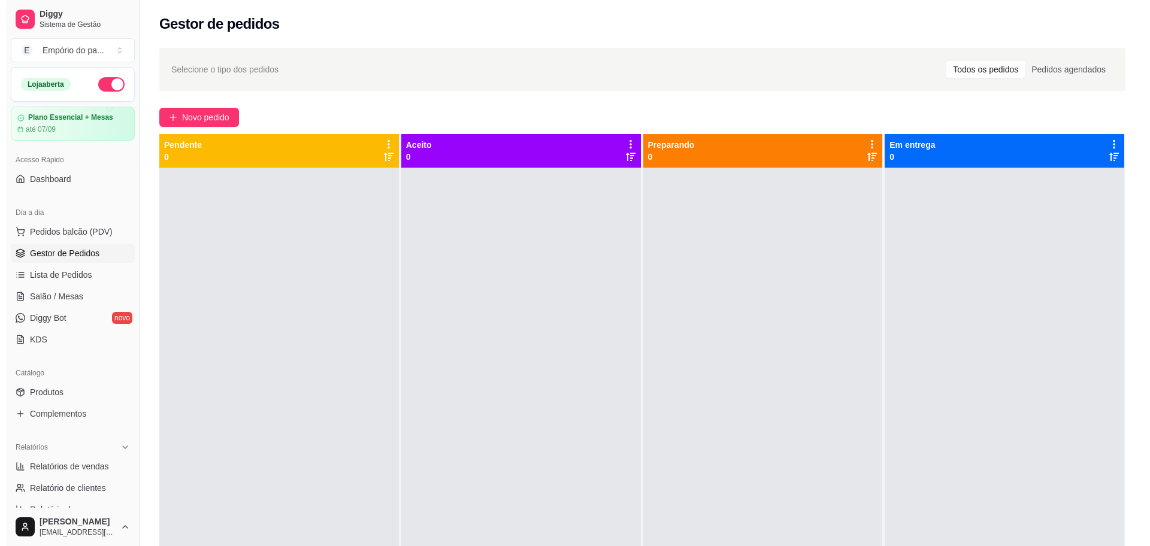
scroll to position [150, 0]
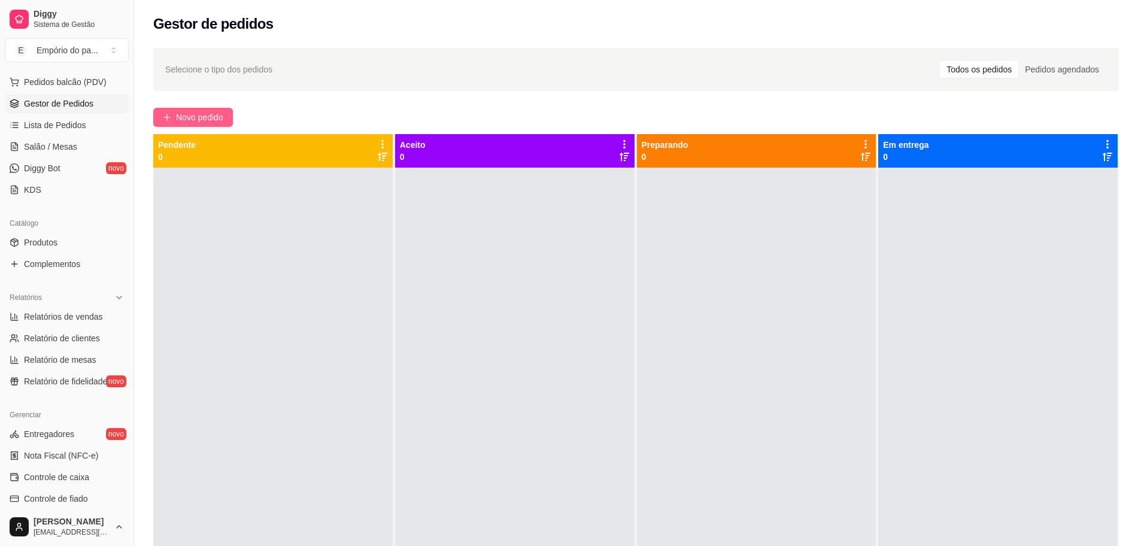
click at [182, 115] on span "Novo pedido" at bounding box center [199, 117] width 47 height 13
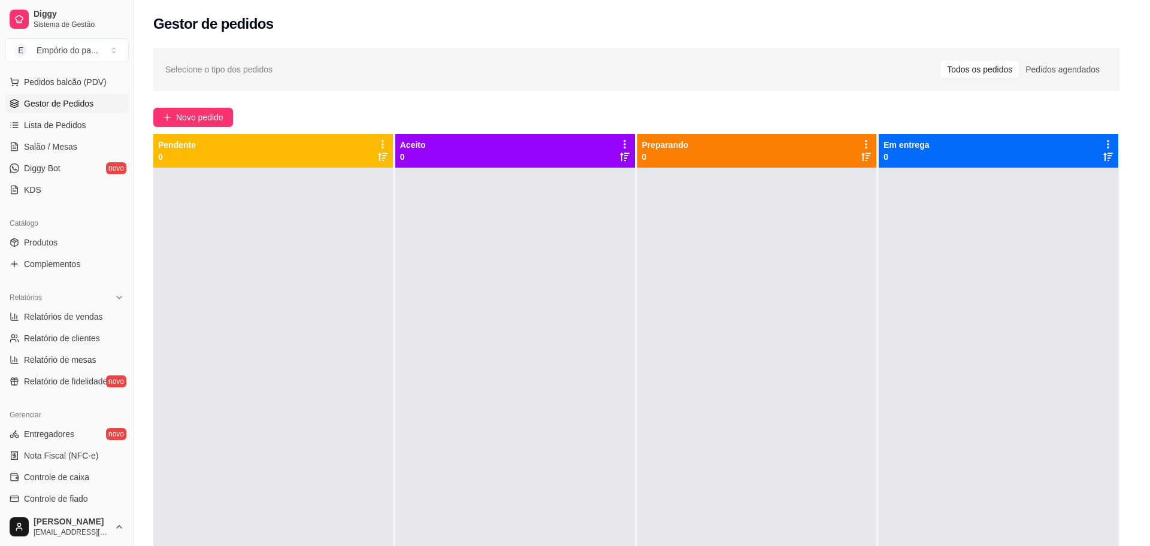
click at [199, 108] on div "COMBO LANÇAMENTO PROMO DE LANÇAMENTO CLONES DO DIA MAIS VENDIDO DA NOITE COMBO …" at bounding box center [449, 62] width 852 height 92
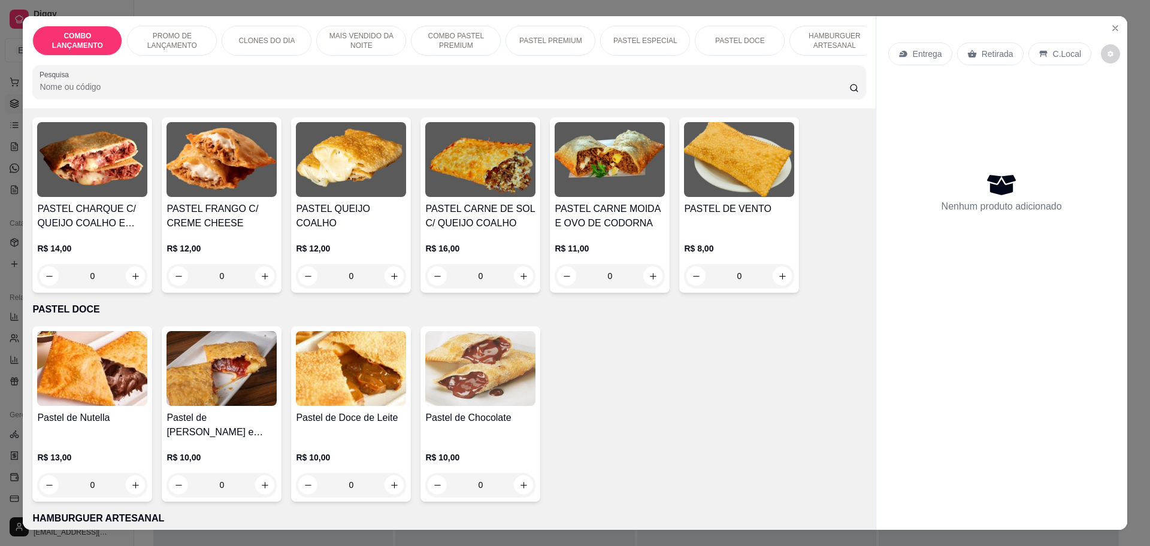
scroll to position [1572, 0]
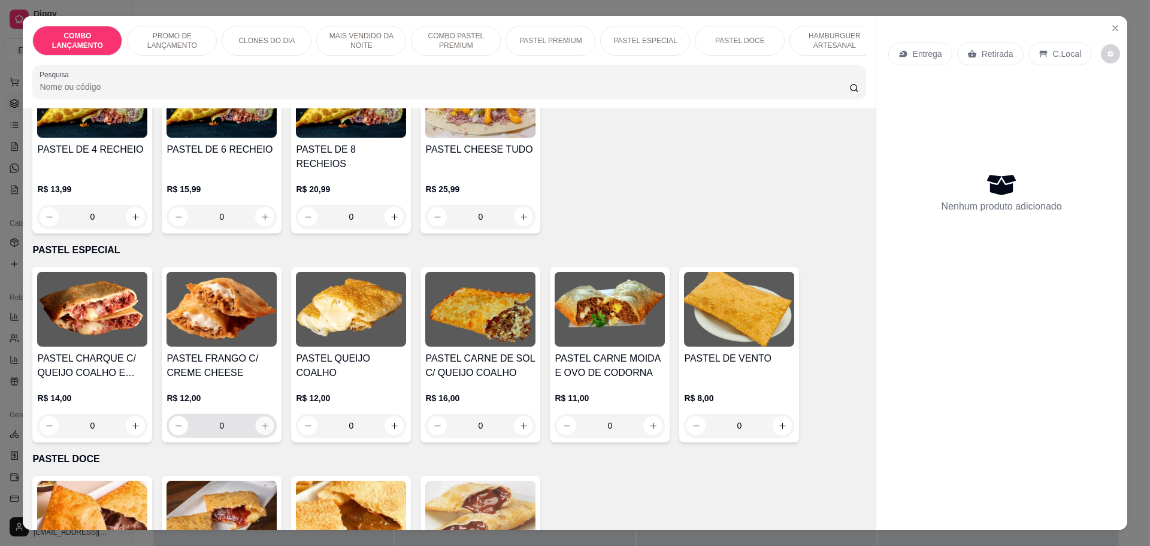
click at [260, 422] on icon "increase-product-quantity" at bounding box center [264, 426] width 9 height 9
type input "1"
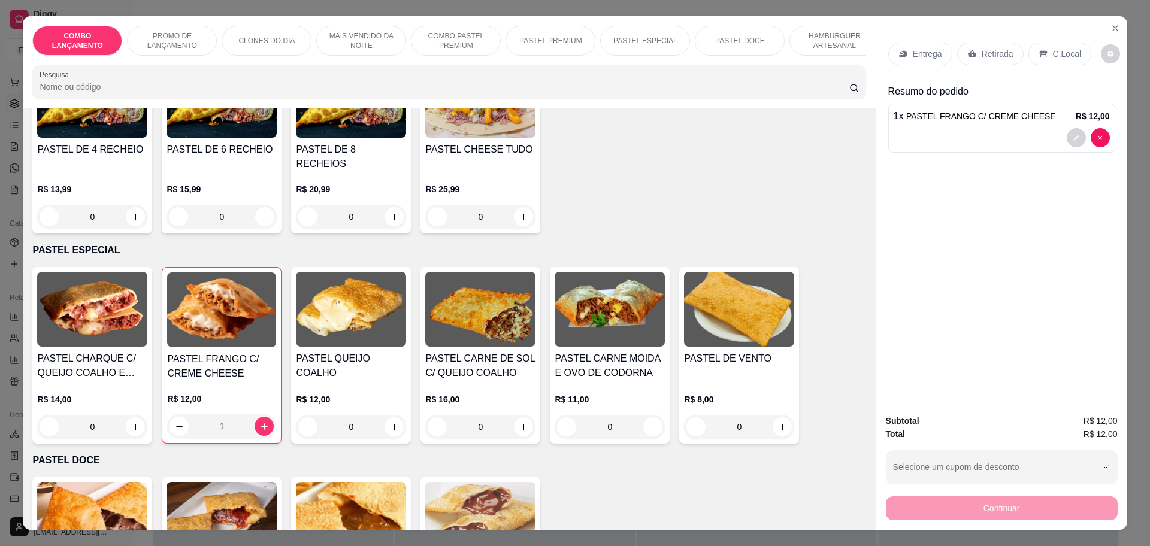
click at [989, 53] on p "Retirada" at bounding box center [997, 54] width 32 height 12
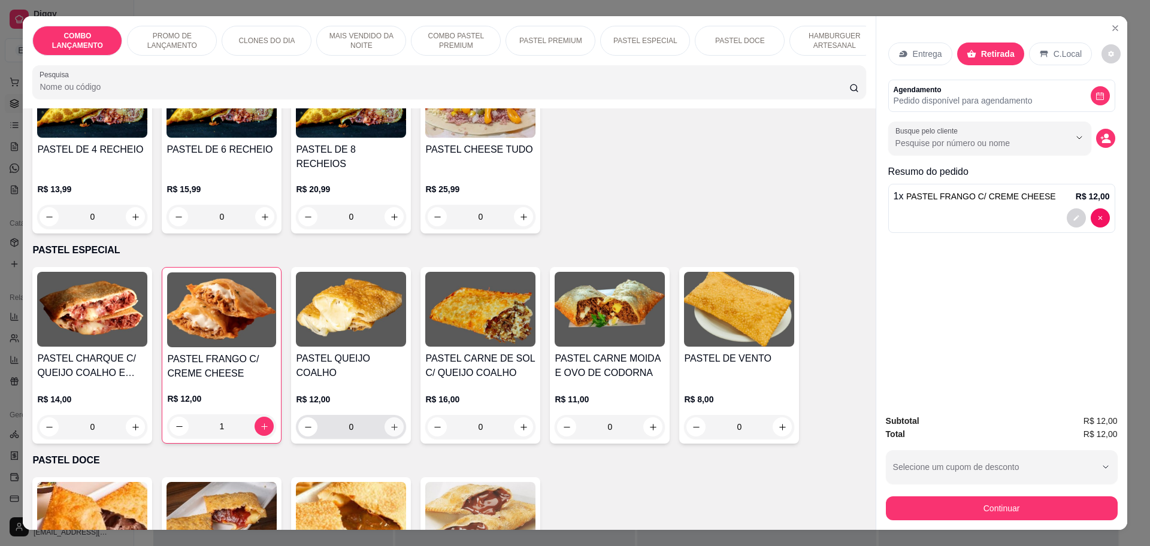
click at [389, 417] on button "increase-product-quantity" at bounding box center [393, 426] width 19 height 19
type input "1"
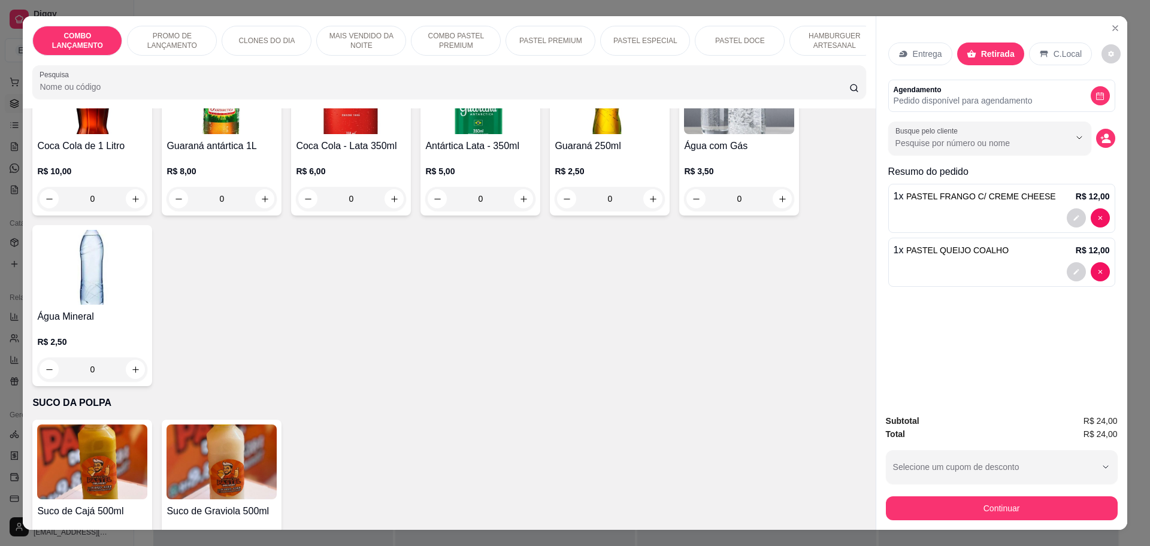
scroll to position [22, 0]
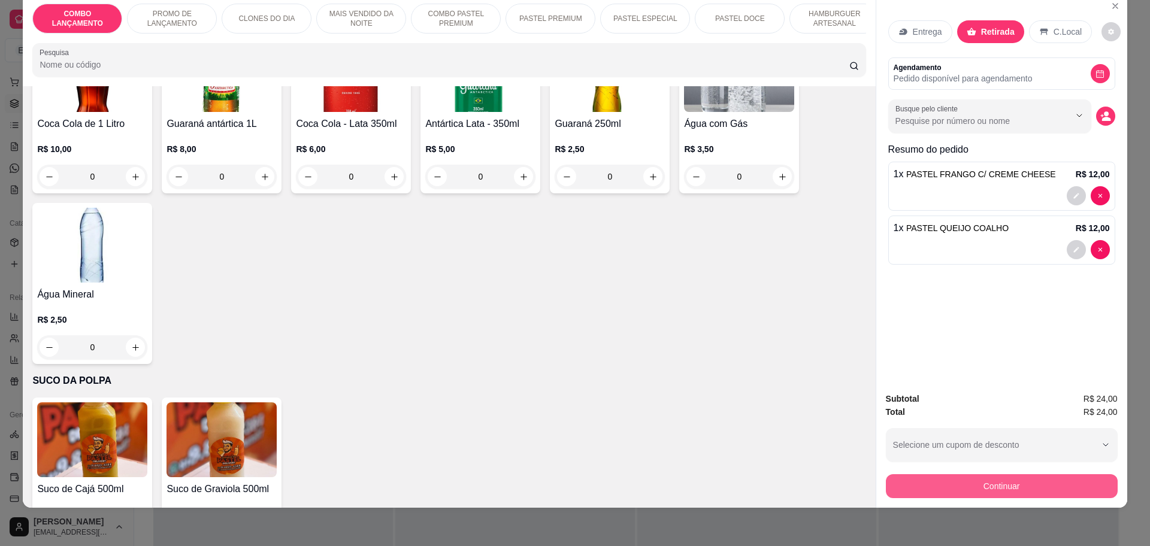
click at [999, 483] on button "Continuar" at bounding box center [1002, 486] width 232 height 24
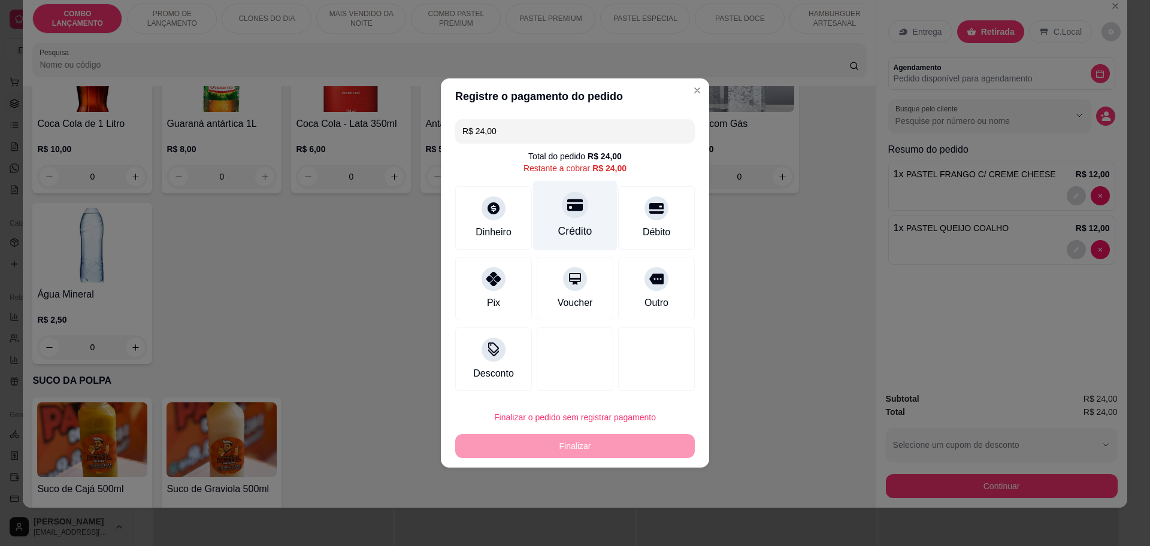
click at [583, 232] on div "Crédito" at bounding box center [575, 231] width 34 height 16
type input "R$ 0,00"
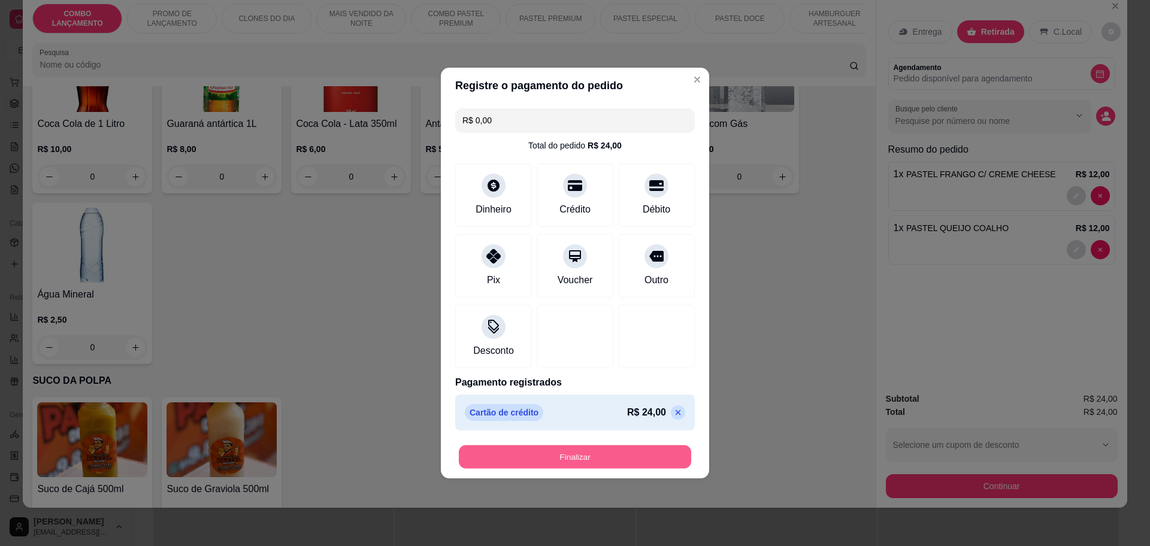
click at [600, 456] on button "Finalizar" at bounding box center [575, 457] width 232 height 23
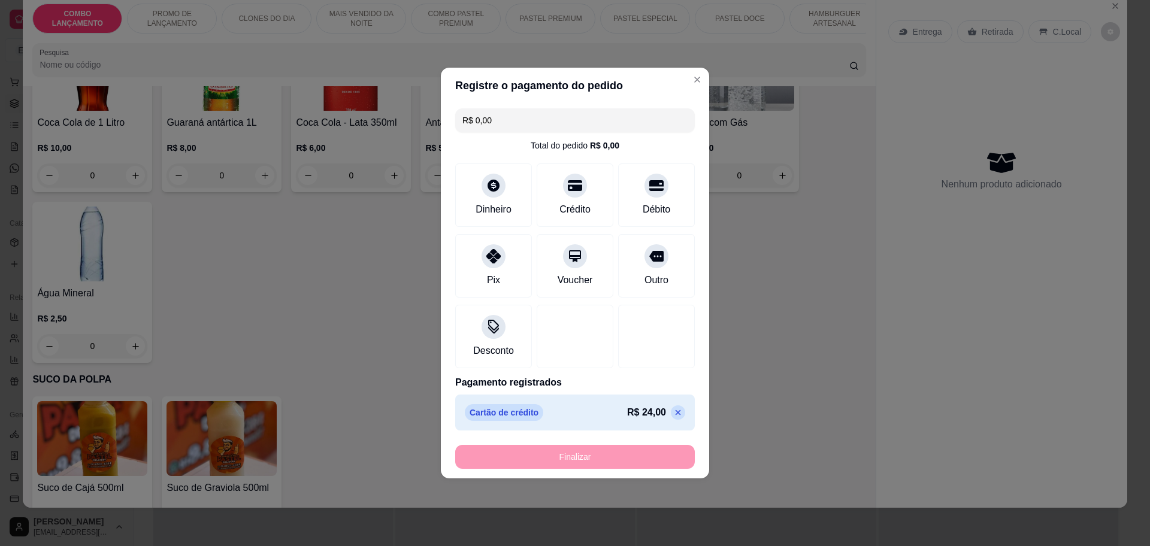
type input "0"
type input "-R$ 24,00"
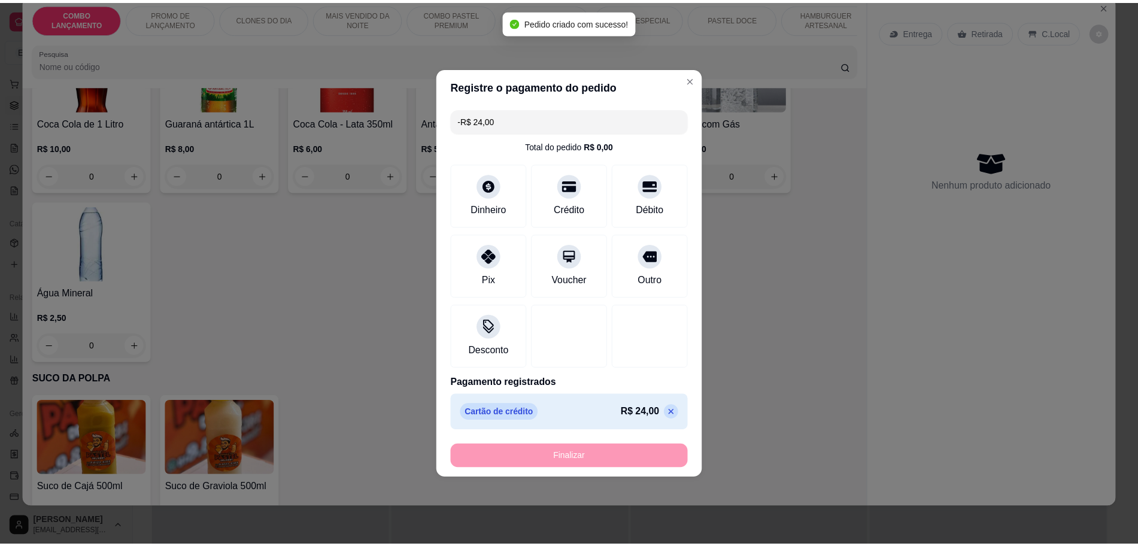
scroll to position [4139, 0]
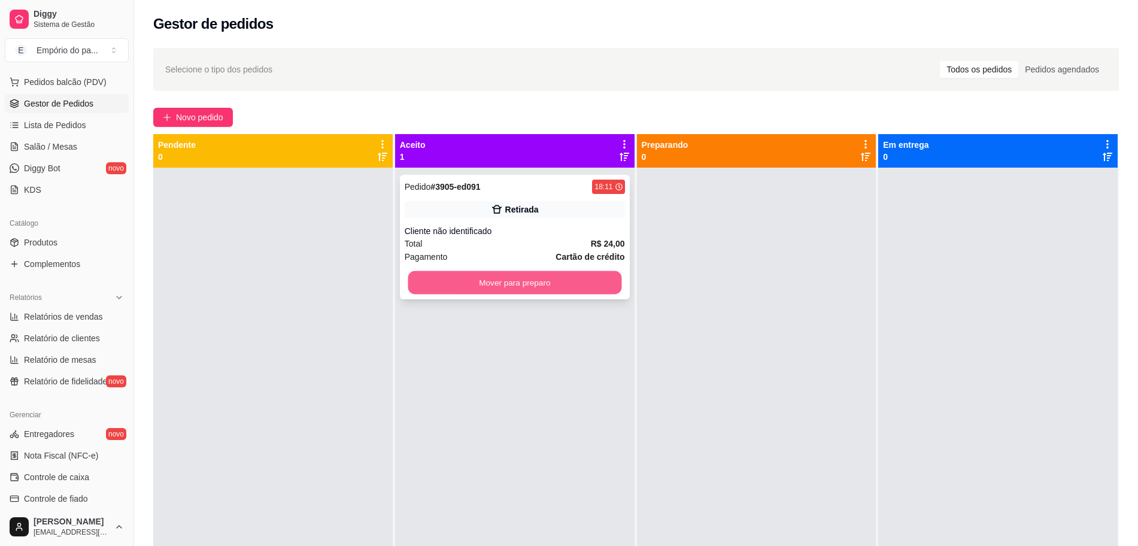
click at [569, 279] on button "Mover para preparo" at bounding box center [515, 282] width 214 height 23
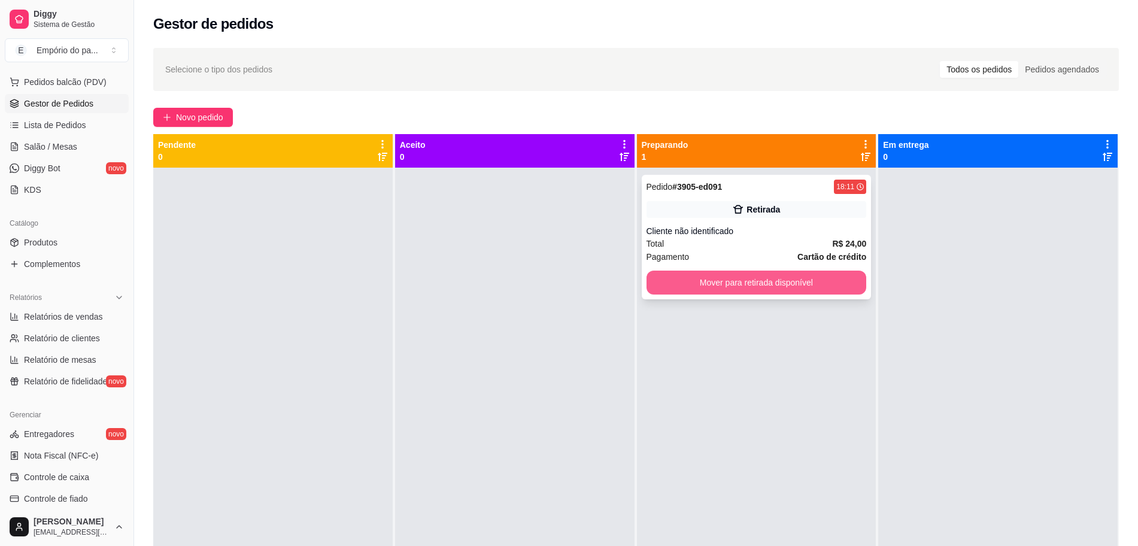
click at [756, 289] on button "Mover para retirada disponível" at bounding box center [757, 283] width 220 height 24
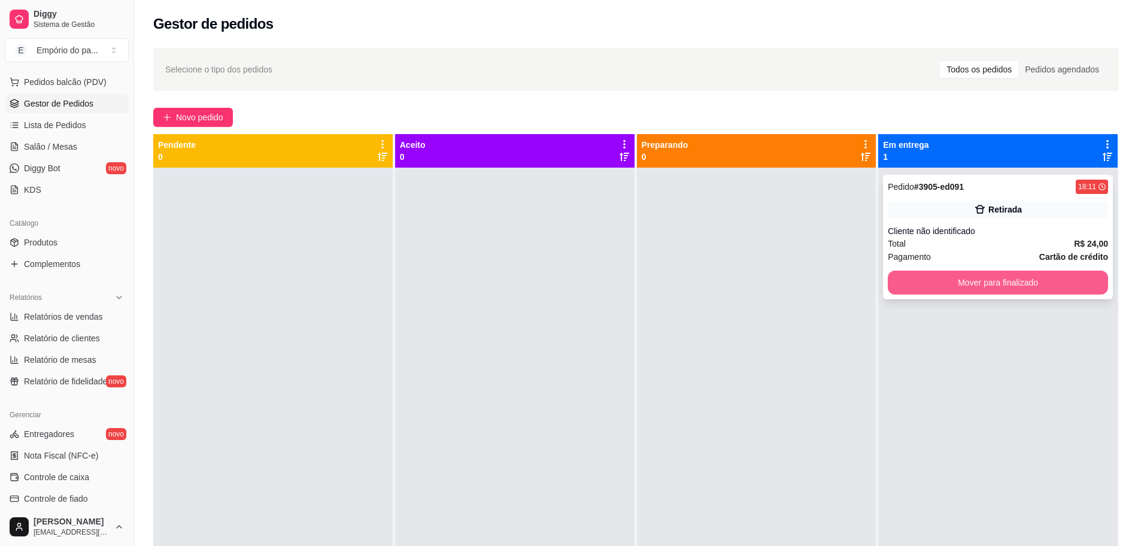
click at [915, 281] on button "Mover para finalizado" at bounding box center [998, 283] width 220 height 24
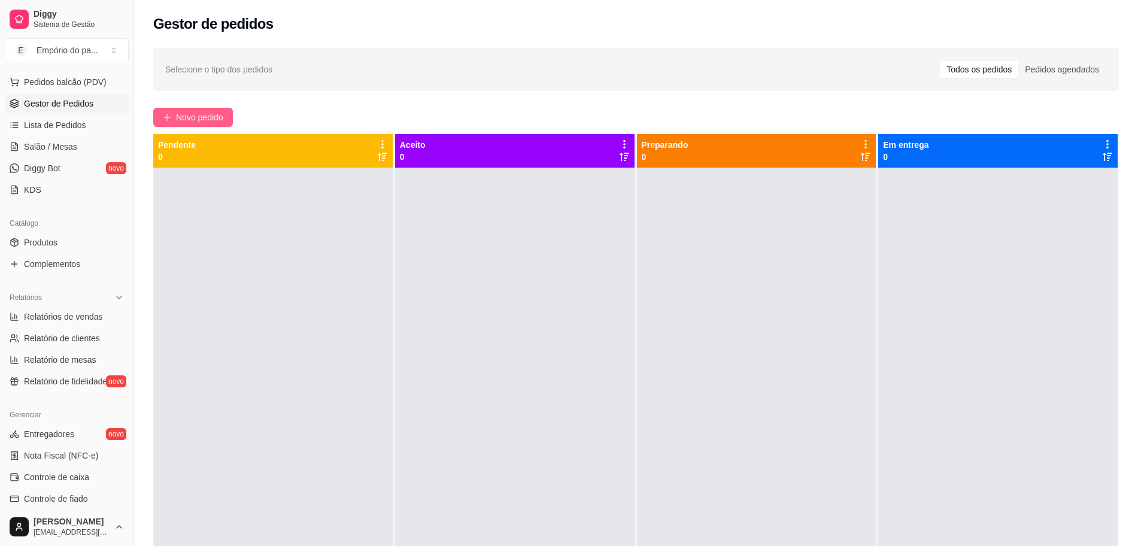
click at [209, 114] on span "Novo pedido" at bounding box center [199, 117] width 47 height 13
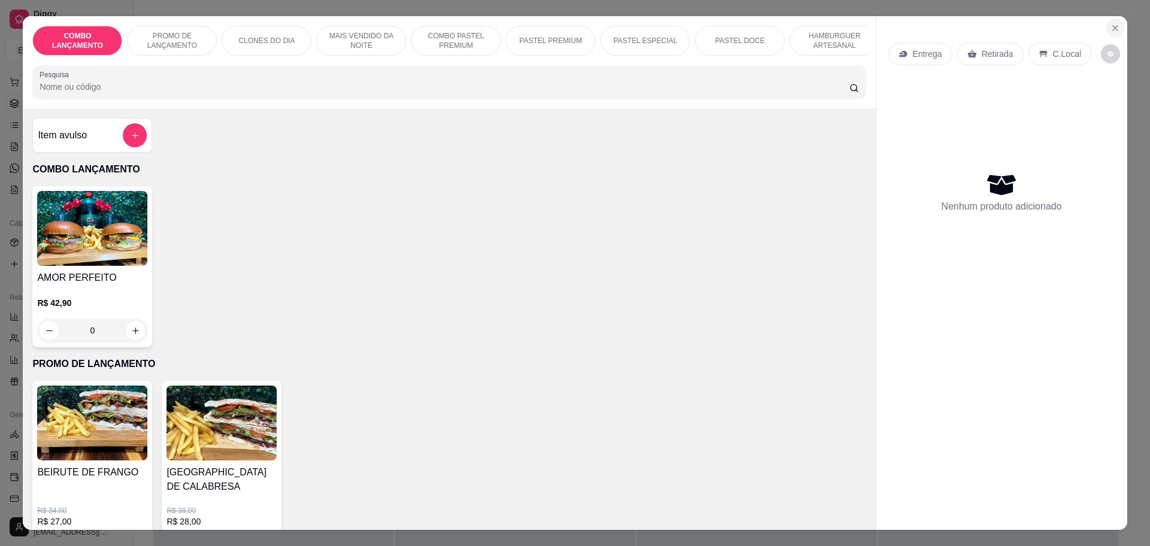
click at [1114, 28] on icon "Close" at bounding box center [1115, 28] width 10 height 10
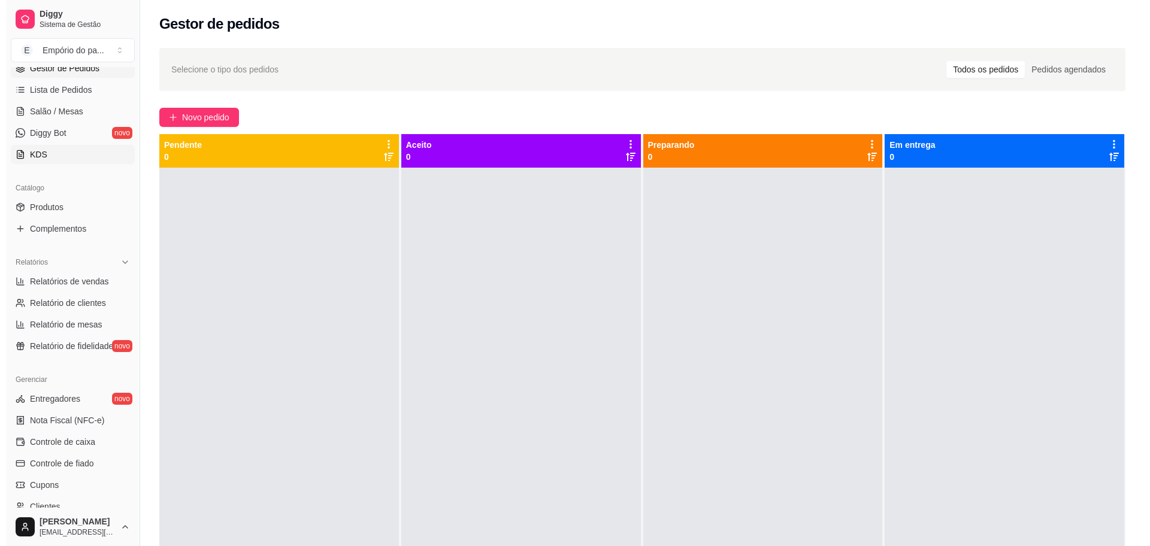
scroll to position [150, 0]
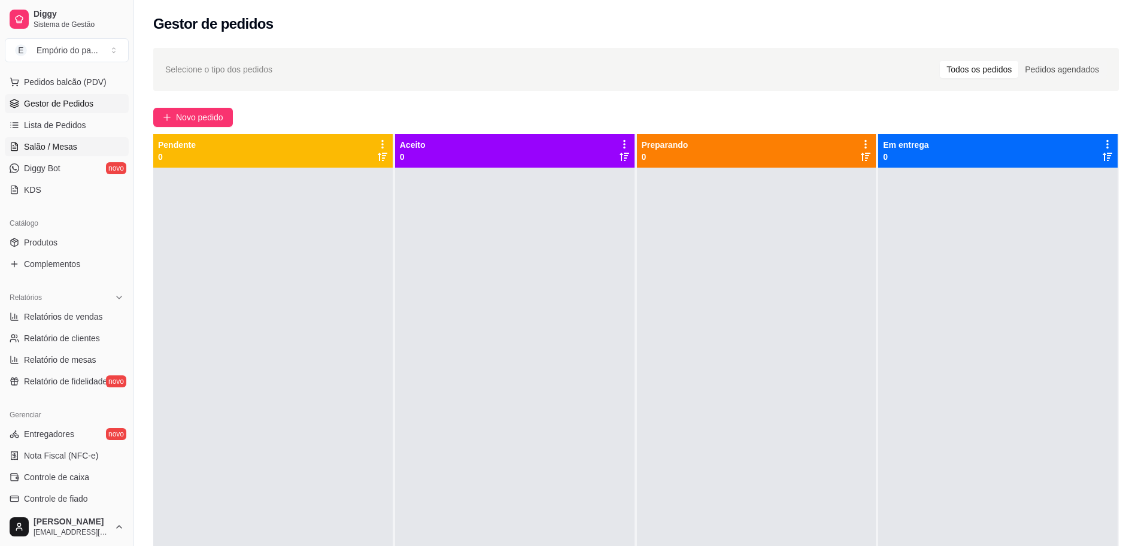
click at [78, 145] on link "Salão / Mesas" at bounding box center [67, 146] width 124 height 19
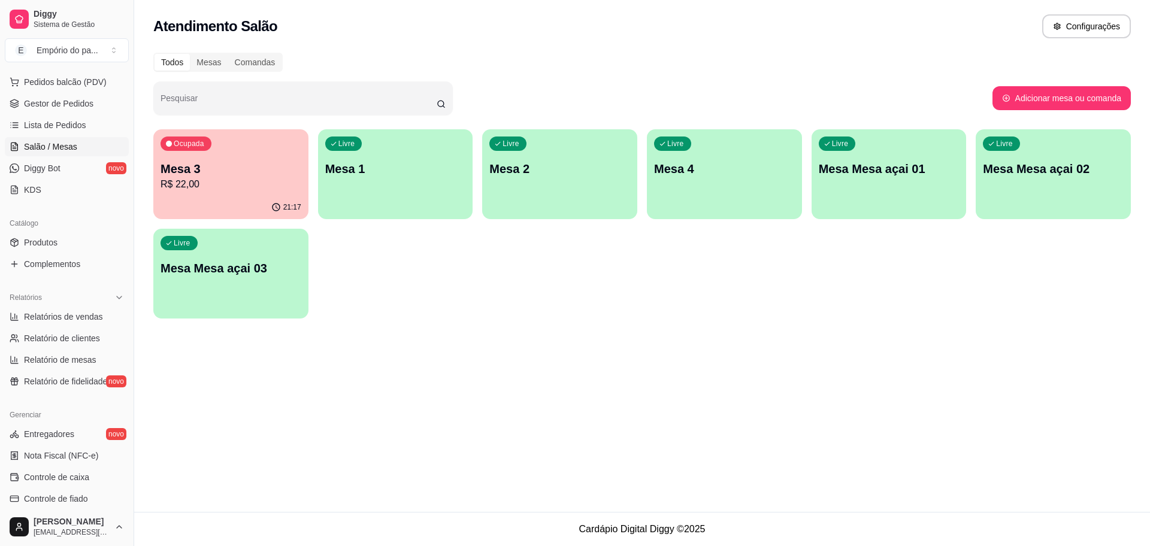
click at [283, 192] on div "Ocupada Mesa 3 R$ 22,00" at bounding box center [230, 162] width 155 height 66
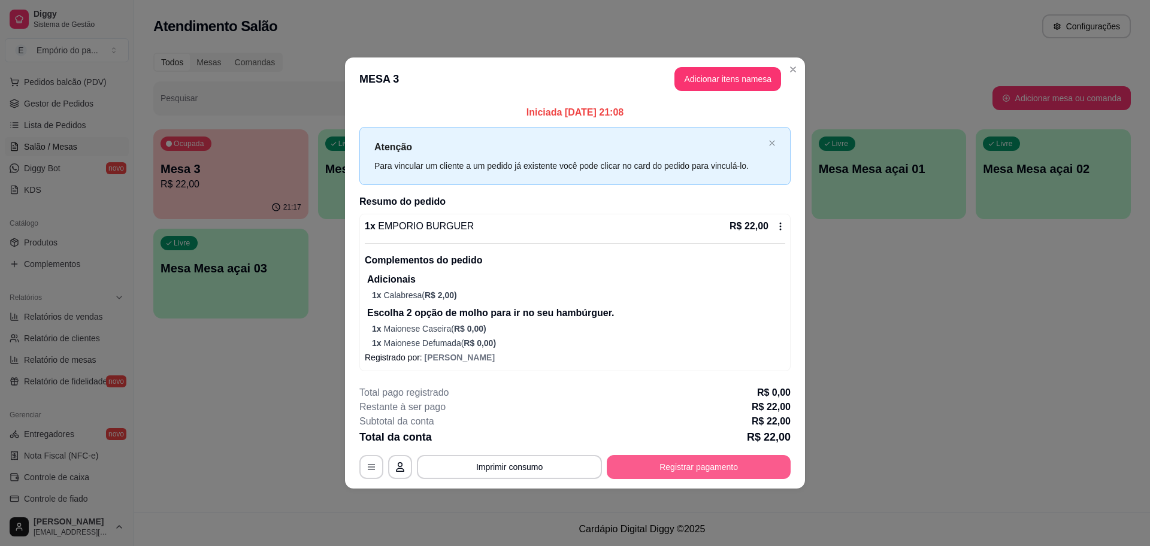
click at [680, 476] on button "Registrar pagamento" at bounding box center [699, 467] width 184 height 24
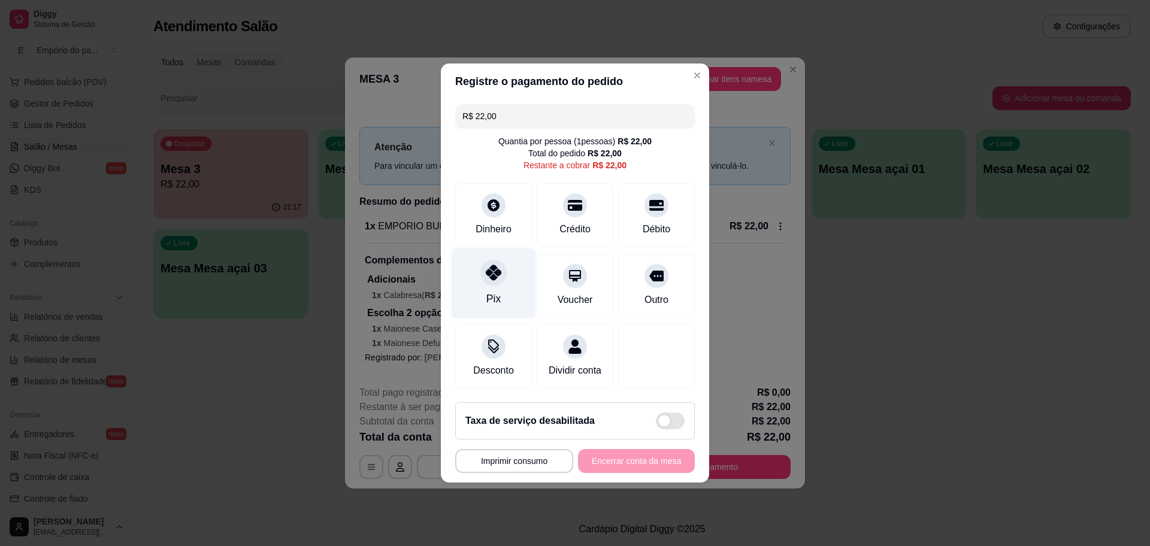
click at [496, 291] on div "Pix" at bounding box center [493, 299] width 14 height 16
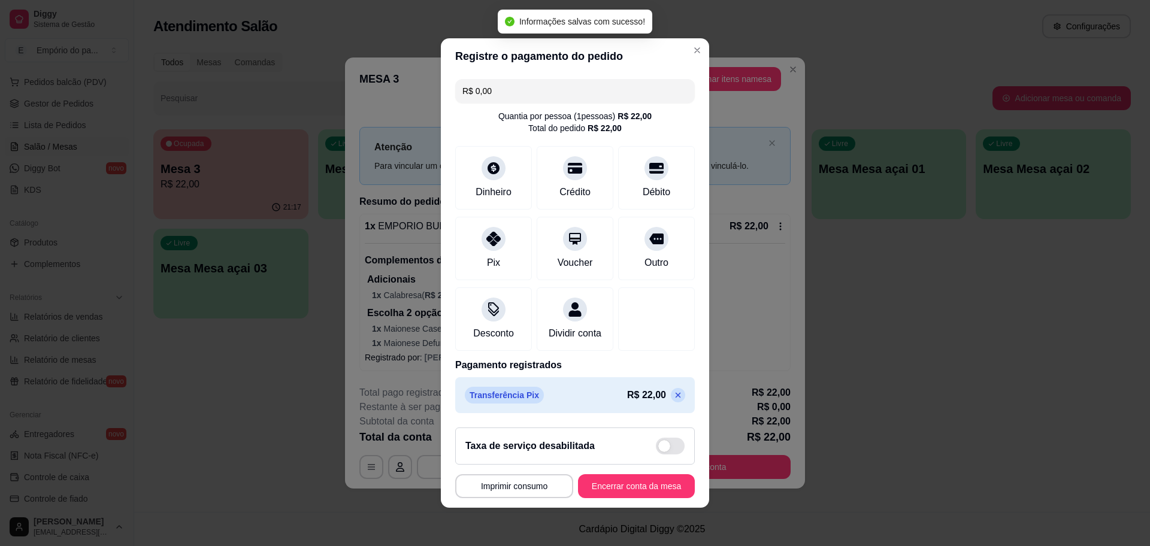
type input "R$ 0,00"
click at [638, 493] on button "Encerrar conta da mesa" at bounding box center [636, 486] width 117 height 24
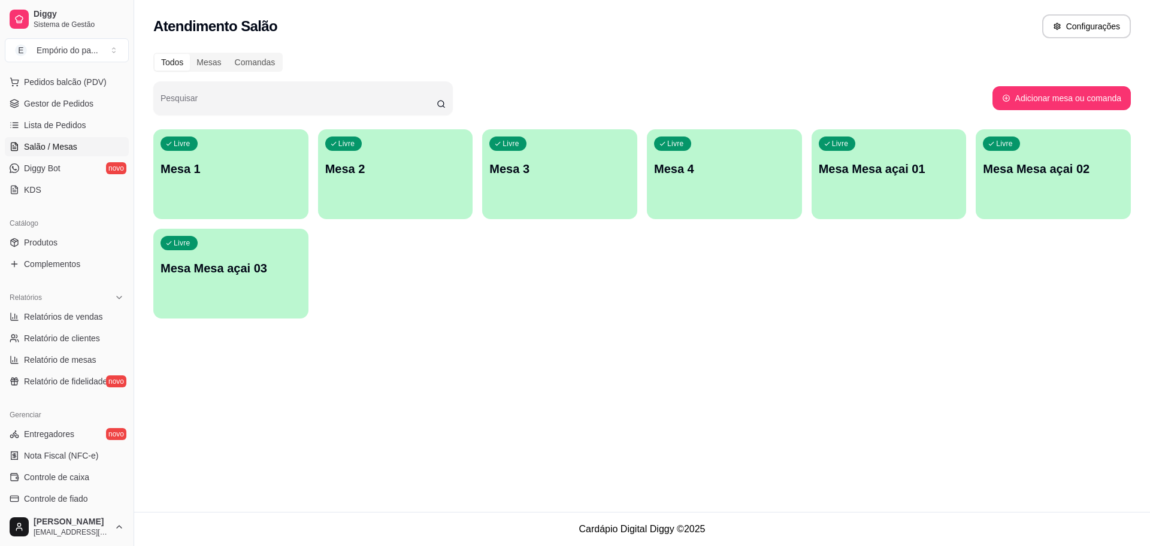
click at [255, 204] on div "Livre Mesa 1" at bounding box center [230, 166] width 155 height 75
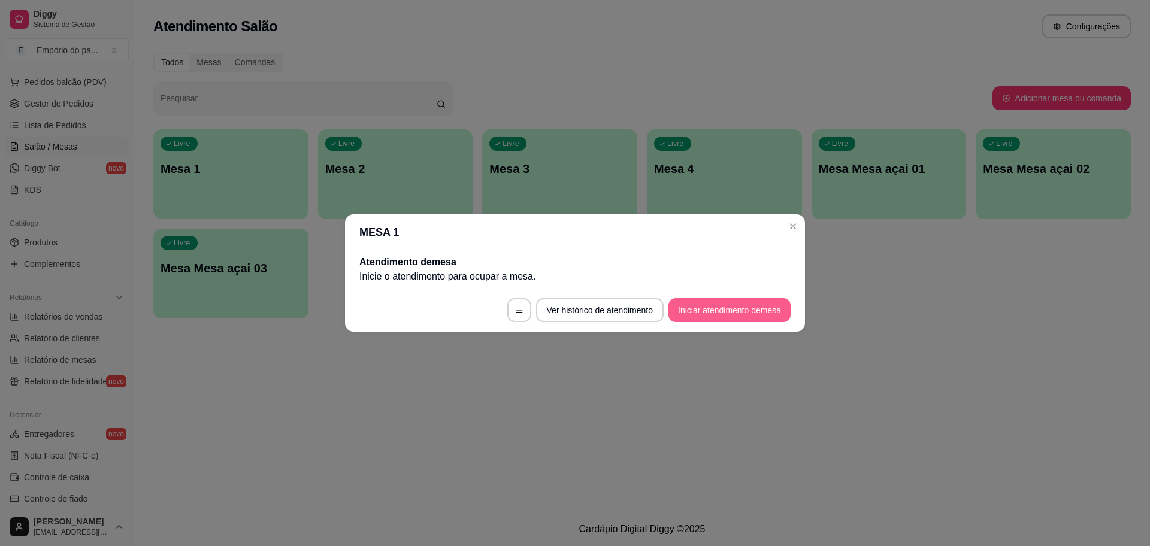
click at [724, 307] on button "Iniciar atendimento de mesa" at bounding box center [729, 310] width 122 height 24
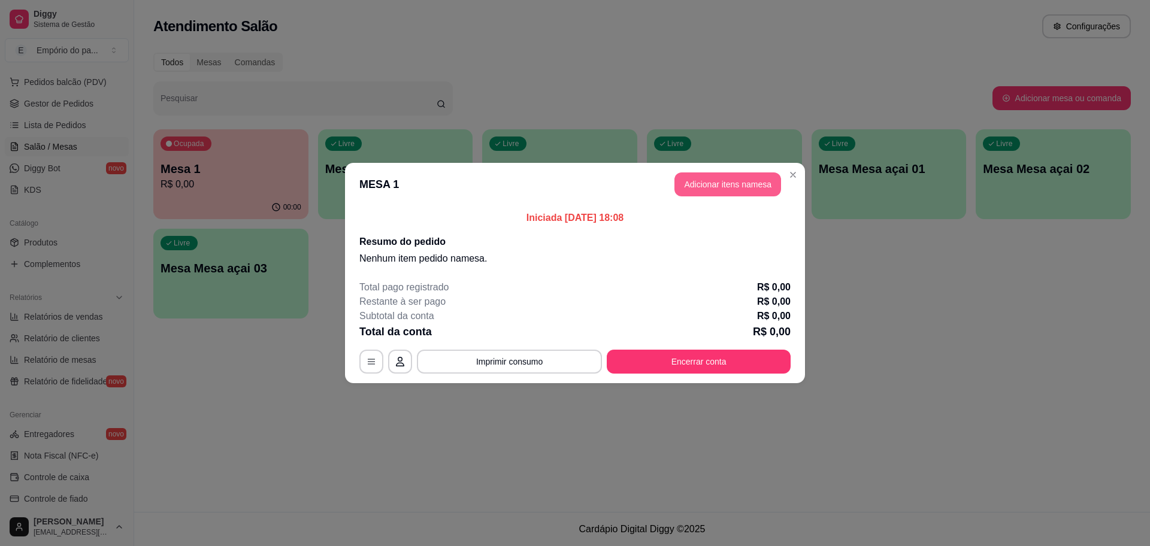
click at [728, 183] on button "Adicionar itens na mesa" at bounding box center [727, 184] width 107 height 24
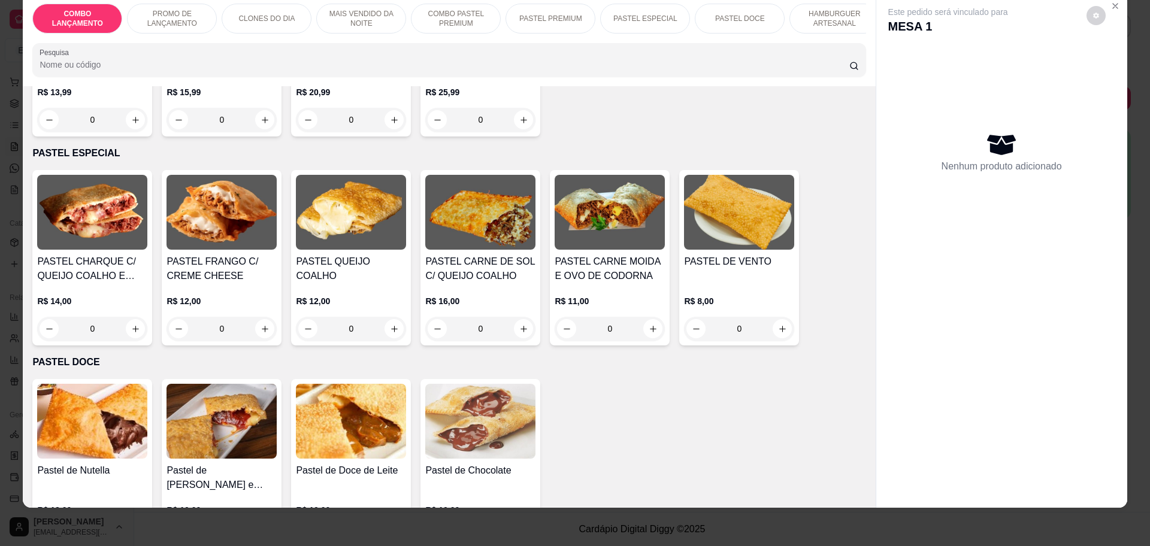
scroll to position [1722, 0]
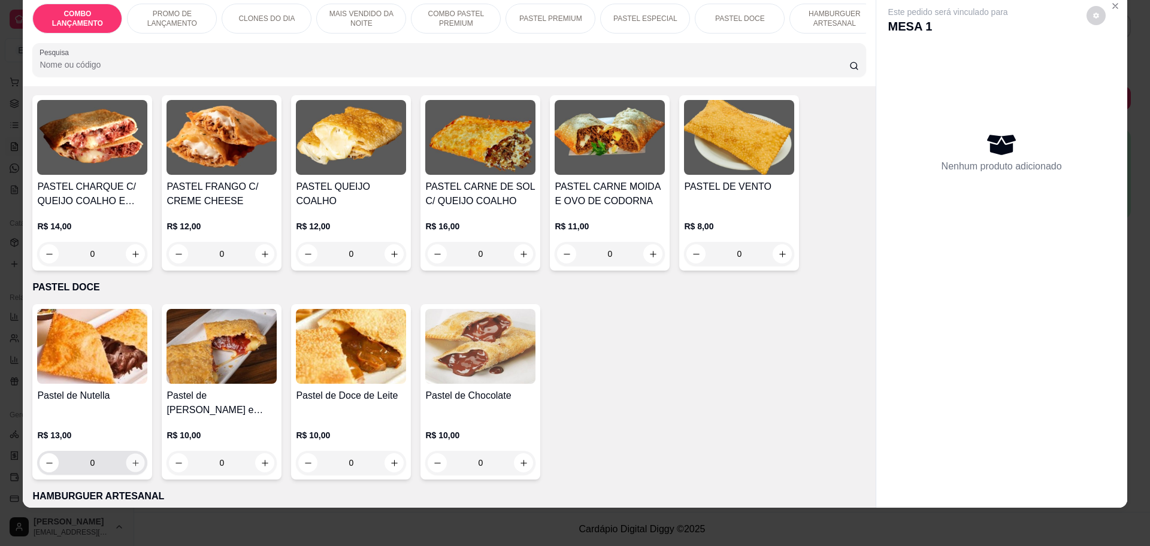
click at [132, 459] on icon "increase-product-quantity" at bounding box center [135, 463] width 9 height 9
type input "1"
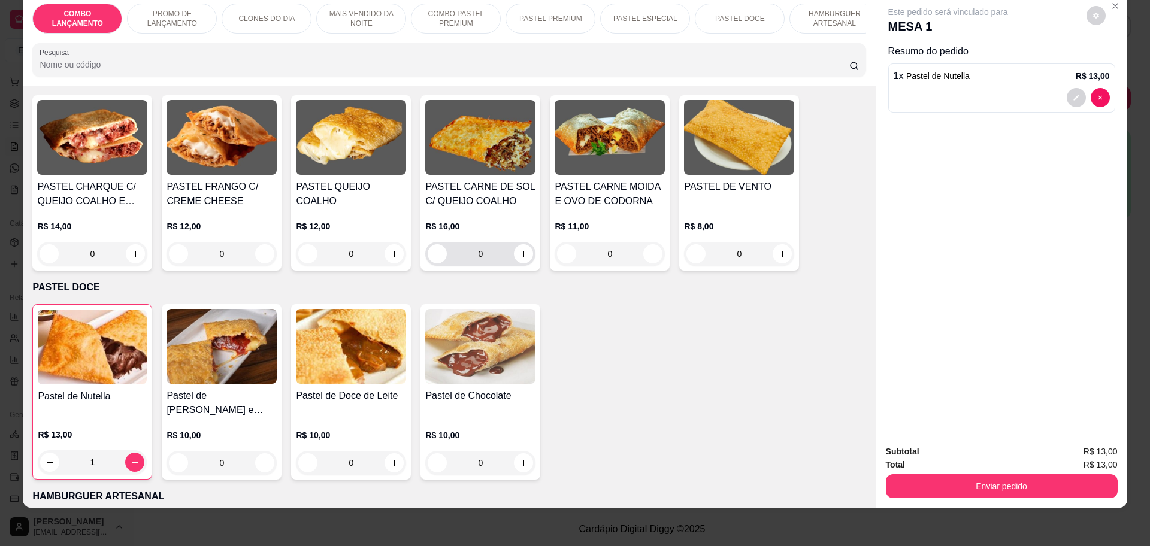
scroll to position [1647, 0]
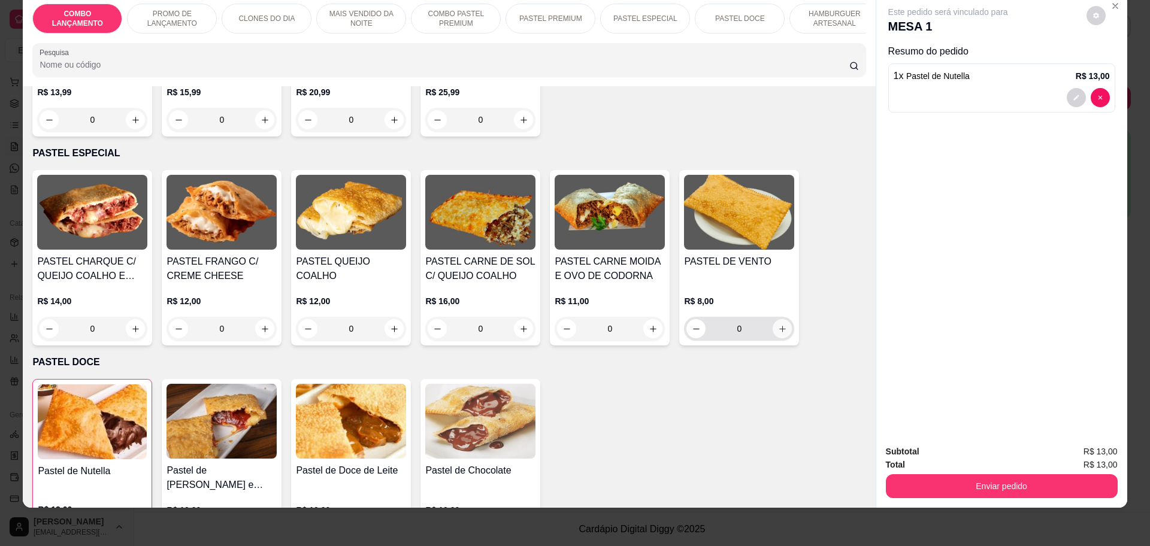
click at [778, 325] on icon "increase-product-quantity" at bounding box center [782, 329] width 9 height 9
type input "1"
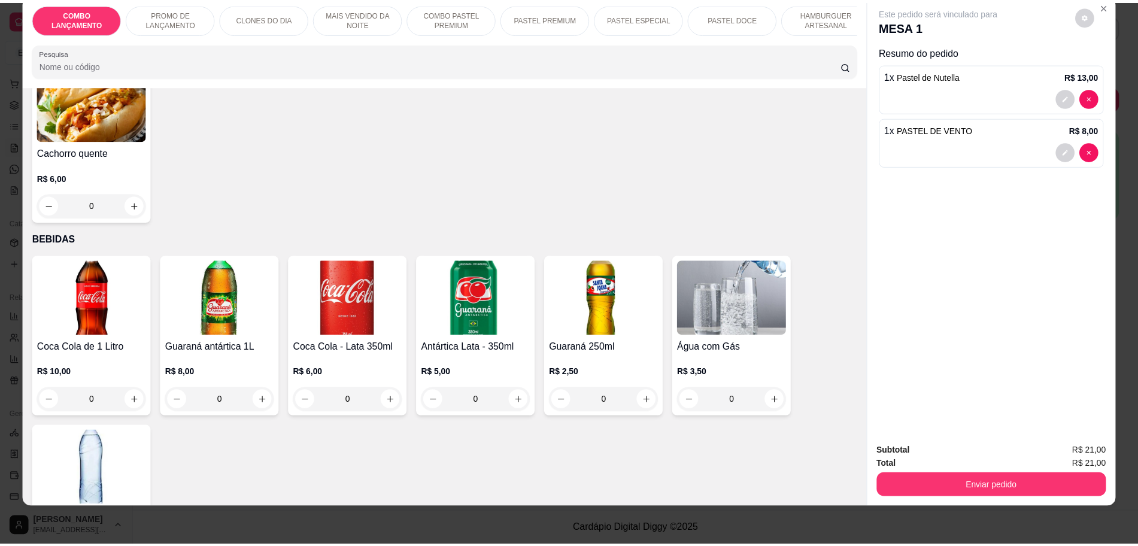
scroll to position [3841, 0]
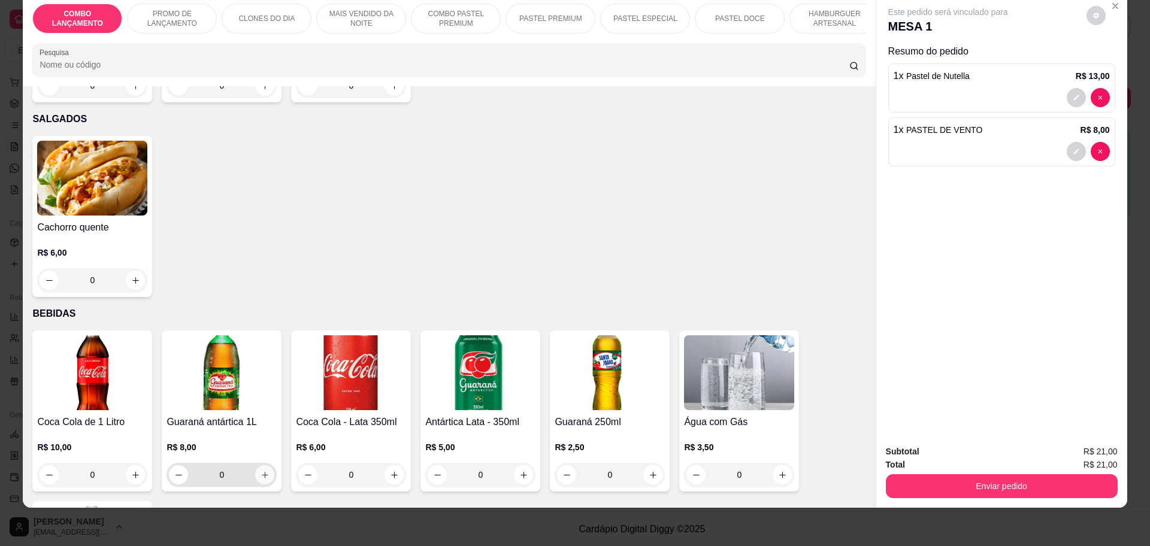
click at [260, 471] on icon "increase-product-quantity" at bounding box center [264, 475] width 9 height 9
type input "1"
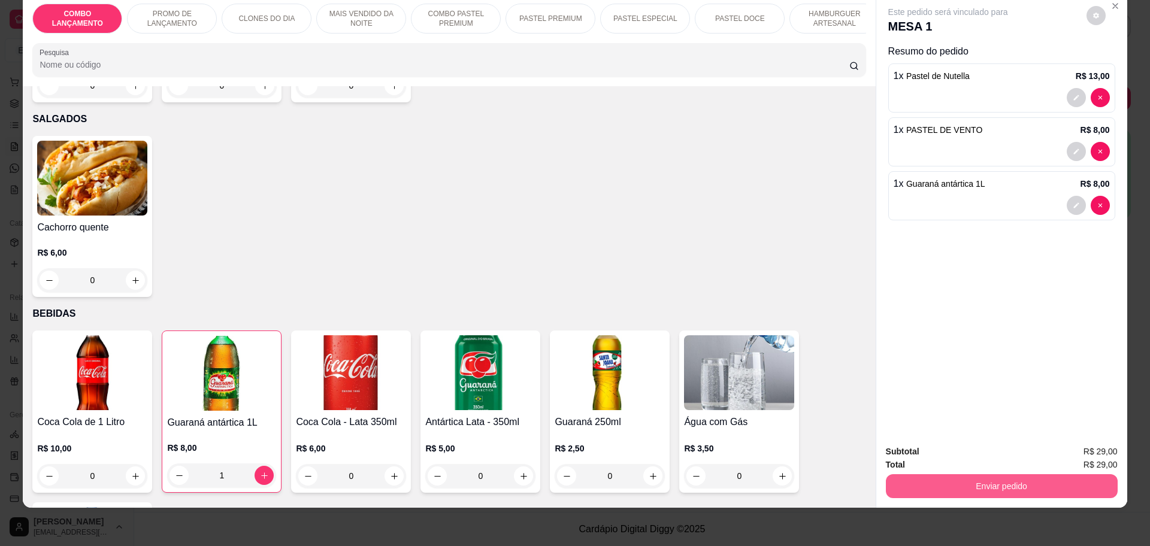
click at [1037, 482] on button "Enviar pedido" at bounding box center [1002, 486] width 232 height 24
click at [1001, 454] on button "Não registrar e enviar pedido" at bounding box center [960, 456] width 121 height 22
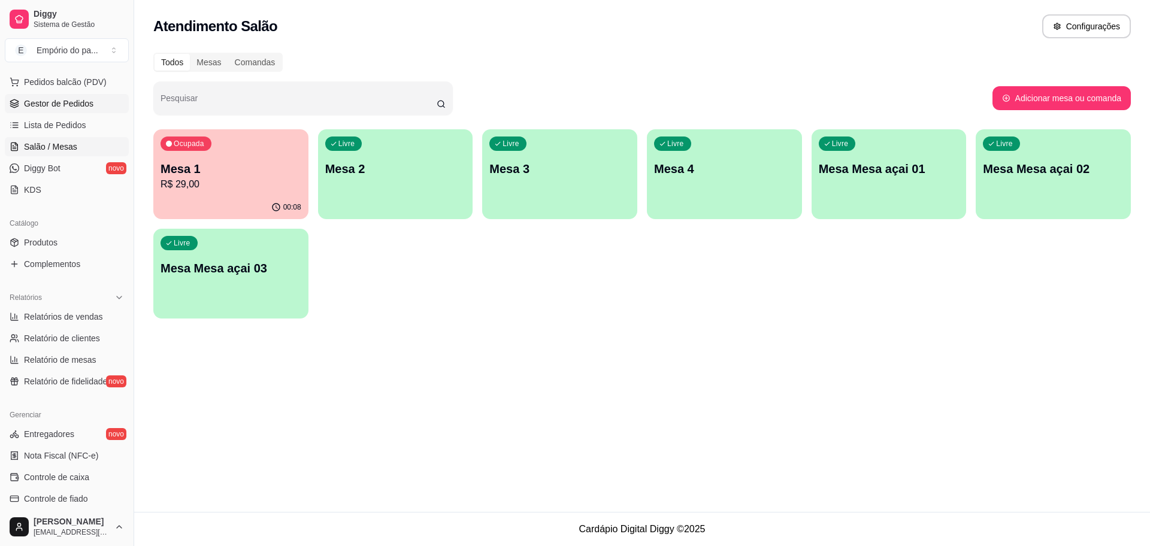
click at [26, 108] on span "Gestor de Pedidos" at bounding box center [58, 104] width 69 height 12
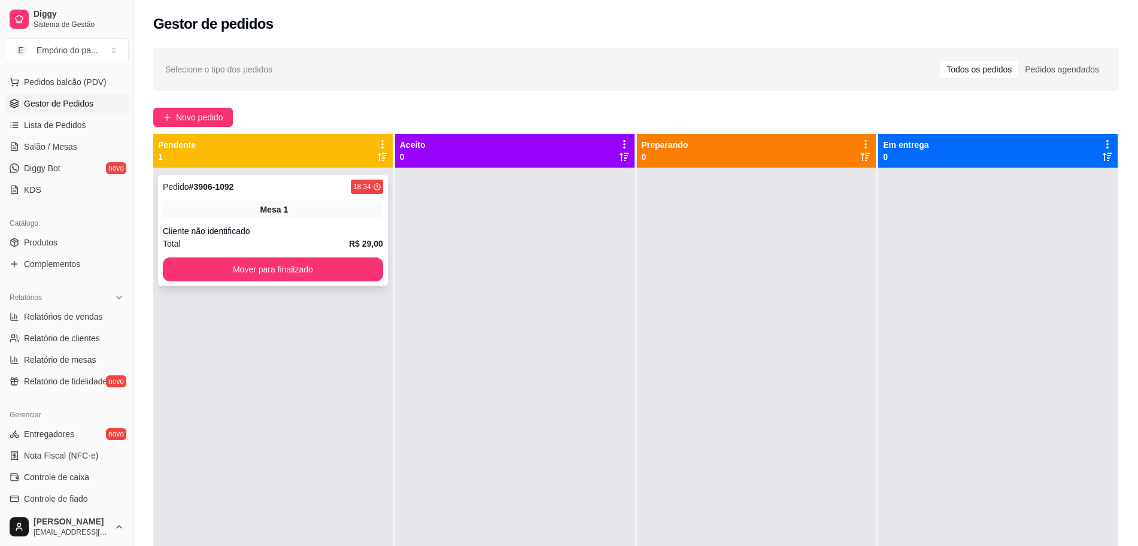
click at [277, 182] on div "Pedido # 3906-1092 18:34" at bounding box center [273, 187] width 220 height 14
click at [758, 309] on div at bounding box center [757, 441] width 240 height 546
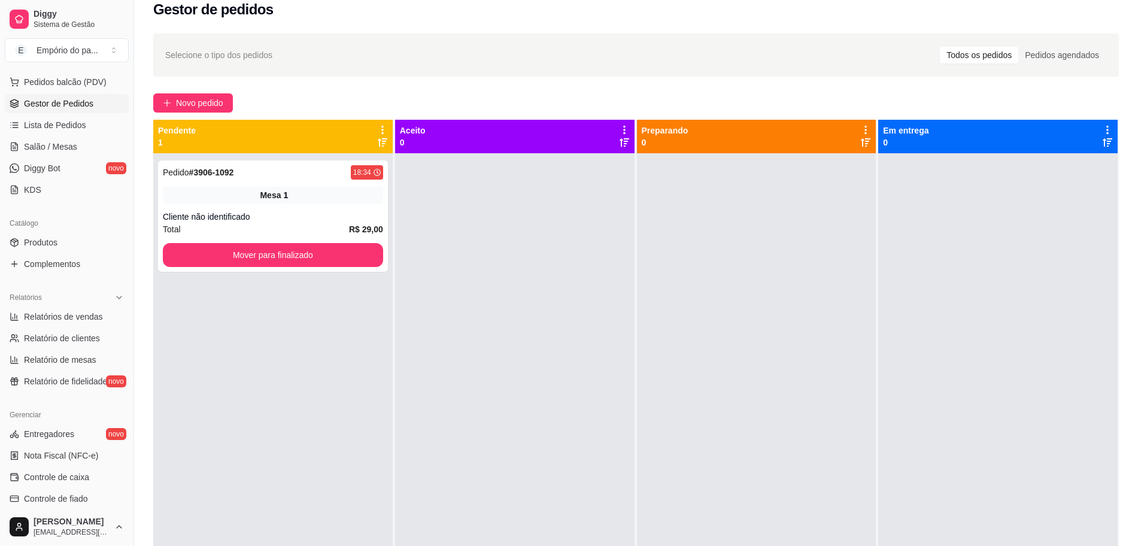
scroll to position [25, 0]
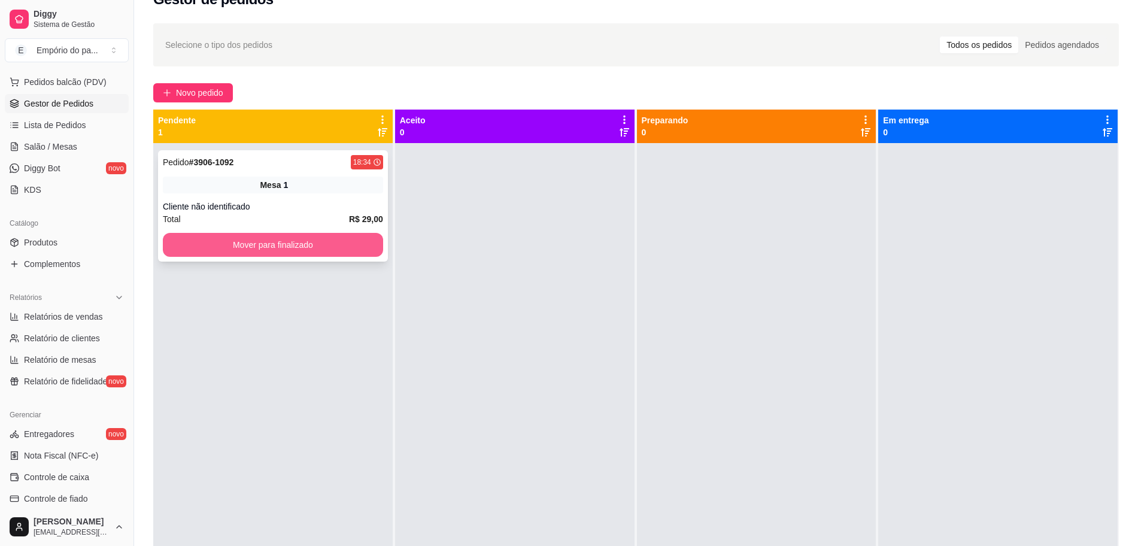
click at [317, 243] on button "Mover para finalizado" at bounding box center [273, 245] width 220 height 24
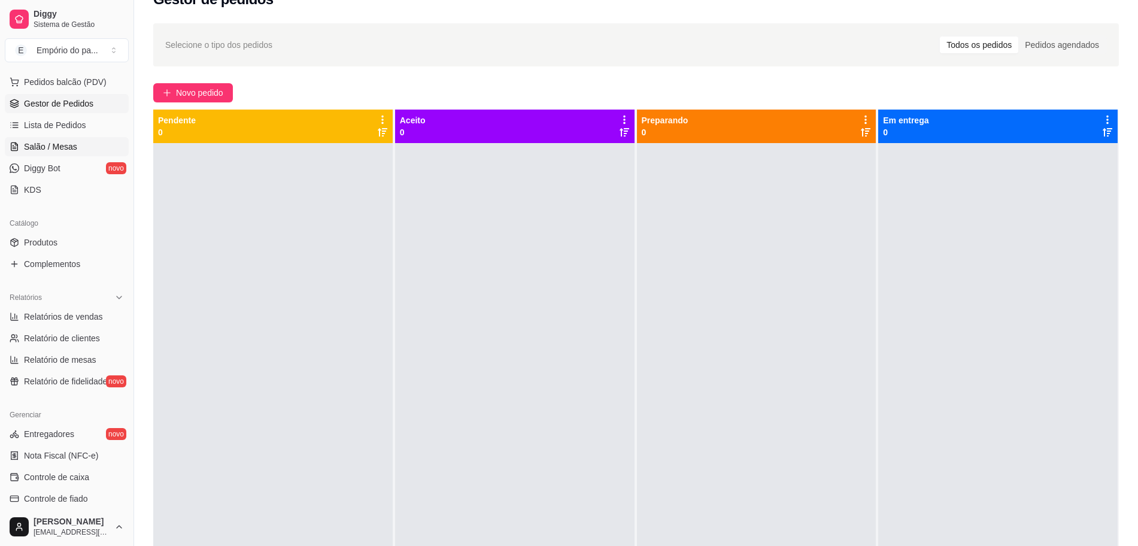
click at [71, 138] on link "Salão / Mesas" at bounding box center [67, 146] width 124 height 19
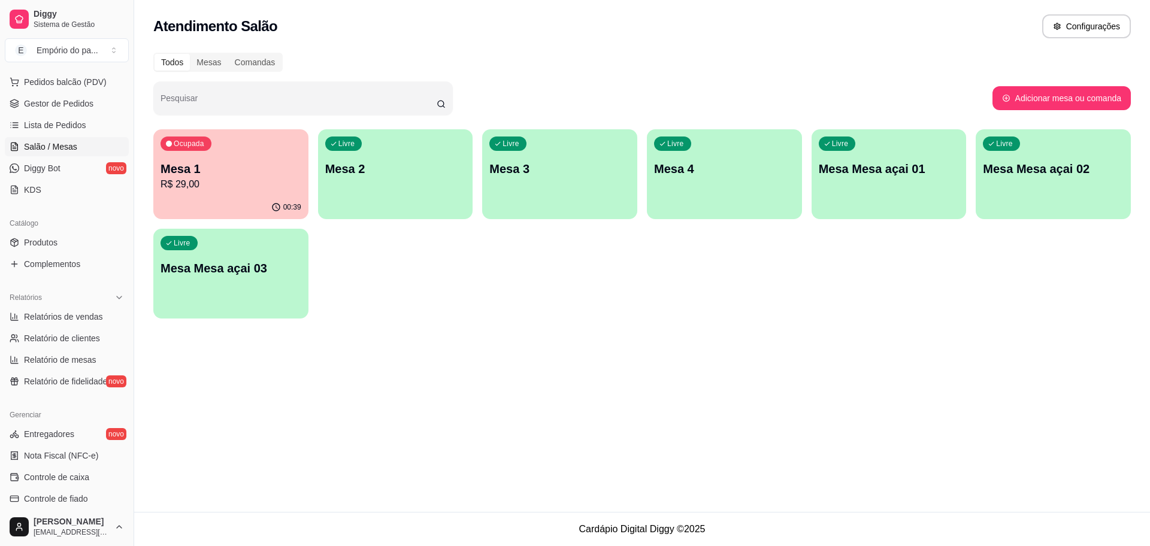
click at [187, 181] on p "R$ 29,00" at bounding box center [230, 184] width 141 height 14
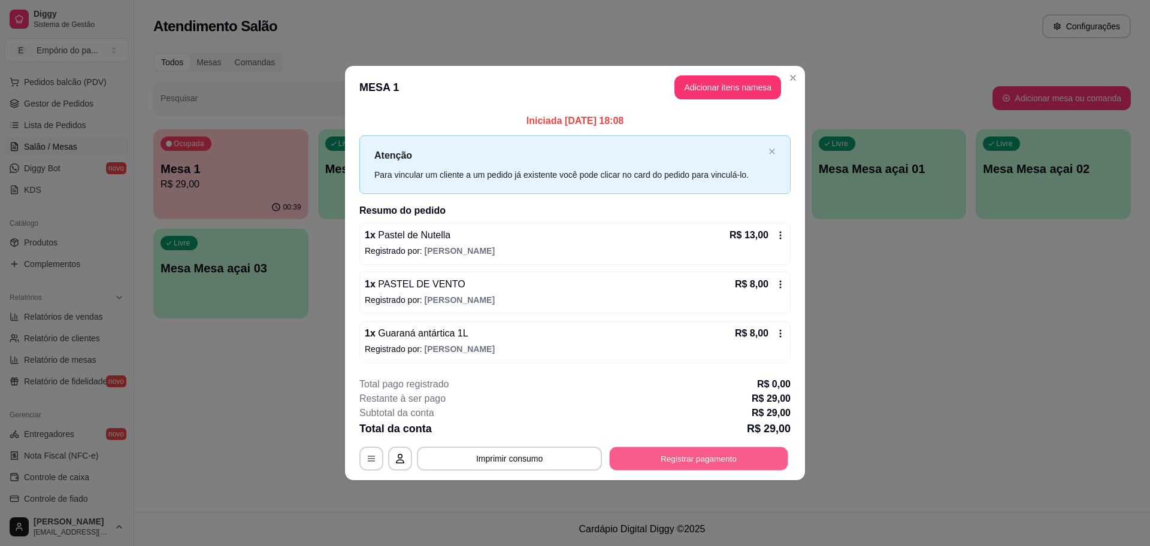
click at [710, 453] on button "Registrar pagamento" at bounding box center [699, 458] width 178 height 23
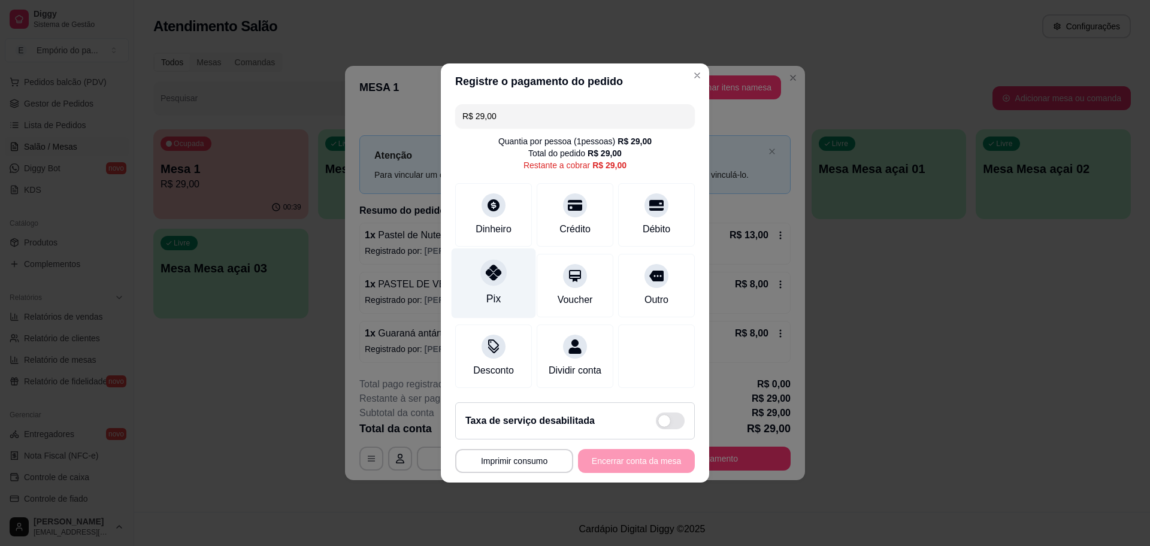
click at [504, 288] on div "Pix" at bounding box center [494, 284] width 84 height 70
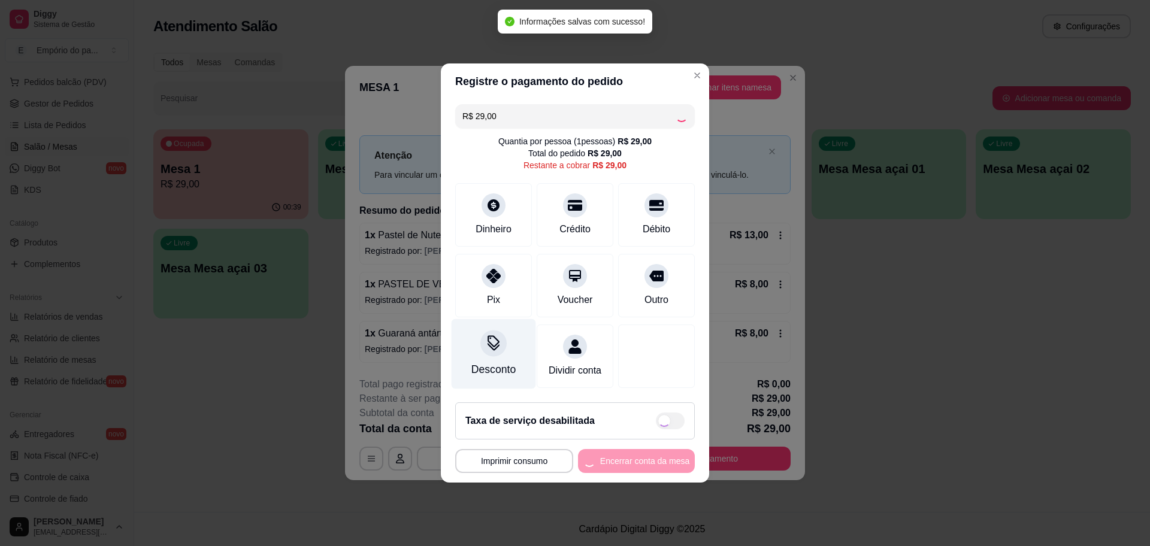
type input "R$ 0,00"
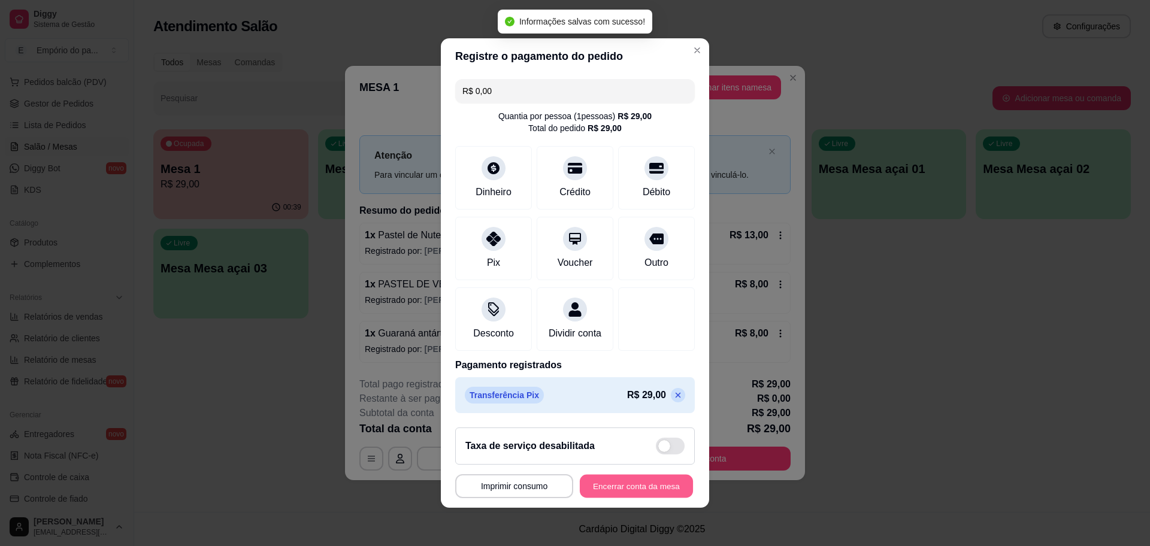
click at [619, 497] on button "Encerrar conta da mesa" at bounding box center [636, 486] width 113 height 23
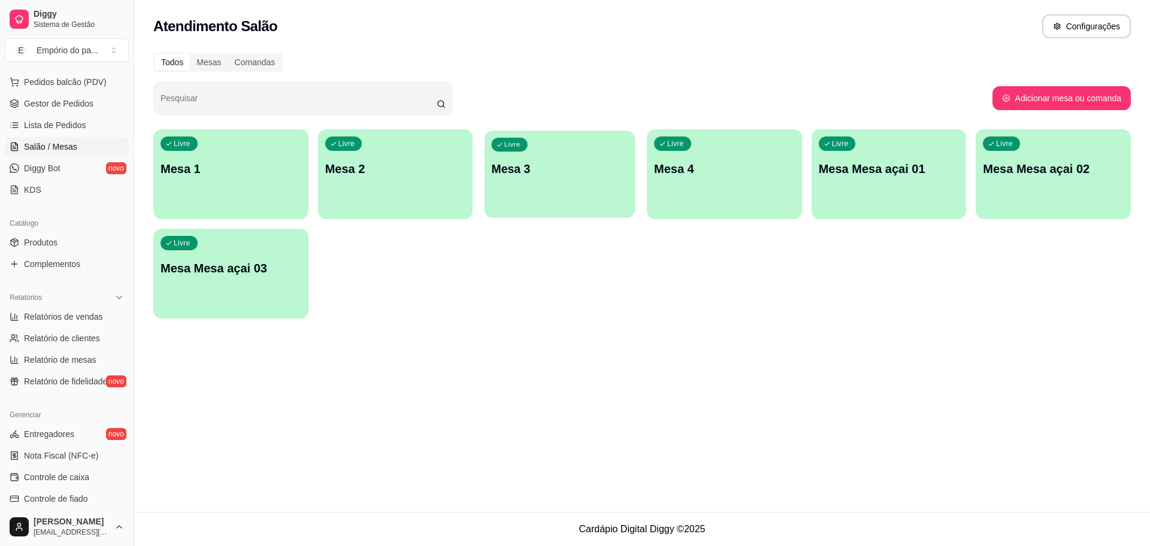
click at [572, 191] on div "Livre Mesa 3" at bounding box center [559, 167] width 150 height 73
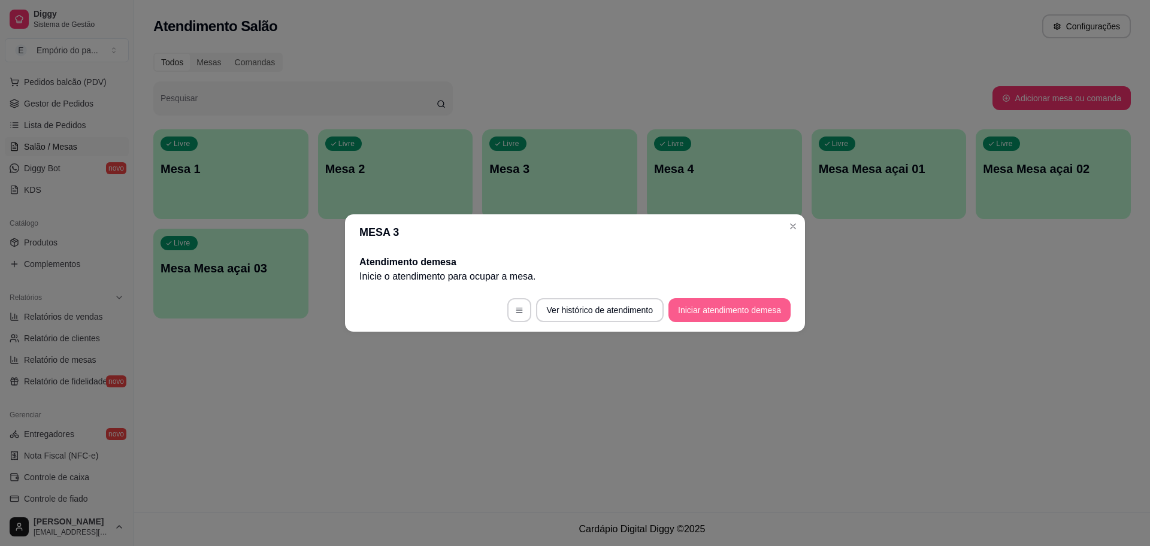
click at [684, 308] on button "Iniciar atendimento de mesa" at bounding box center [729, 310] width 122 height 24
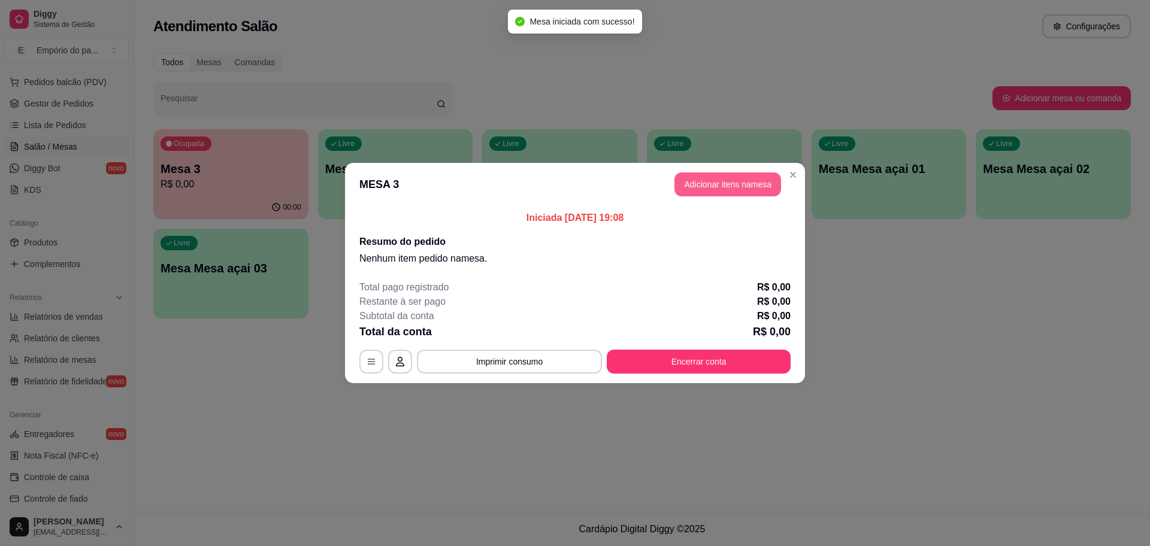
click at [725, 184] on button "Adicionar itens na mesa" at bounding box center [727, 184] width 107 height 24
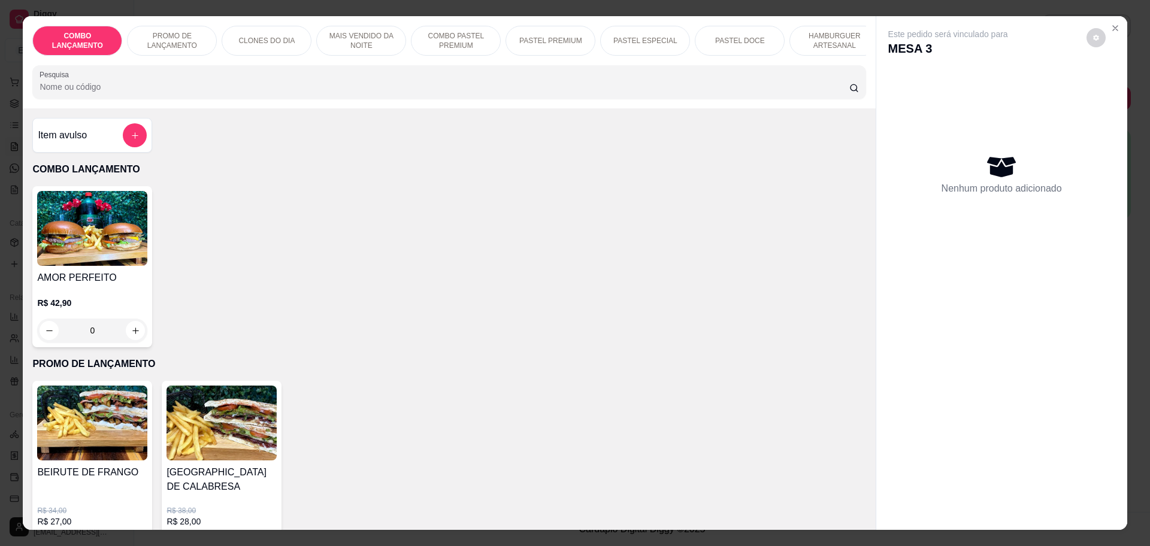
click at [129, 343] on div "0" at bounding box center [92, 331] width 110 height 24
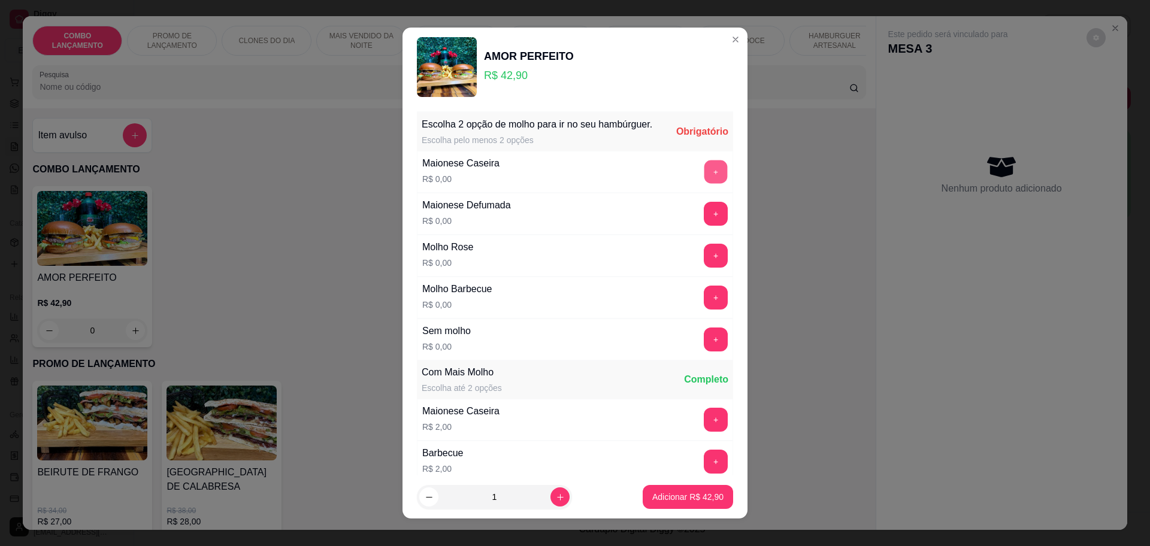
click at [704, 183] on button "+" at bounding box center [715, 171] width 23 height 23
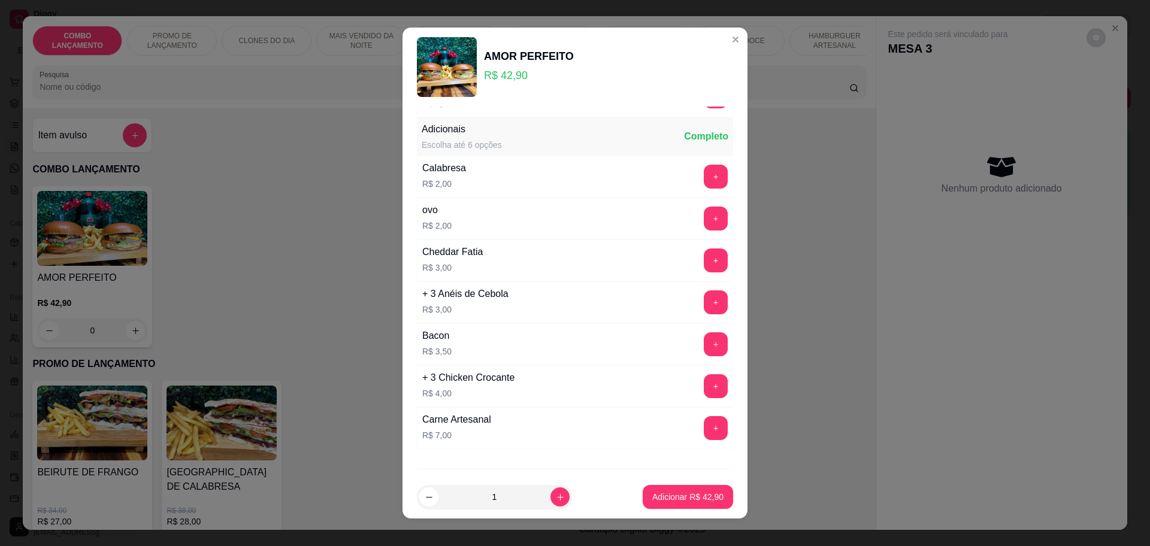
scroll to position [512, 0]
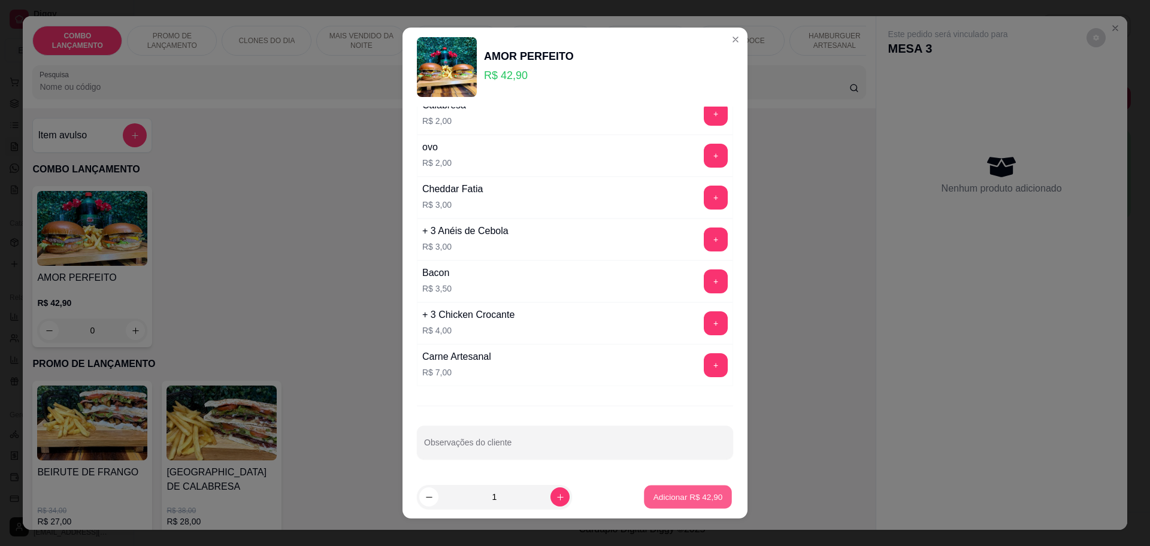
click at [685, 501] on p "Adicionar R$ 42,90" at bounding box center [687, 497] width 69 height 11
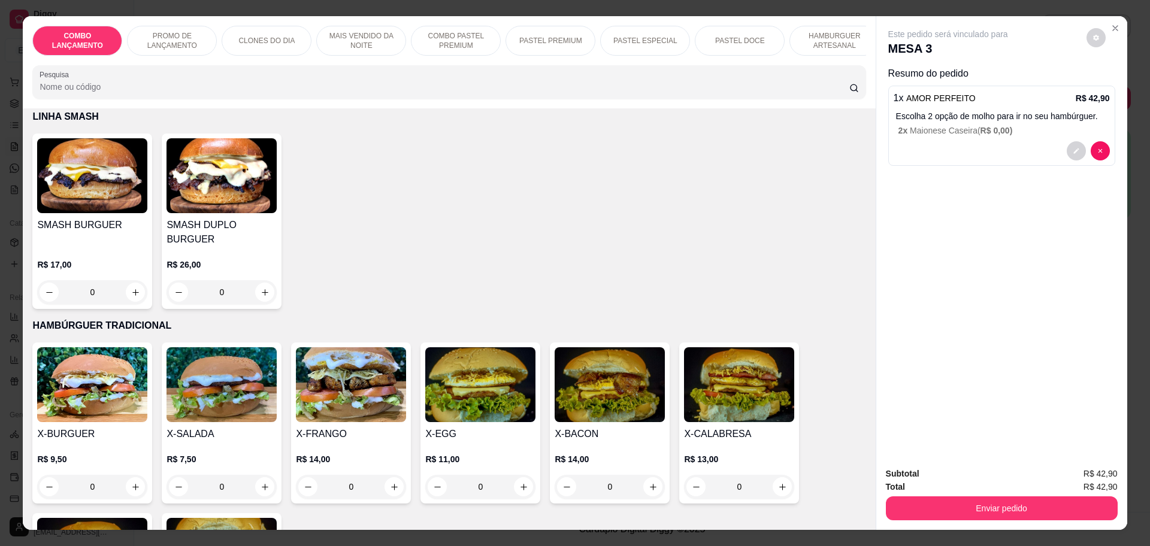
scroll to position [2545, 0]
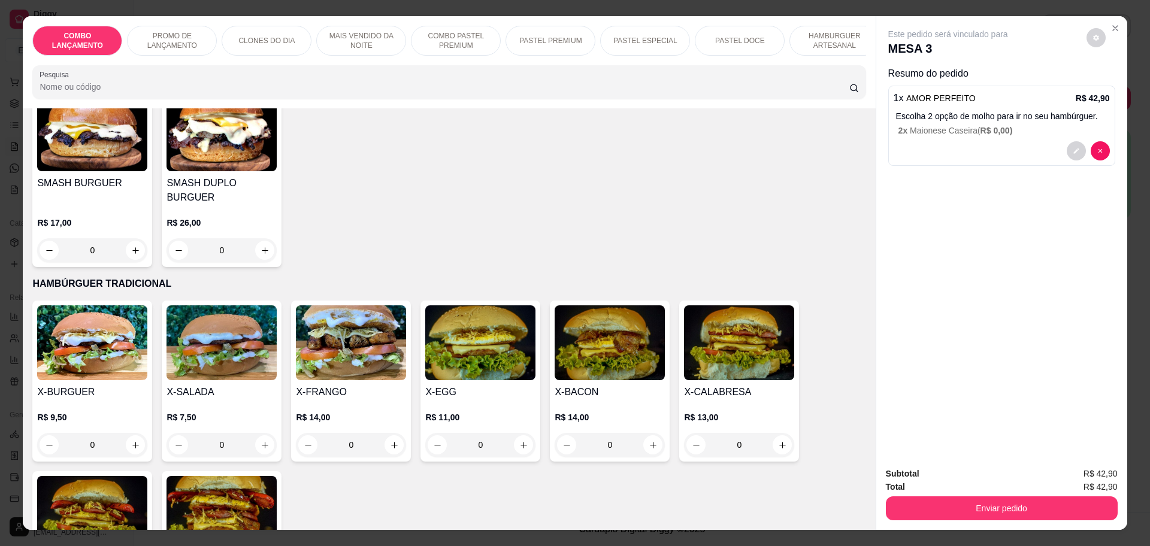
click at [127, 433] on div "0" at bounding box center [92, 445] width 110 height 24
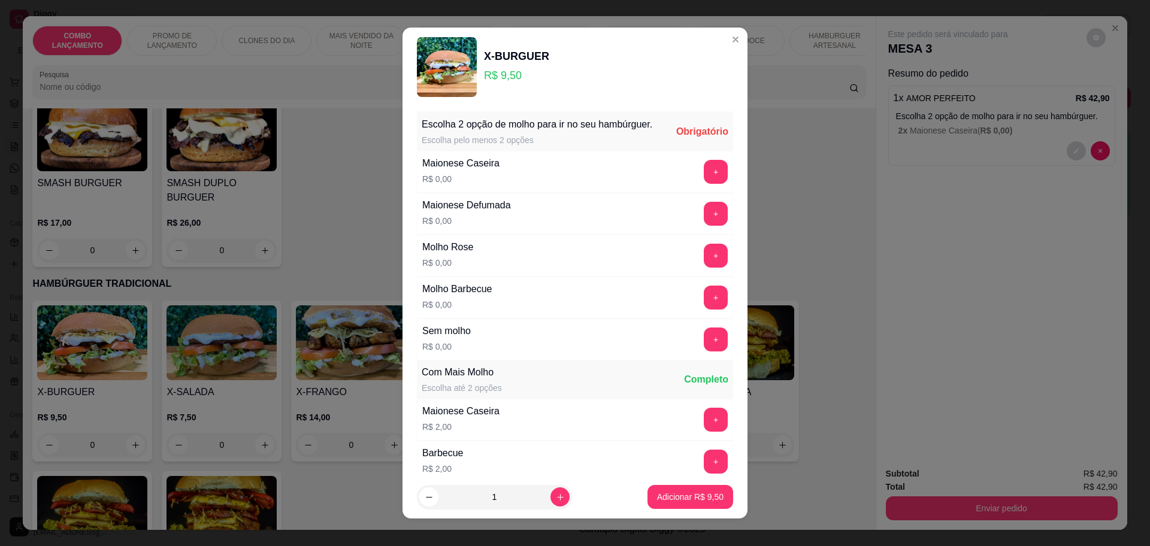
click at [699, 184] on div "+" at bounding box center [716, 172] width 34 height 24
click at [704, 181] on button "+" at bounding box center [716, 172] width 24 height 24
click at [704, 181] on button "+" at bounding box center [715, 171] width 23 height 23
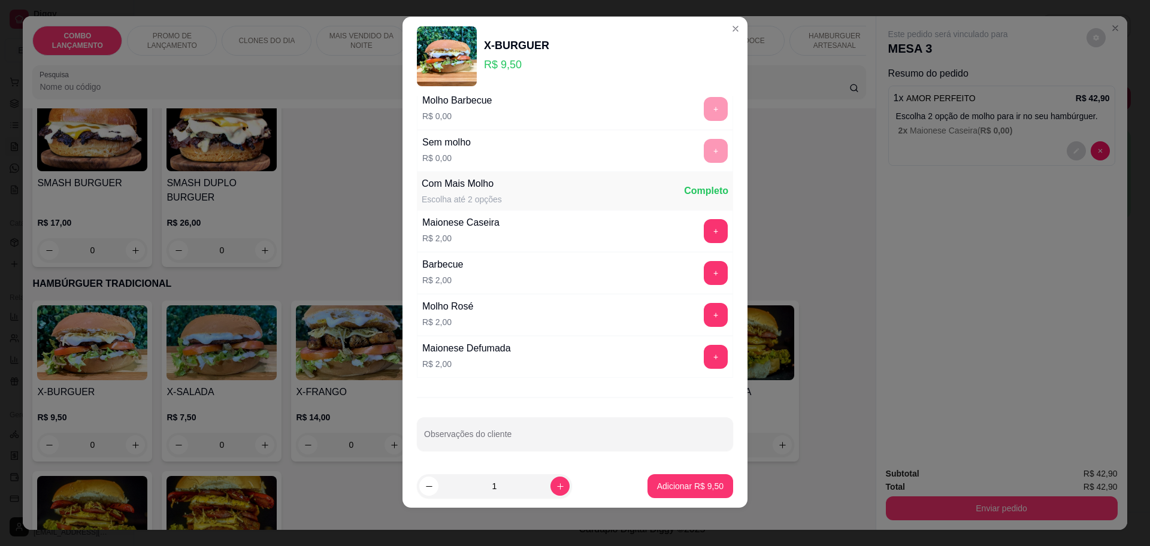
scroll to position [180, 0]
click at [707, 483] on button "Adicionar R$ 9,50" at bounding box center [690, 486] width 86 height 24
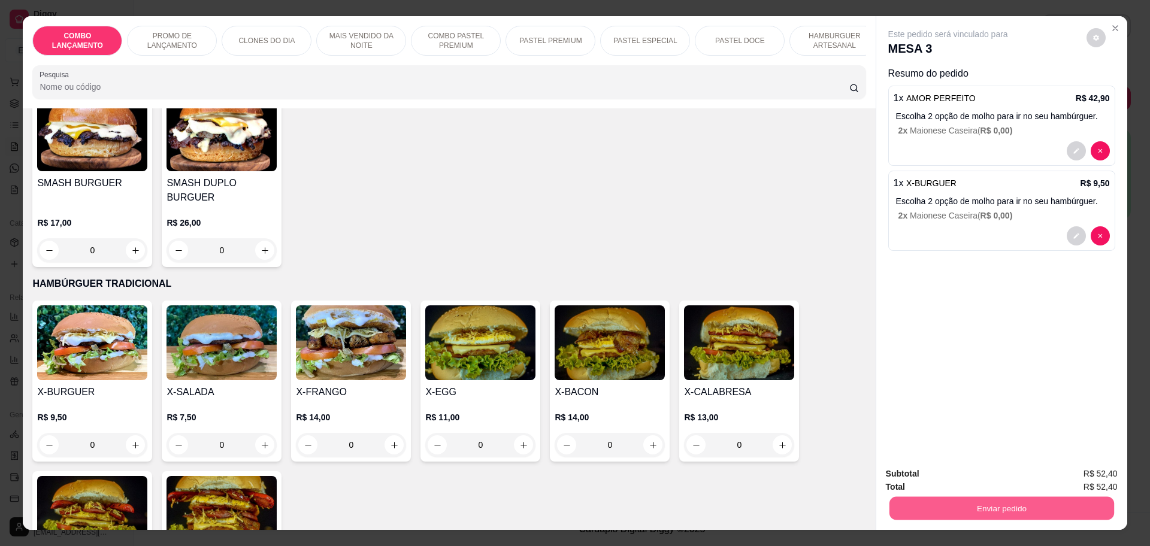
click at [1029, 504] on button "Enviar pedido" at bounding box center [1001, 507] width 225 height 23
click at [984, 478] on button "Não registrar e enviar pedido" at bounding box center [960, 479] width 125 height 23
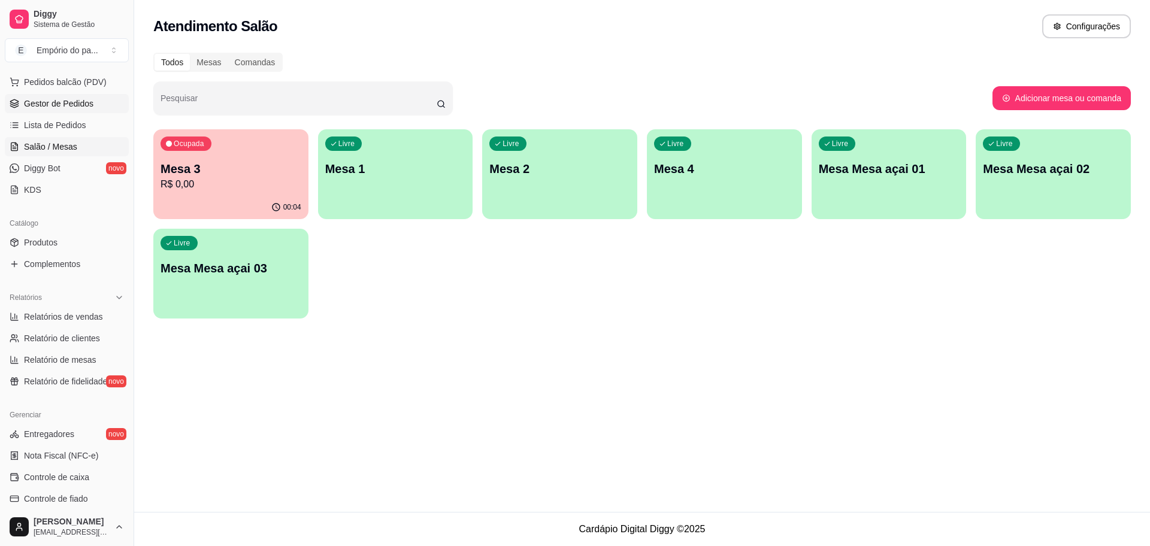
click at [85, 107] on span "Gestor de Pedidos" at bounding box center [58, 104] width 69 height 12
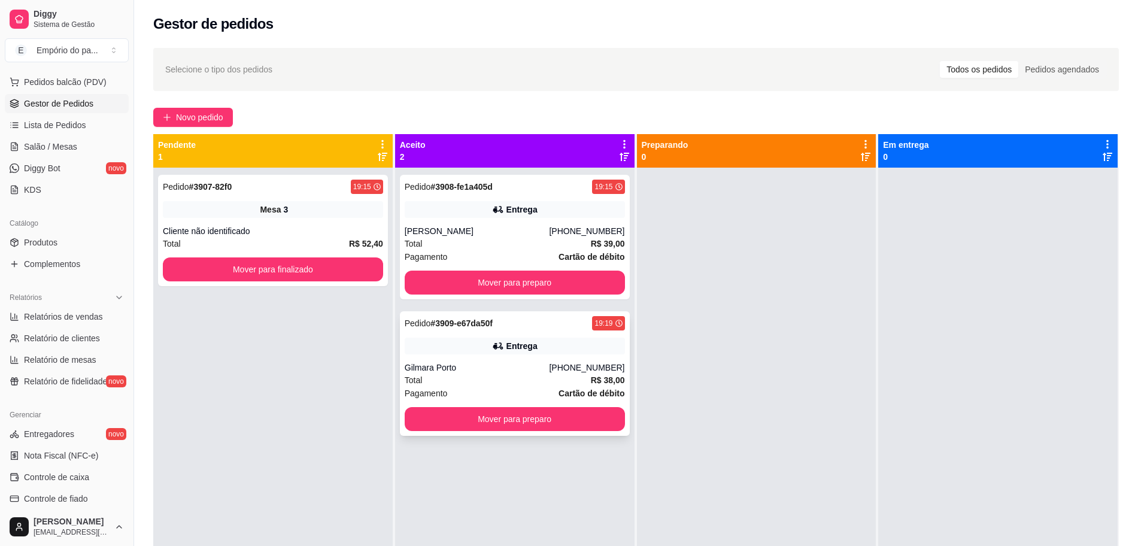
click at [444, 379] on div "Total R$ 38,00" at bounding box center [515, 380] width 220 height 13
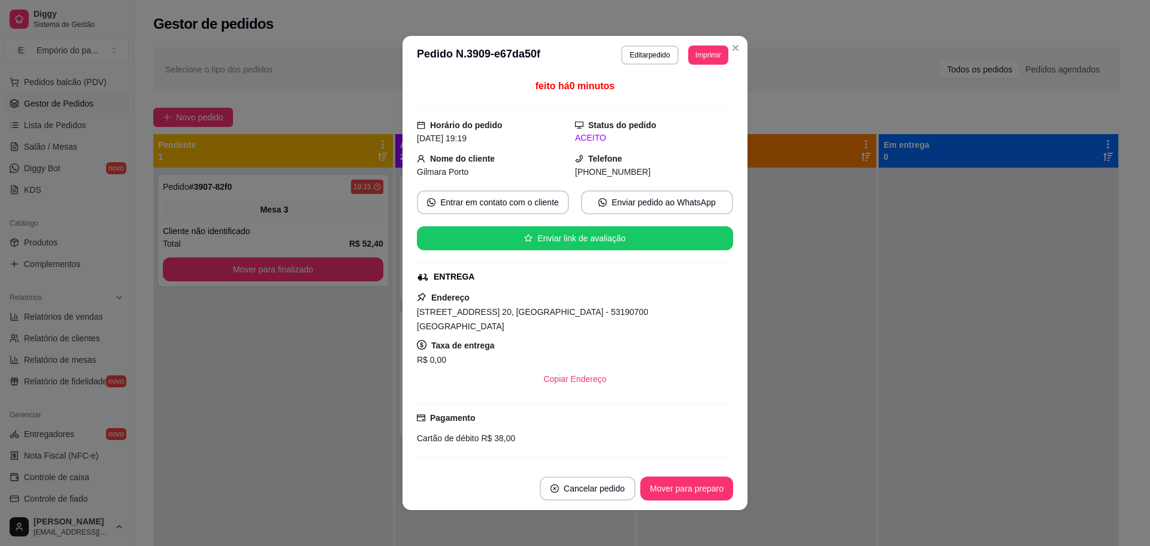
scroll to position [156, 0]
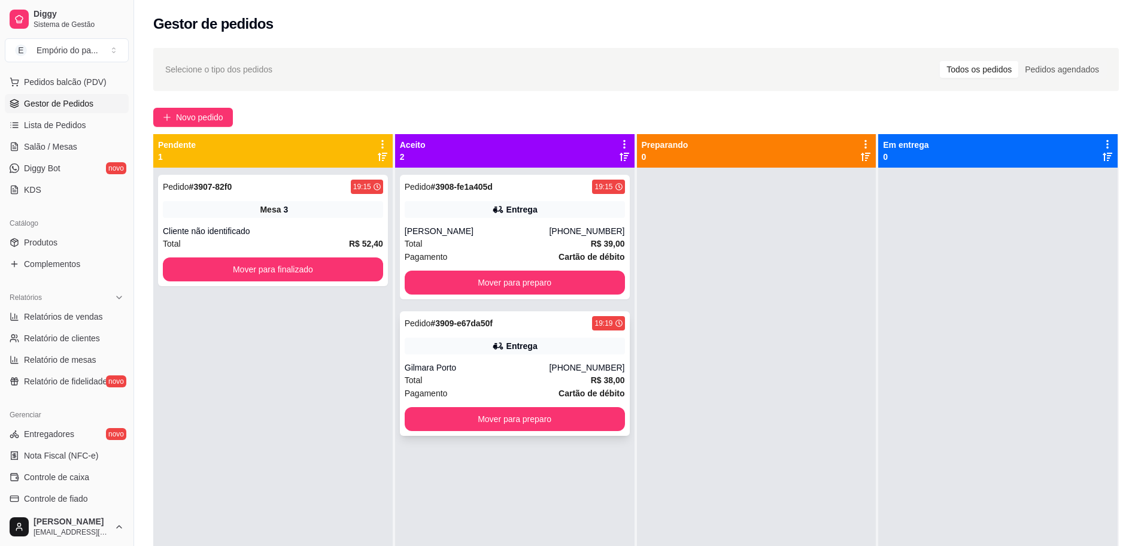
click at [425, 380] on div "Total R$ 38,00" at bounding box center [515, 380] width 220 height 13
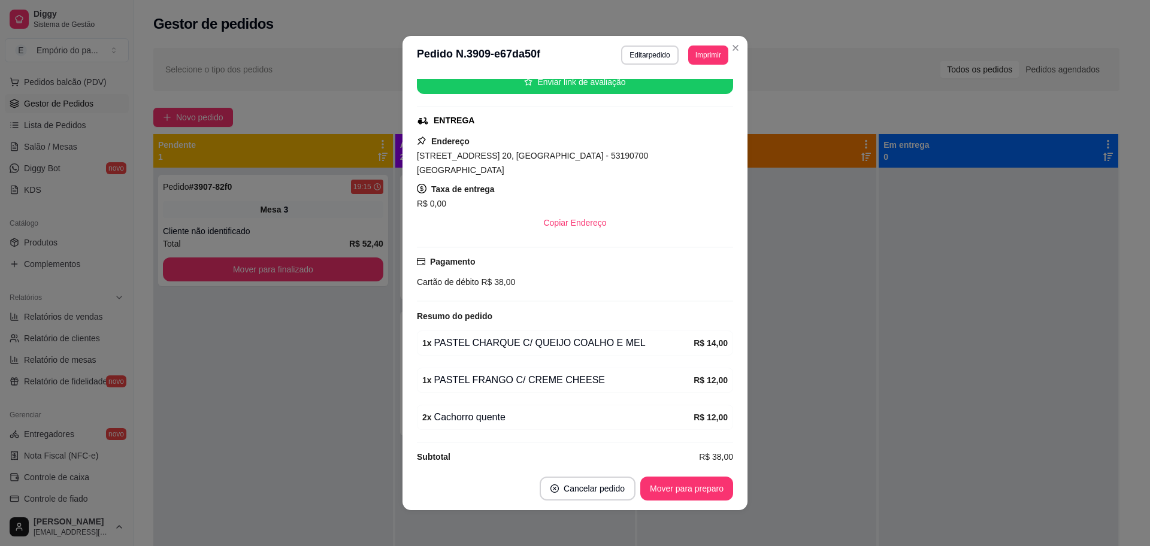
scroll to position [2, 0]
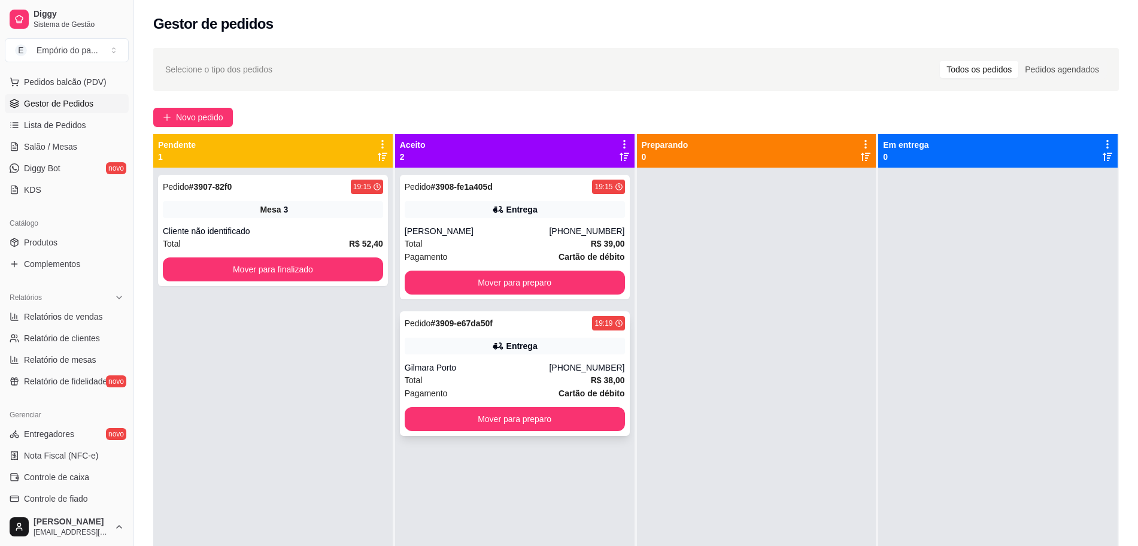
click at [446, 372] on div "Gilmara Porto" at bounding box center [477, 368] width 145 height 12
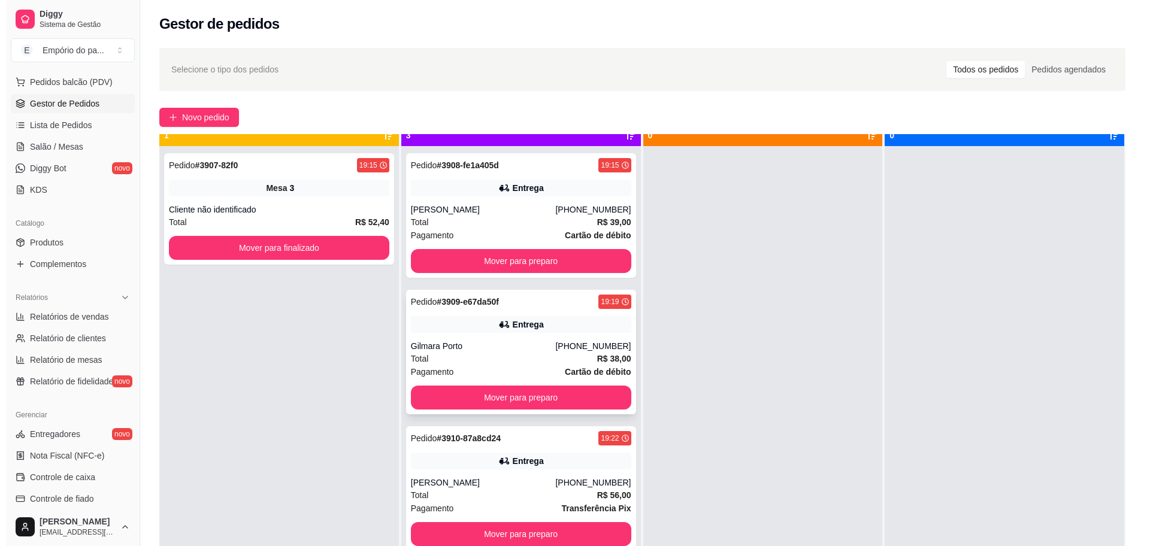
scroll to position [34, 0]
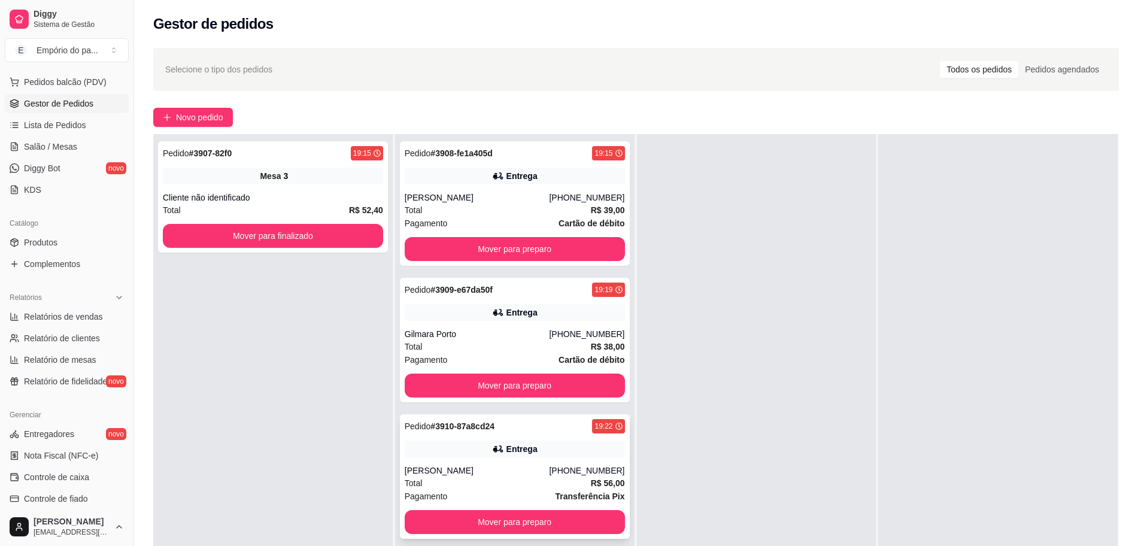
click at [513, 476] on div "[PERSON_NAME]" at bounding box center [477, 471] width 145 height 12
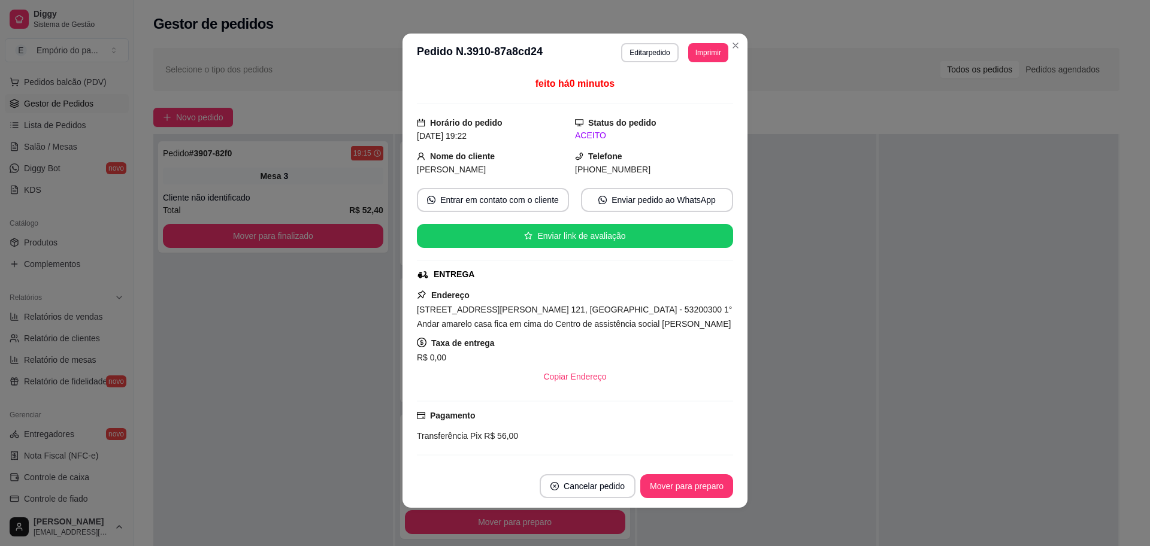
scroll to position [96, 0]
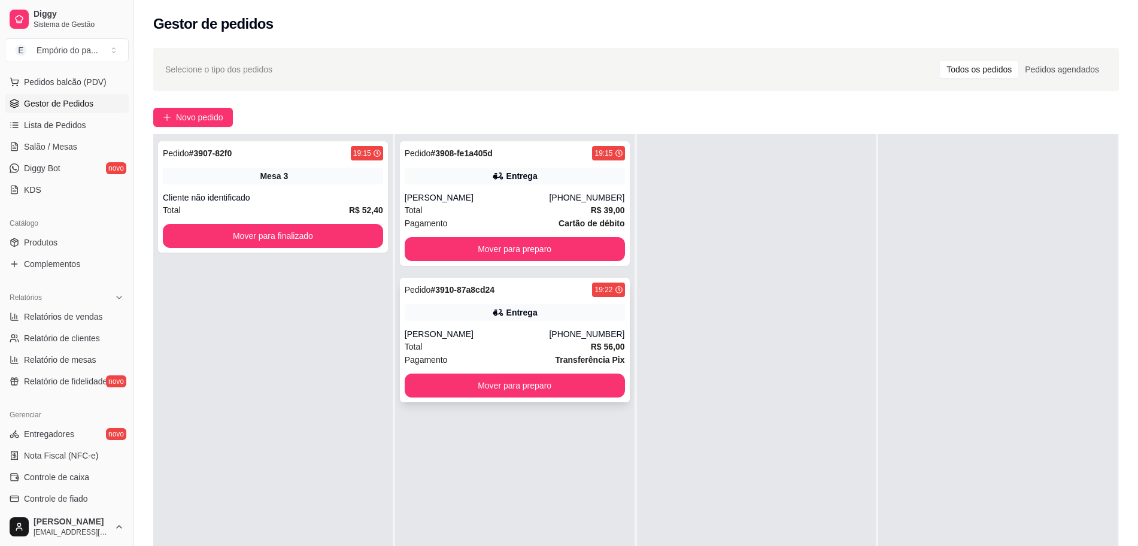
click at [436, 344] on div "Total R$ 56,00" at bounding box center [515, 346] width 220 height 13
click at [449, 204] on div "Total R$ 39,00" at bounding box center [515, 210] width 220 height 13
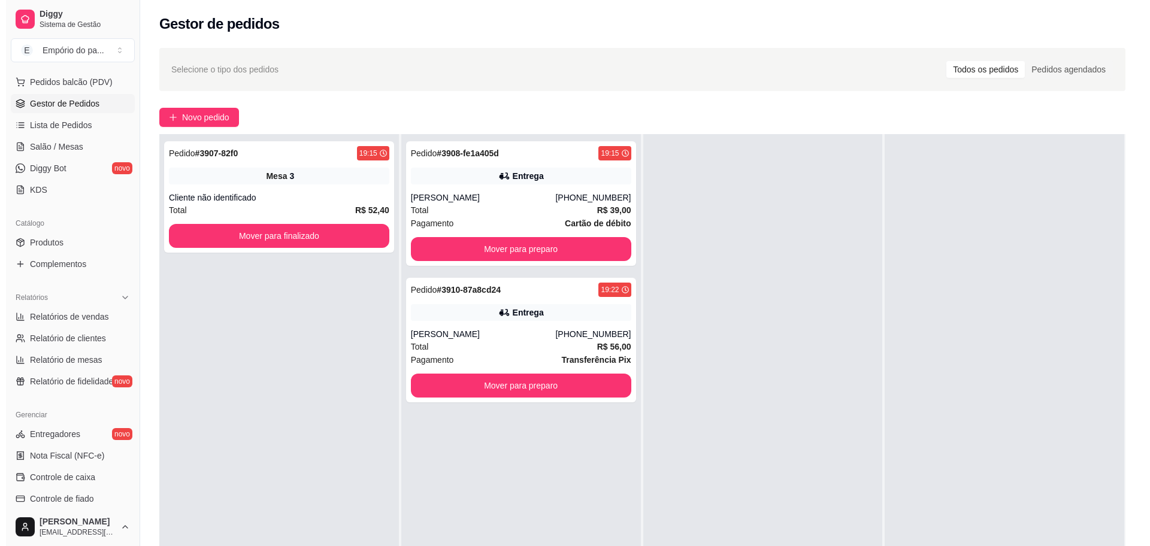
scroll to position [75, 0]
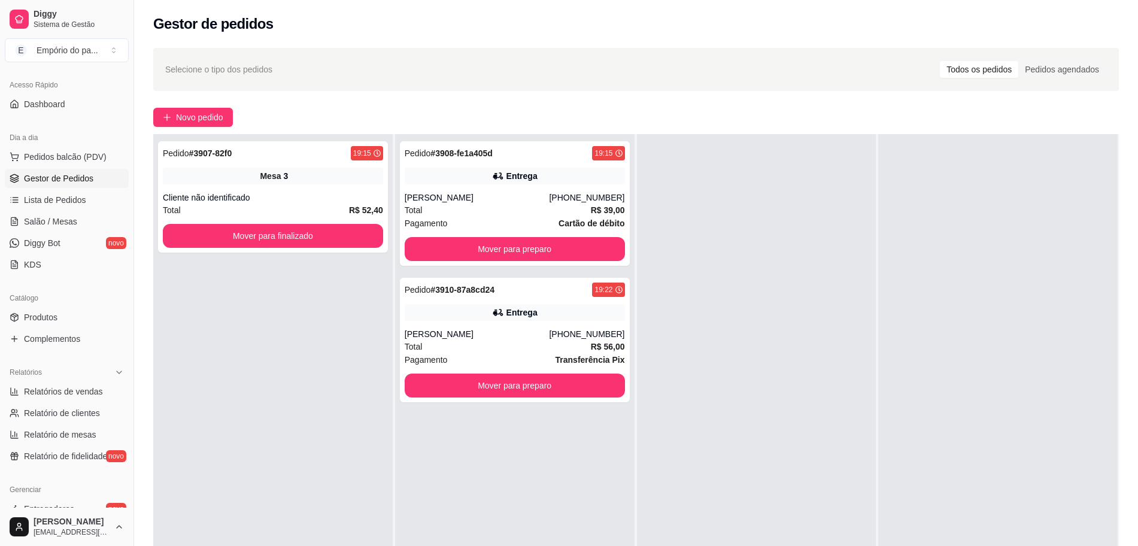
click at [52, 180] on span "Gestor de Pedidos" at bounding box center [58, 178] width 69 height 12
click at [176, 119] on span "Novo pedido" at bounding box center [199, 117] width 47 height 13
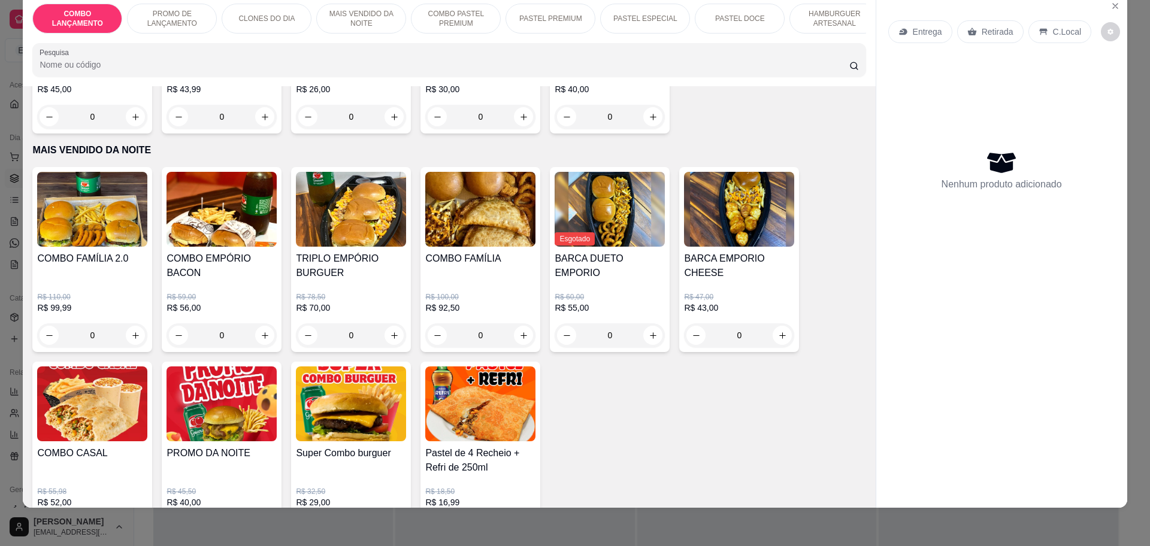
scroll to position [898, 0]
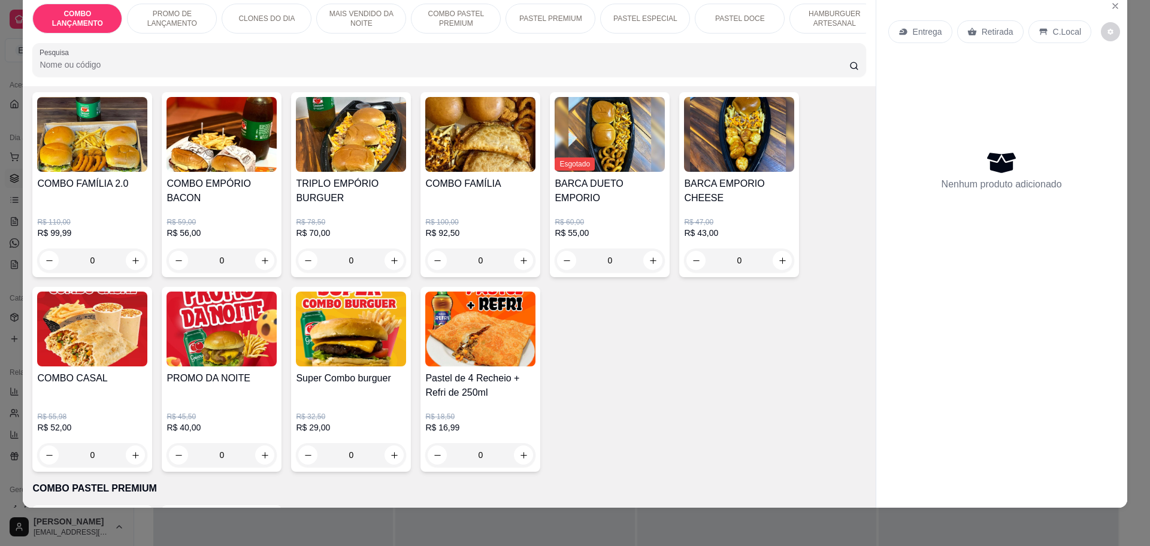
click at [517, 443] on div "0" at bounding box center [480, 455] width 110 height 24
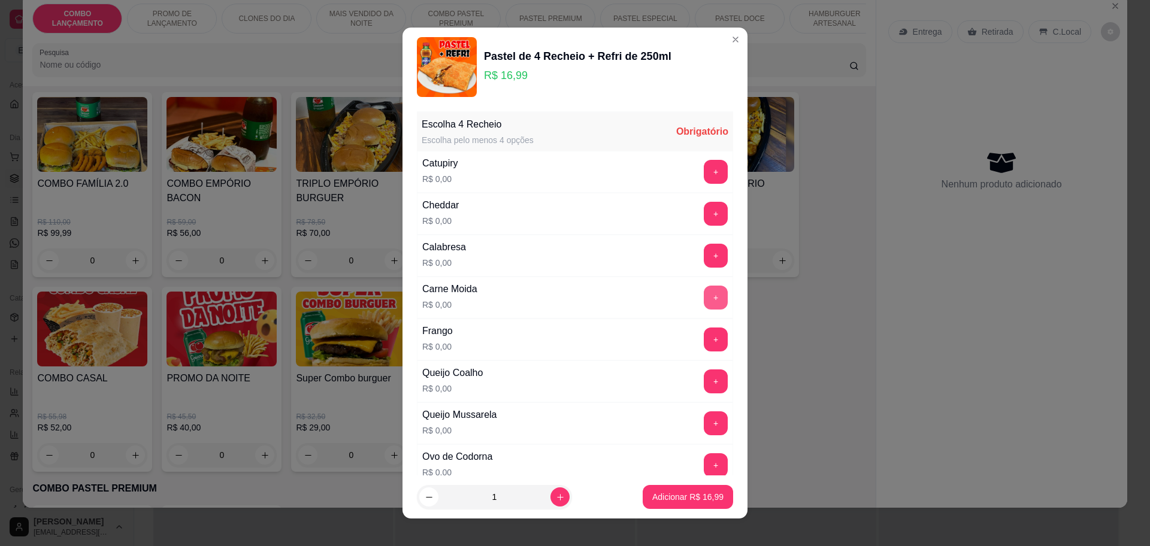
click at [704, 298] on button "+" at bounding box center [716, 298] width 24 height 24
click at [704, 298] on button "+" at bounding box center [715, 297] width 23 height 23
click at [704, 340] on button "+" at bounding box center [716, 340] width 24 height 24
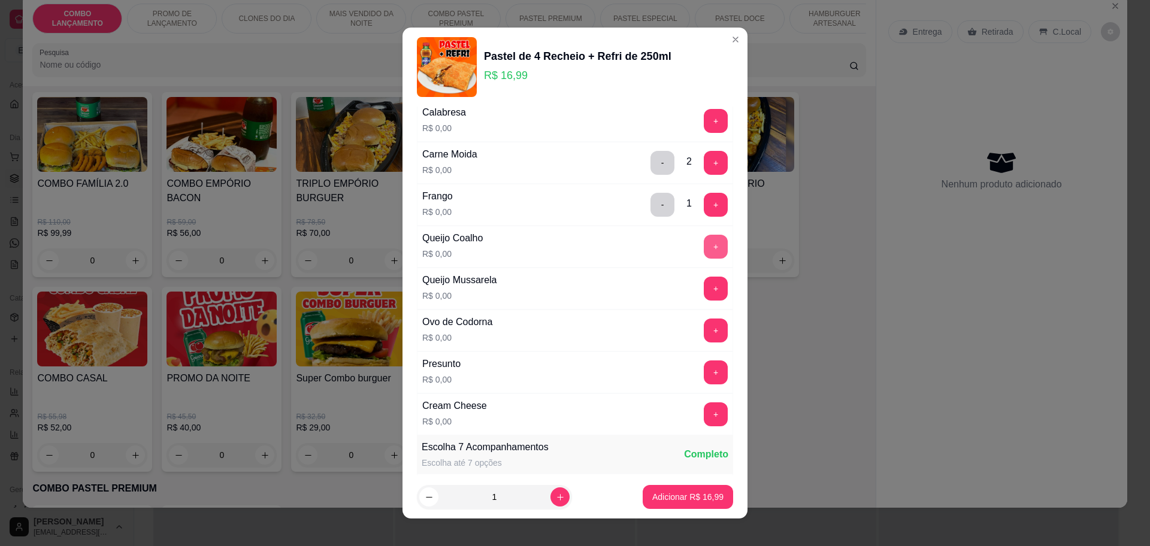
scroll to position [150, 0]
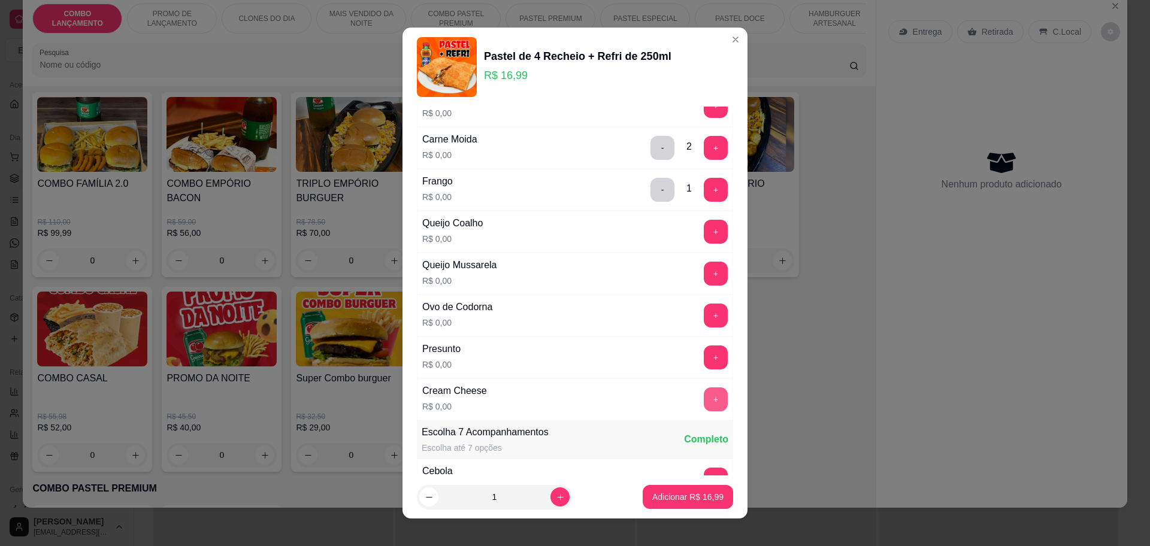
click at [704, 387] on button "+" at bounding box center [716, 399] width 24 height 24
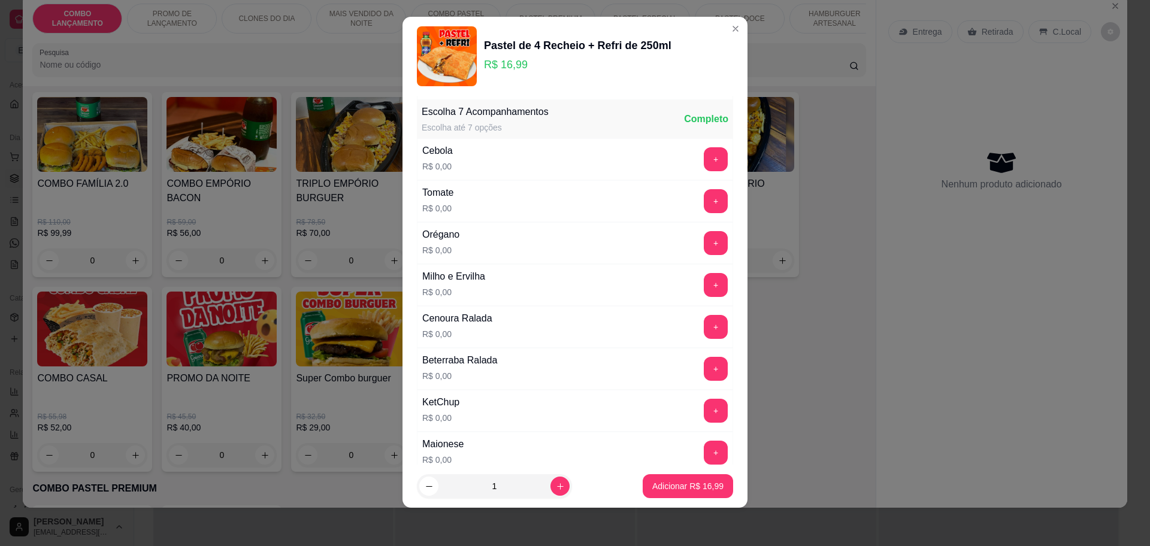
scroll to position [463, 0]
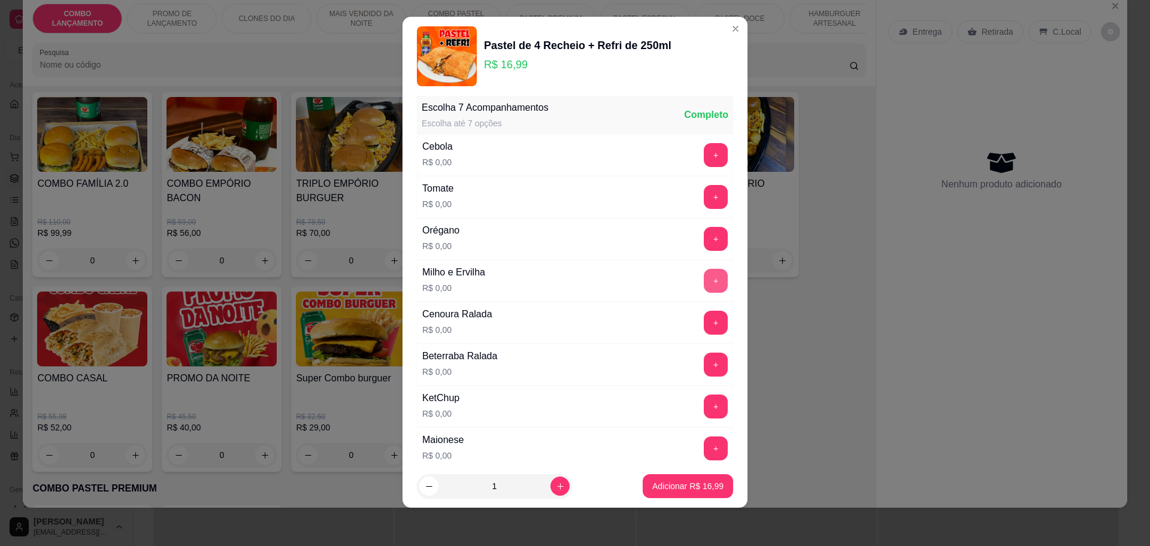
click at [704, 283] on button "+" at bounding box center [716, 281] width 24 height 24
click at [651, 284] on button "-" at bounding box center [662, 280] width 23 height 23
click at [704, 199] on button "+" at bounding box center [715, 196] width 23 height 23
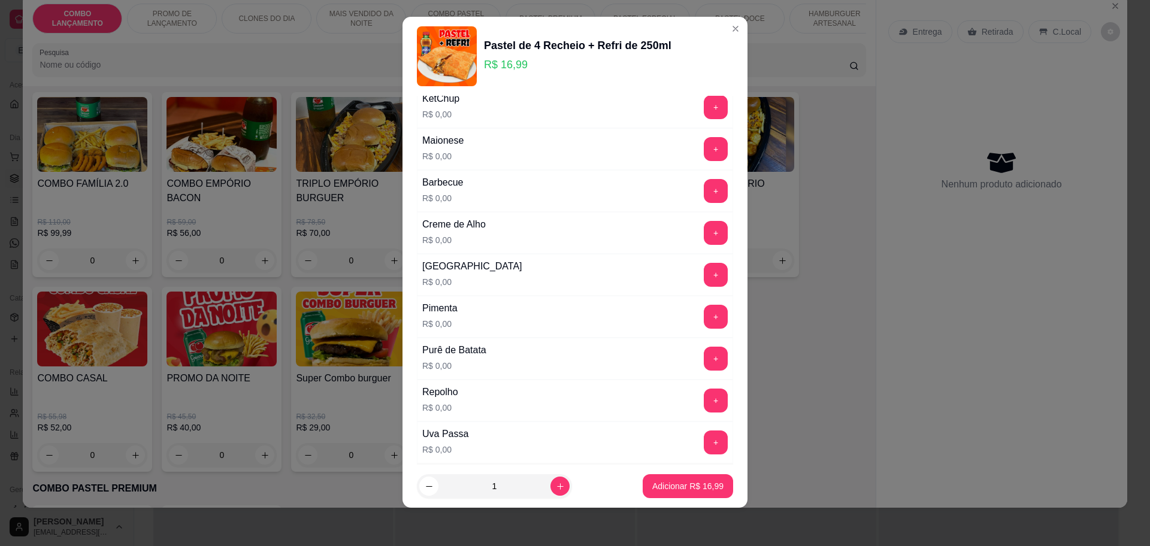
scroll to position [688, 0]
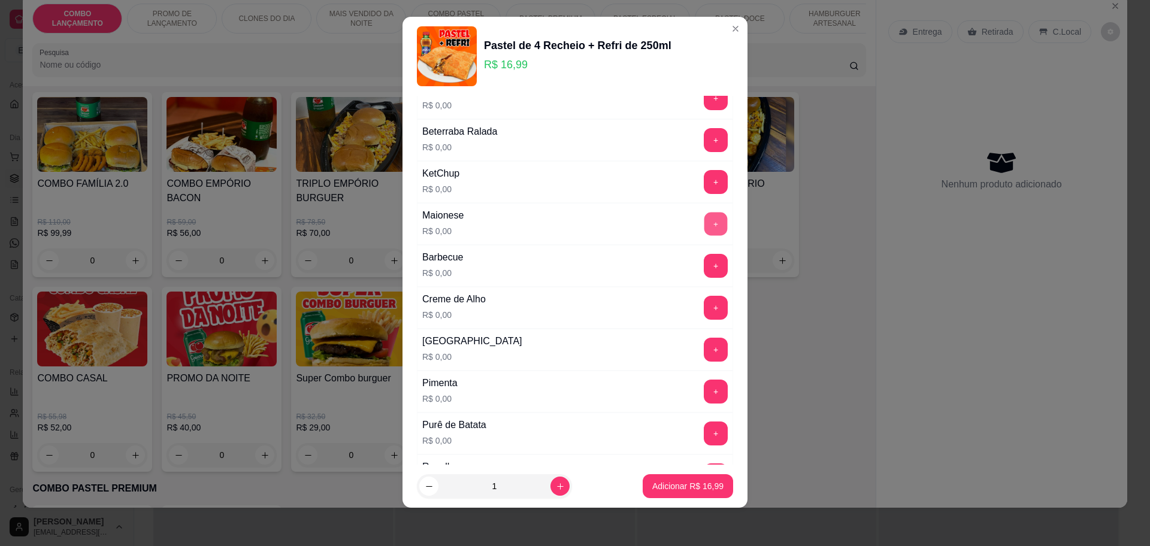
click at [704, 223] on button "+" at bounding box center [715, 223] width 23 height 23
click at [704, 178] on button "+" at bounding box center [716, 182] width 24 height 24
click at [667, 487] on p "Adicionar R$ 16,99" at bounding box center [687, 486] width 69 height 11
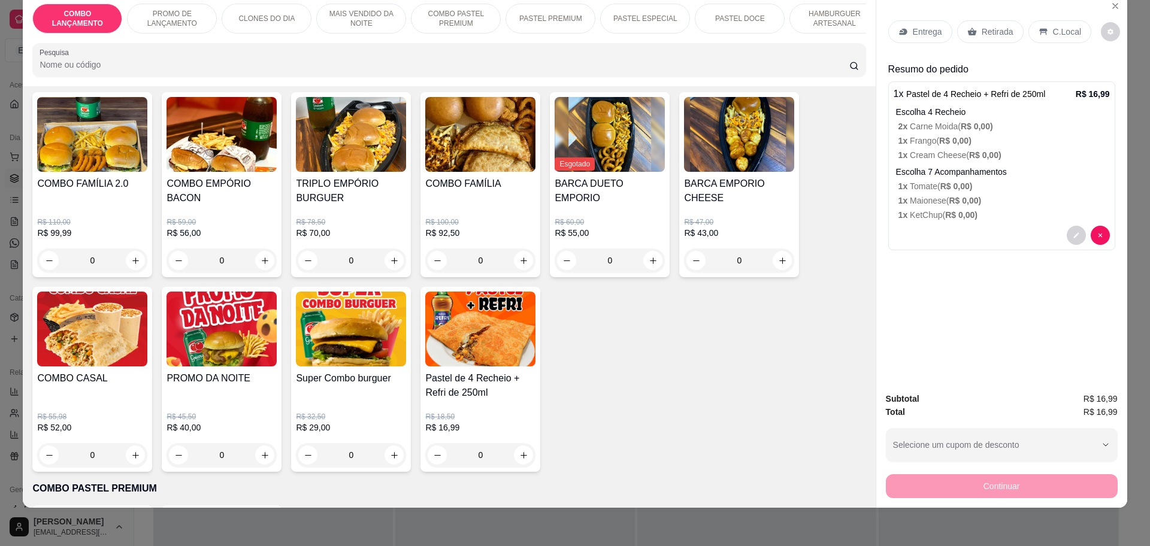
click at [514, 443] on div "0" at bounding box center [480, 455] width 110 height 24
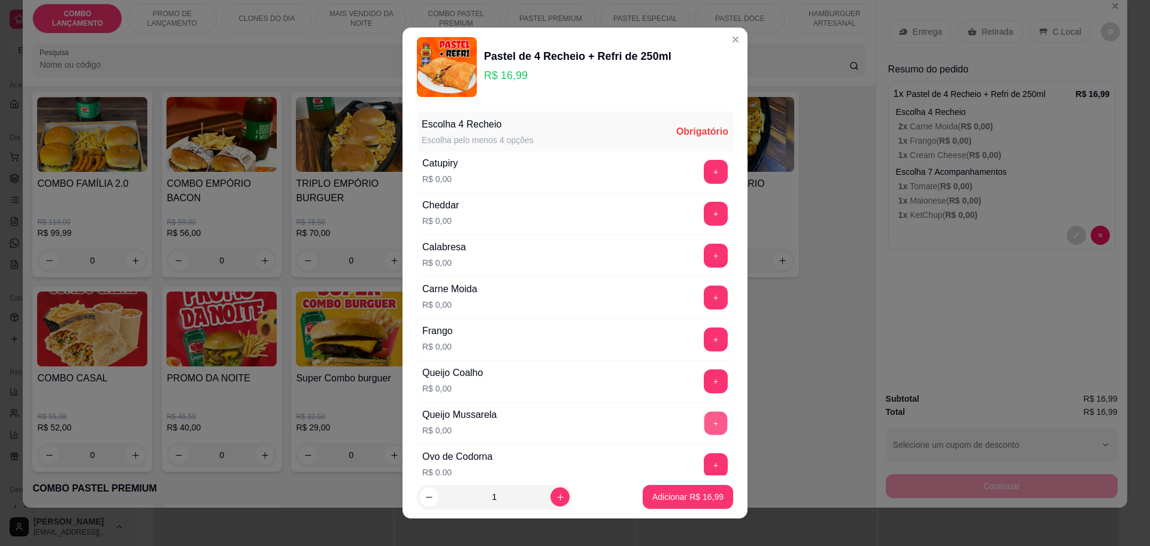
click at [704, 429] on button "+" at bounding box center [715, 422] width 23 height 23
click at [704, 209] on button "+" at bounding box center [716, 214] width 24 height 24
click at [704, 250] on button "+" at bounding box center [716, 256] width 24 height 24
click at [704, 297] on button "+" at bounding box center [716, 298] width 24 height 24
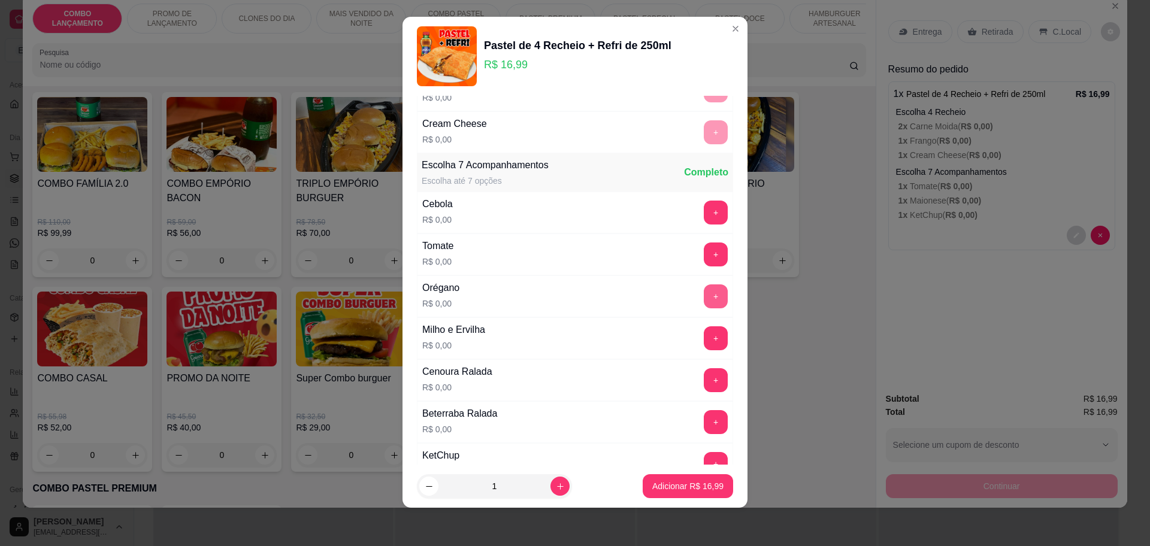
scroll to position [481, 0]
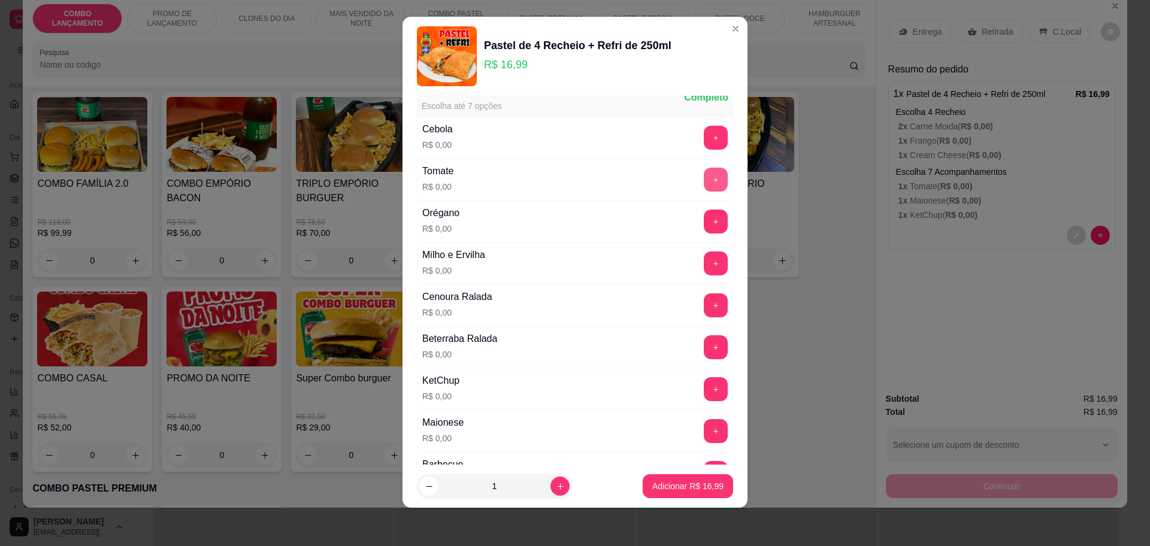
click at [704, 180] on button "+" at bounding box center [716, 180] width 24 height 24
click at [704, 134] on button "+" at bounding box center [716, 138] width 24 height 24
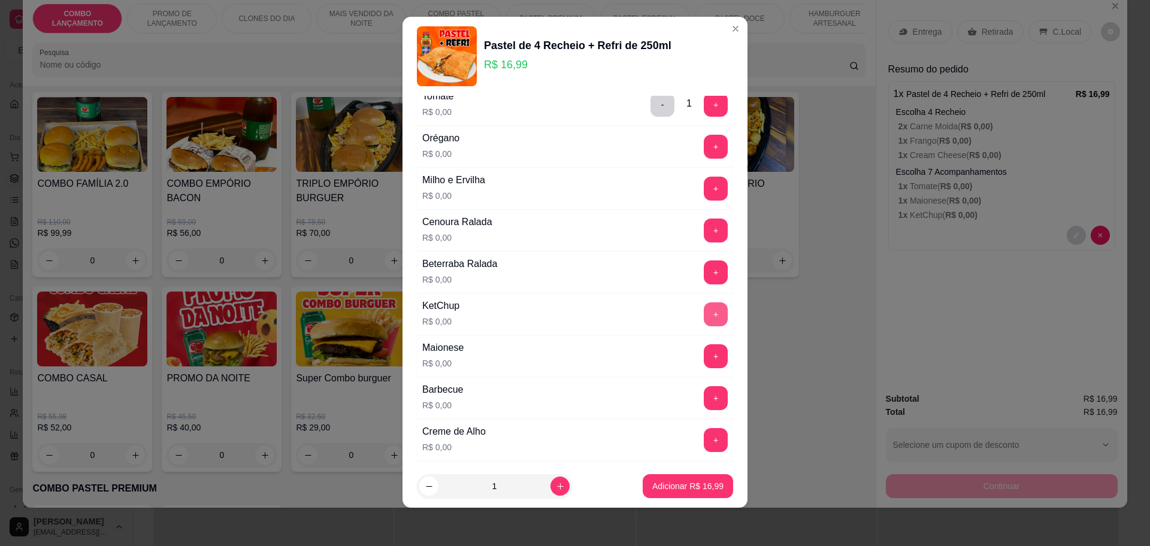
click at [704, 317] on button "+" at bounding box center [716, 314] width 24 height 24
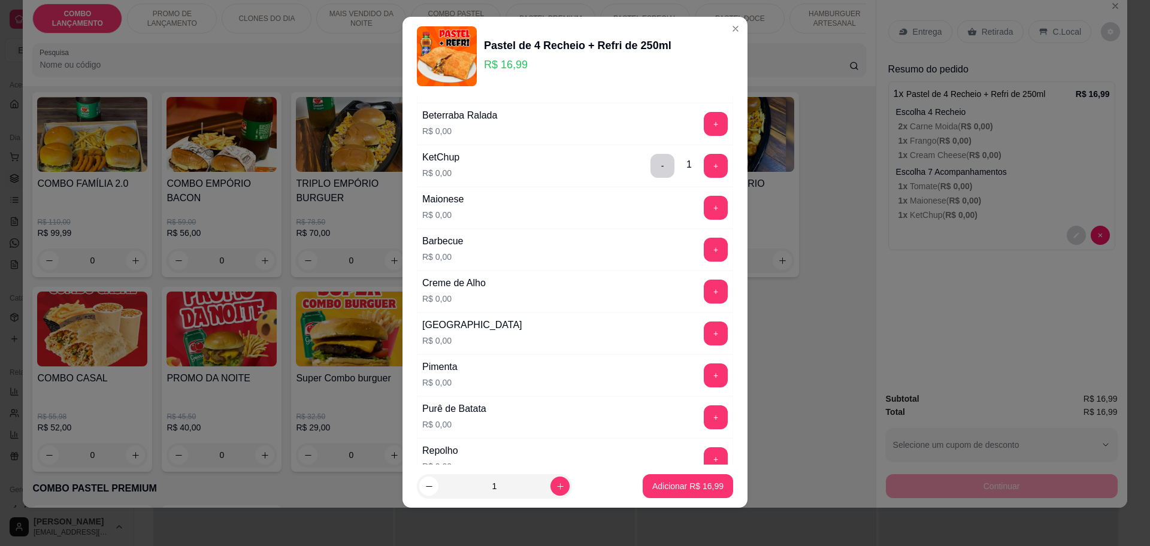
scroll to position [705, 0]
click at [668, 484] on p "Adicionar R$ 16,99" at bounding box center [687, 486] width 71 height 12
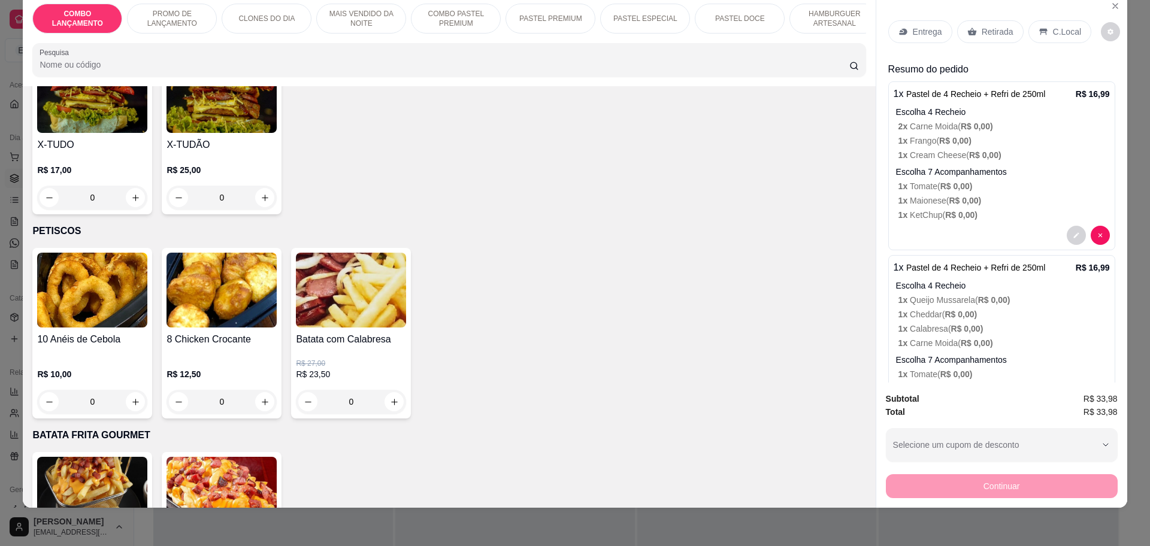
scroll to position [2867, 0]
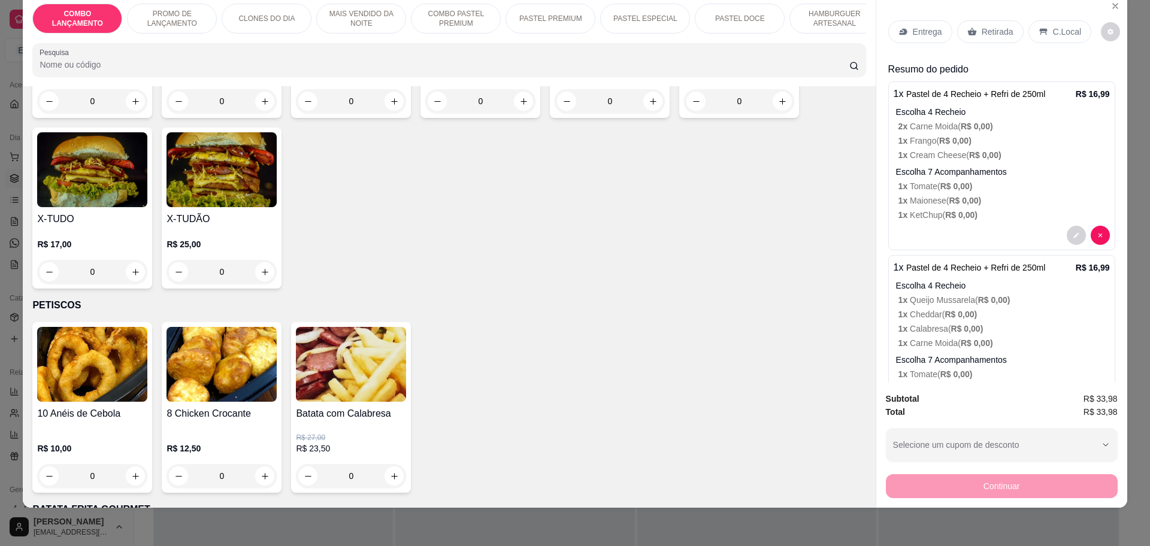
click at [970, 35] on div "Retirada" at bounding box center [990, 31] width 66 height 23
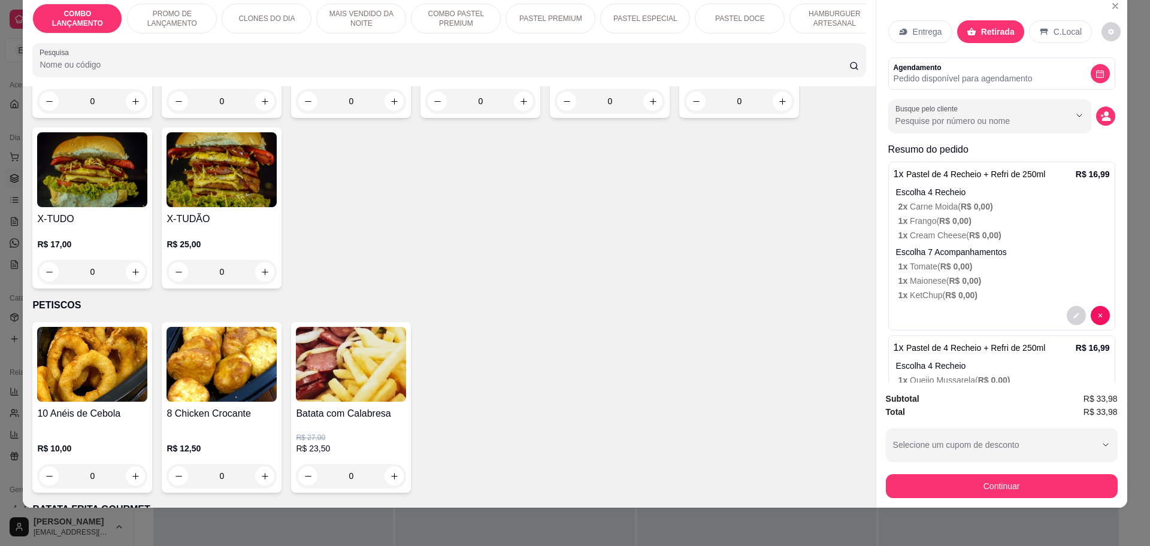
scroll to position [153, 0]
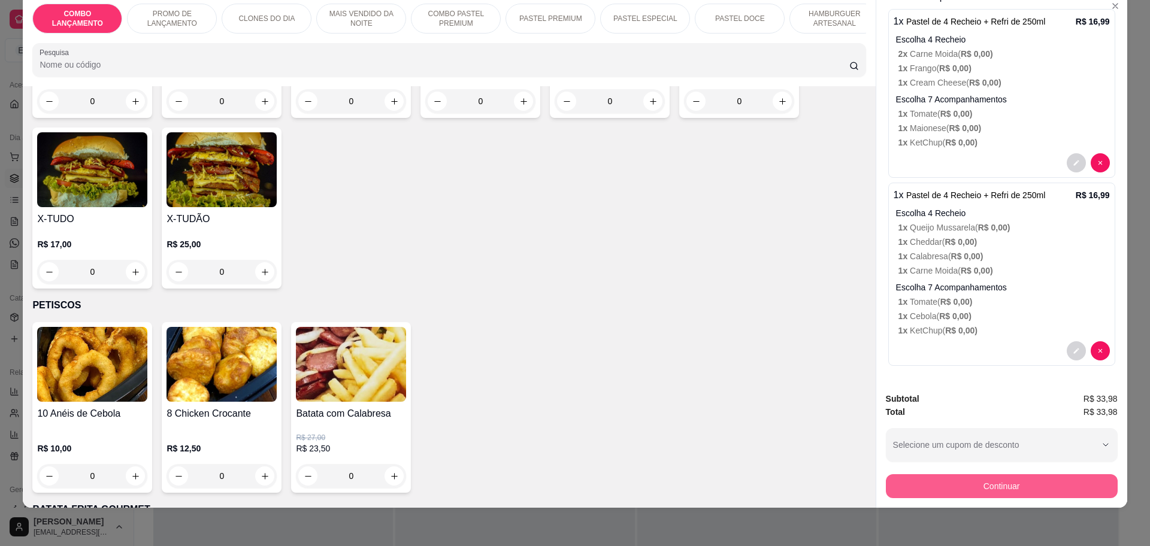
click at [1012, 484] on button "Continuar" at bounding box center [1002, 486] width 232 height 24
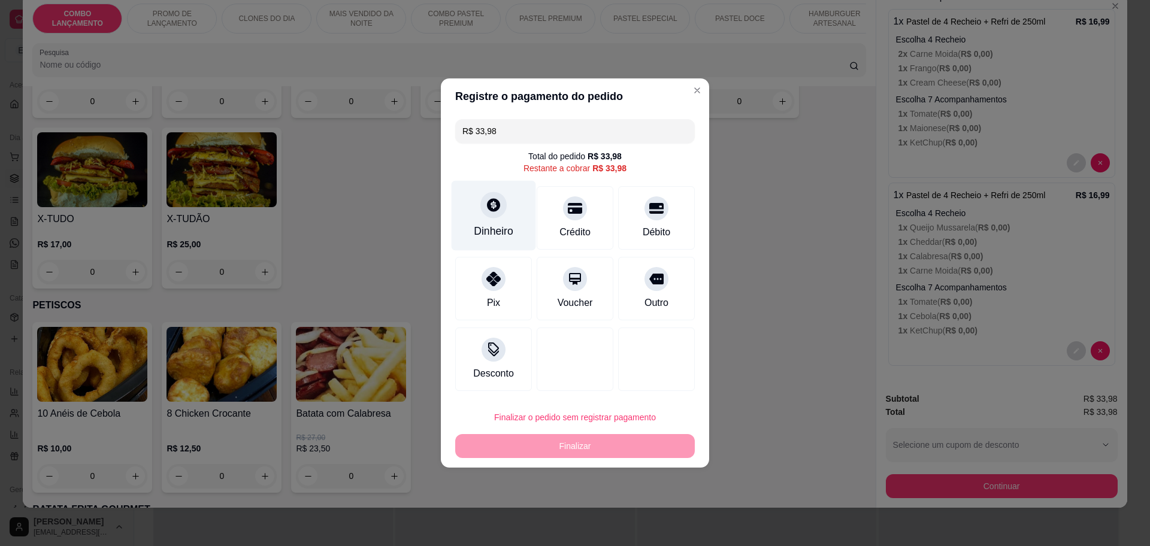
click at [495, 193] on div at bounding box center [493, 205] width 26 height 26
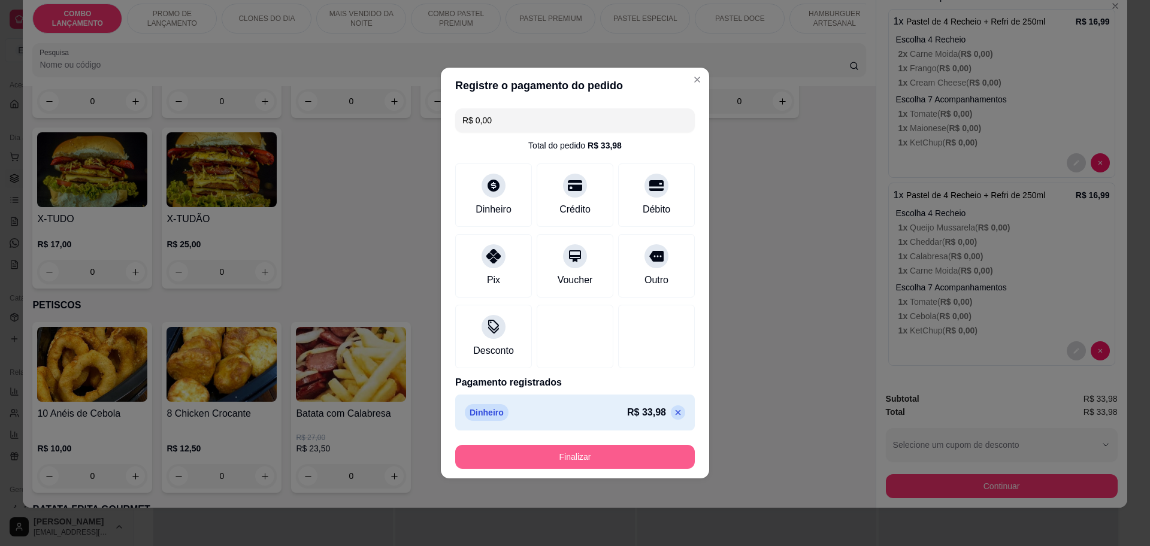
click at [557, 452] on button "Finalizar" at bounding box center [575, 457] width 240 height 24
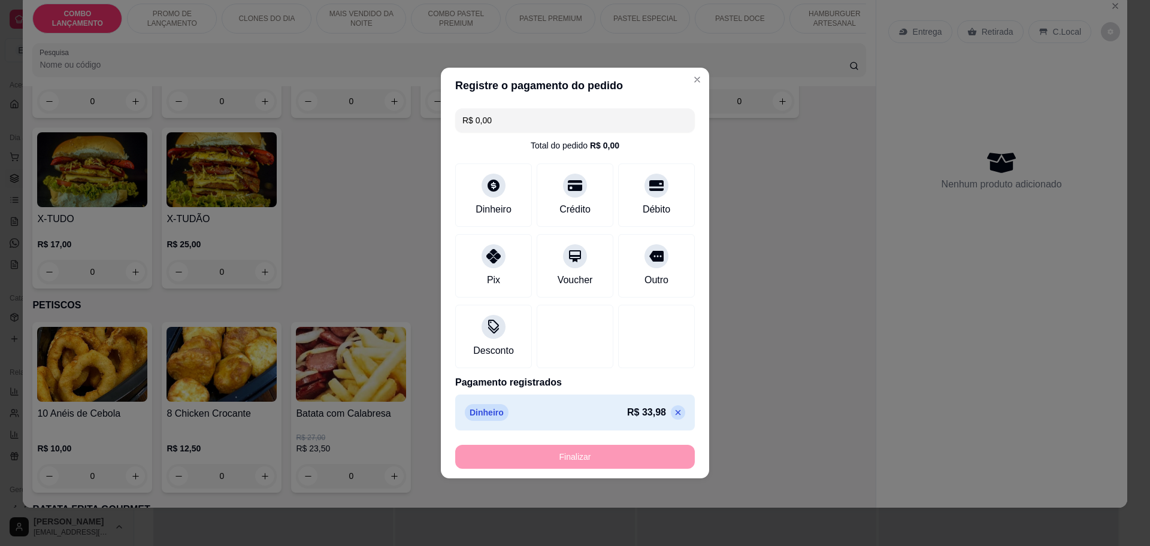
type input "-R$ 33,98"
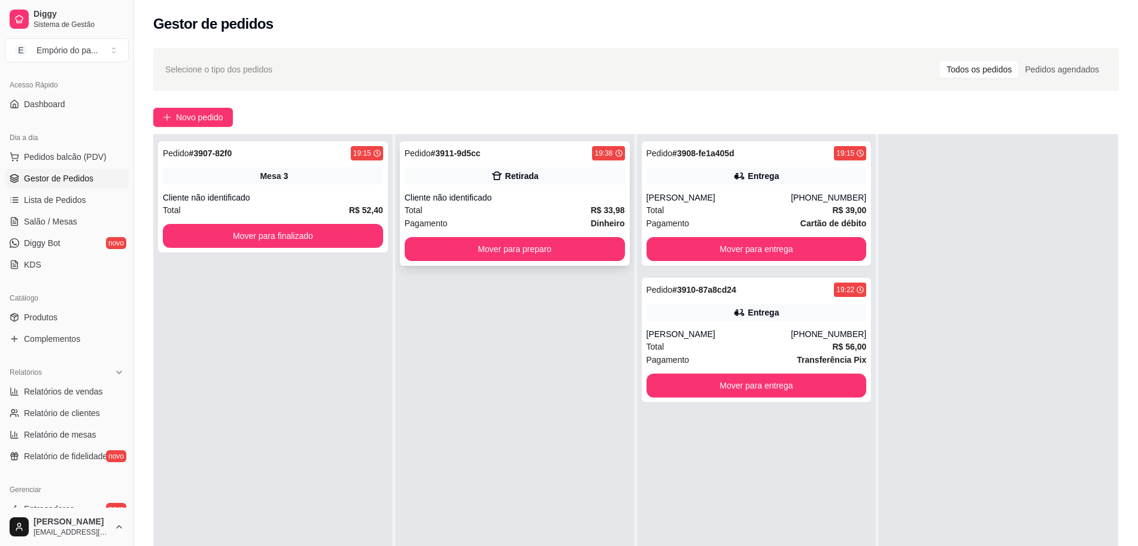
click at [487, 208] on div "Total R$ 33,98" at bounding box center [515, 210] width 220 height 13
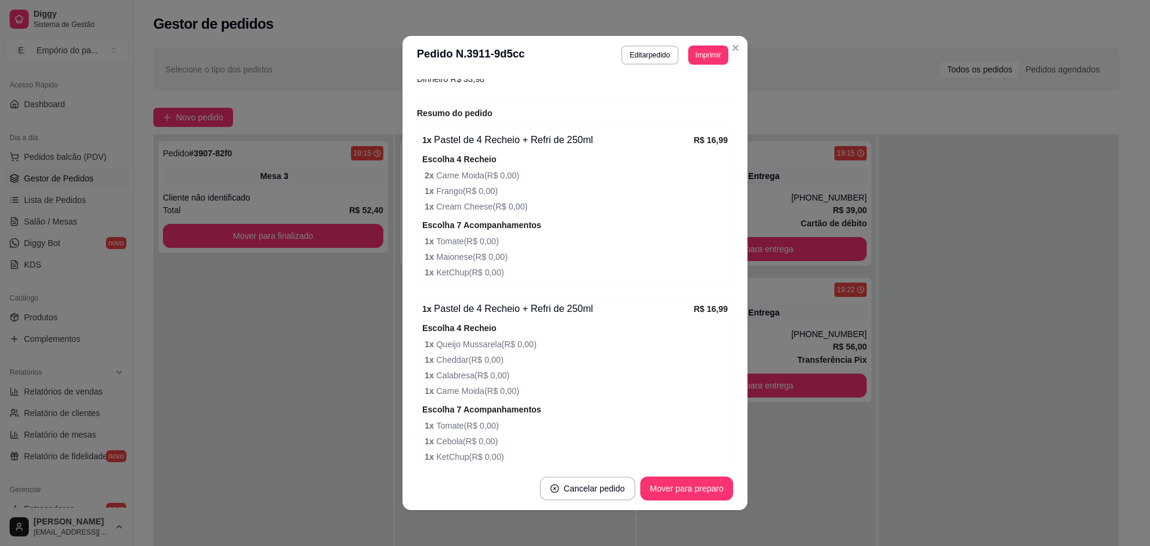
scroll to position [243, 0]
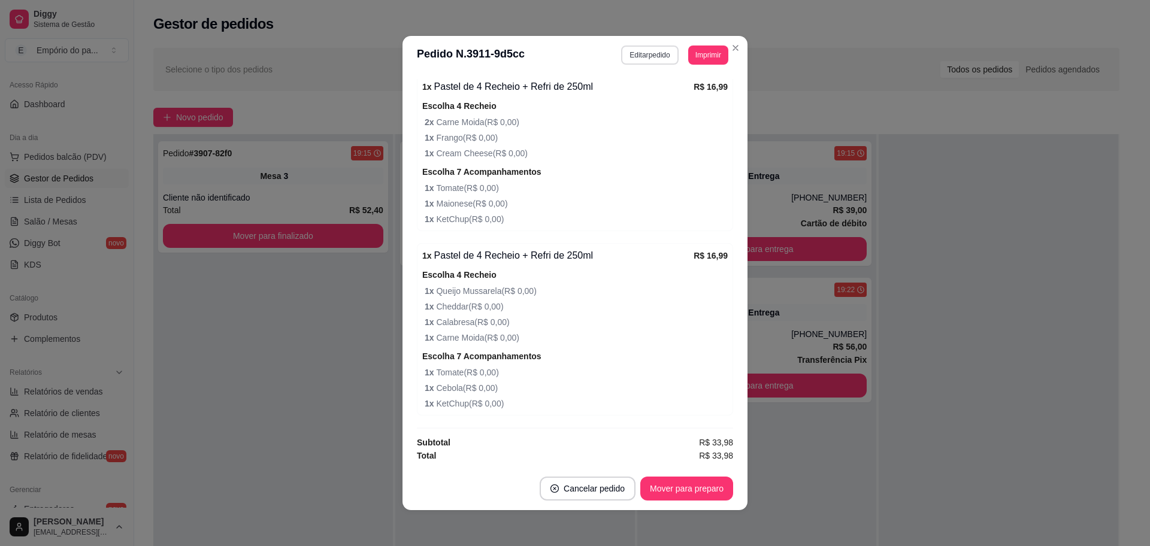
click at [652, 54] on button "Editar pedido" at bounding box center [649, 55] width 57 height 19
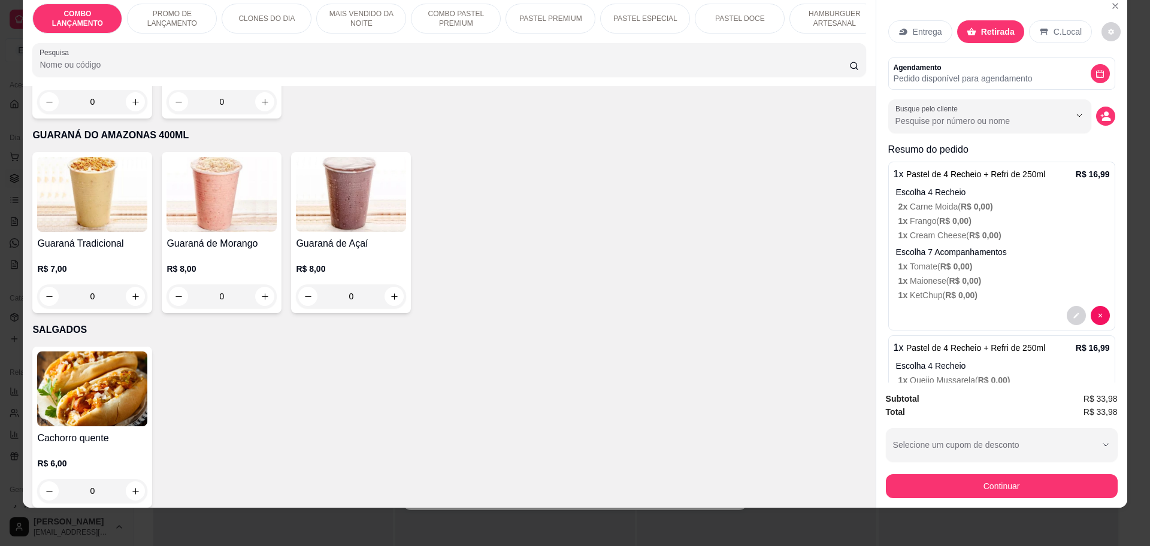
scroll to position [3540, 0]
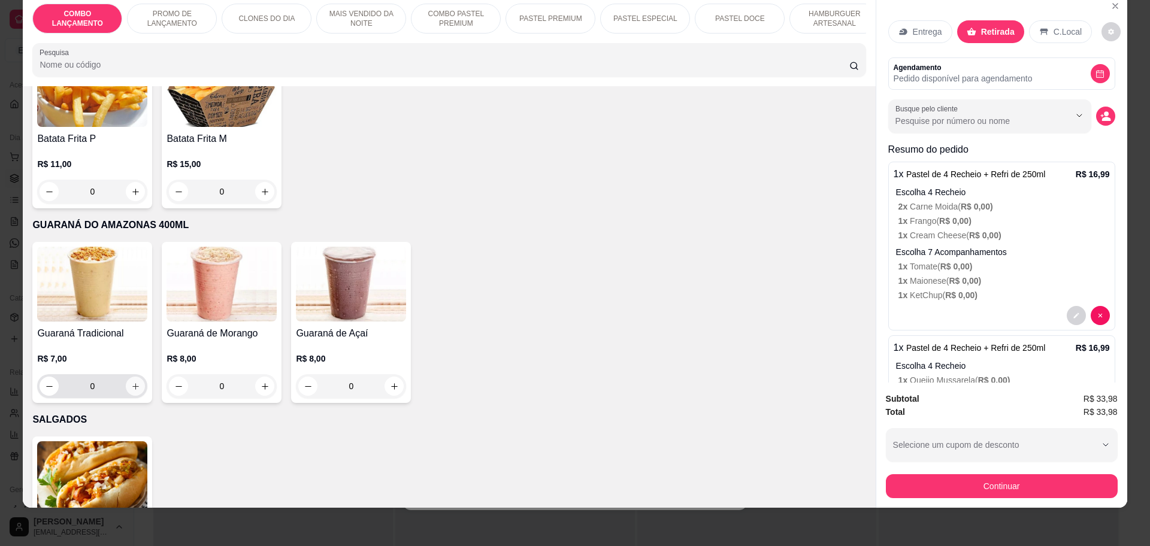
click at [132, 382] on icon "increase-product-quantity" at bounding box center [135, 386] width 9 height 9
type input "1"
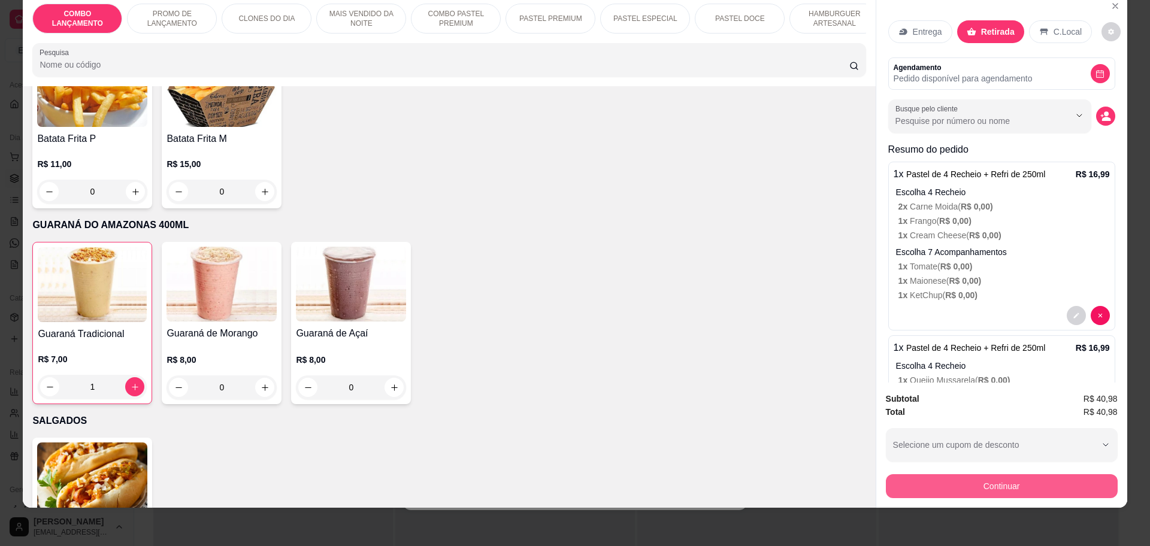
click at [970, 485] on button "Continuar" at bounding box center [1002, 486] width 232 height 24
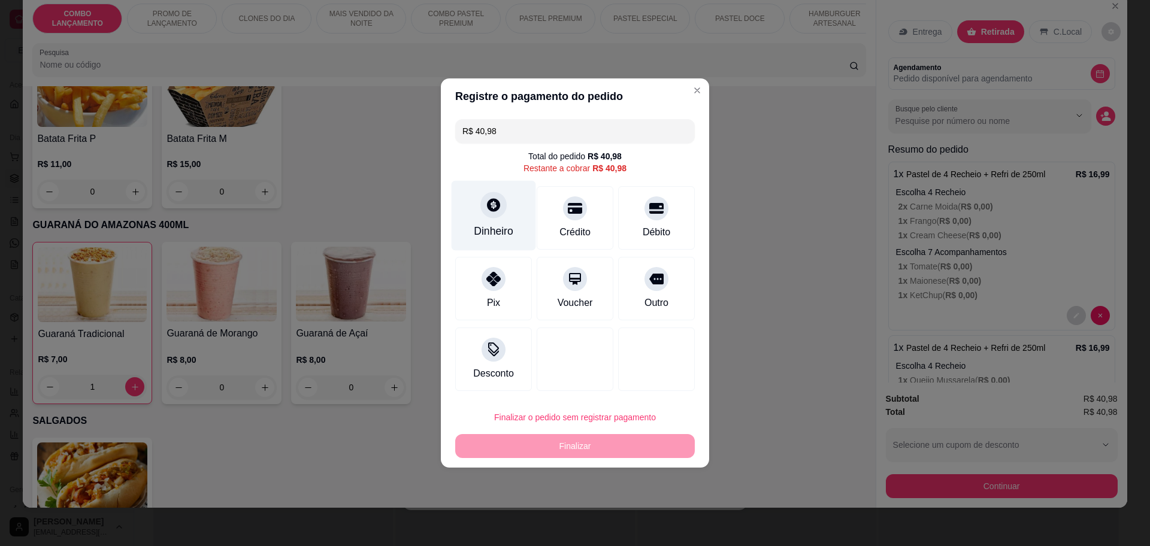
click at [502, 216] on div "Dinheiro" at bounding box center [494, 216] width 84 height 70
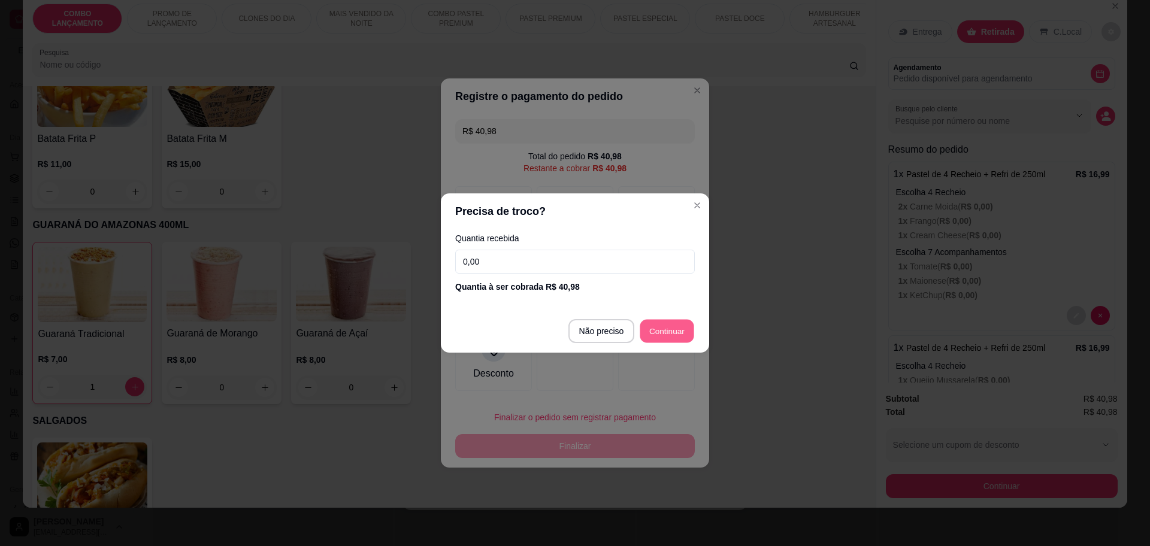
type input "R$ 0,00"
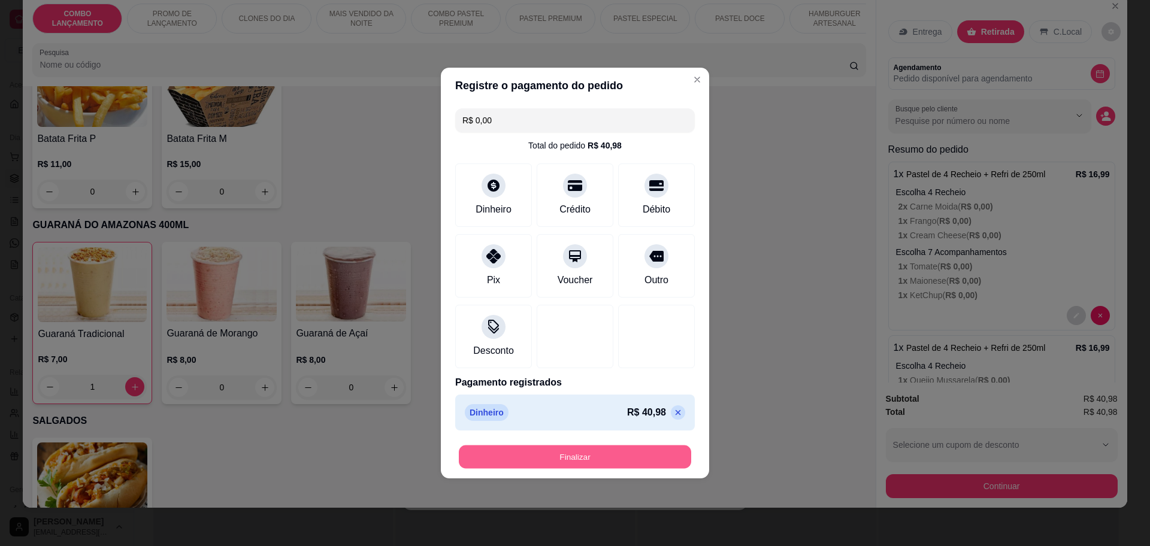
click at [583, 455] on button "Finalizar" at bounding box center [575, 457] width 232 height 23
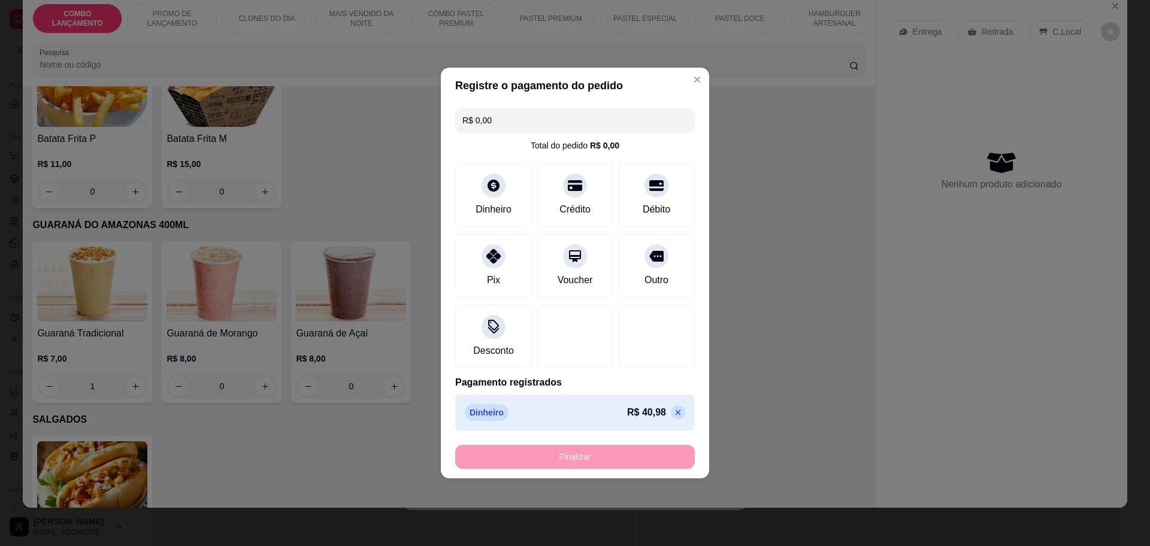
type input "0"
type input "-R$ 40,98"
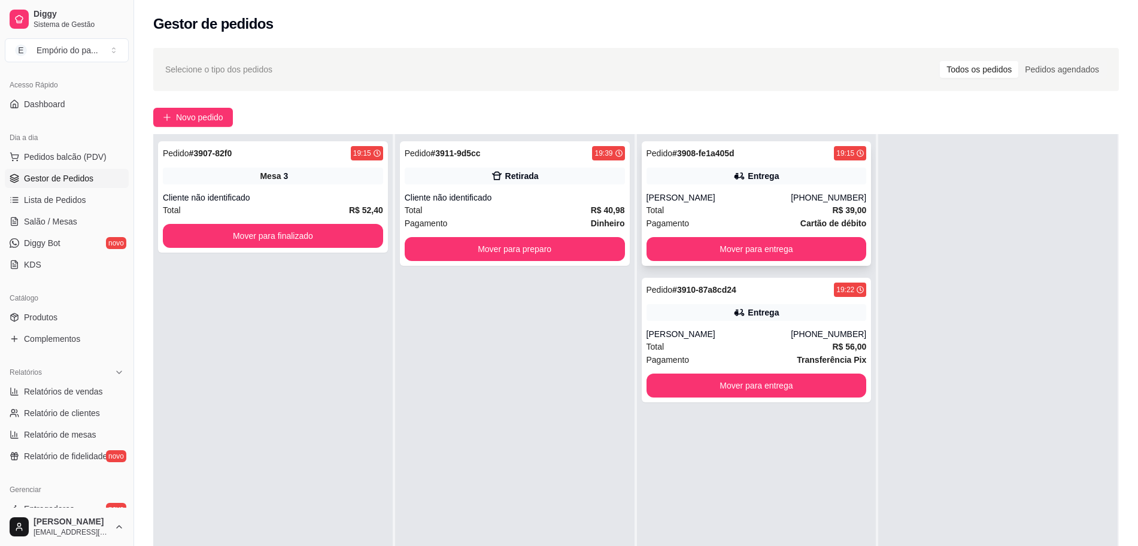
click at [685, 219] on div "Pagamento Cartão de débito" at bounding box center [757, 223] width 220 height 13
click at [775, 350] on div "Total R$ 56,00" at bounding box center [757, 346] width 220 height 13
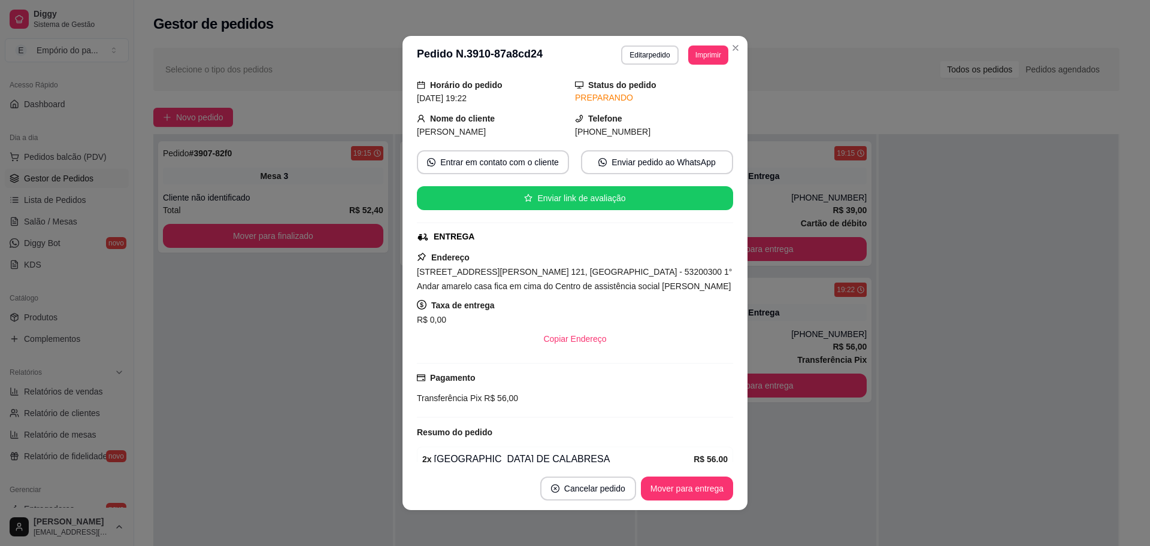
scroll to position [0, 0]
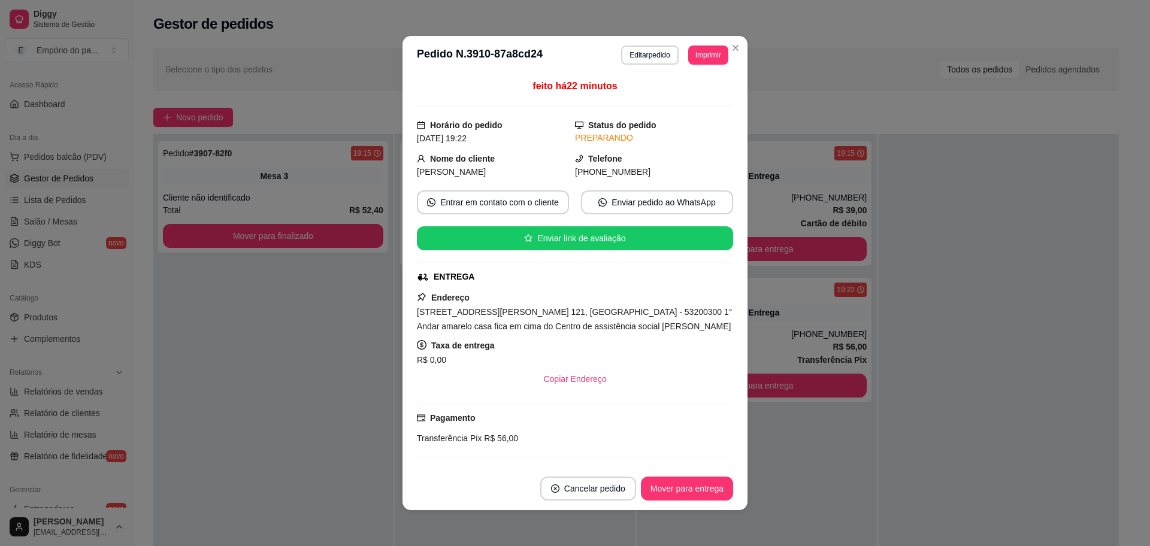
click at [402, 353] on div "feito há 22 minutos Horário do pedido [DATE] 19:22 Status do pedido PREPARANDO …" at bounding box center [574, 270] width 345 height 393
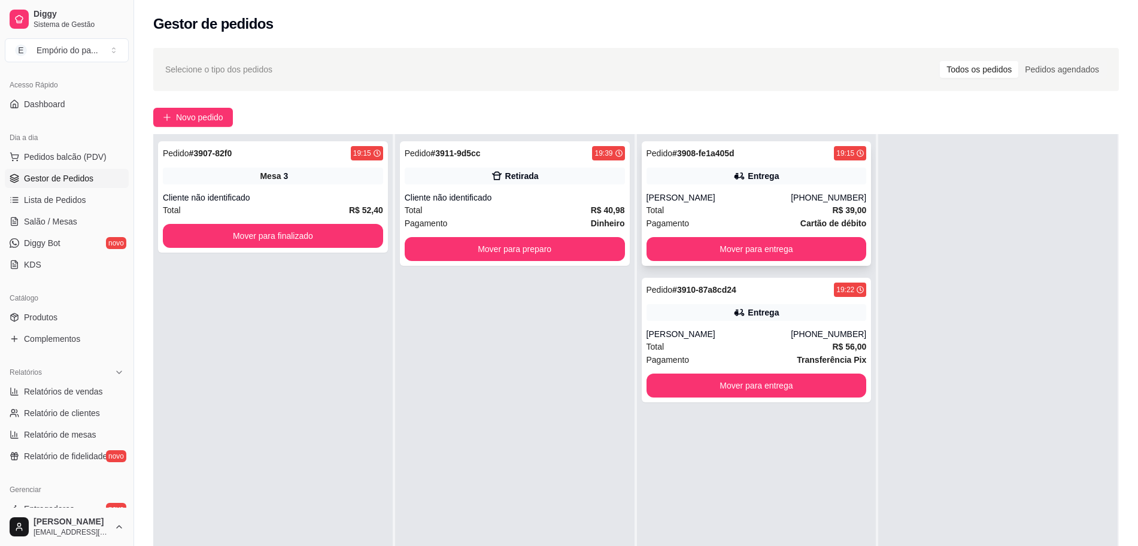
click at [701, 209] on div "Total R$ 39,00" at bounding box center [757, 210] width 220 height 13
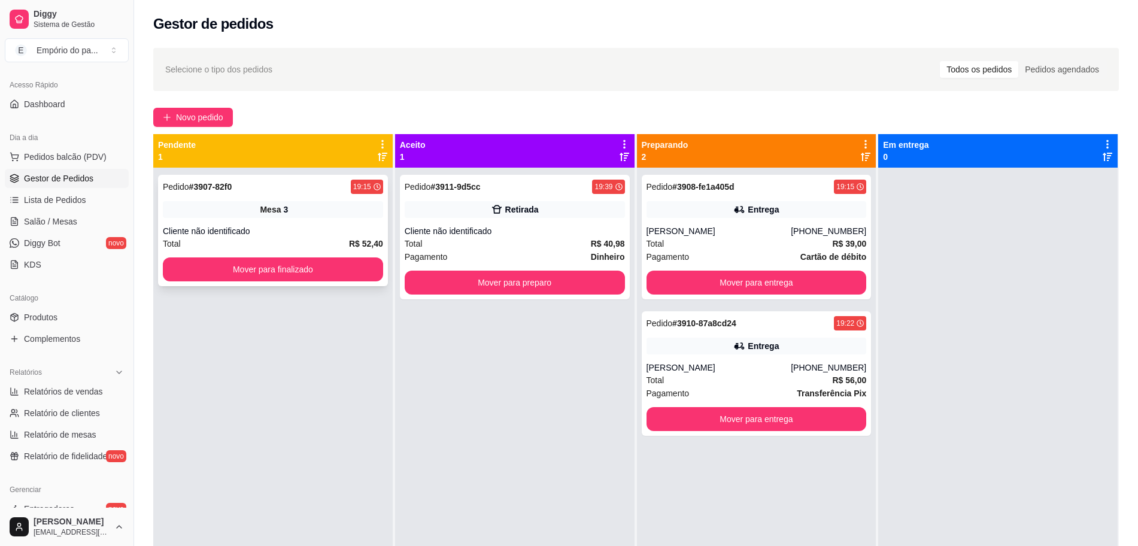
scroll to position [34, 0]
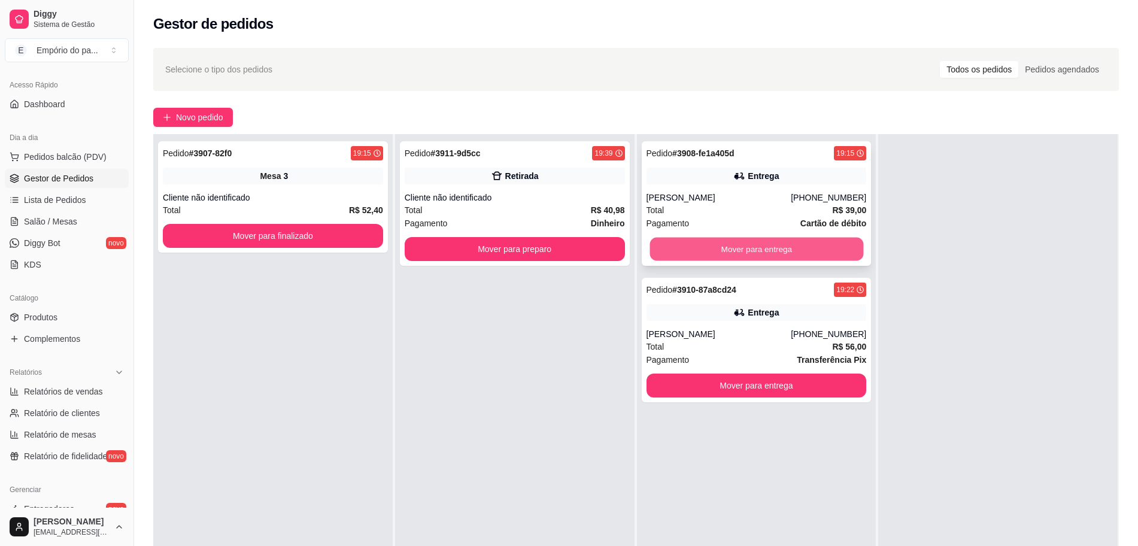
click at [722, 243] on button "Mover para entrega" at bounding box center [757, 249] width 214 height 23
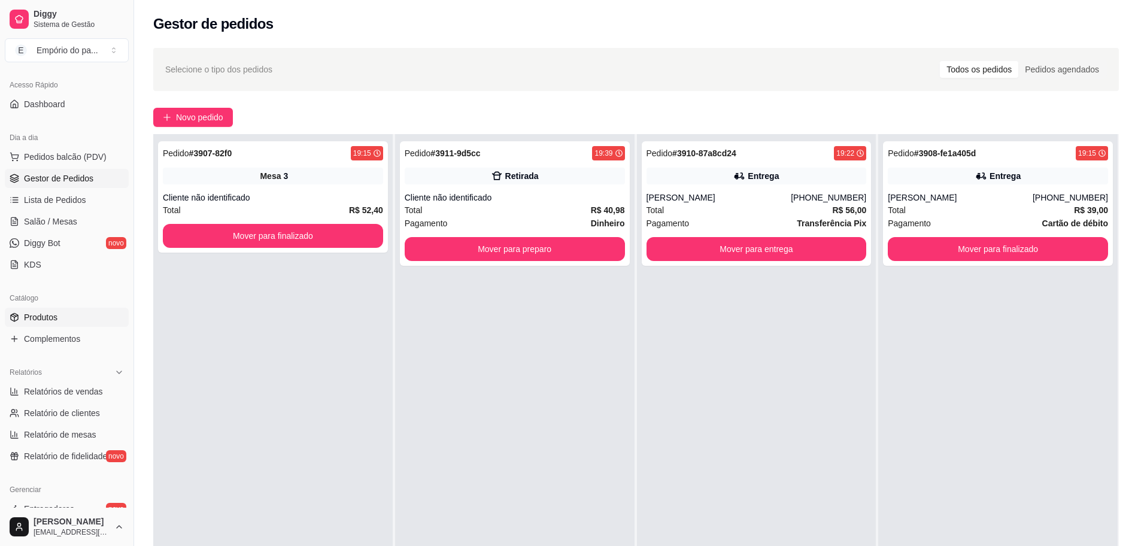
click at [66, 324] on link "Produtos" at bounding box center [67, 317] width 124 height 19
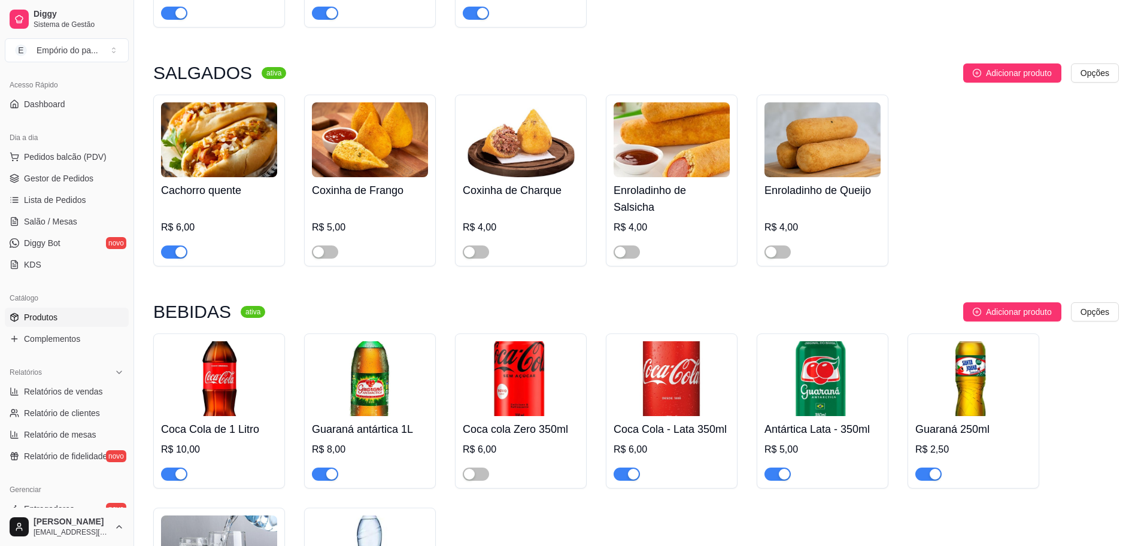
scroll to position [4566, 0]
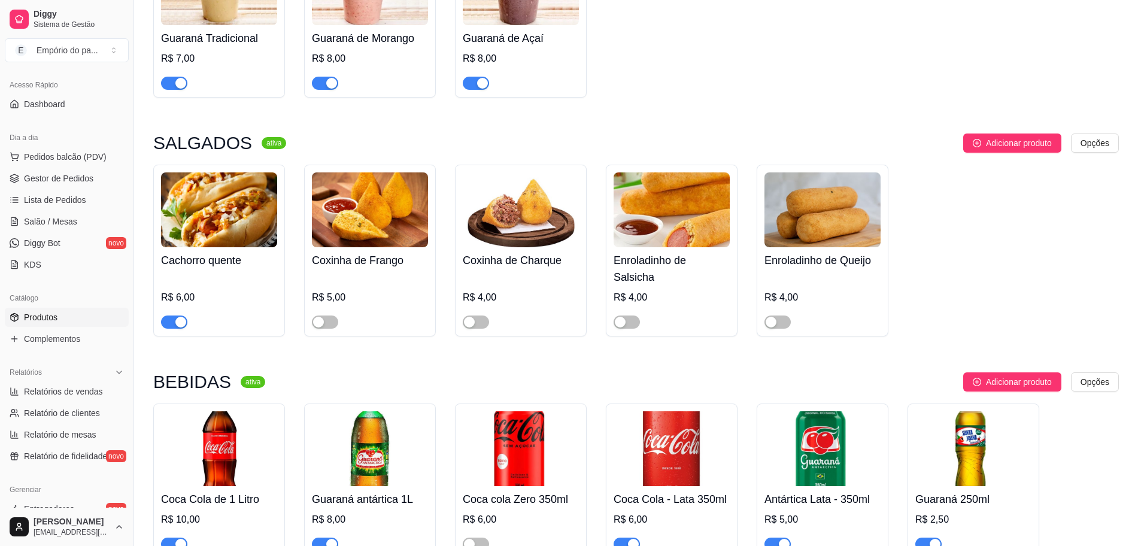
click at [181, 317] on div "button" at bounding box center [180, 322] width 11 height 11
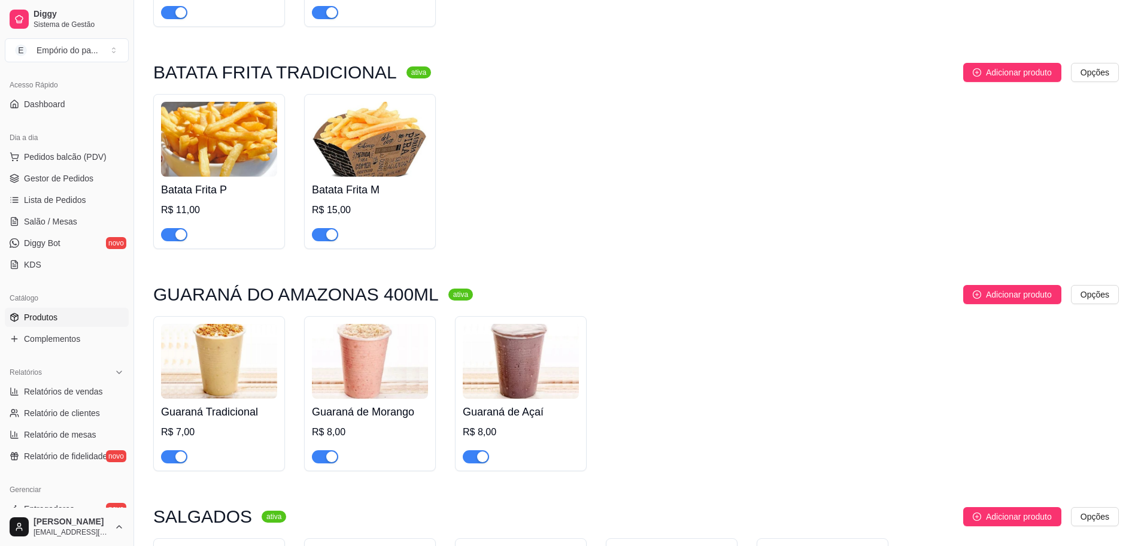
scroll to position [4192, 0]
click at [39, 184] on span "Gestor de Pedidos" at bounding box center [58, 178] width 69 height 12
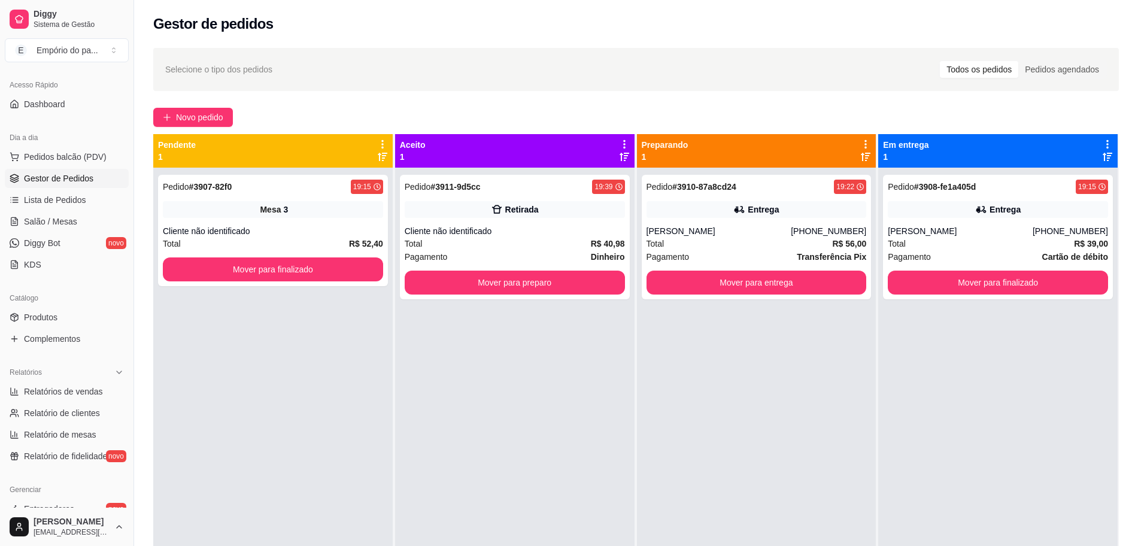
click at [7, 171] on link "Gestor de Pedidos" at bounding box center [67, 178] width 124 height 19
drag, startPoint x: 32, startPoint y: 183, endPoint x: 7, endPoint y: 171, distance: 27.9
click at [7, 171] on link "Gestor de Pedidos" at bounding box center [67, 178] width 124 height 19
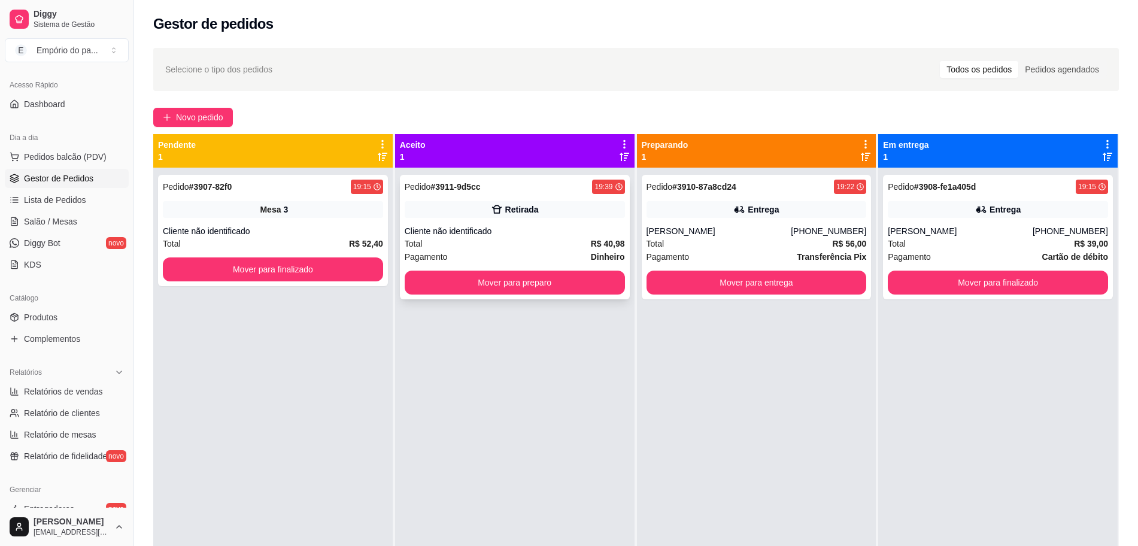
click at [456, 247] on div "Total R$ 40,98" at bounding box center [515, 243] width 220 height 13
click at [472, 246] on div "Total R$ 40,98" at bounding box center [515, 243] width 220 height 13
drag, startPoint x: 522, startPoint y: 321, endPoint x: 612, endPoint y: 340, distance: 91.8
click at [588, 332] on div "Pedido # 3911-9d5cc 19:39 Retirada Cliente não identificado Total R$ 40,98 Paga…" at bounding box center [515, 441] width 240 height 546
click at [516, 284] on button "Mover para preparo" at bounding box center [515, 282] width 214 height 23
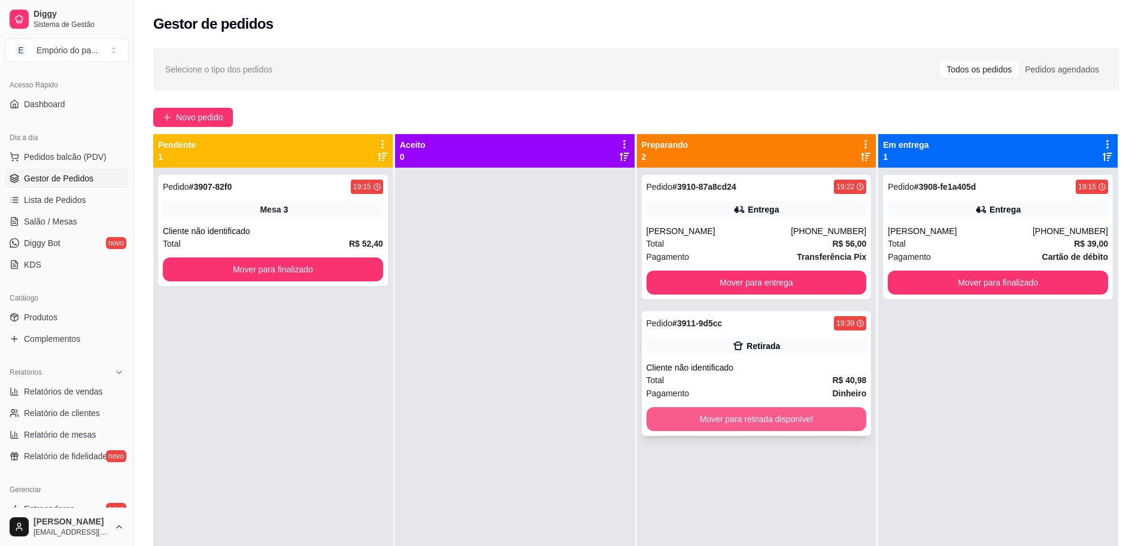
click at [696, 422] on button "Mover para retirada disponível" at bounding box center [757, 419] width 220 height 24
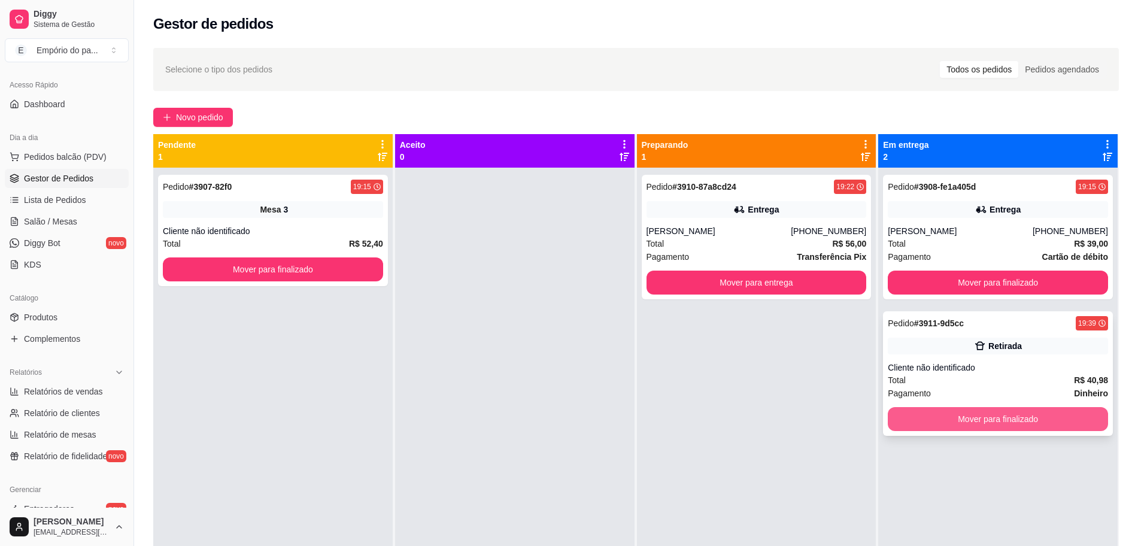
click at [910, 410] on button "Mover para finalizado" at bounding box center [998, 419] width 220 height 24
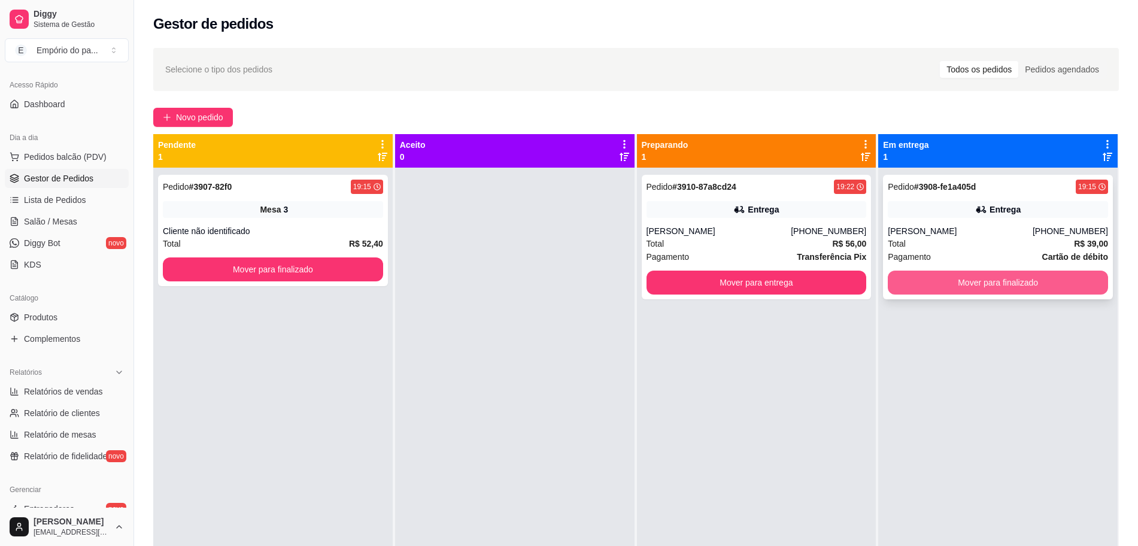
click at [1066, 292] on button "Mover para finalizado" at bounding box center [998, 283] width 220 height 24
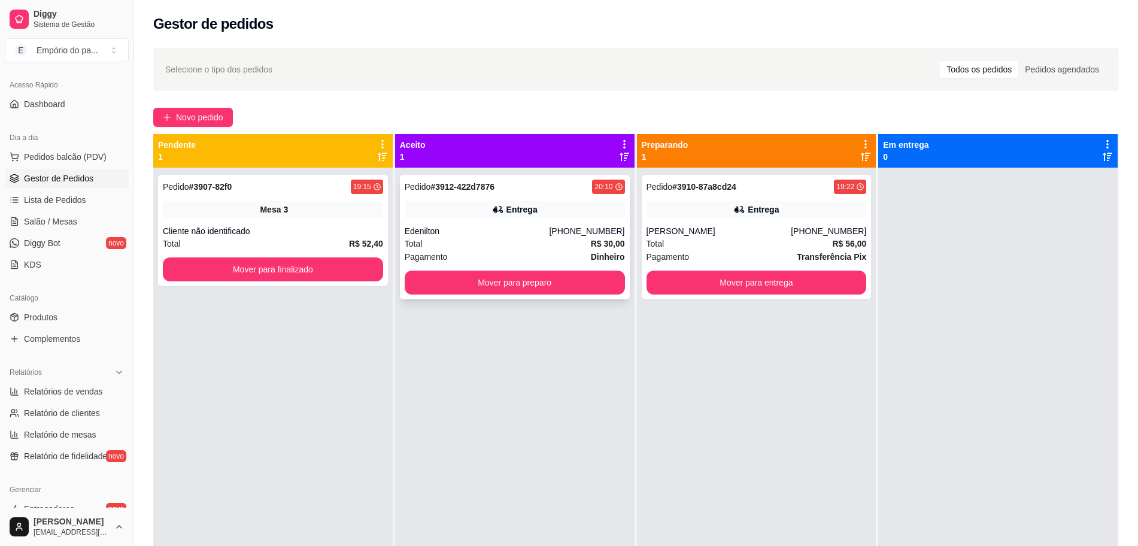
click at [508, 250] on div "Pagamento Dinheiro" at bounding box center [515, 256] width 220 height 13
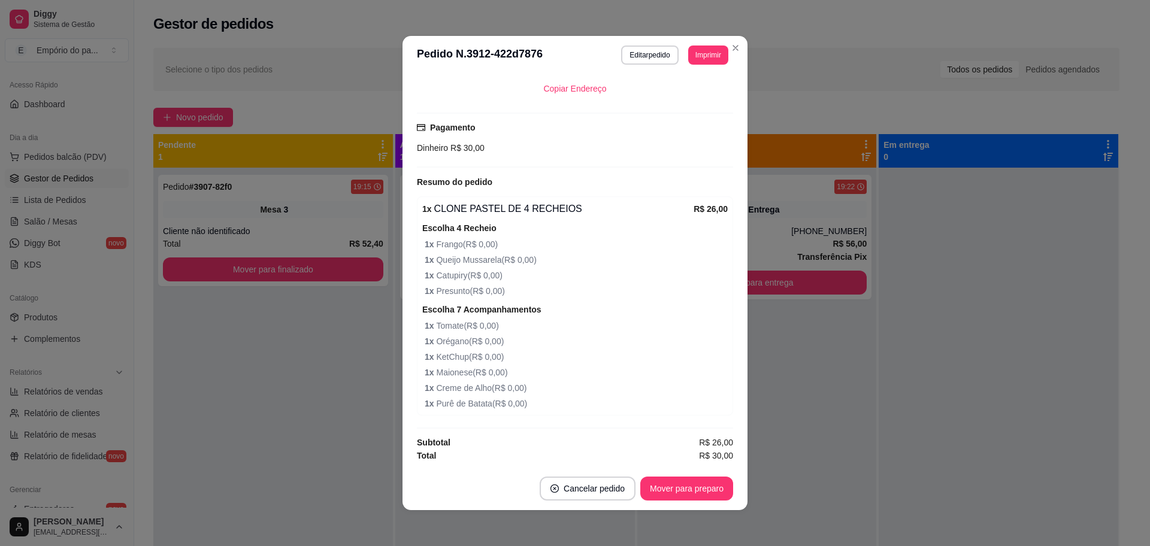
scroll to position [2, 0]
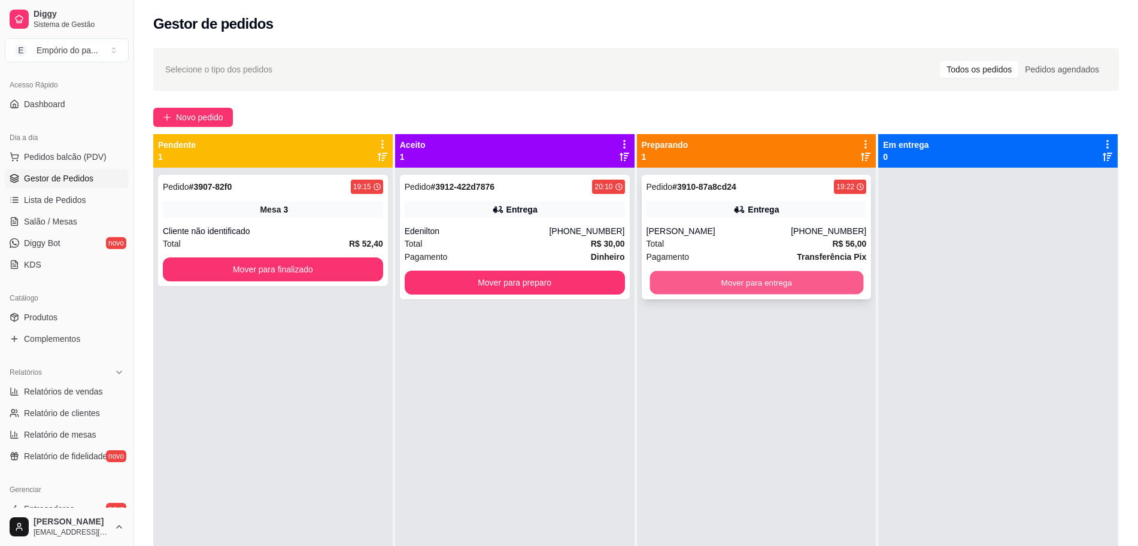
click at [714, 280] on button "Mover para entrega" at bounding box center [757, 282] width 214 height 23
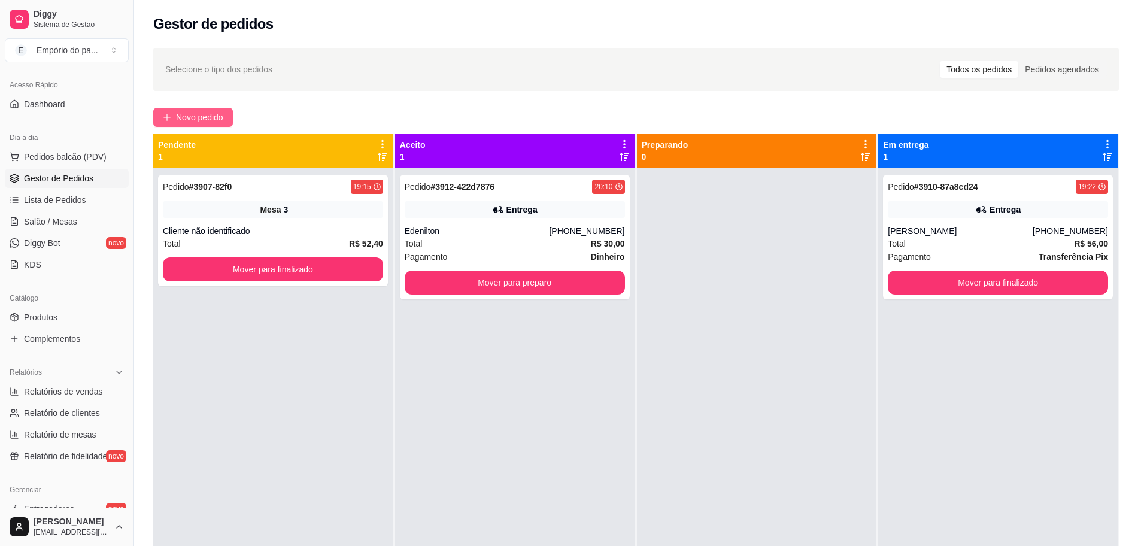
click at [200, 108] on button "Novo pedido" at bounding box center [193, 117] width 80 height 19
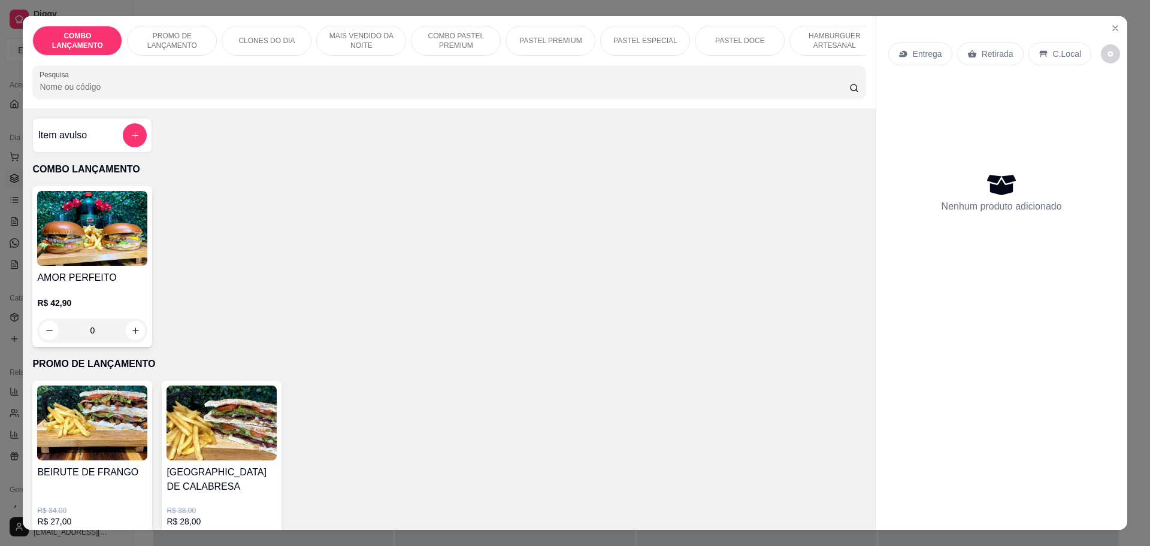
click at [977, 45] on div "Retirada" at bounding box center [990, 54] width 66 height 23
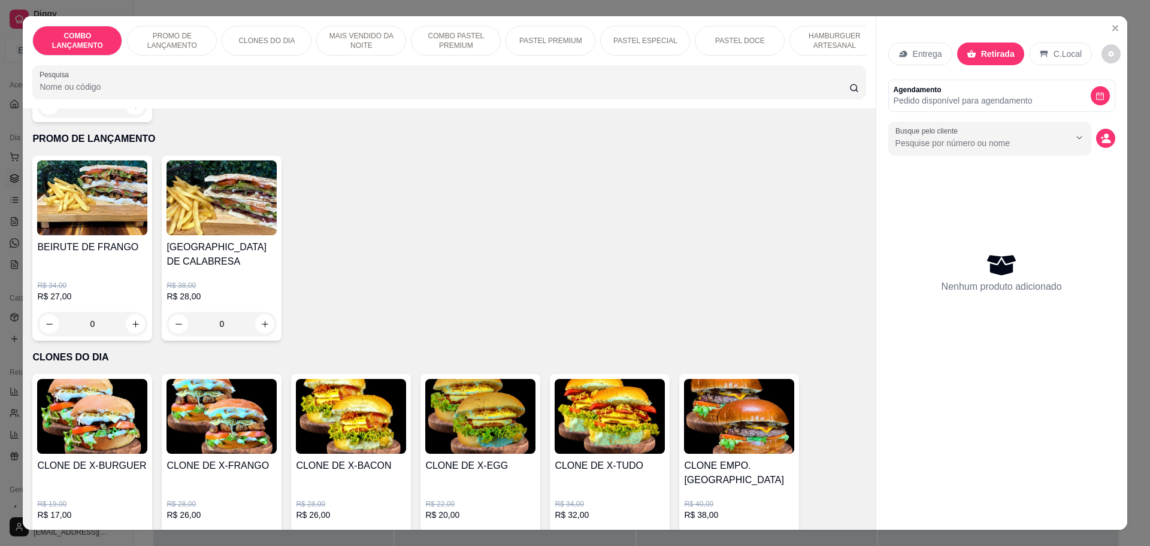
scroll to position [150, 0]
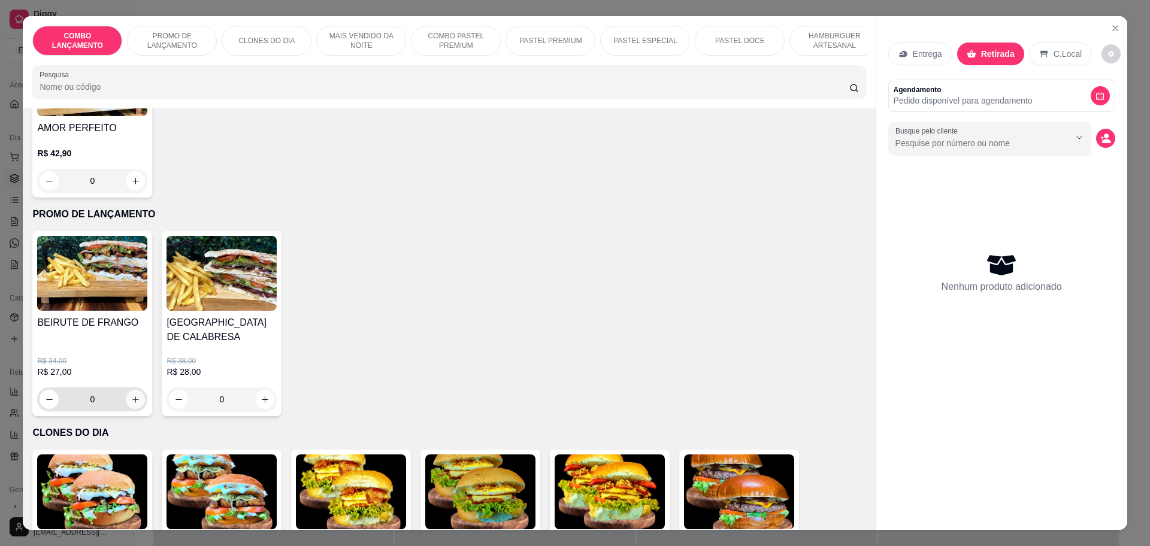
click at [131, 395] on icon "increase-product-quantity" at bounding box center [135, 399] width 9 height 9
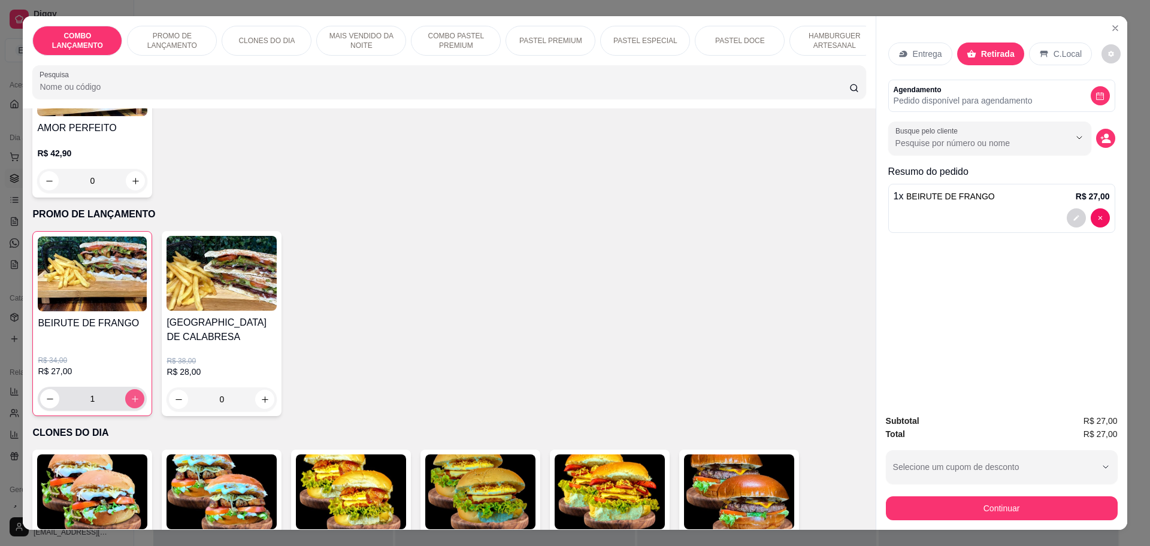
type input "1"
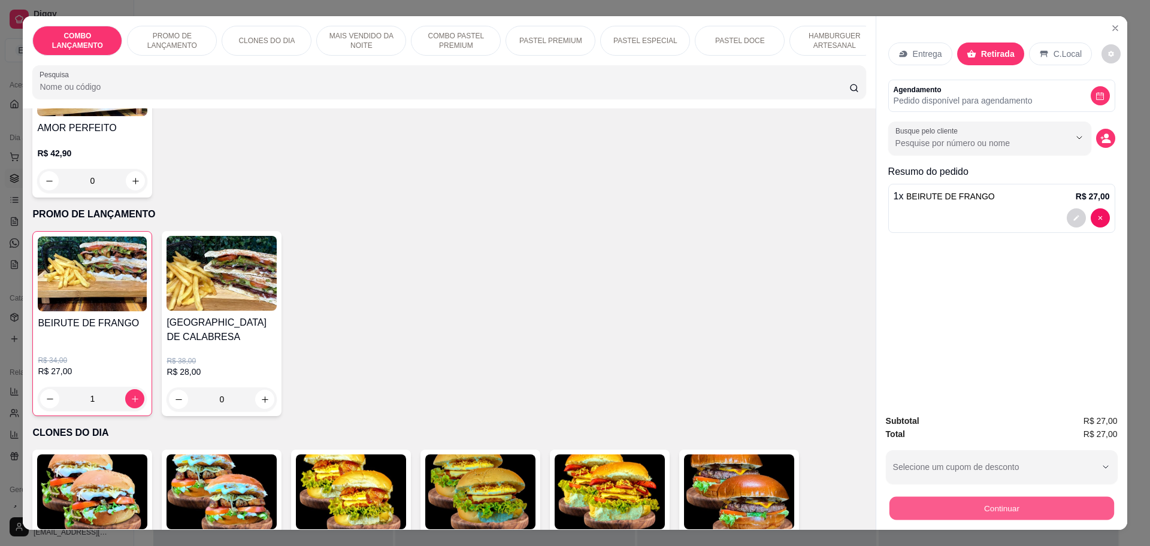
click at [978, 509] on button "Continuar" at bounding box center [1001, 507] width 225 height 23
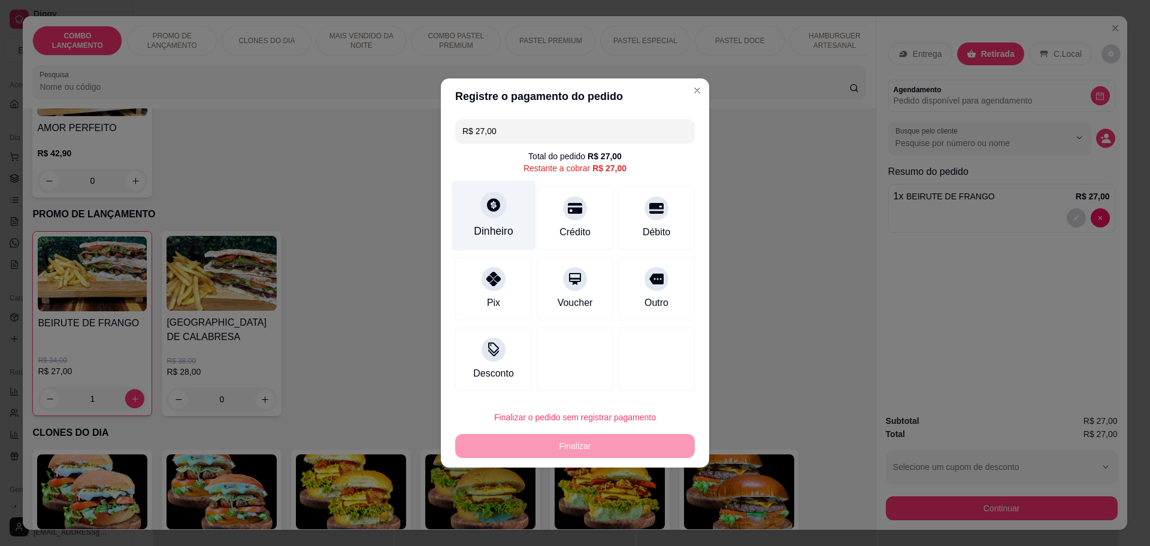
click at [503, 205] on div at bounding box center [493, 205] width 26 height 26
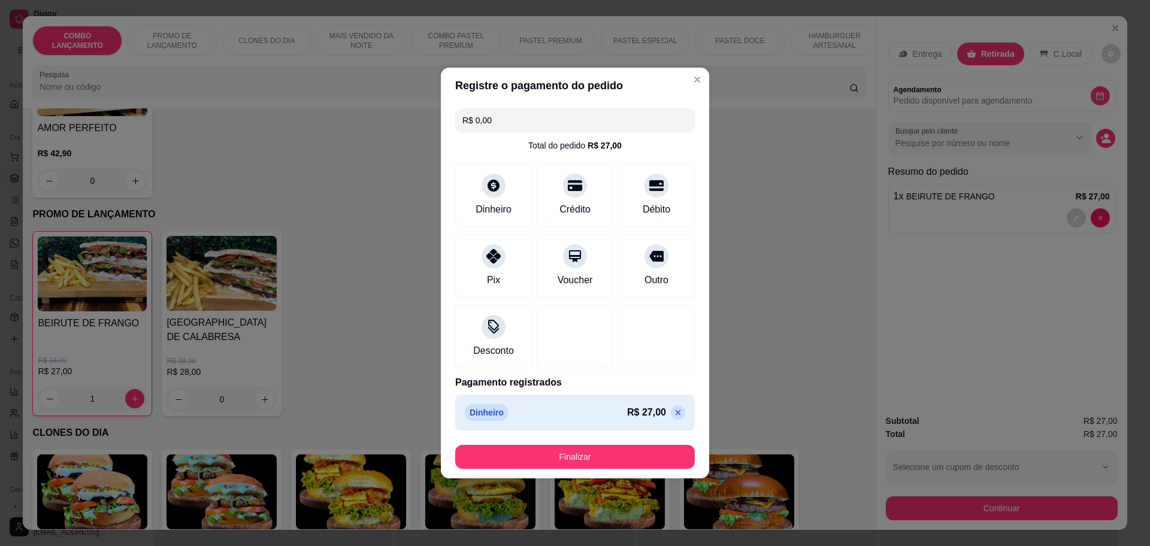
type input "R$ 0,00"
click at [522, 450] on button "Finalizar" at bounding box center [575, 457] width 232 height 23
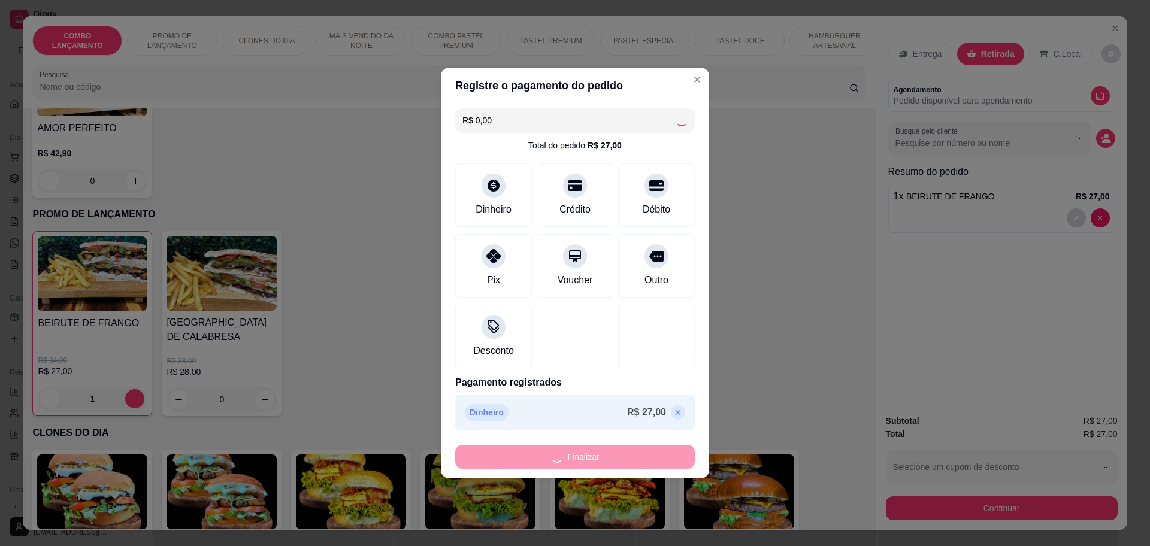
type input "0"
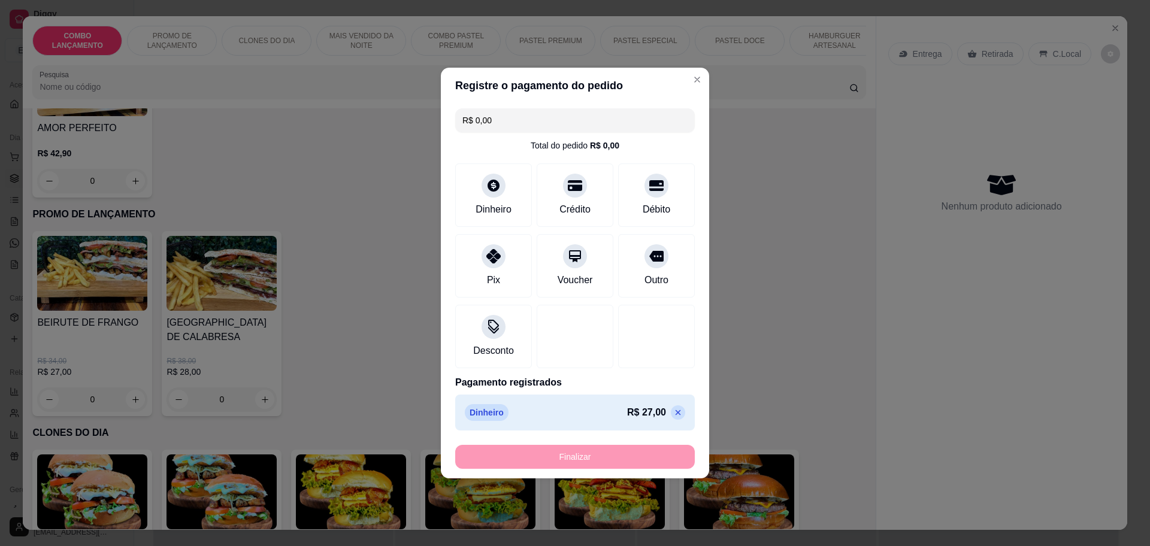
type input "-R$ 27,00"
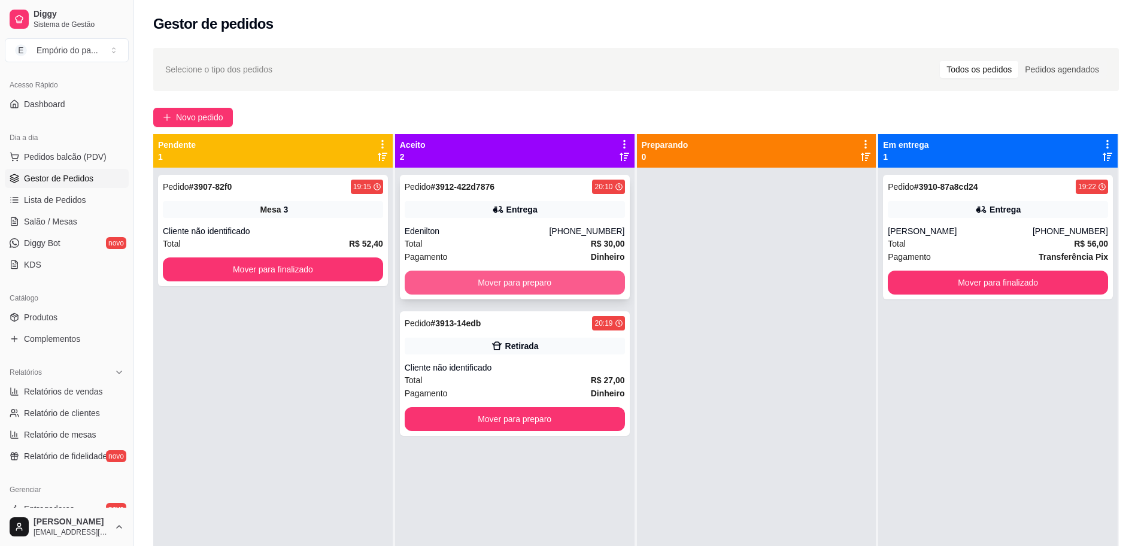
click at [531, 278] on button "Mover para preparo" at bounding box center [515, 283] width 220 height 24
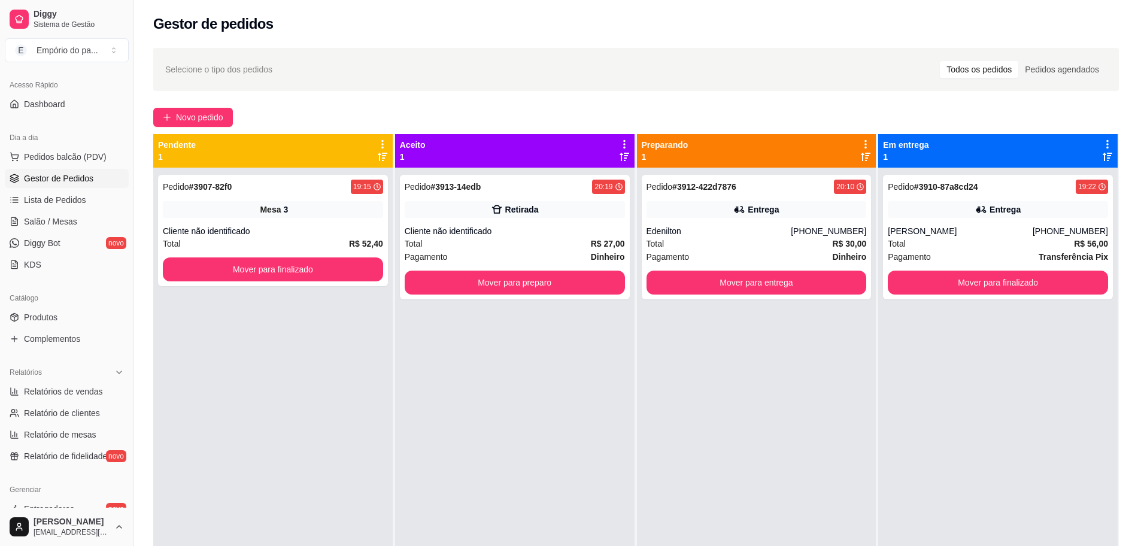
drag, startPoint x: 303, startPoint y: 238, endPoint x: 229, endPoint y: 328, distance: 116.6
click at [229, 328] on div "Pedido # 3907-82f0 19:15 Mesa 3 Cliente não identificado Total R$ 52,40 Mover p…" at bounding box center [273, 441] width 240 height 546
click at [213, 113] on span "Novo pedido" at bounding box center [199, 117] width 47 height 13
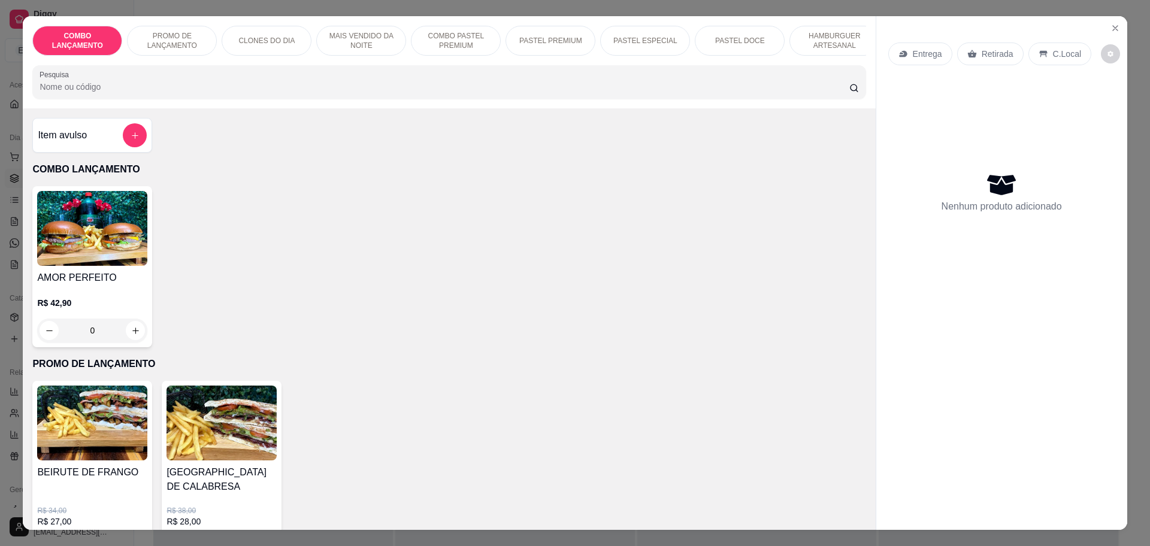
click at [971, 53] on div "Retirada" at bounding box center [990, 54] width 66 height 23
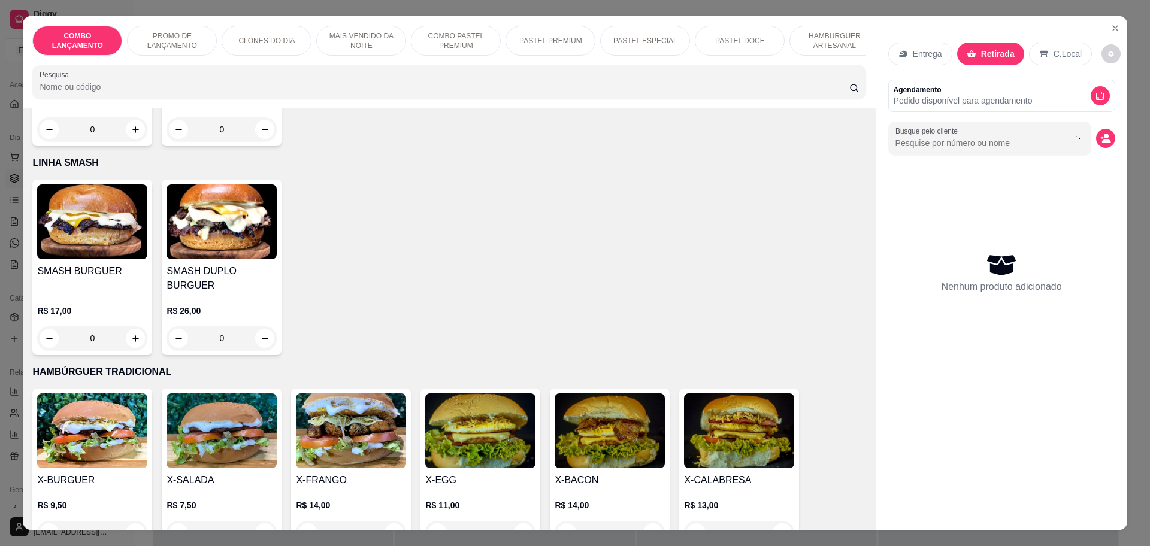
scroll to position [2545, 0]
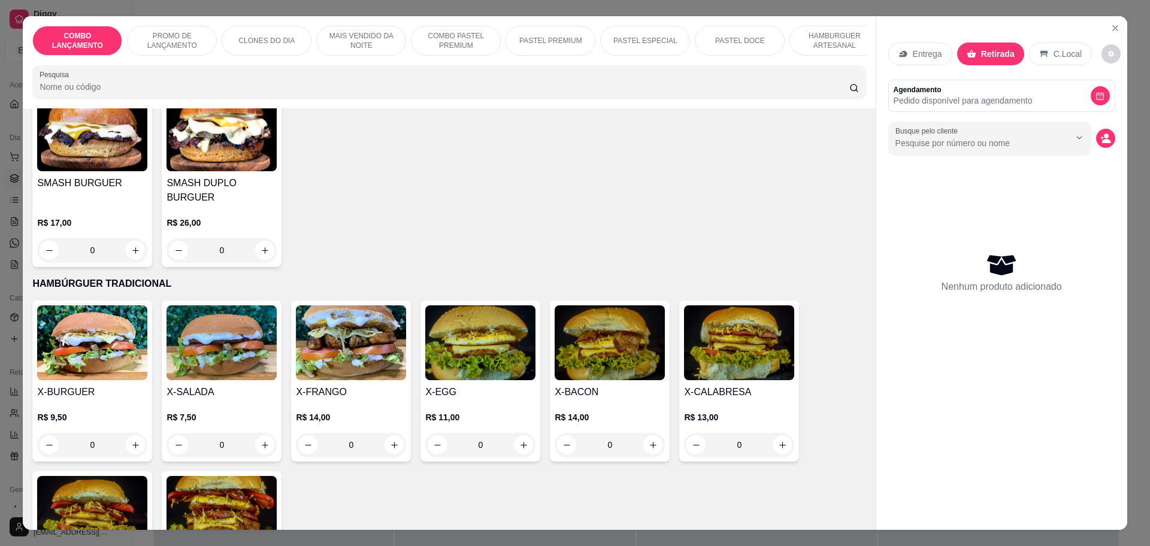
click at [134, 433] on div "0" at bounding box center [92, 445] width 110 height 24
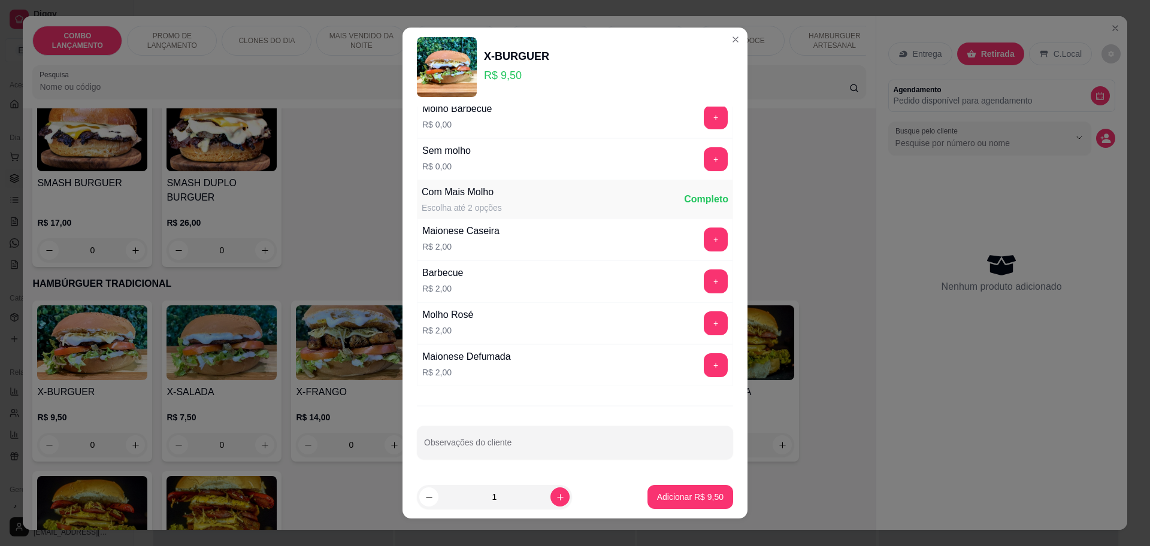
scroll to position [11, 0]
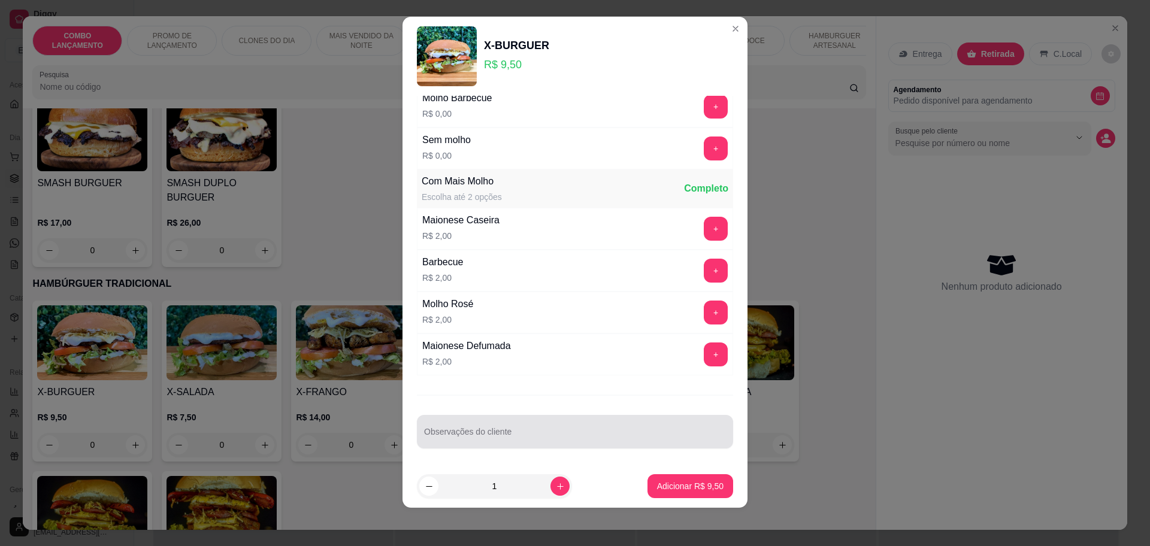
click at [451, 426] on div at bounding box center [575, 432] width 302 height 24
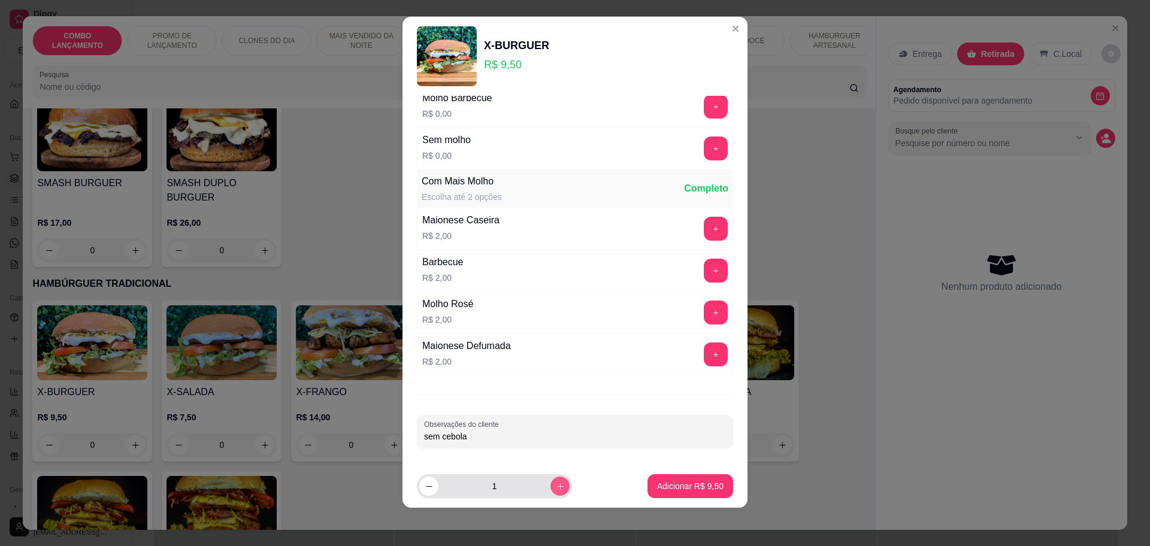
type input "sem cebola"
click at [556, 488] on icon "increase-product-quantity" at bounding box center [560, 486] width 9 height 9
type input "2"
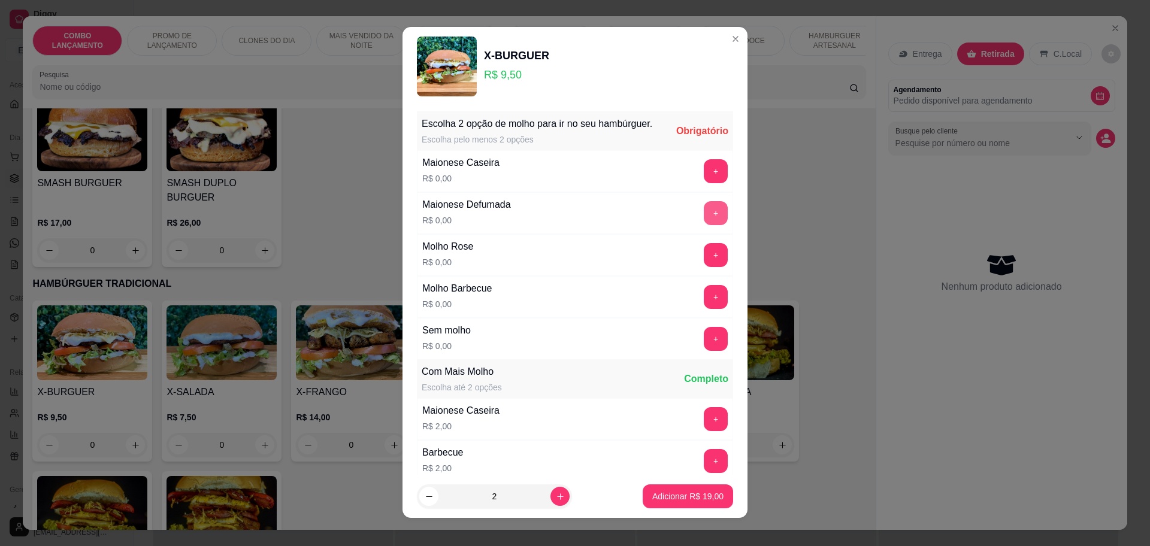
scroll to position [0, 0]
click at [704, 183] on button "+" at bounding box center [715, 171] width 23 height 23
click at [704, 184] on button "+" at bounding box center [716, 172] width 24 height 24
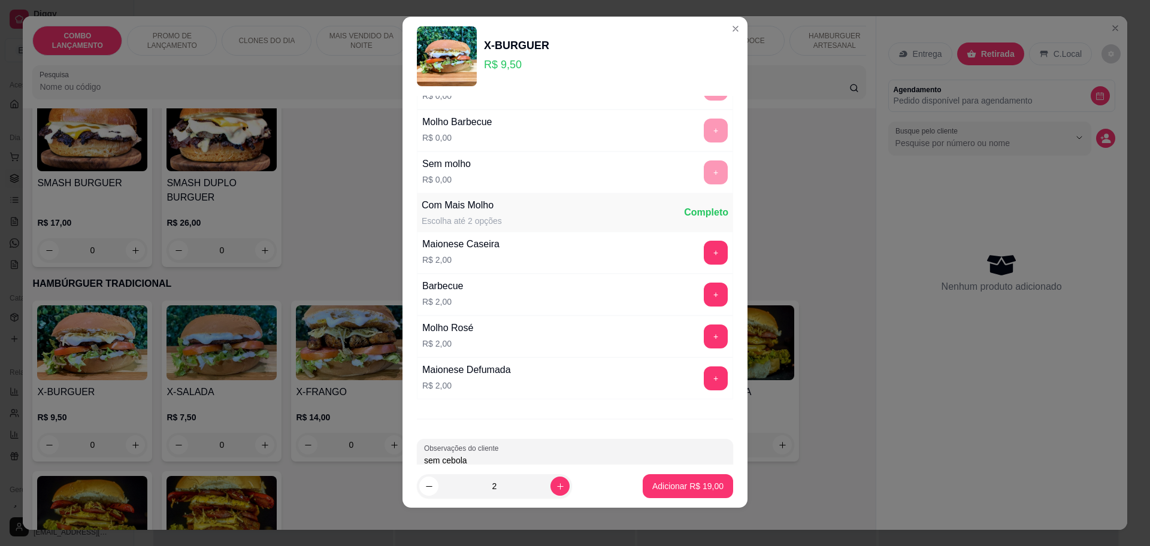
scroll to position [180, 0]
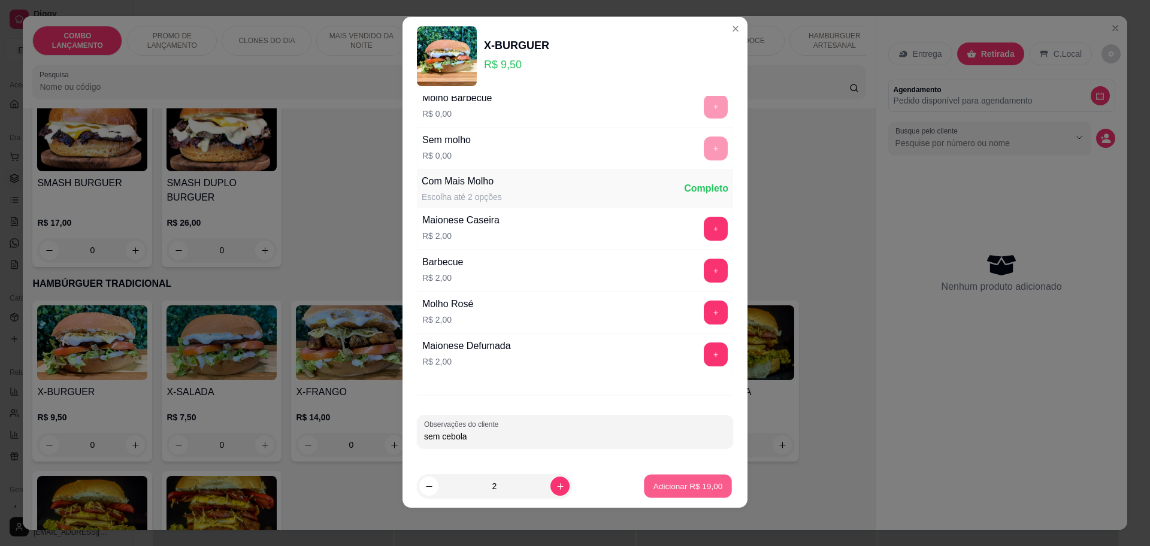
click at [672, 477] on button "Adicionar R$ 19,00" at bounding box center [688, 486] width 88 height 23
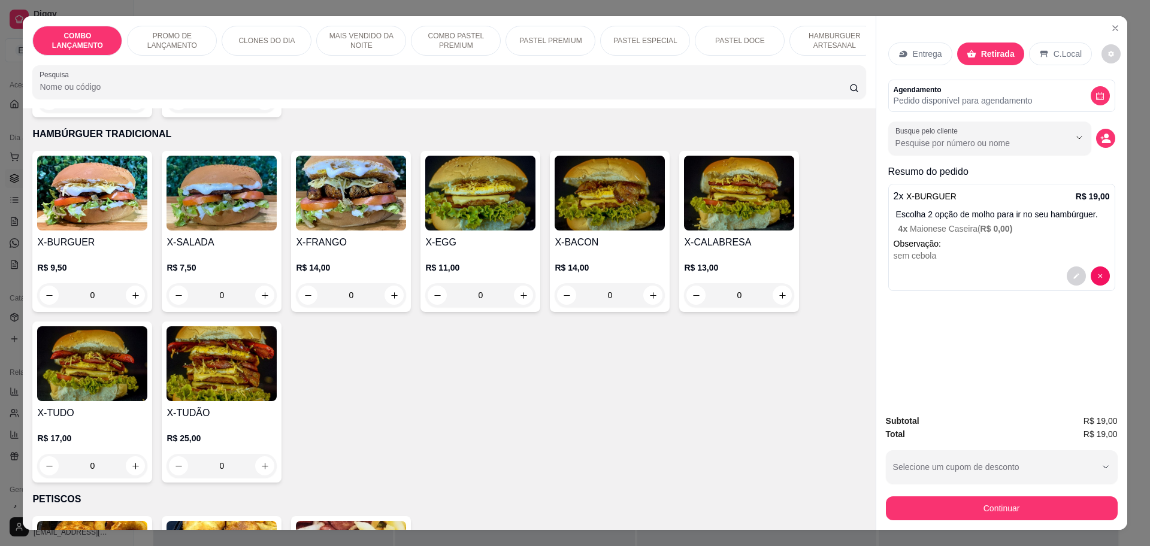
scroll to position [2770, 0]
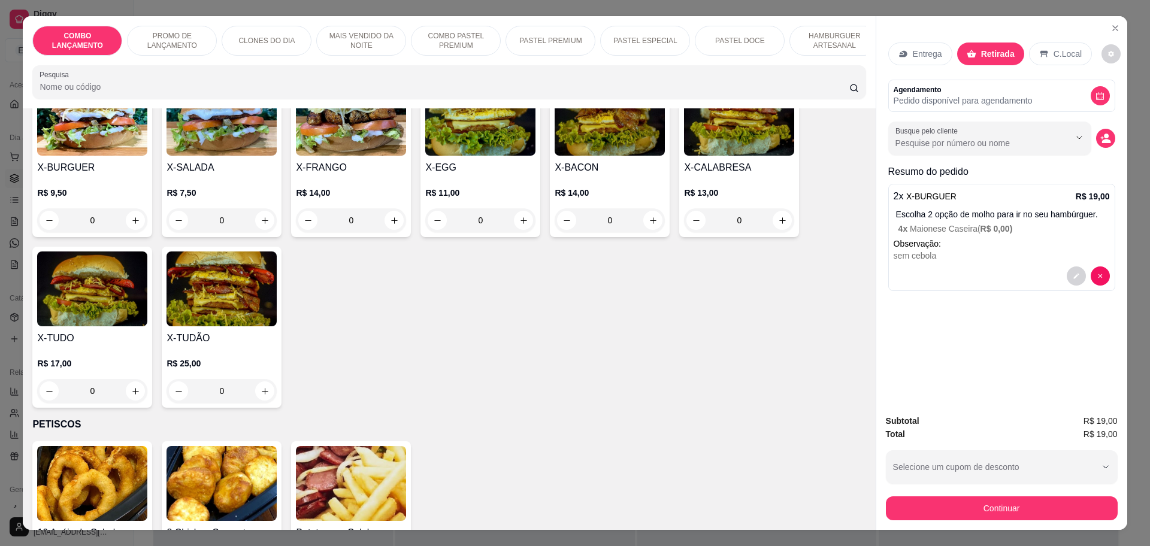
click at [262, 379] on div "0" at bounding box center [221, 391] width 110 height 24
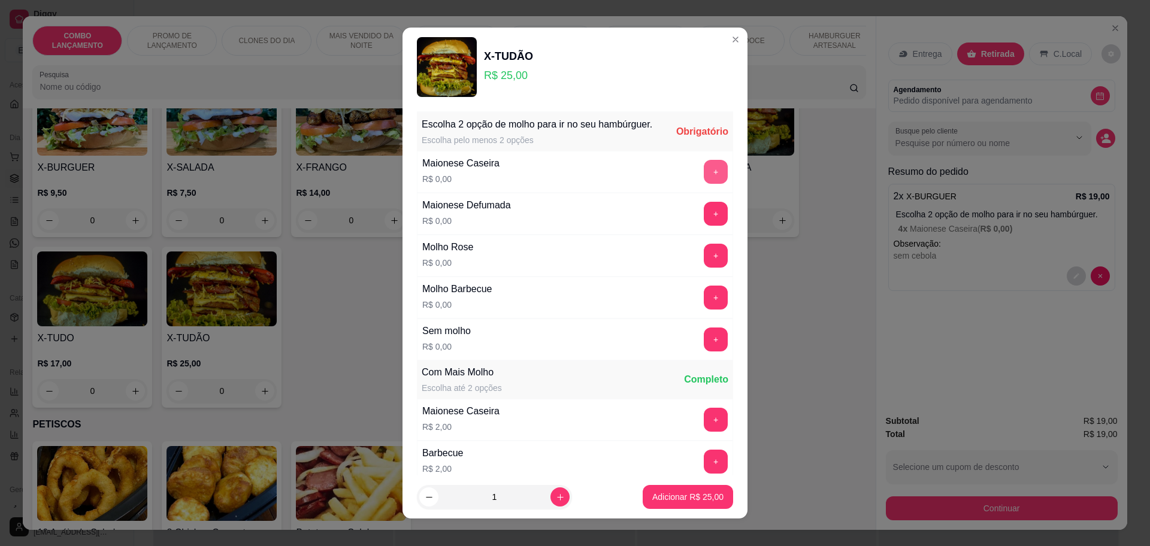
click at [704, 184] on button "+" at bounding box center [716, 172] width 24 height 24
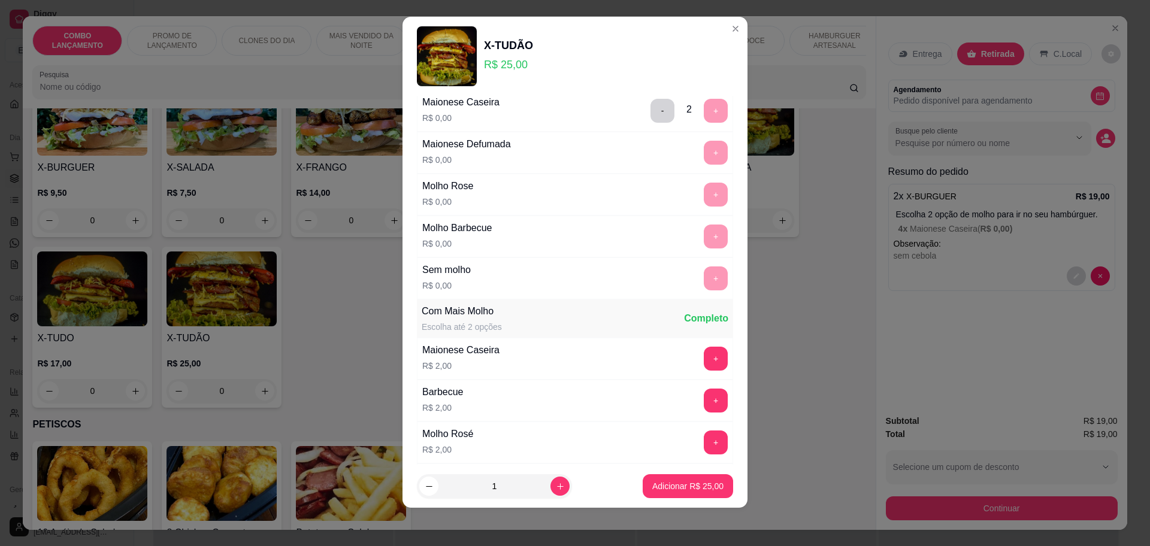
scroll to position [0, 0]
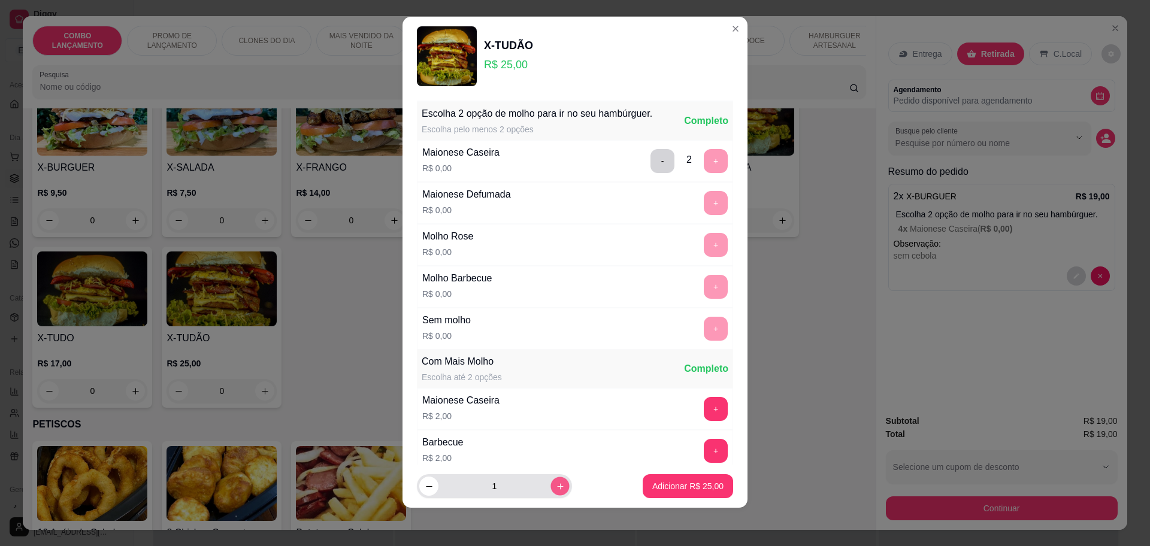
click at [556, 482] on icon "increase-product-quantity" at bounding box center [560, 486] width 9 height 9
type input "3"
click at [653, 483] on p "Adicionar R$ 75,00" at bounding box center [687, 486] width 69 height 11
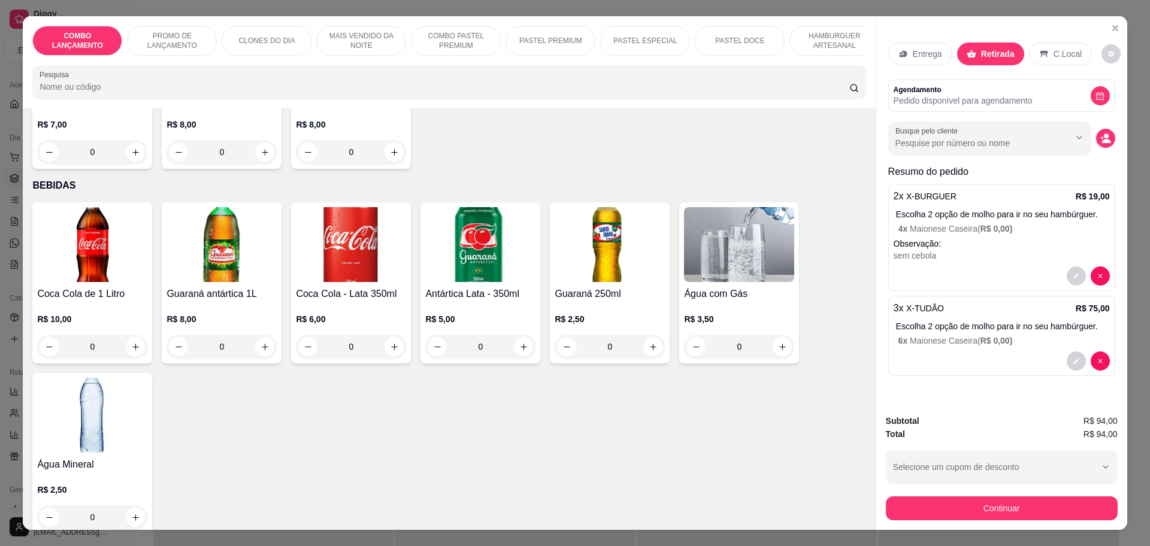
scroll to position [3795, 0]
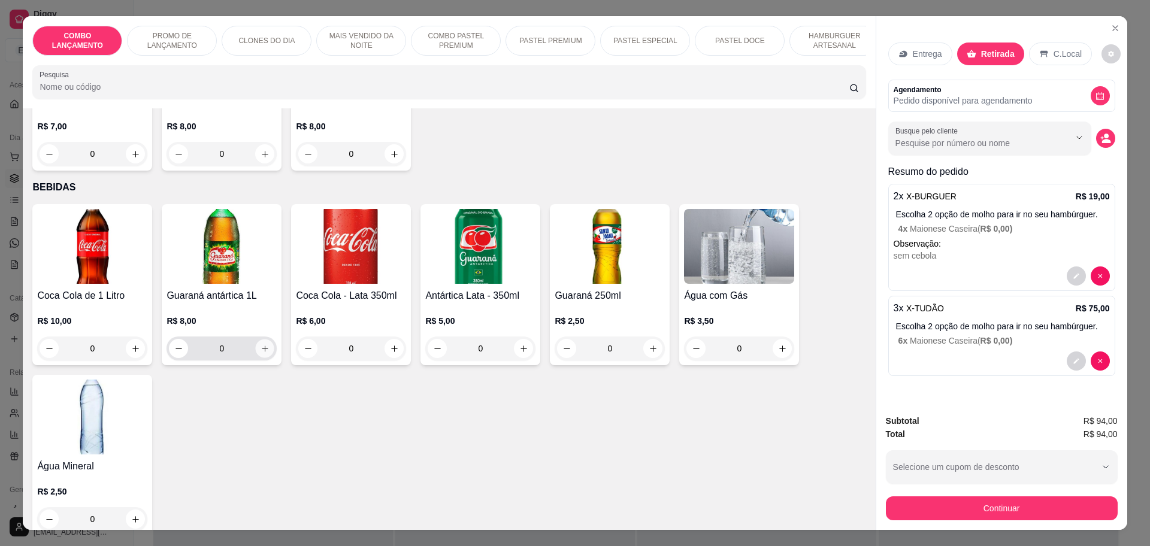
click at [267, 340] on button "increase-product-quantity" at bounding box center [265, 349] width 19 height 19
click at [177, 345] on icon "decrease-product-quantity" at bounding box center [179, 349] width 9 height 9
type input "0"
click at [137, 340] on button "increase-product-quantity" at bounding box center [135, 349] width 19 height 19
type input "1"
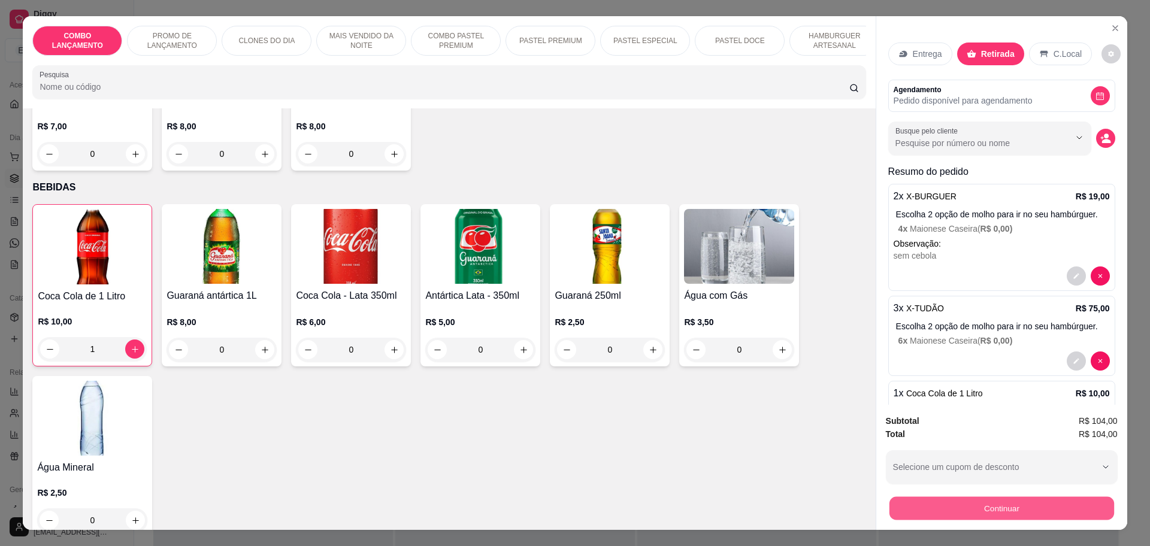
click at [949, 499] on button "Continuar" at bounding box center [1001, 507] width 225 height 23
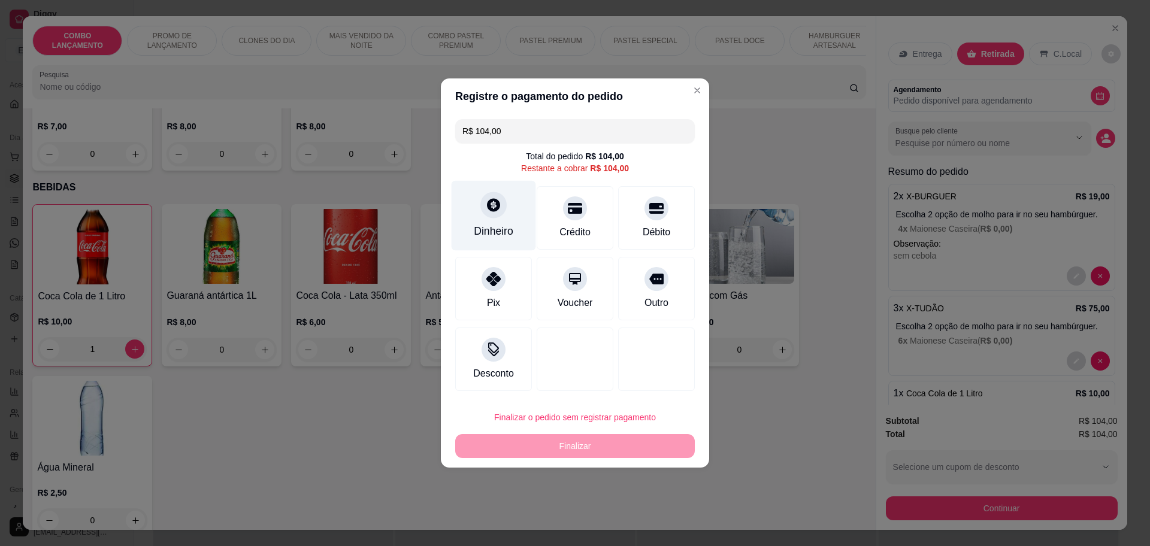
click at [474, 220] on div "Dinheiro" at bounding box center [494, 216] width 84 height 70
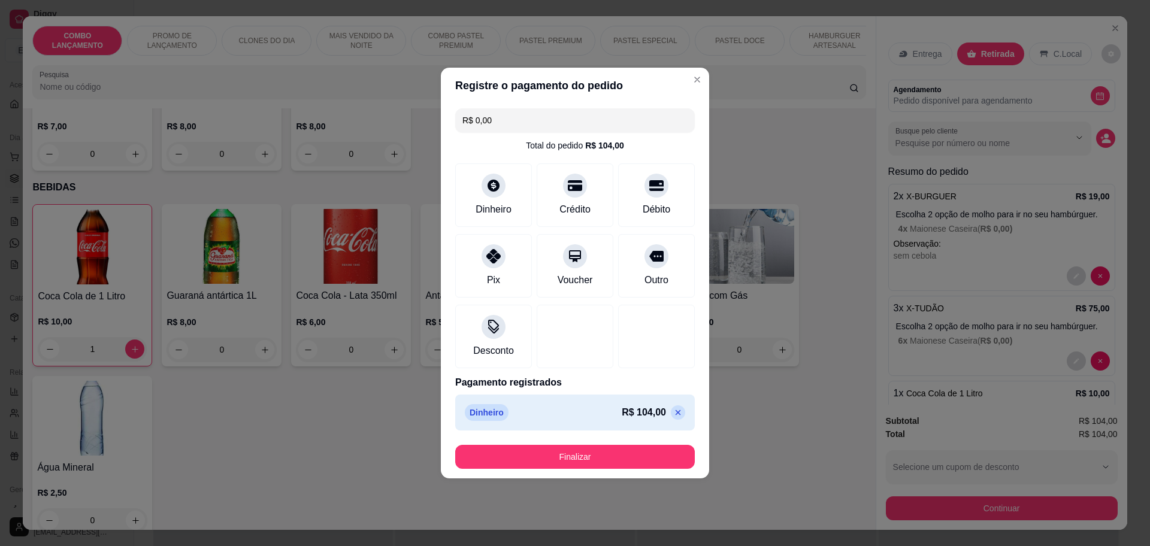
type input "R$ 0,00"
click at [628, 462] on button "Finalizar" at bounding box center [575, 457] width 240 height 24
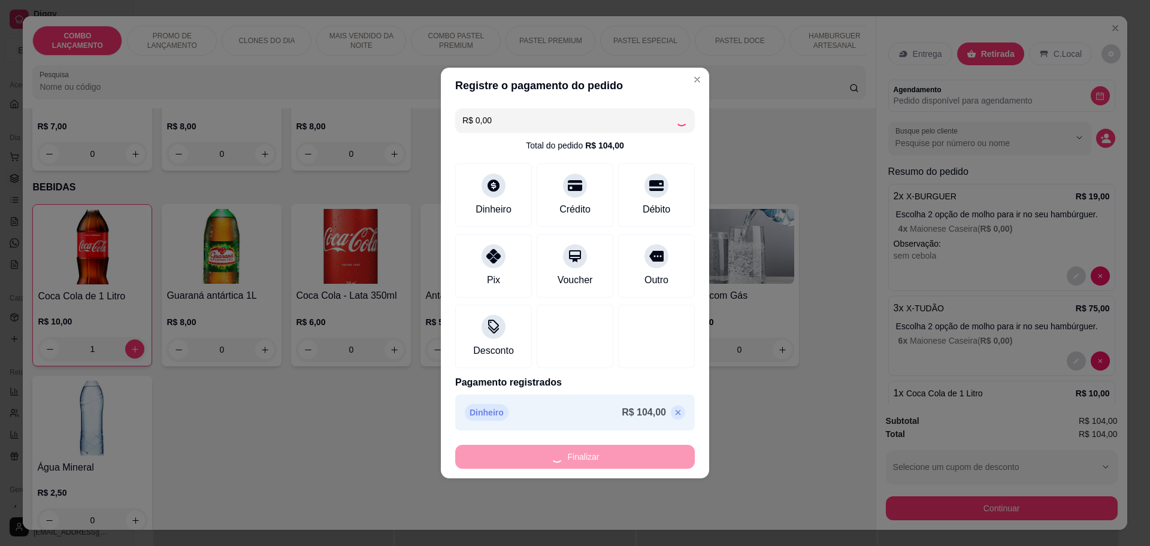
type input "0"
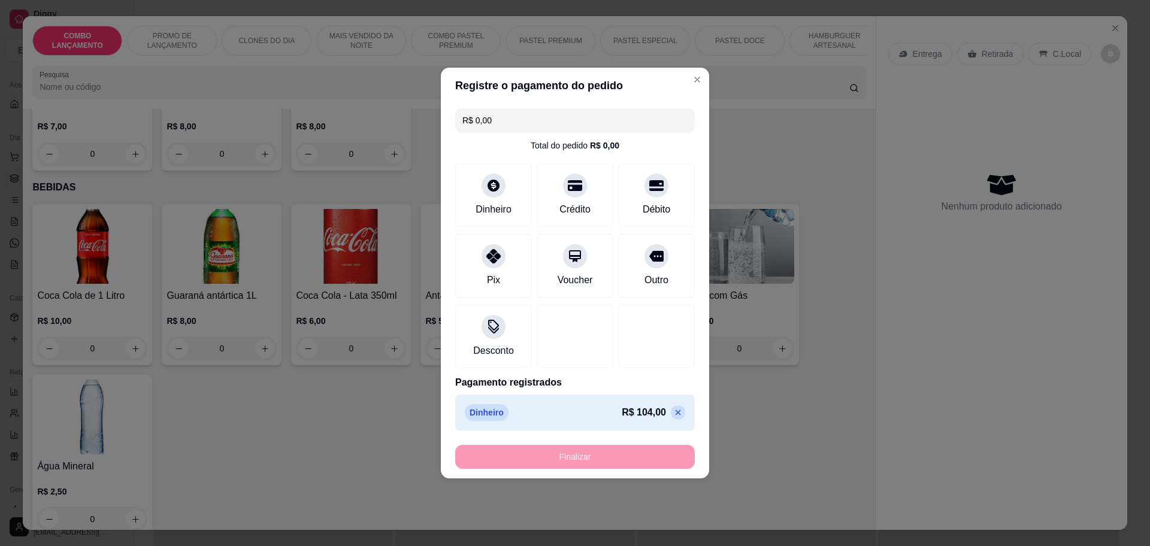
type input "-R$ 104,00"
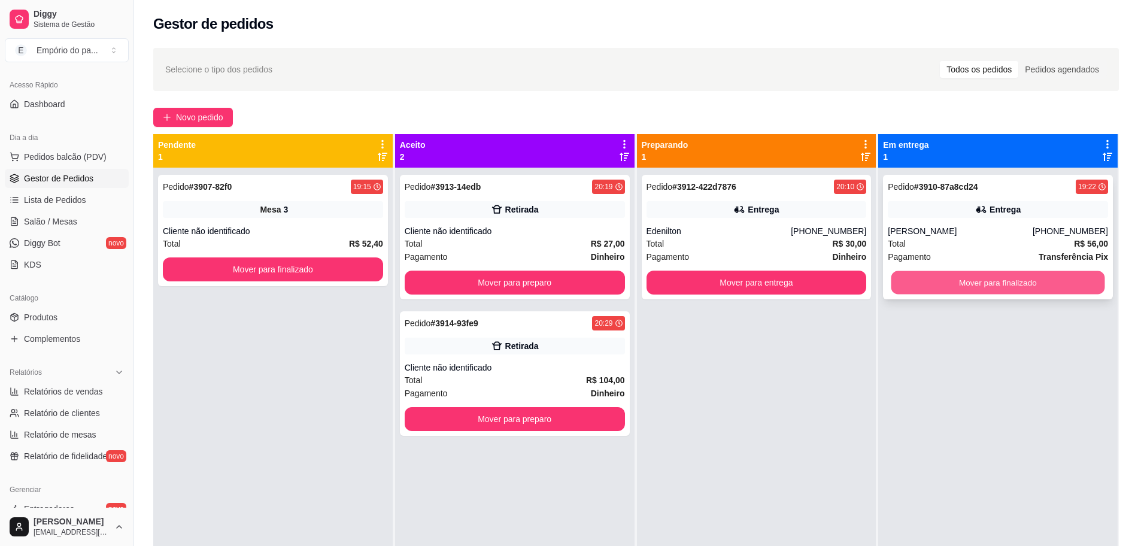
click at [914, 279] on button "Mover para finalizado" at bounding box center [999, 282] width 214 height 23
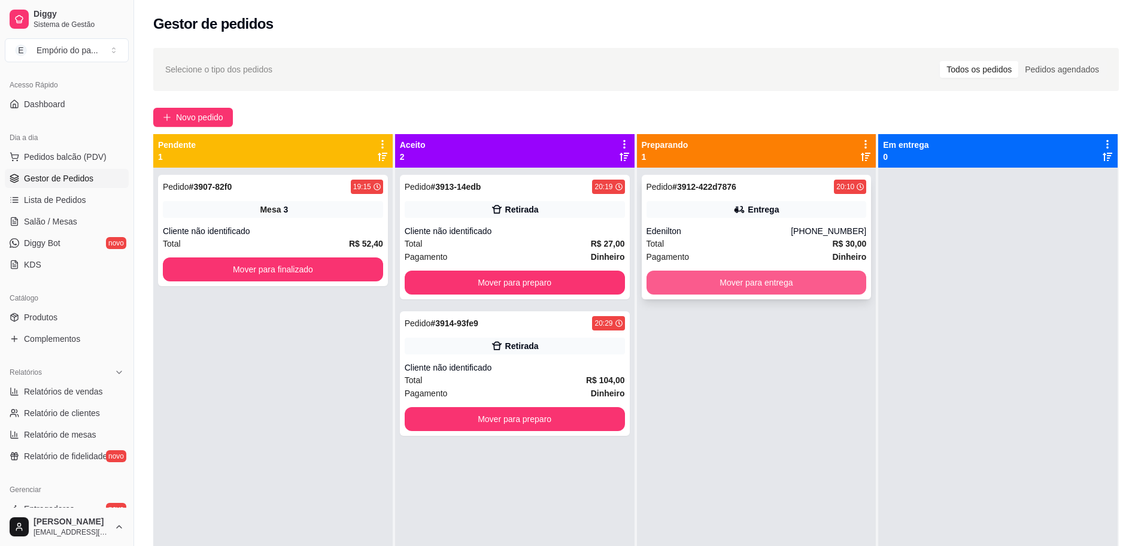
click at [793, 280] on button "Mover para entrega" at bounding box center [757, 283] width 220 height 24
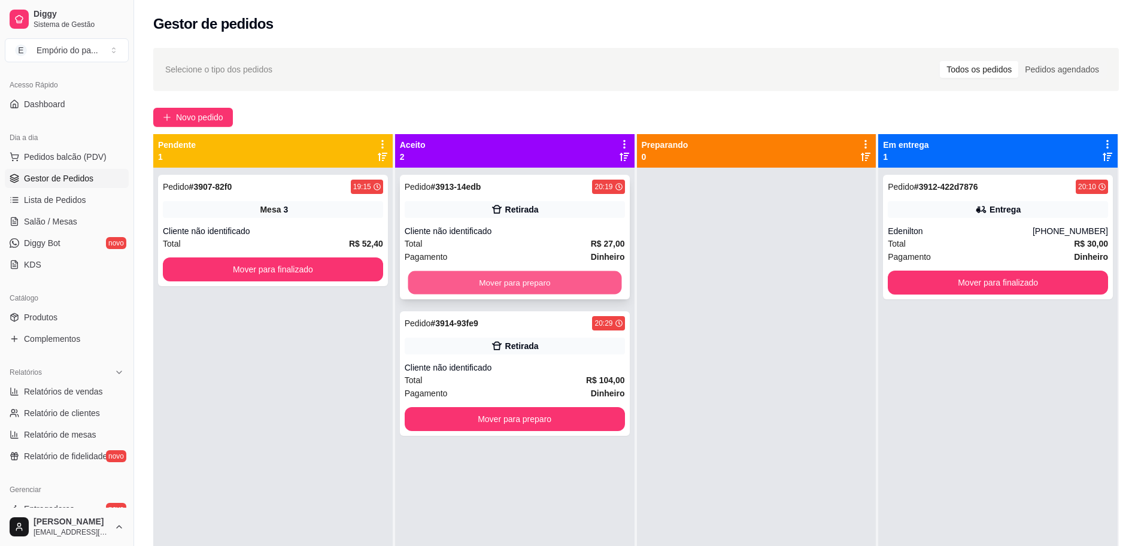
click at [589, 286] on button "Mover para preparo" at bounding box center [515, 282] width 214 height 23
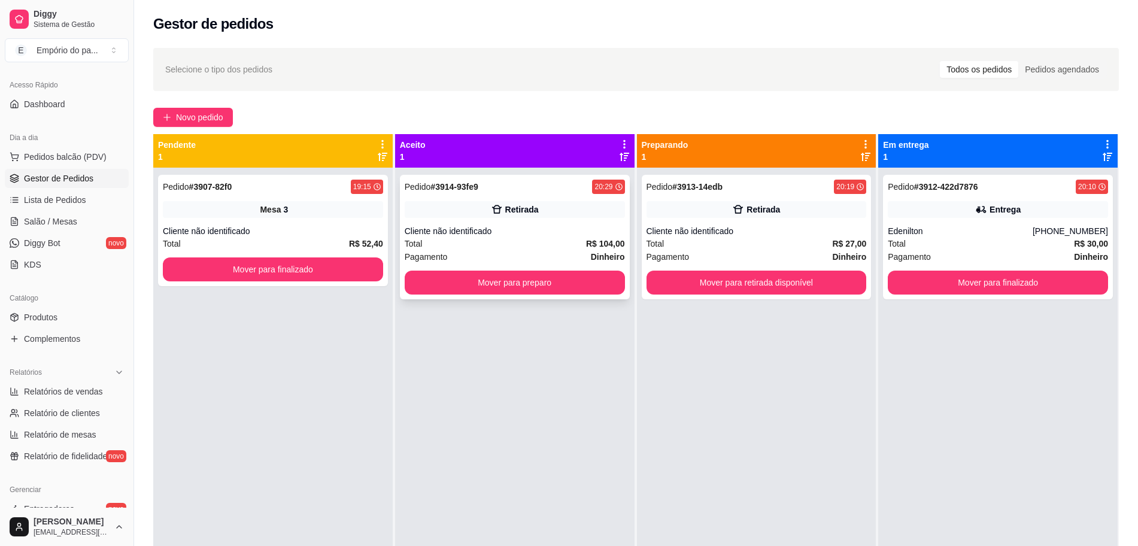
click at [575, 233] on div "Cliente não identificado" at bounding box center [515, 231] width 220 height 12
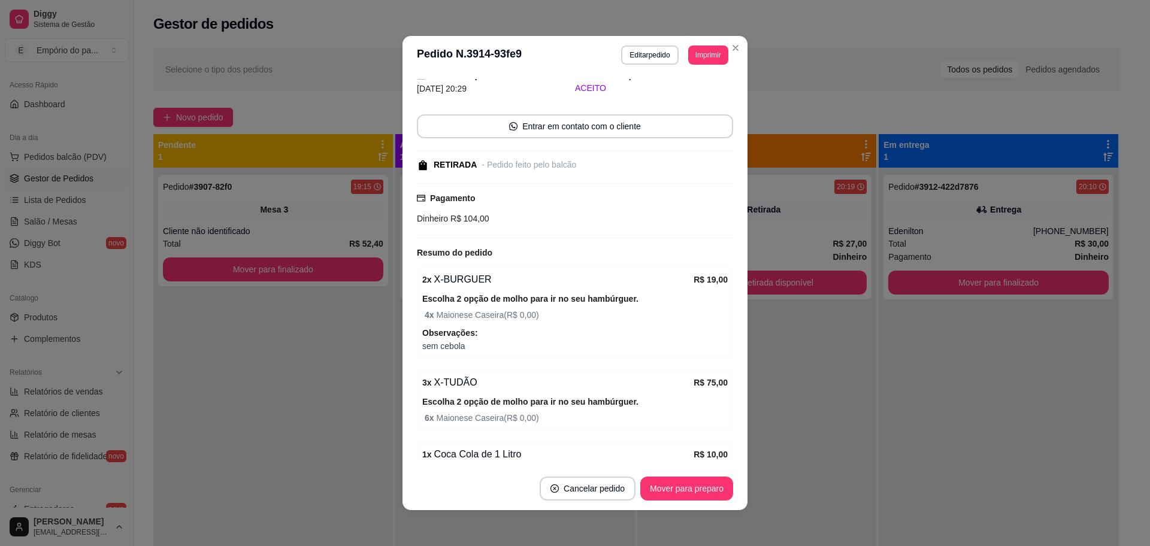
scroll to position [101, 0]
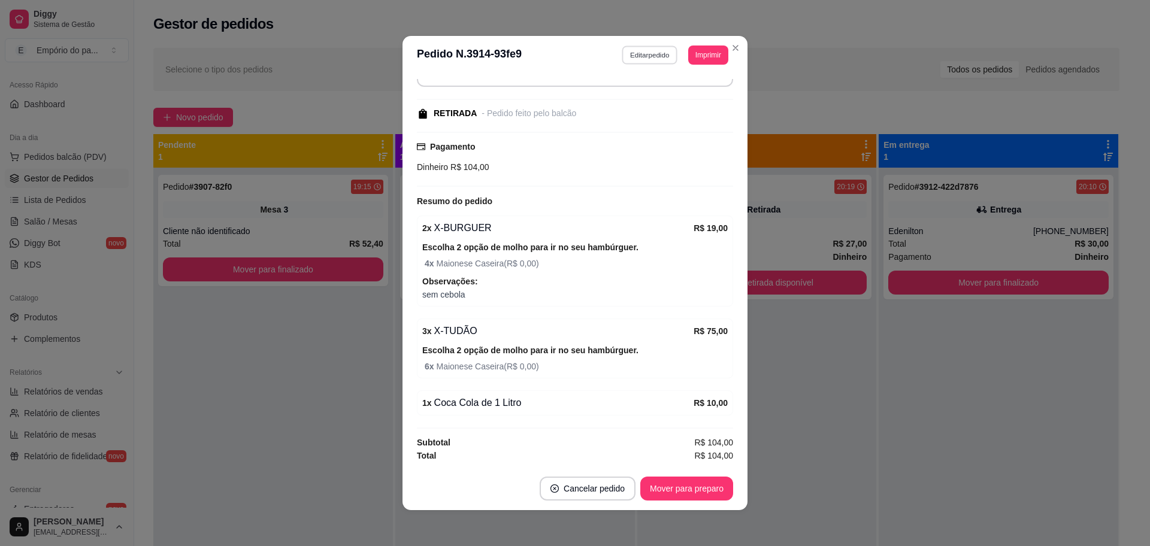
click at [636, 51] on button "Editar pedido" at bounding box center [650, 55] width 56 height 19
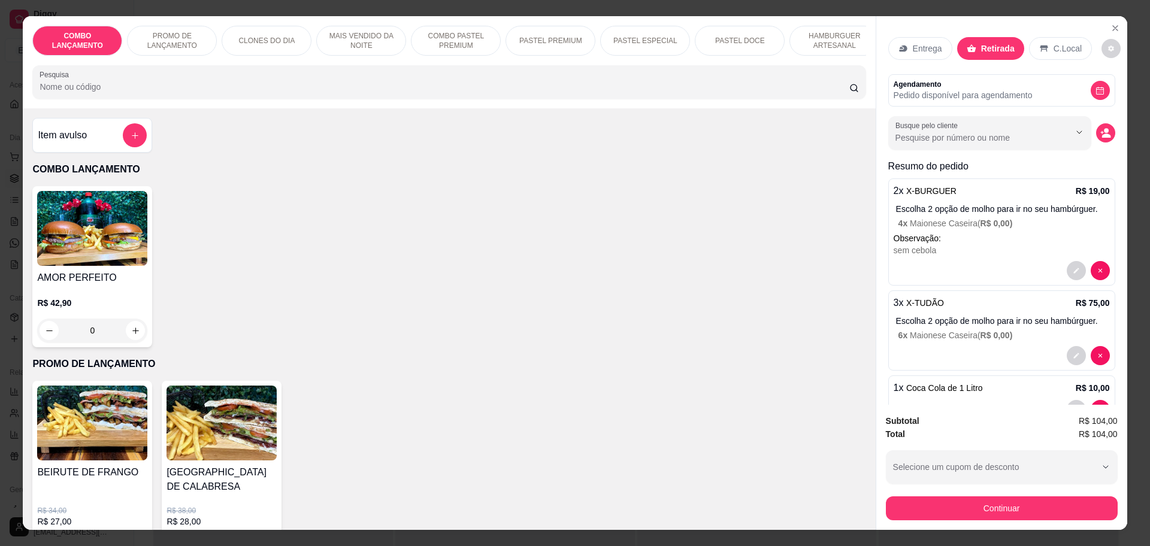
scroll to position [0, 0]
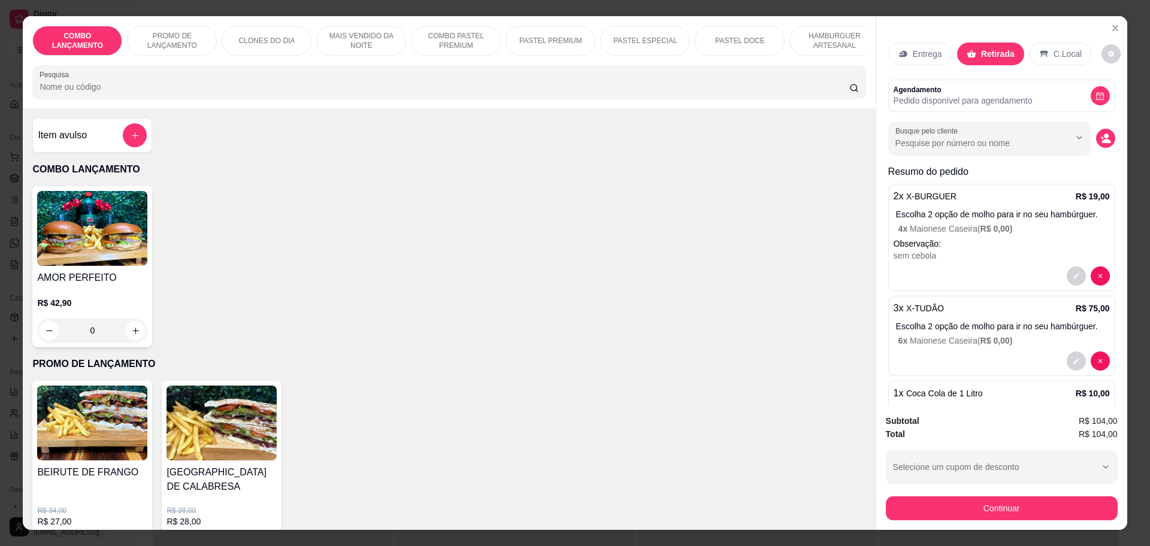
click at [968, 332] on p "Escolha 2 opção de molho para ir no seu hambúrguer." at bounding box center [1003, 326] width 214 height 12
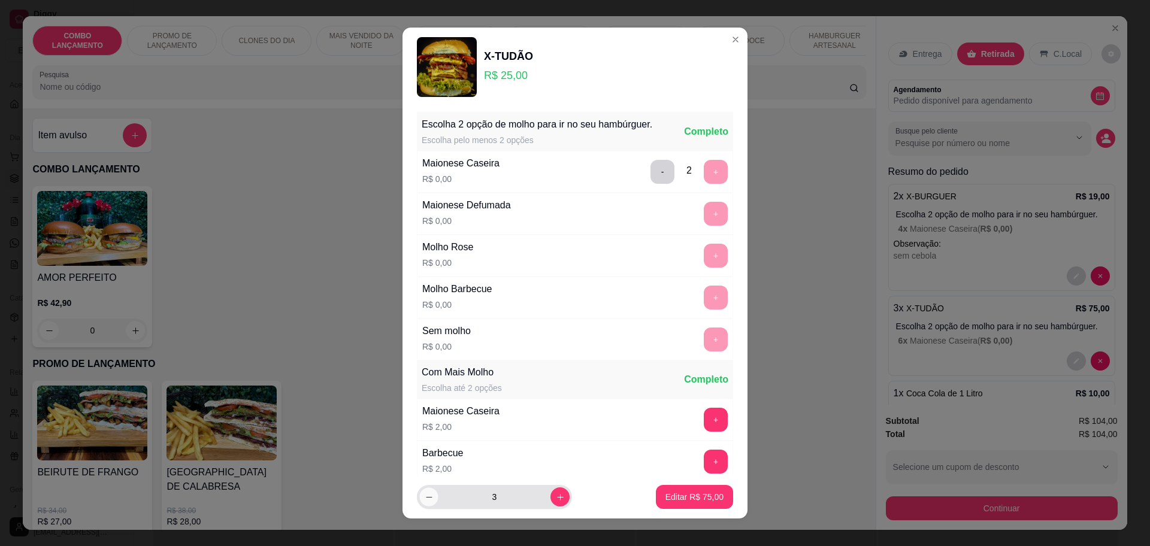
click at [419, 490] on button "decrease-product-quantity" at bounding box center [428, 497] width 19 height 19
type input "2"
click at [679, 504] on button "Editar R$ 50,00" at bounding box center [694, 497] width 77 height 24
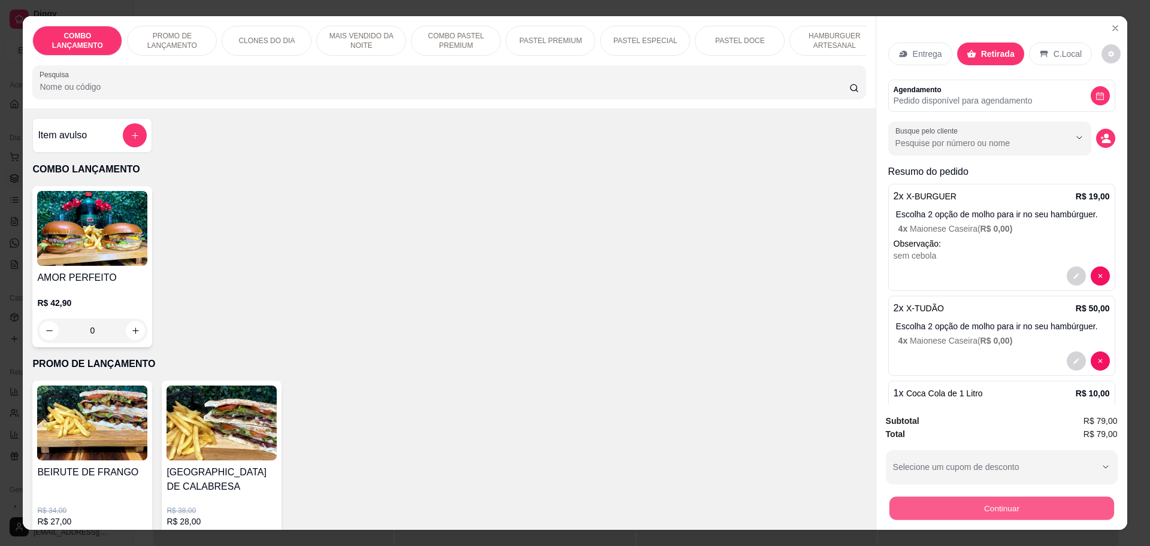
click at [1045, 507] on button "Continuar" at bounding box center [1001, 507] width 225 height 23
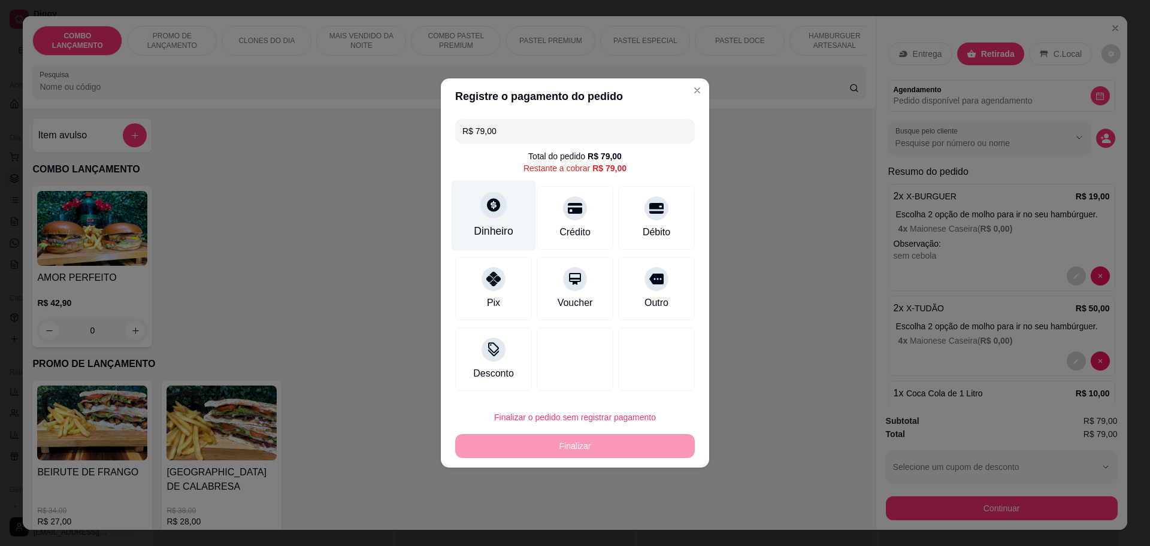
click at [512, 246] on div "Dinheiro" at bounding box center [494, 216] width 84 height 70
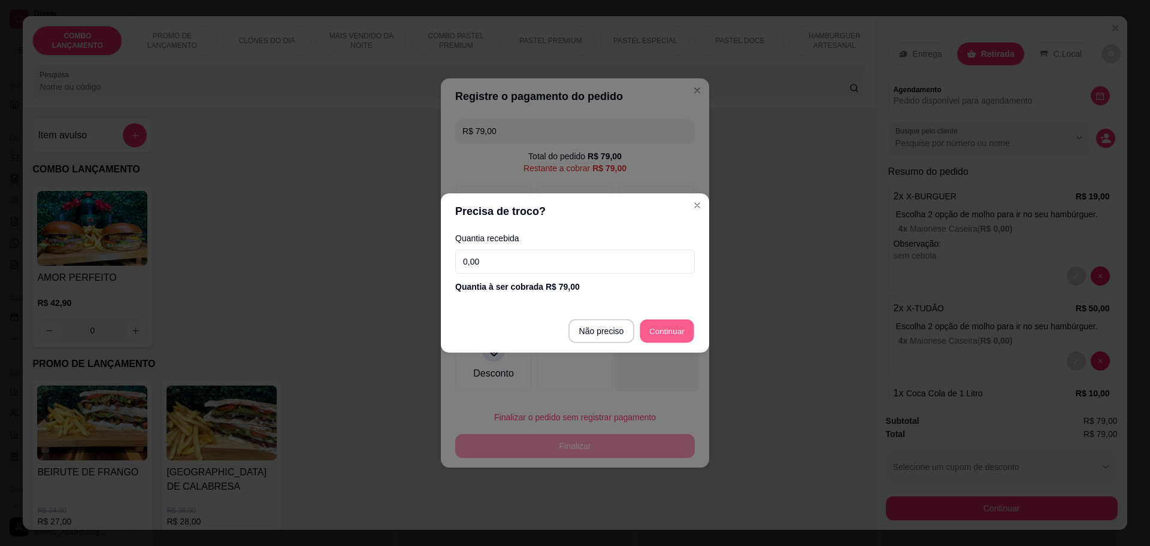
type input "R$ 0,00"
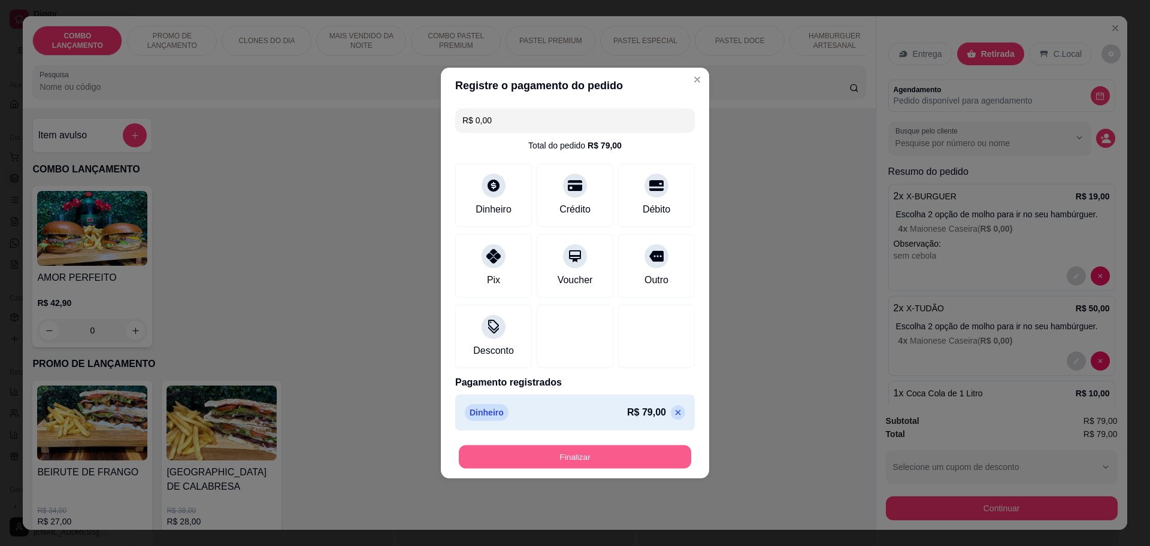
click at [655, 463] on button "Finalizar" at bounding box center [575, 457] width 232 height 23
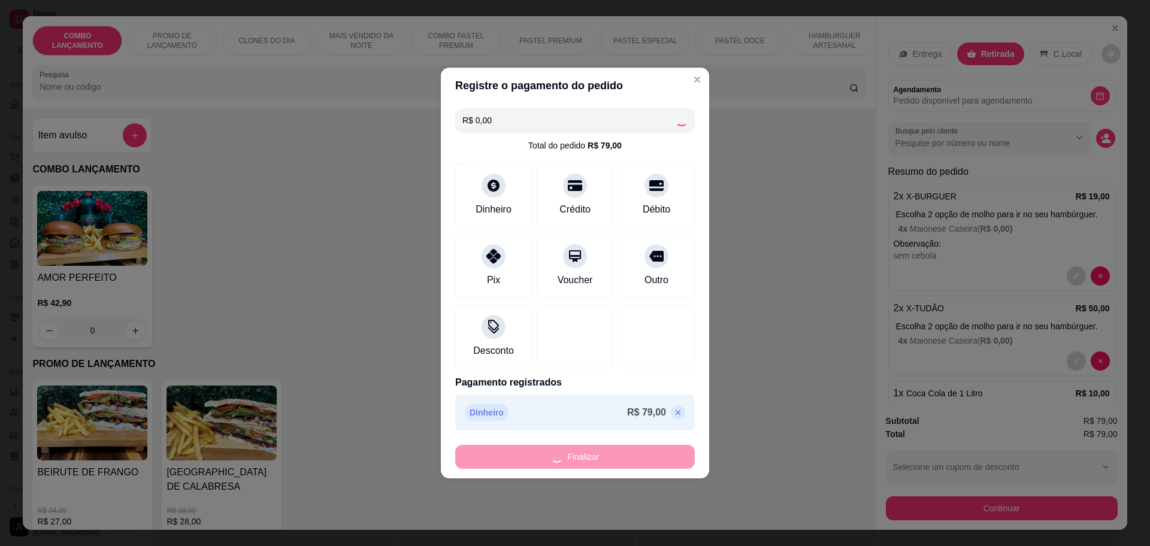
type input "0"
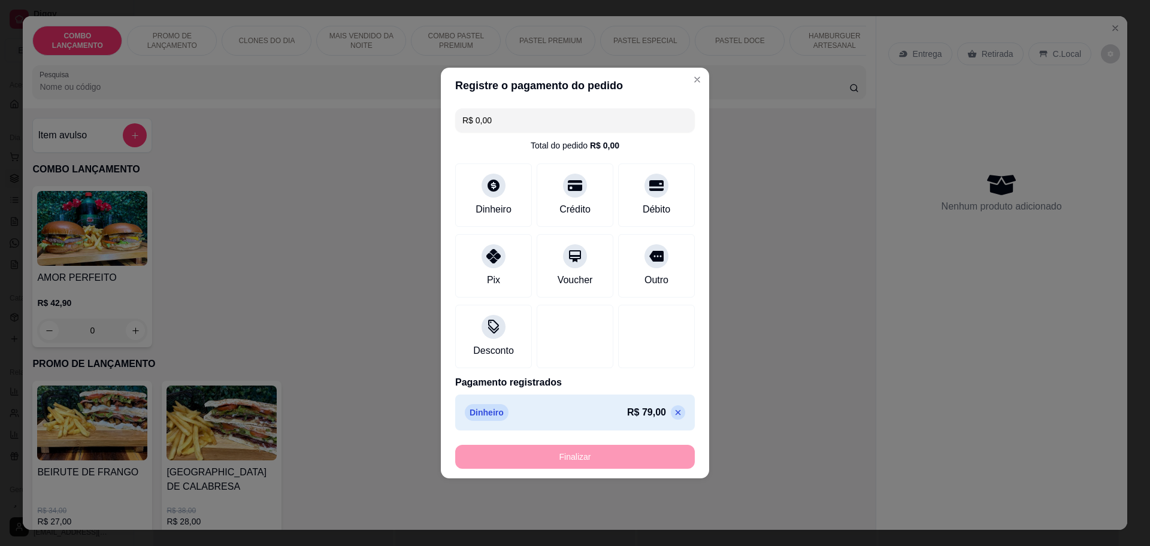
type input "-R$ 79,00"
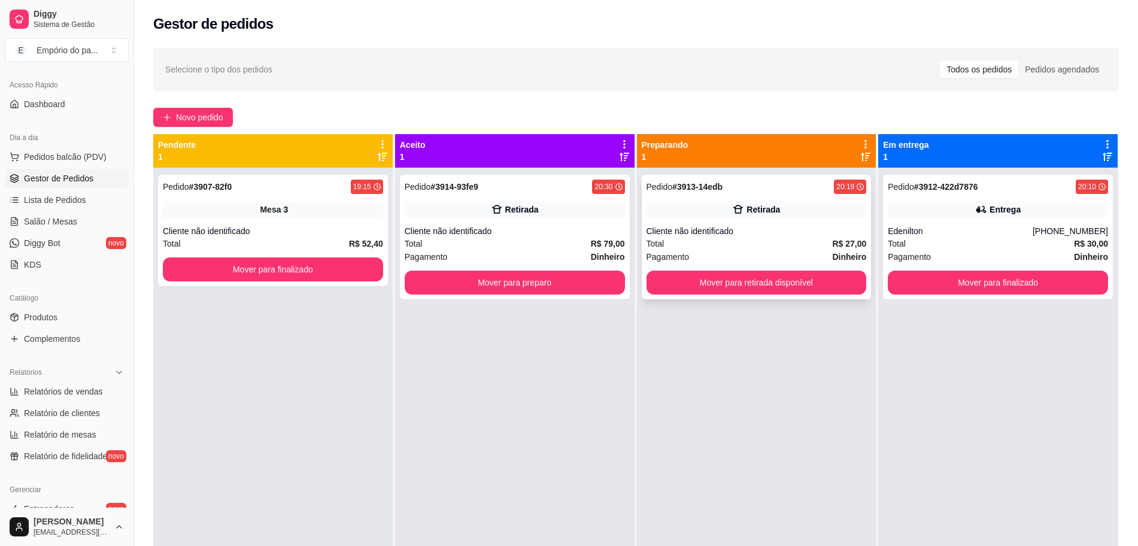
click at [774, 247] on div "Total R$ 27,00" at bounding box center [757, 243] width 220 height 13
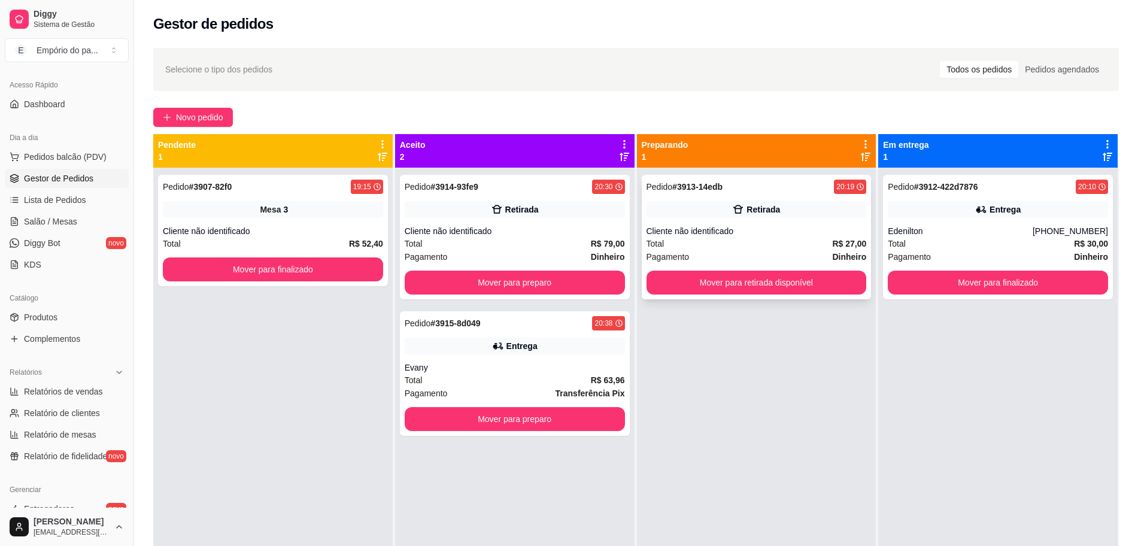
click at [756, 246] on div "Total R$ 27,00" at bounding box center [757, 243] width 220 height 13
click at [752, 281] on button "Mover para retirada disponível" at bounding box center [757, 283] width 220 height 24
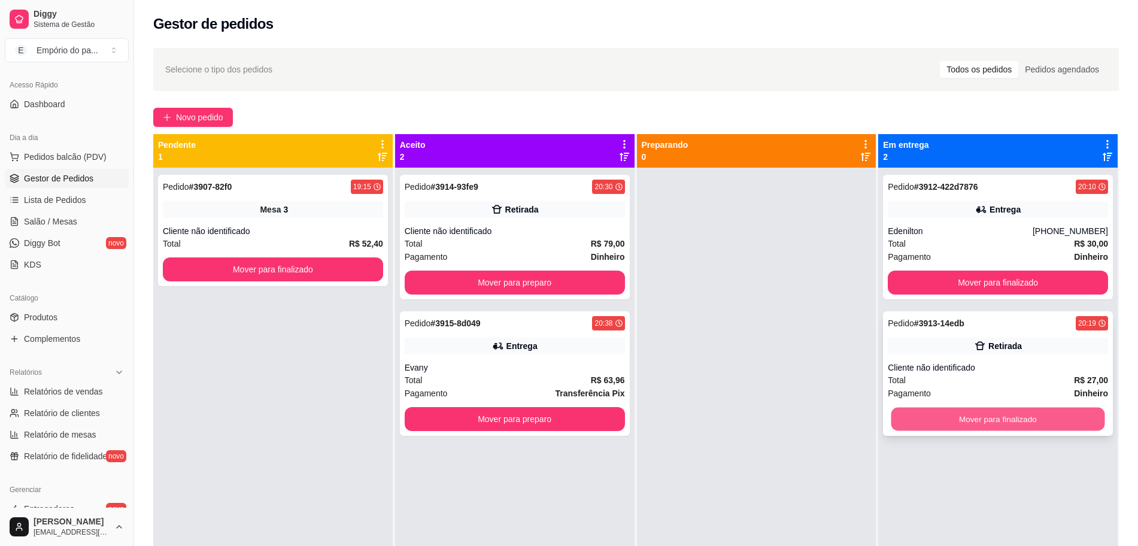
click at [951, 407] on div "Mover para finalizado" at bounding box center [998, 419] width 220 height 24
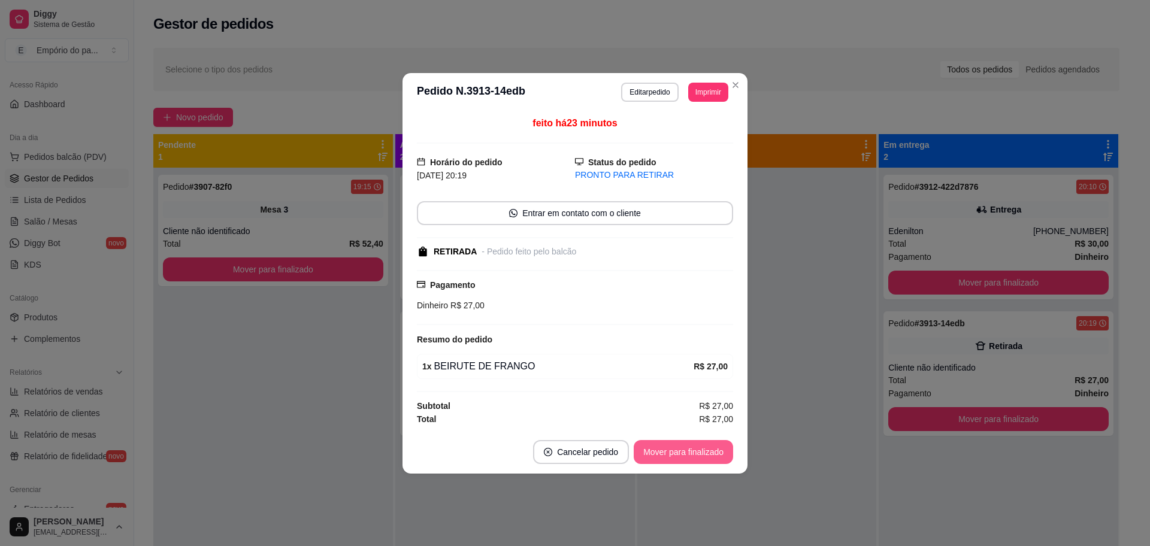
click at [706, 448] on button "Mover para finalizado" at bounding box center [683, 452] width 99 height 24
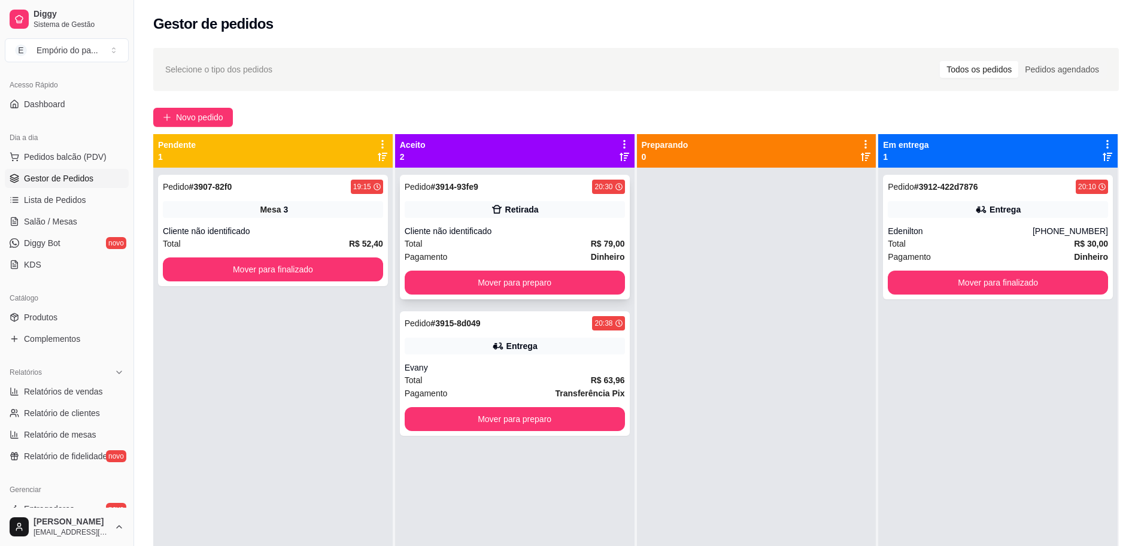
click at [535, 240] on div "Total R$ 79,00" at bounding box center [515, 243] width 220 height 13
click at [436, 255] on span "Pagamento" at bounding box center [426, 256] width 43 height 13
click at [456, 286] on button "Mover para preparo" at bounding box center [515, 282] width 214 height 23
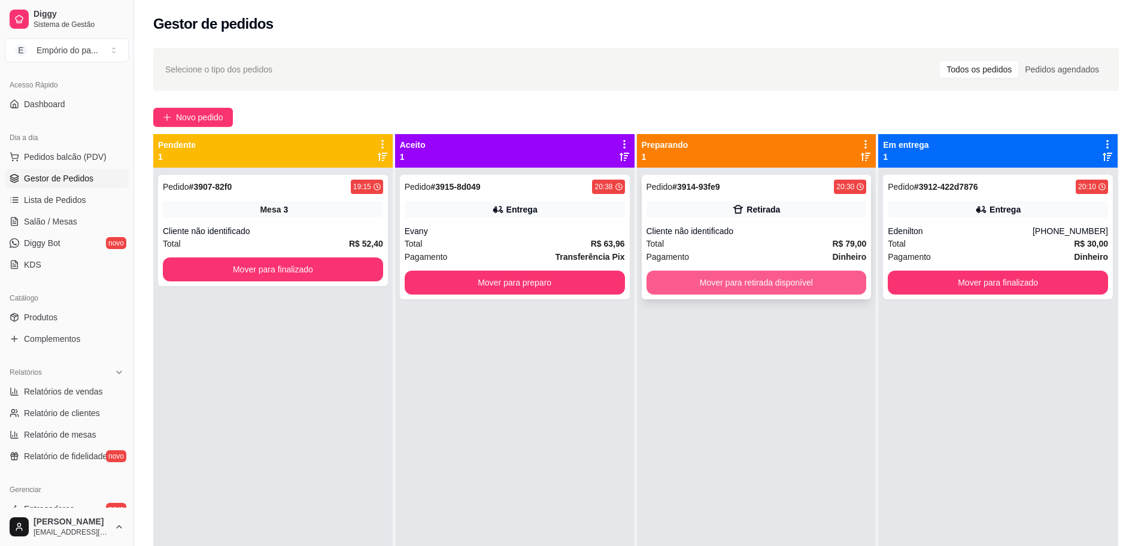
click at [734, 286] on button "Mover para retirada disponível" at bounding box center [757, 283] width 220 height 24
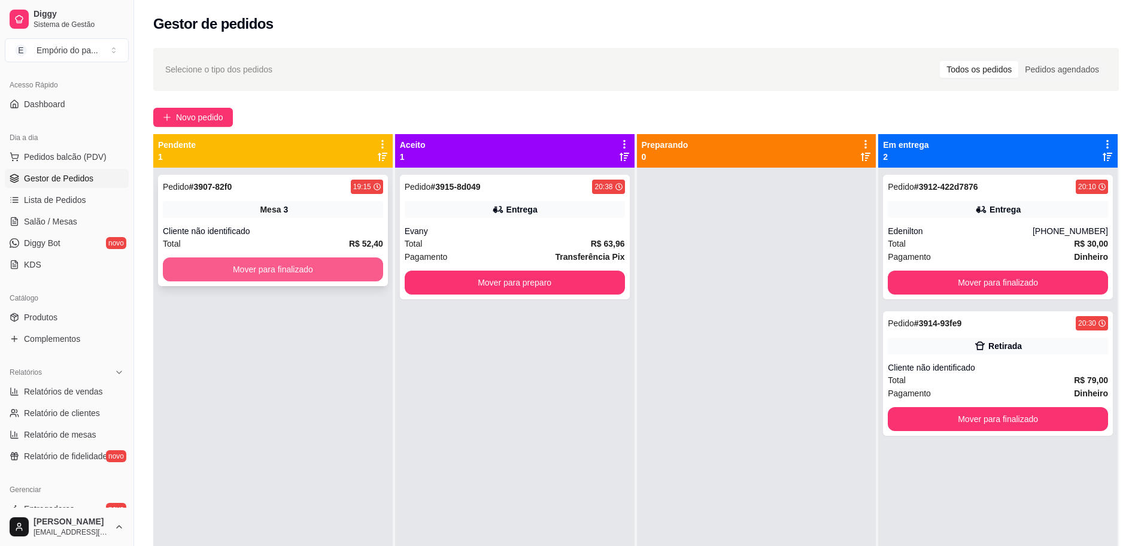
click at [312, 262] on button "Mover para finalizado" at bounding box center [273, 269] width 220 height 24
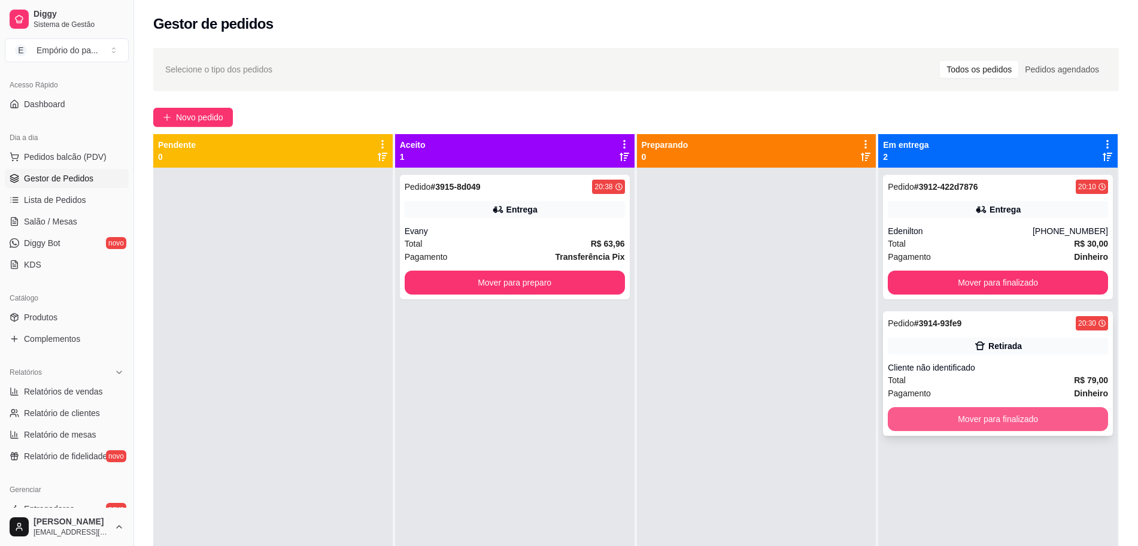
click at [951, 423] on button "Mover para finalizado" at bounding box center [998, 419] width 220 height 24
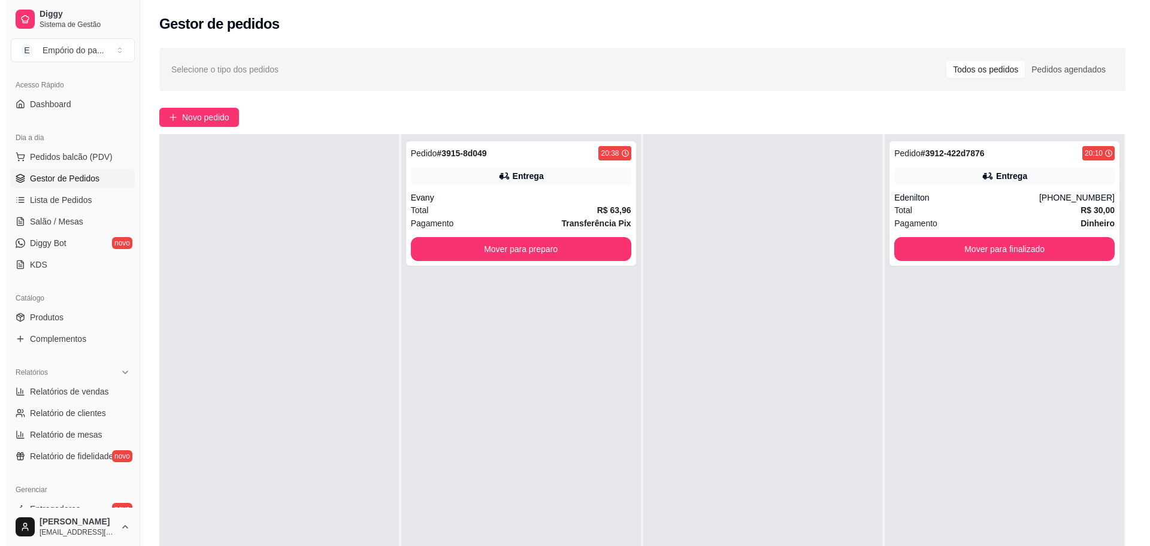
scroll to position [0, 0]
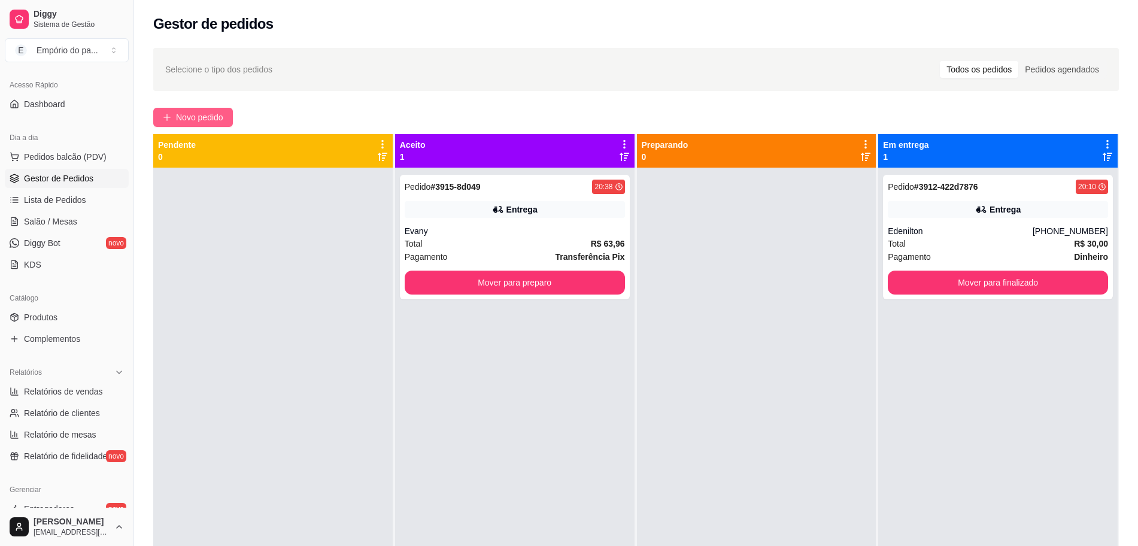
click at [178, 123] on span "Novo pedido" at bounding box center [199, 117] width 47 height 13
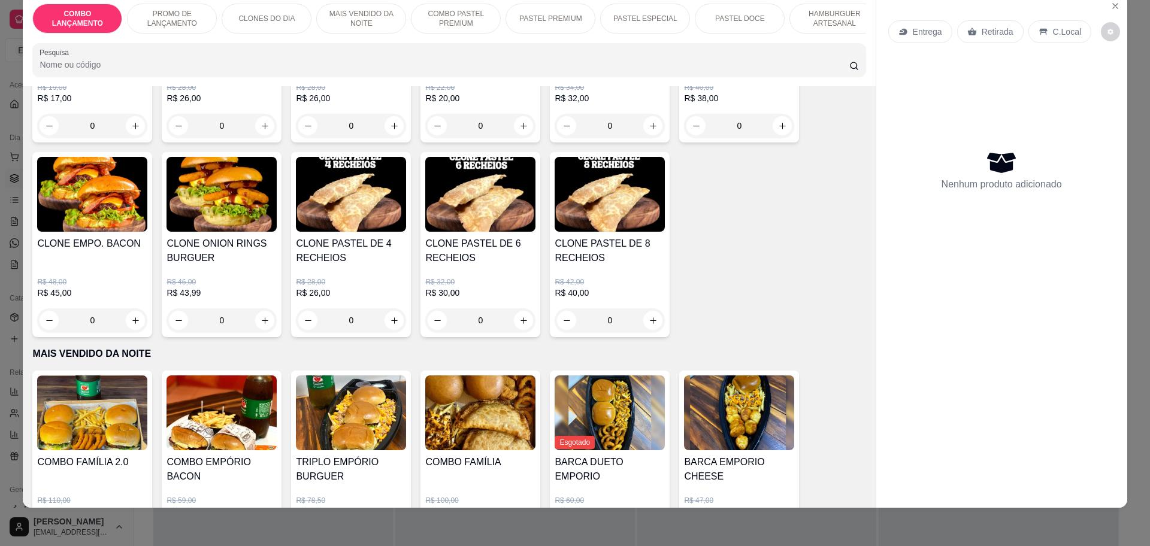
scroll to position [599, 0]
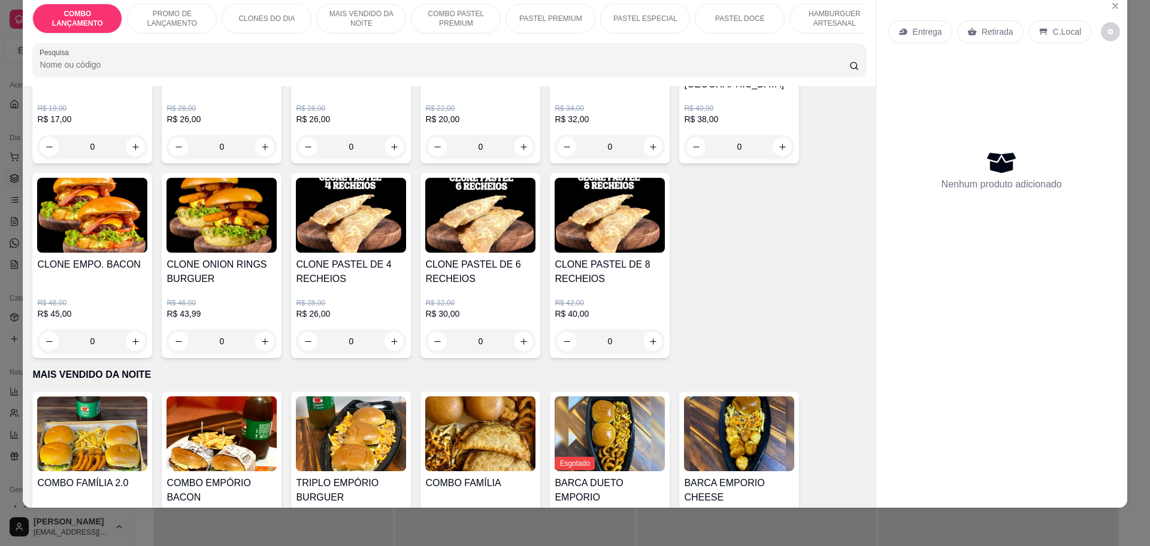
click at [388, 329] on div "0" at bounding box center [351, 341] width 110 height 24
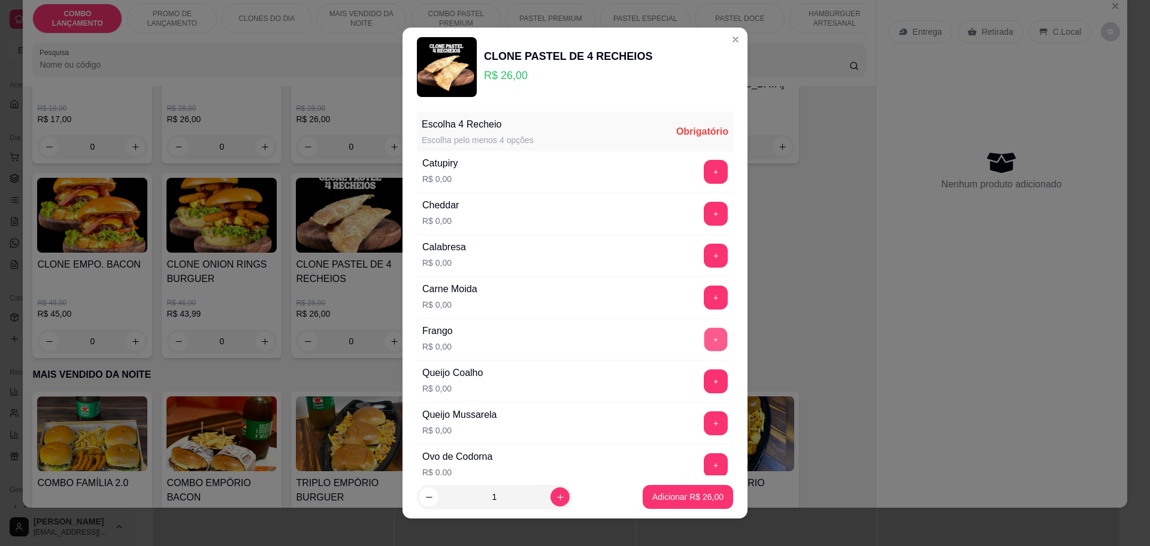
click at [704, 332] on button "+" at bounding box center [715, 339] width 23 height 23
click at [689, 395] on div "Queijo Coalho R$ 0,00 +" at bounding box center [575, 381] width 316 height 42
click at [704, 382] on button "+" at bounding box center [716, 381] width 24 height 24
click at [704, 261] on button "+" at bounding box center [715, 255] width 23 height 23
click at [704, 296] on button "+" at bounding box center [716, 298] width 24 height 24
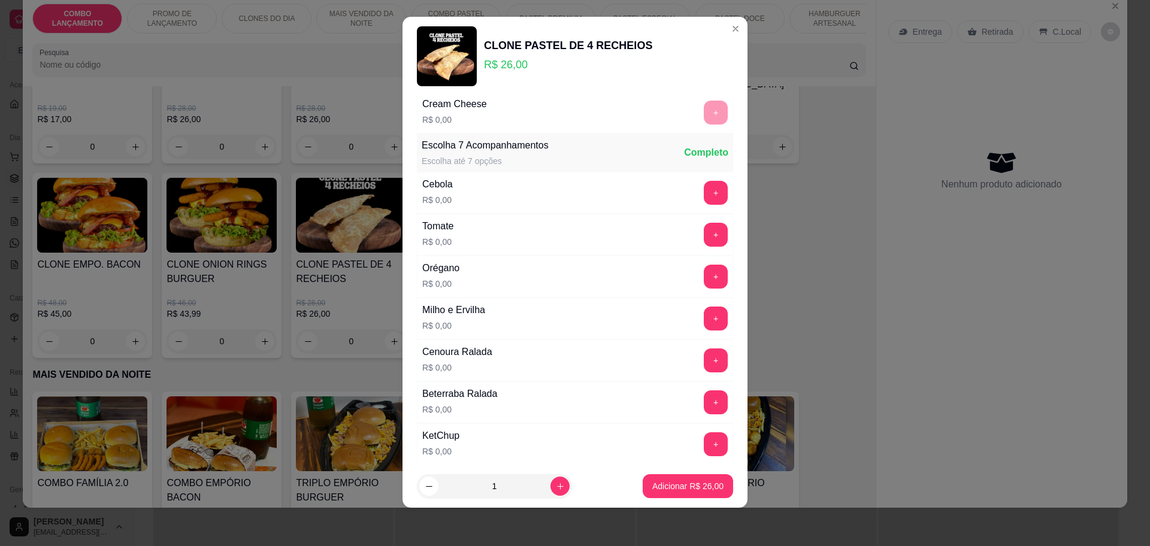
scroll to position [422, 0]
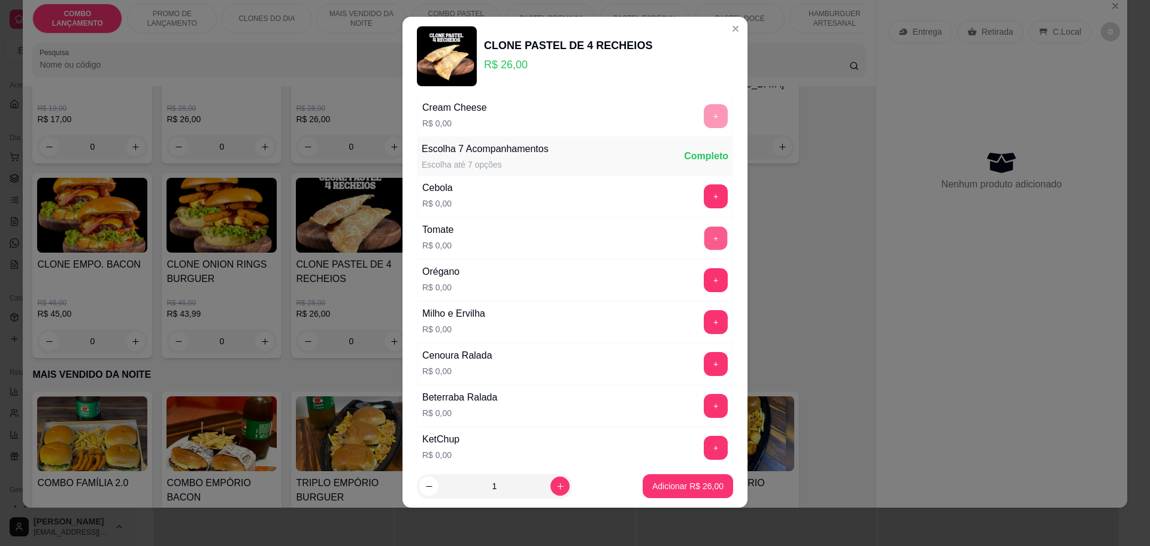
click at [704, 242] on button "+" at bounding box center [715, 237] width 23 height 23
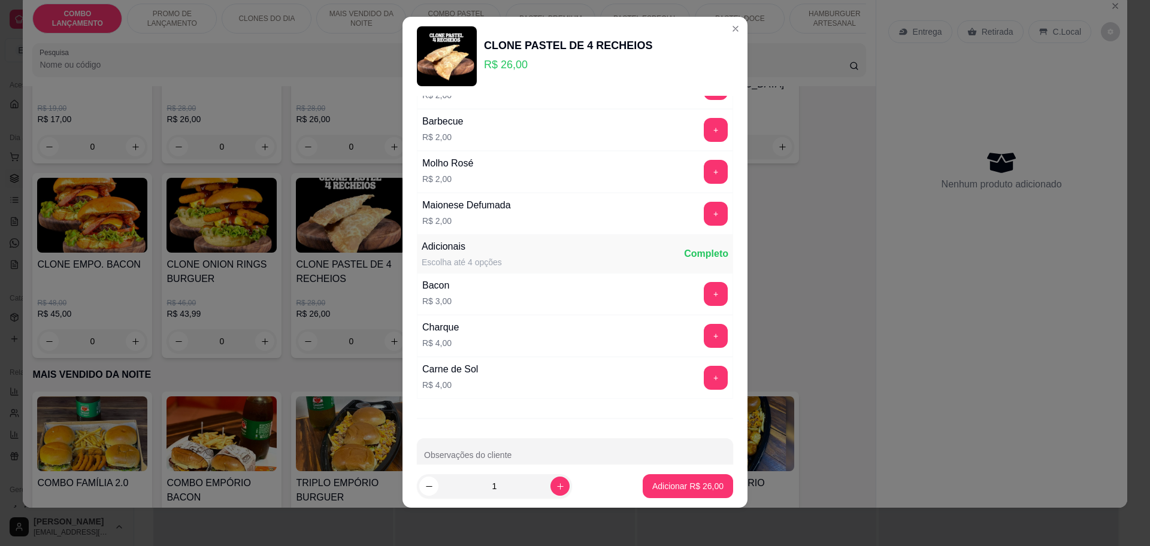
scroll to position [1221, 0]
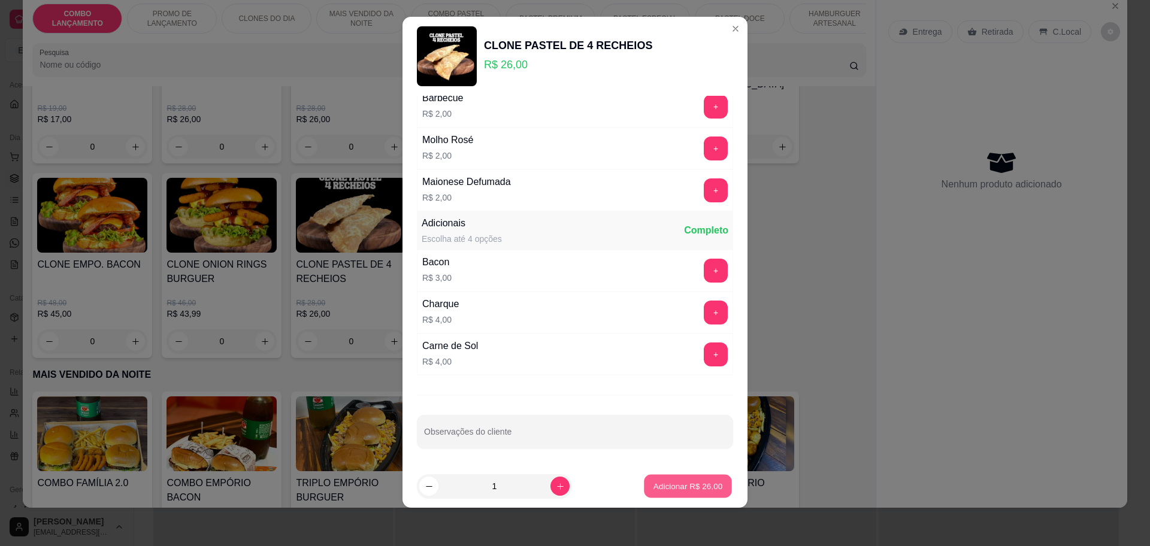
click at [677, 478] on button "Adicionar R$ 26,00" at bounding box center [688, 486] width 88 height 23
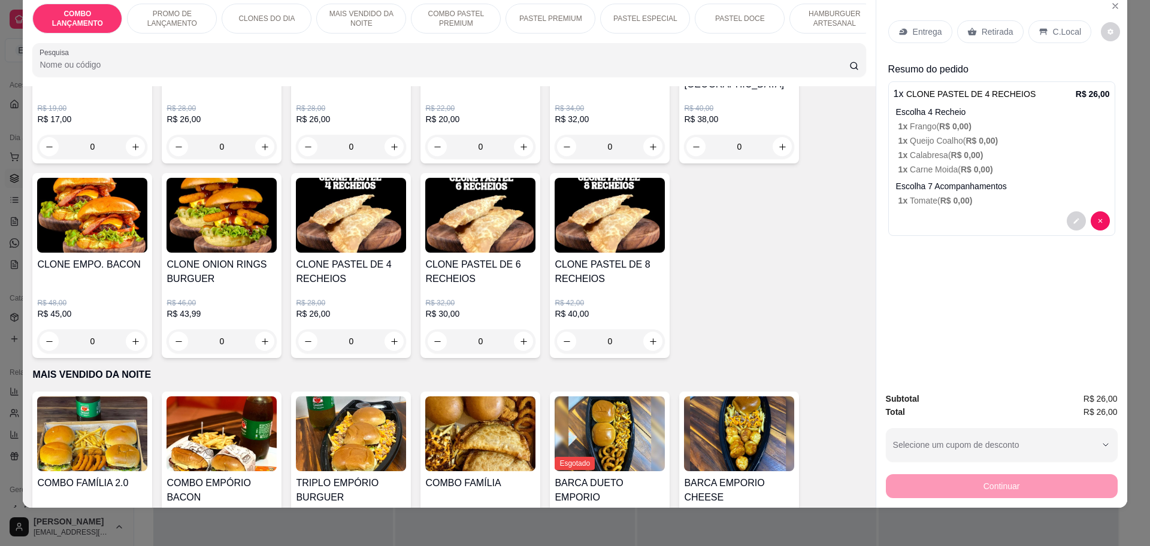
click at [981, 31] on p "Retirada" at bounding box center [997, 32] width 32 height 12
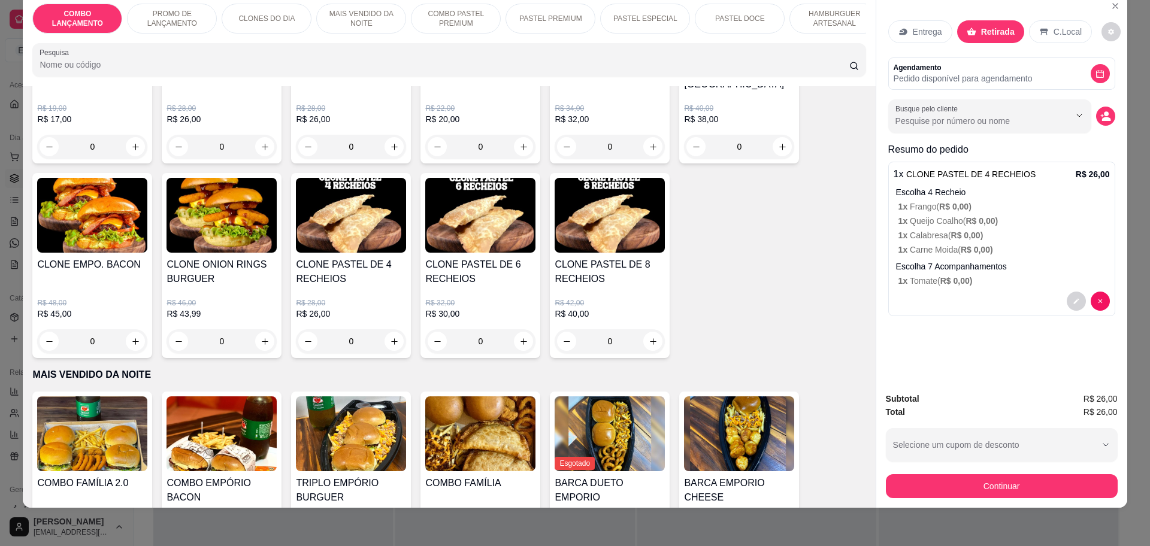
click at [981, 470] on div "Subtotal R$ 26,00 Total R$ 26,00 Selecione um cupom de desconto PRIMEIRACOMPRA …" at bounding box center [1002, 445] width 232 height 106
click at [981, 478] on button "Continuar" at bounding box center [1001, 485] width 225 height 23
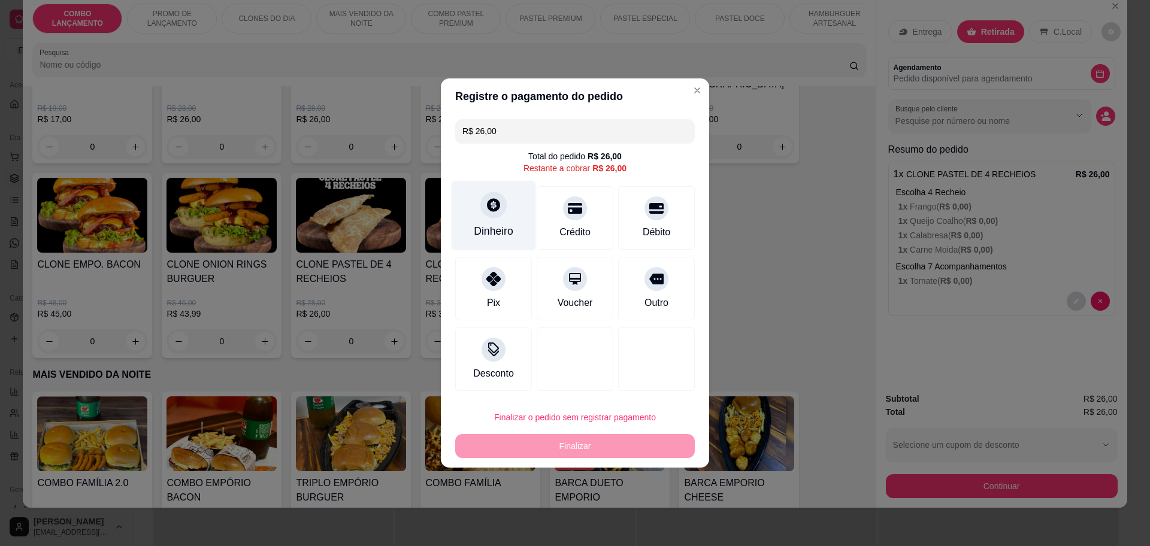
click at [495, 234] on div "Dinheiro" at bounding box center [494, 231] width 40 height 16
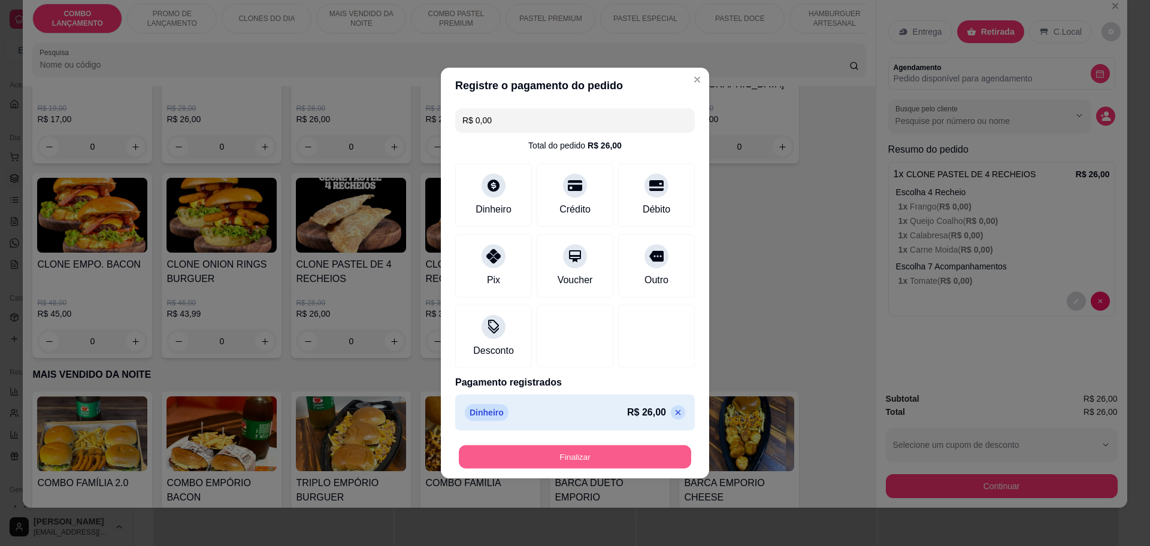
click at [577, 447] on button "Finalizar" at bounding box center [575, 457] width 232 height 23
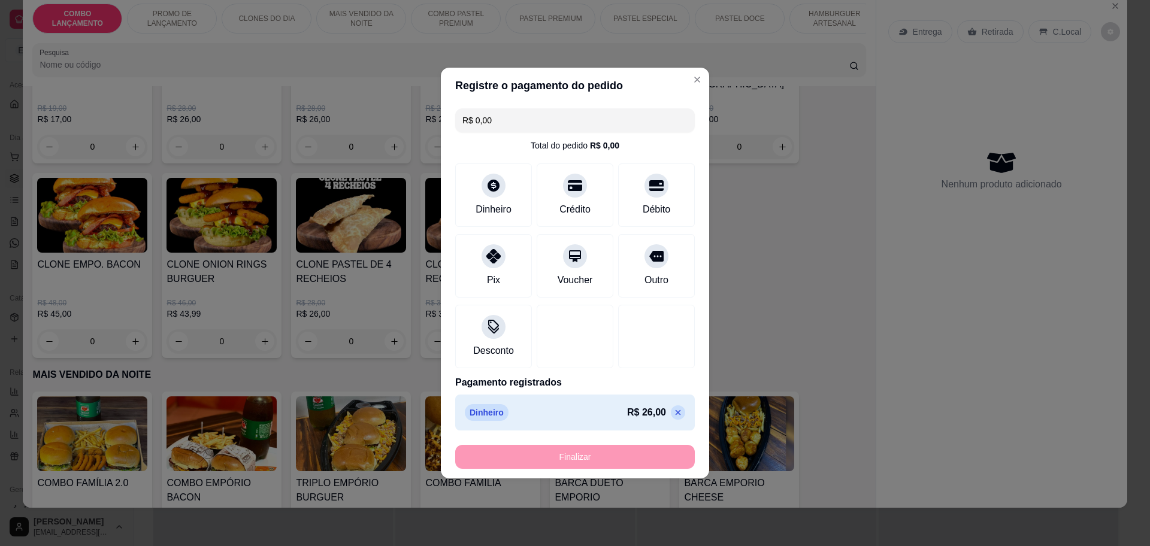
type input "-R$ 26,00"
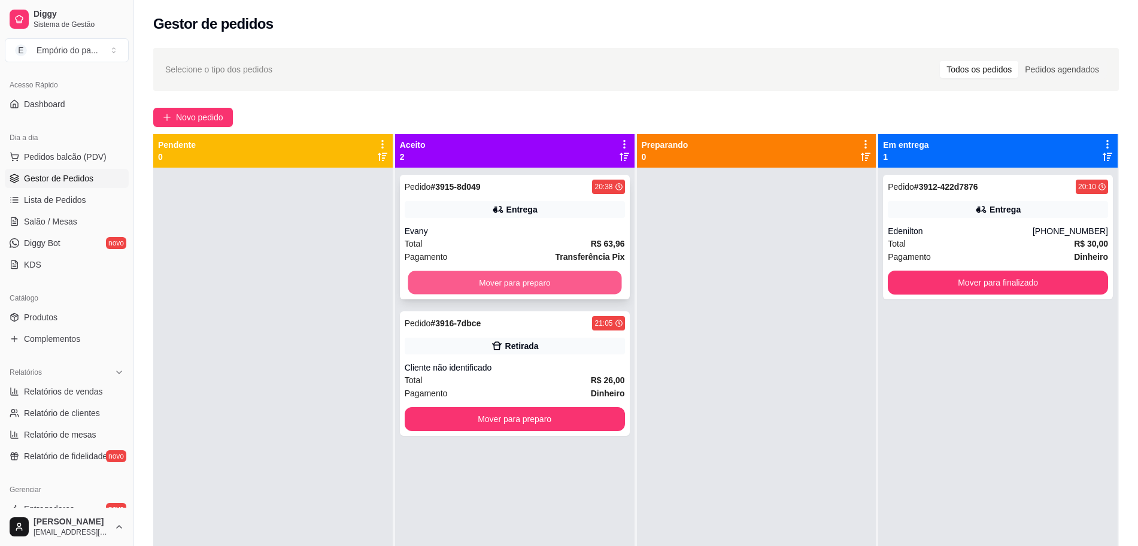
click at [508, 281] on button "Mover para preparo" at bounding box center [515, 282] width 214 height 23
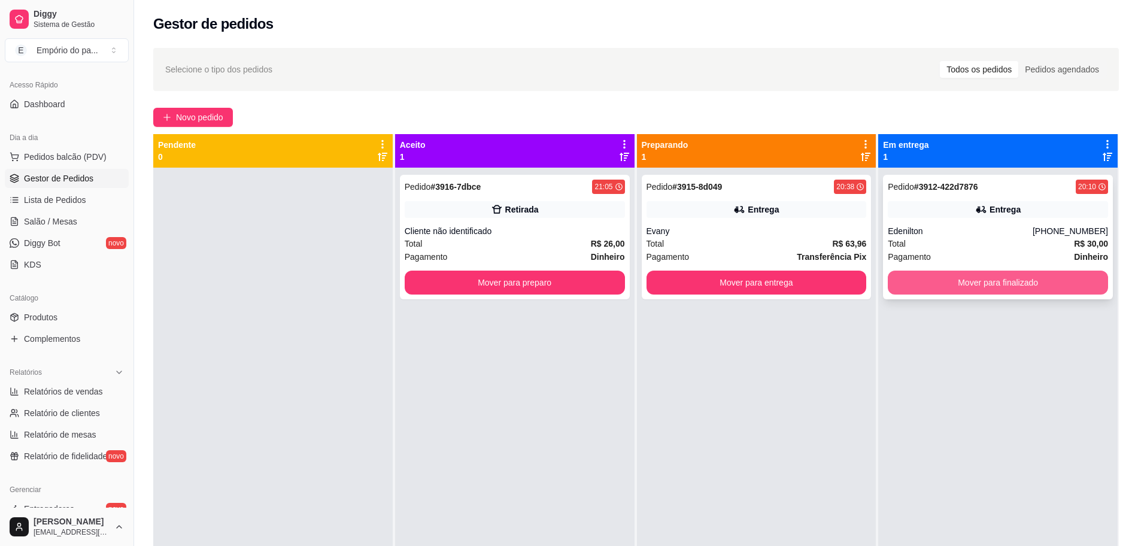
click at [901, 285] on button "Mover para finalizado" at bounding box center [998, 283] width 220 height 24
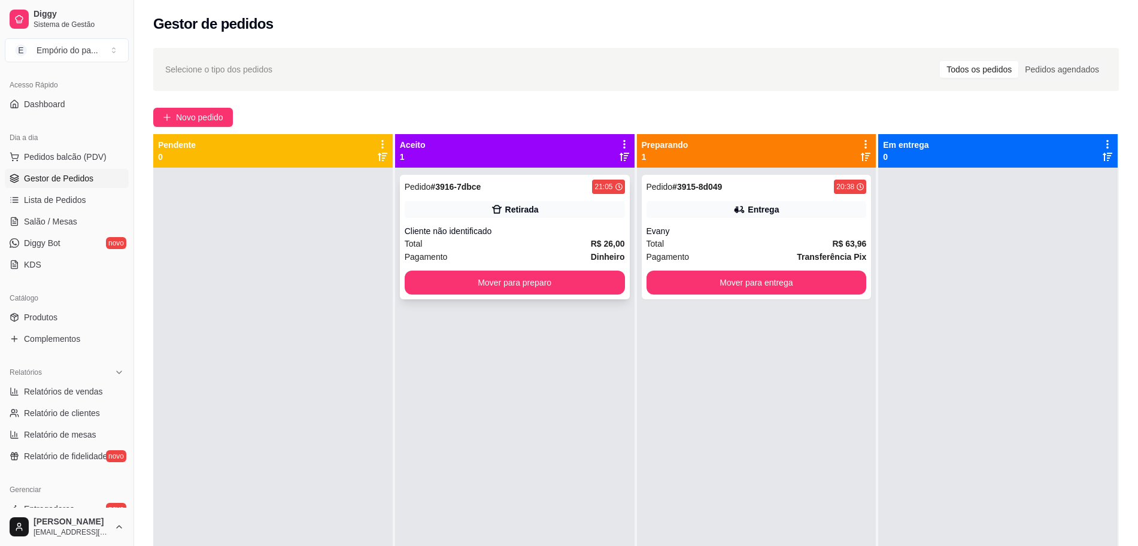
click at [505, 242] on div "Total R$ 26,00" at bounding box center [515, 243] width 220 height 13
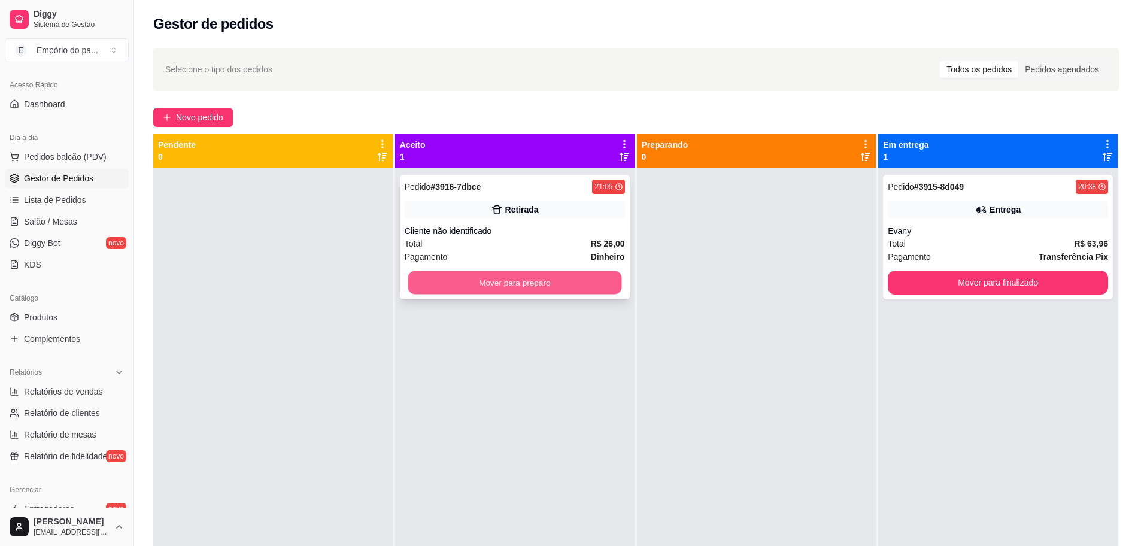
click at [516, 288] on button "Mover para preparo" at bounding box center [515, 282] width 214 height 23
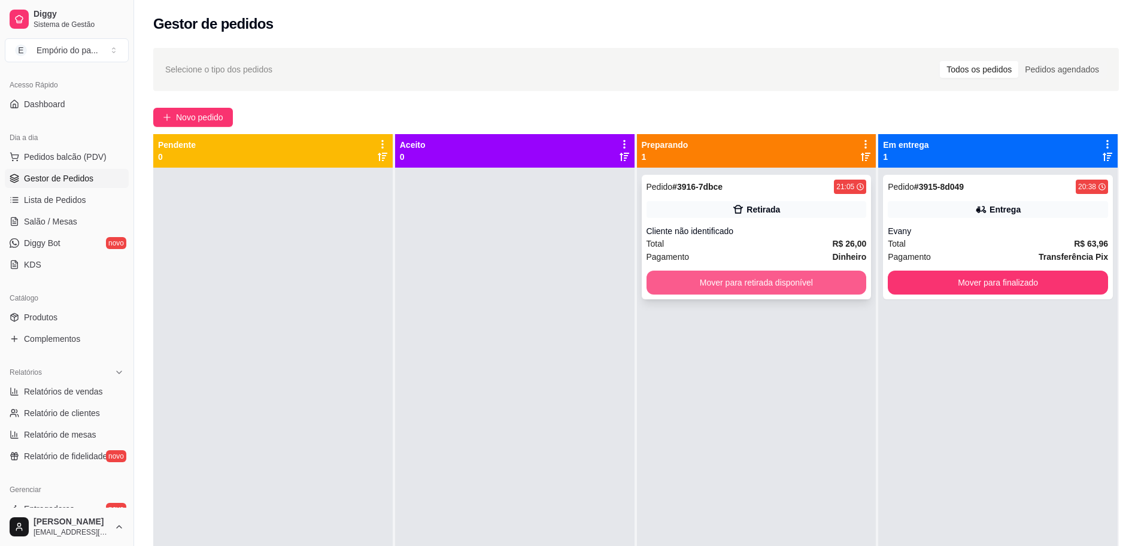
click at [772, 290] on button "Mover para retirada disponível" at bounding box center [757, 283] width 220 height 24
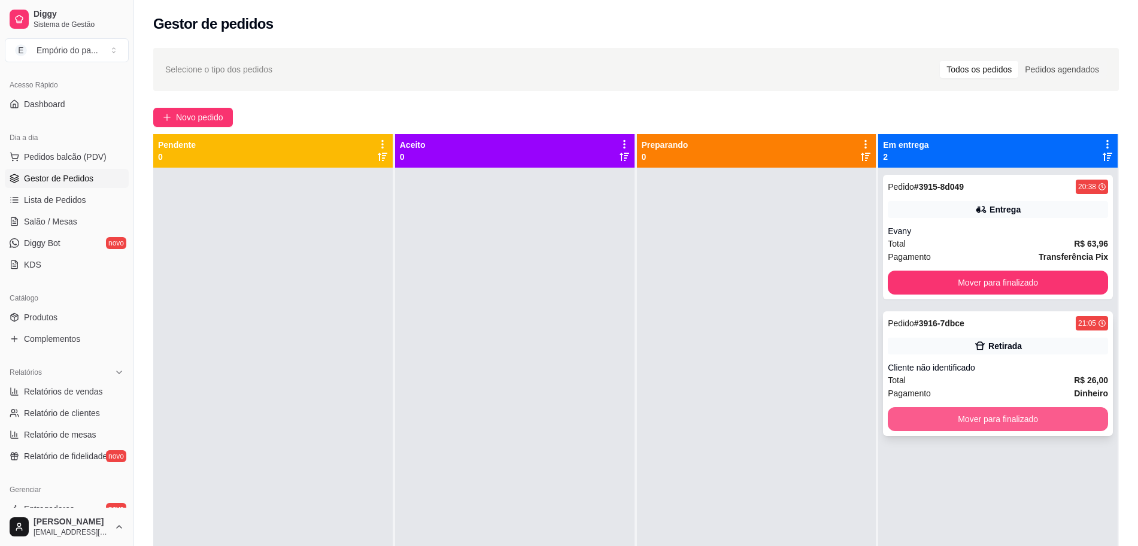
click at [999, 416] on button "Mover para finalizado" at bounding box center [998, 419] width 220 height 24
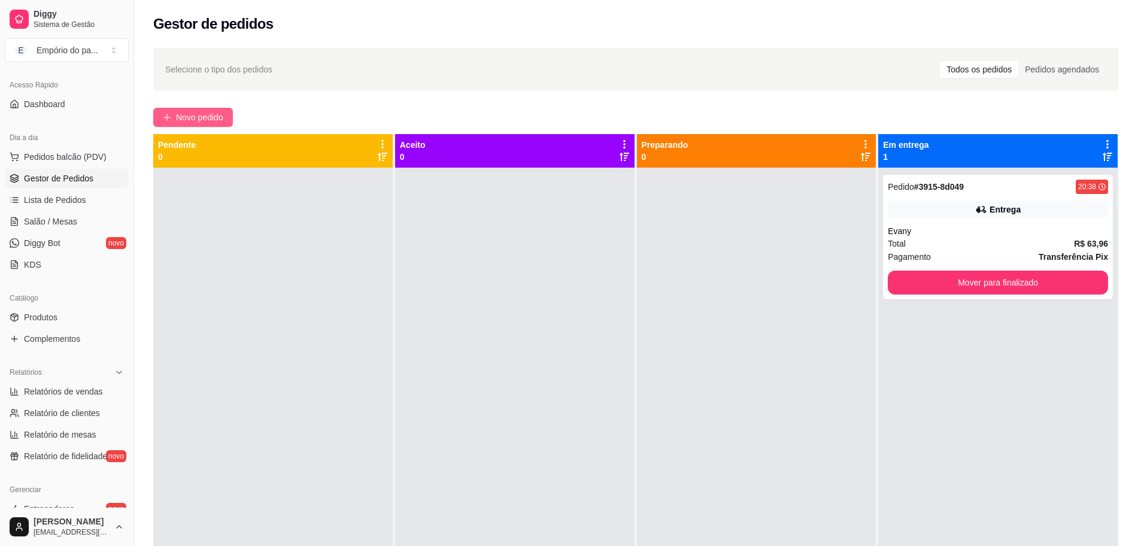
click at [176, 116] on span "Novo pedido" at bounding box center [199, 117] width 47 height 13
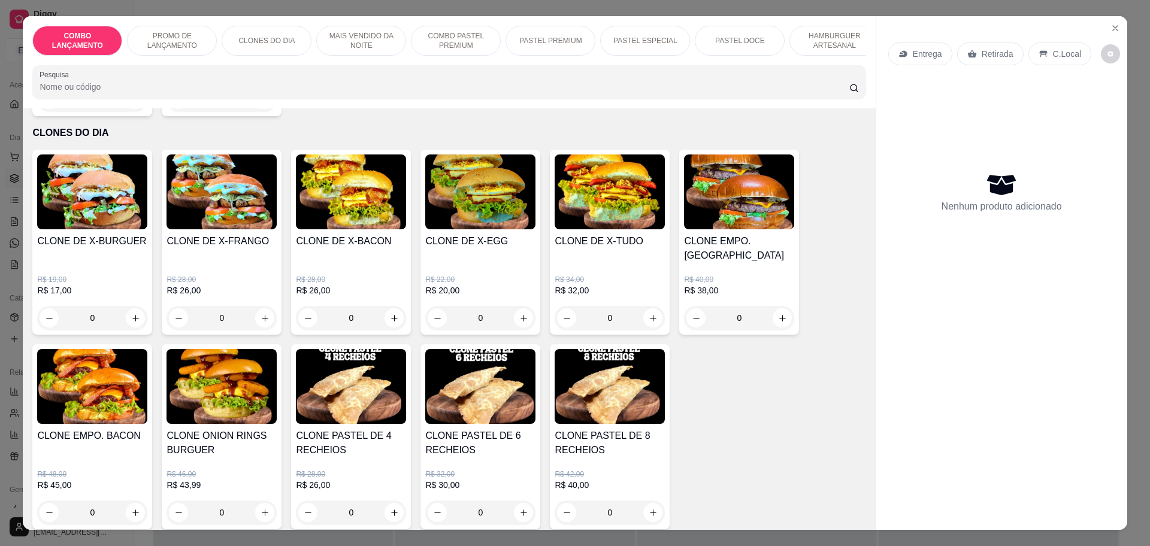
scroll to position [449, 0]
click at [516, 307] on div "0" at bounding box center [480, 319] width 110 height 24
click at [519, 307] on div "0" at bounding box center [480, 319] width 110 height 24
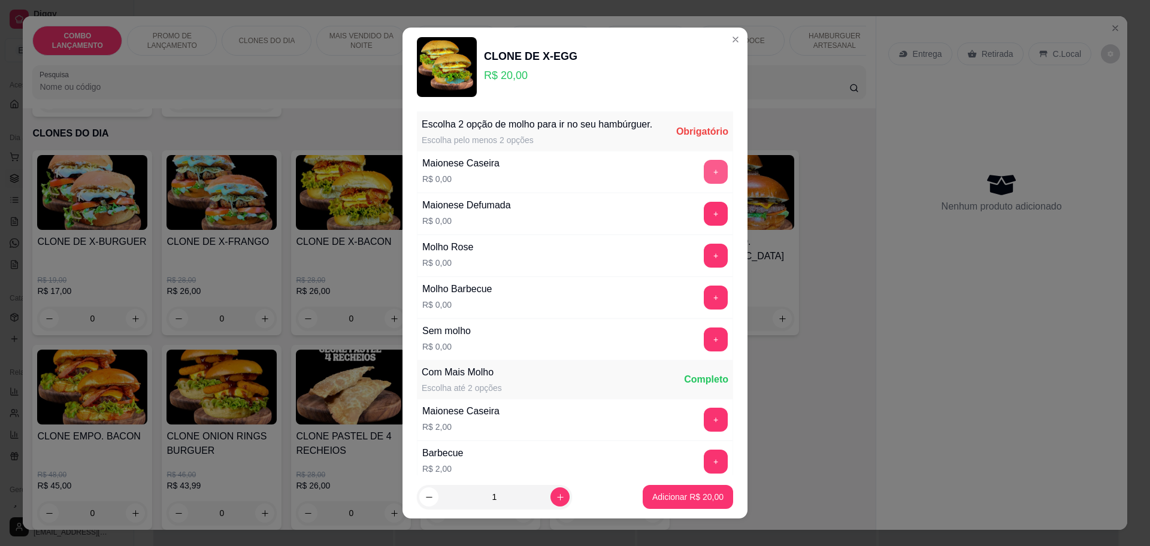
click at [704, 184] on button "+" at bounding box center [716, 172] width 24 height 24
click at [651, 183] on button "-" at bounding box center [662, 171] width 23 height 23
click at [704, 225] on button "+" at bounding box center [715, 213] width 23 height 23
click at [704, 309] on button "+" at bounding box center [715, 297] width 23 height 23
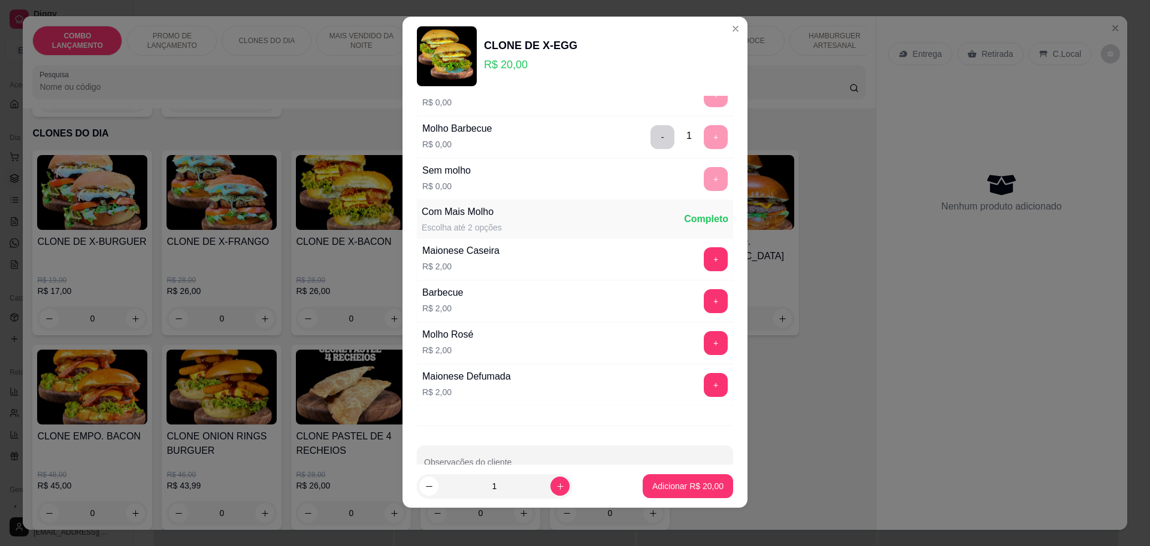
scroll to position [180, 0]
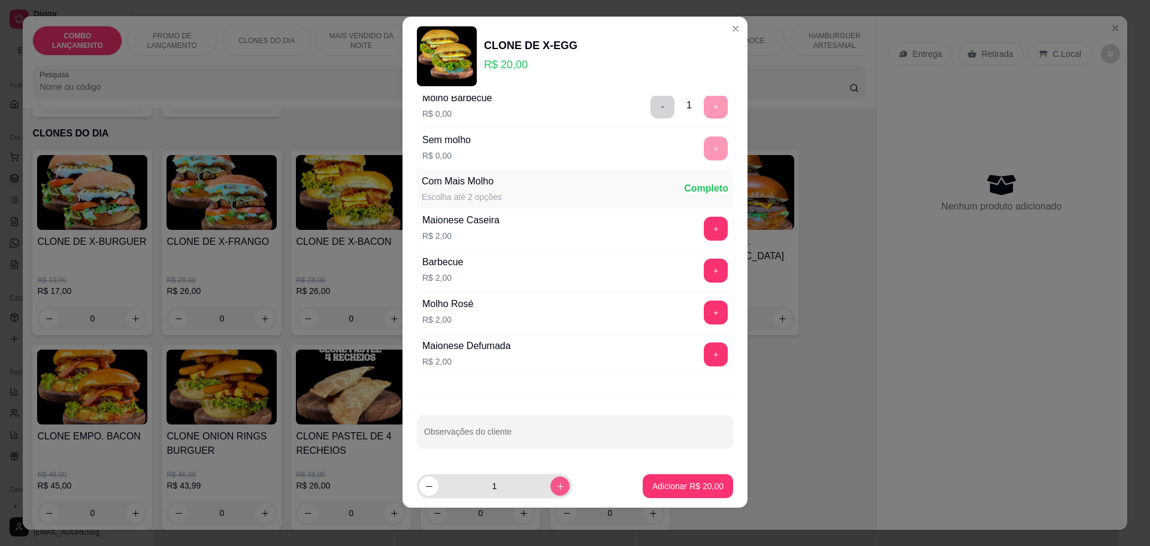
click at [550, 491] on button "increase-product-quantity" at bounding box center [559, 486] width 19 height 19
type input "2"
click at [655, 490] on p "Adicionar R$ 40,00" at bounding box center [687, 486] width 69 height 11
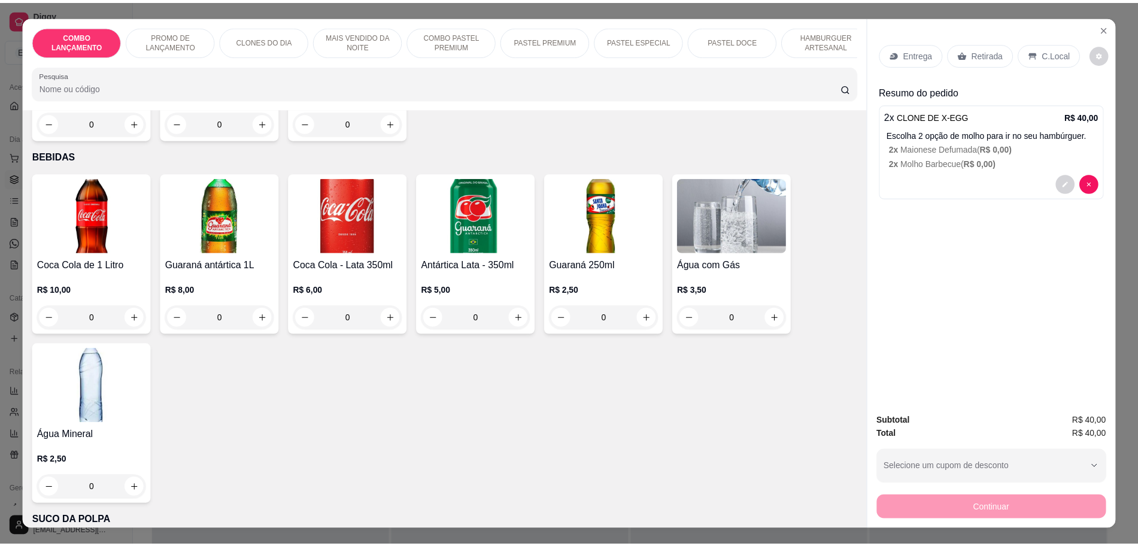
scroll to position [3795, 0]
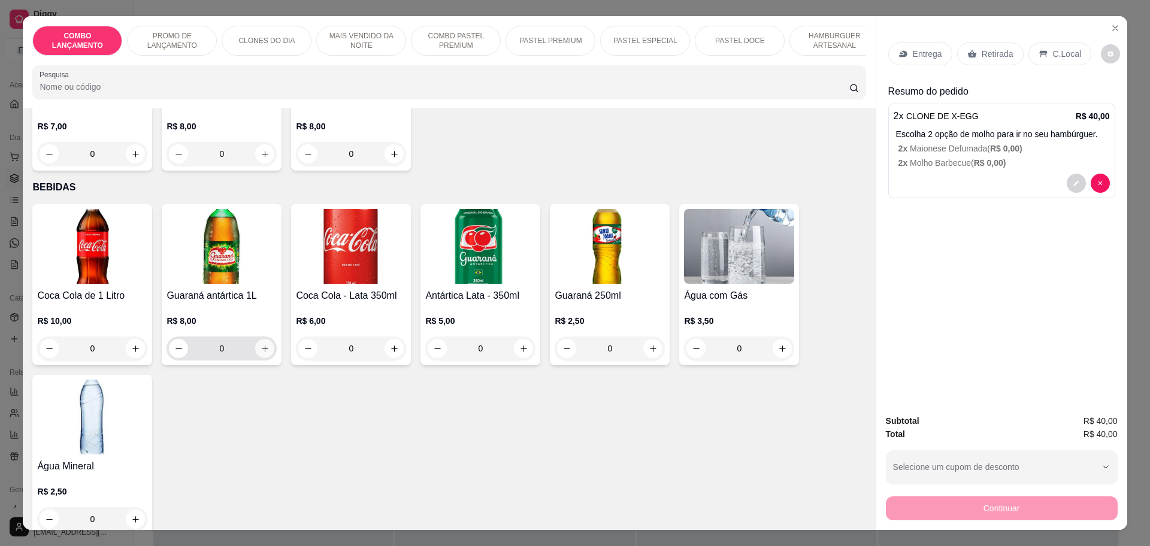
click at [260, 344] on icon "increase-product-quantity" at bounding box center [264, 348] width 9 height 9
type input "1"
click at [1007, 505] on div "Continuar" at bounding box center [1002, 506] width 232 height 27
click at [972, 56] on div "Retirada" at bounding box center [990, 54] width 66 height 23
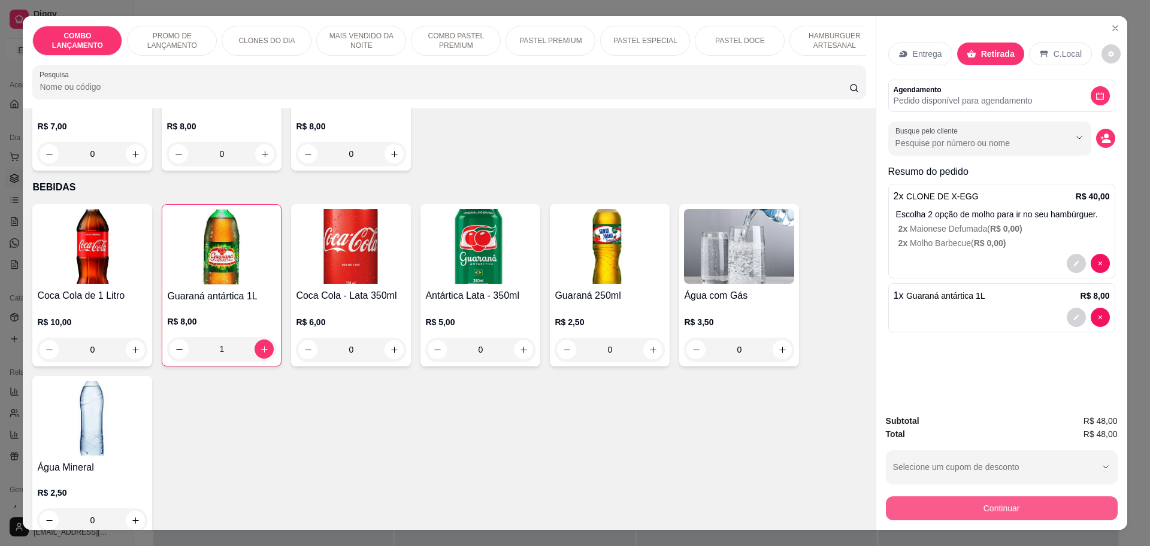
click at [991, 514] on button "Continuar" at bounding box center [1002, 508] width 232 height 24
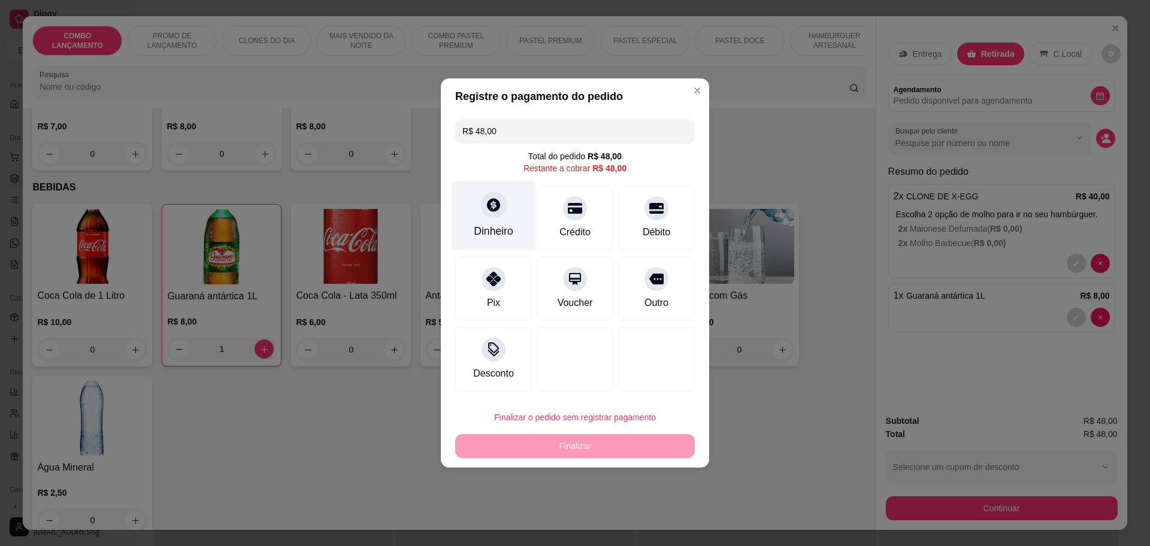
click at [478, 216] on div "Dinheiro" at bounding box center [494, 216] width 84 height 70
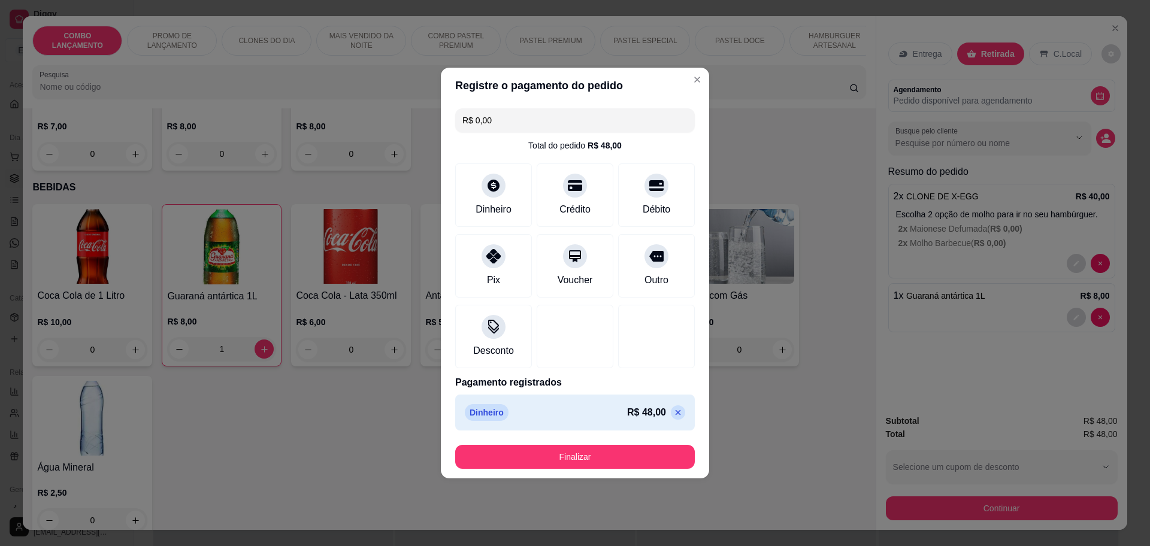
type input "R$ 0,00"
click at [607, 463] on button "Finalizar" at bounding box center [575, 457] width 232 height 23
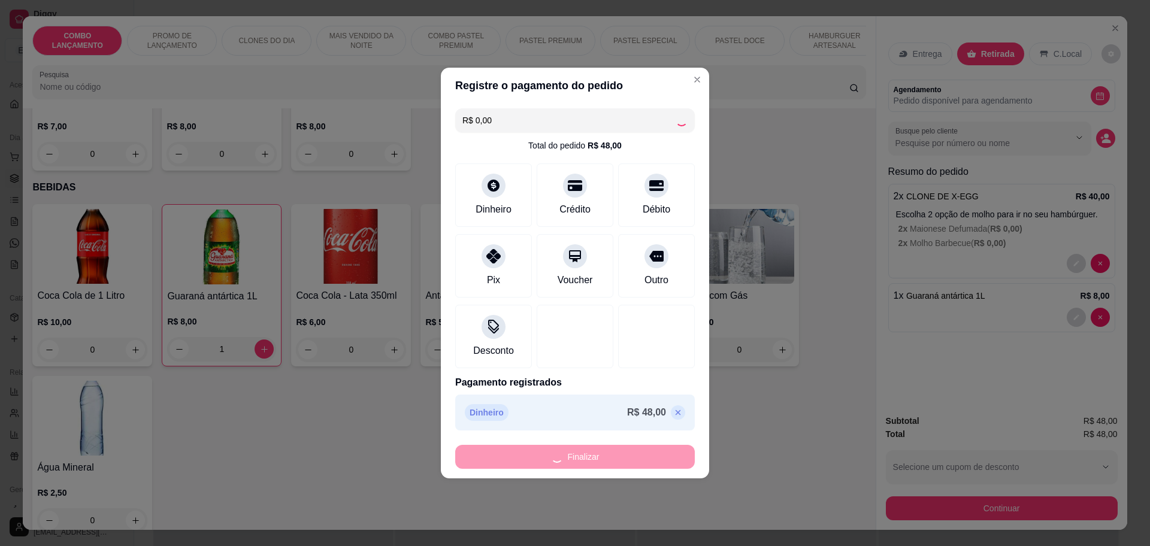
type input "0"
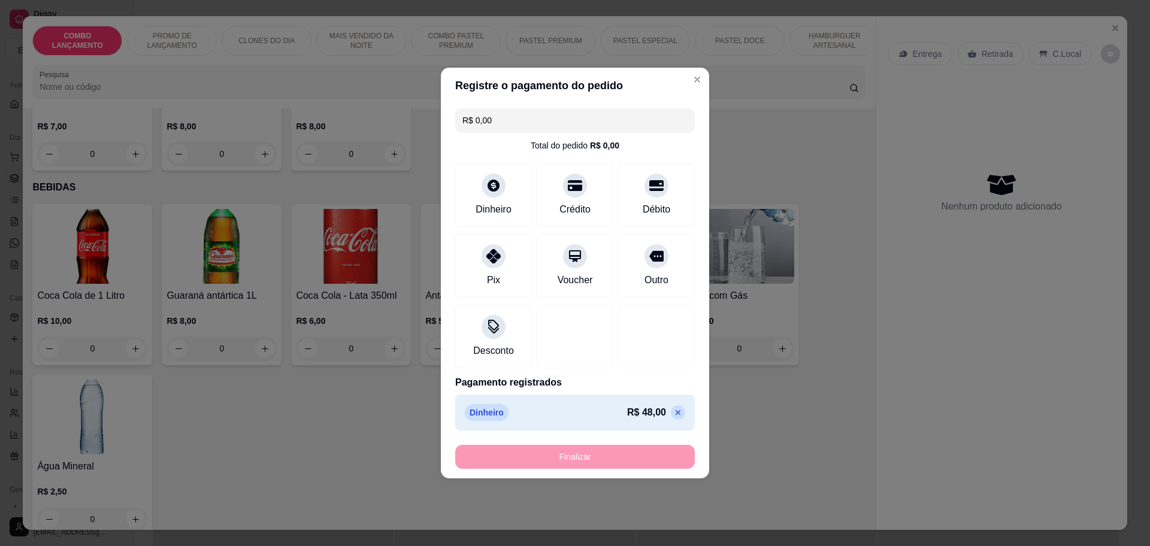
type input "-R$ 48,00"
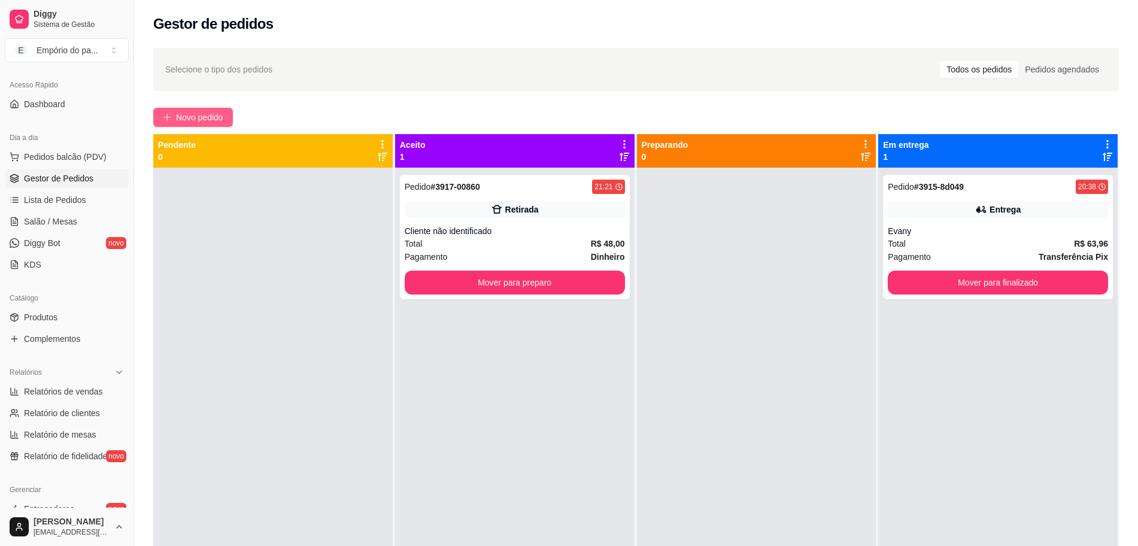
click at [181, 110] on button "Novo pedido" at bounding box center [193, 117] width 80 height 19
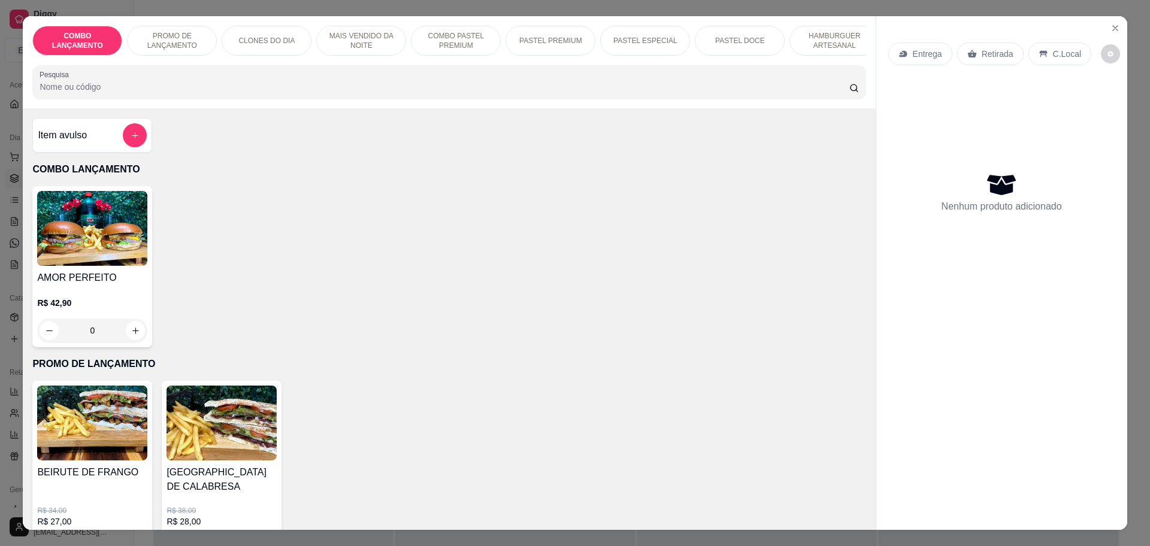
click at [987, 54] on p "Retirada" at bounding box center [997, 54] width 32 height 12
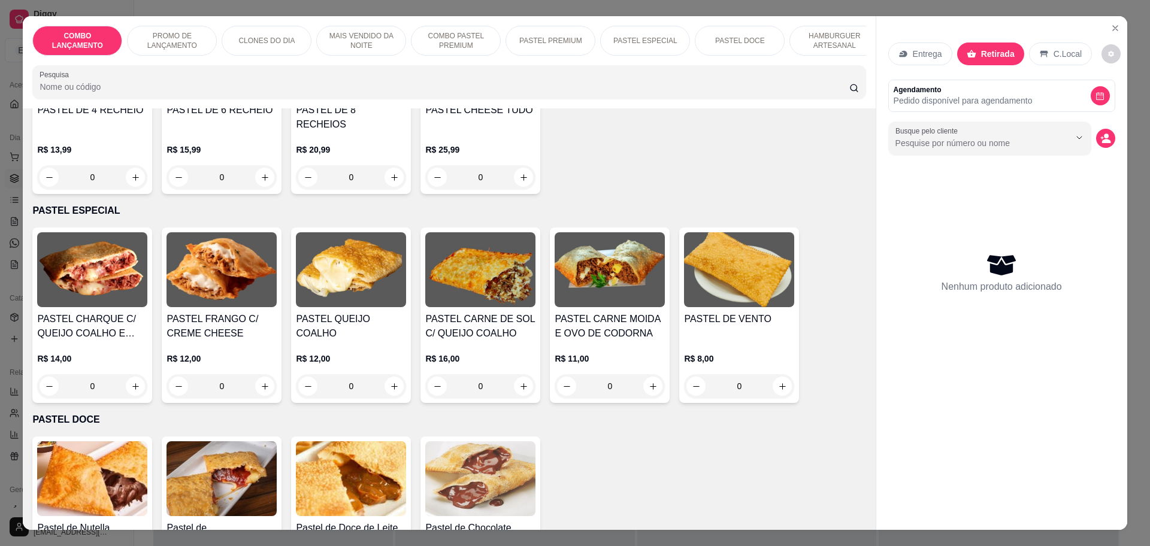
scroll to position [1497, 0]
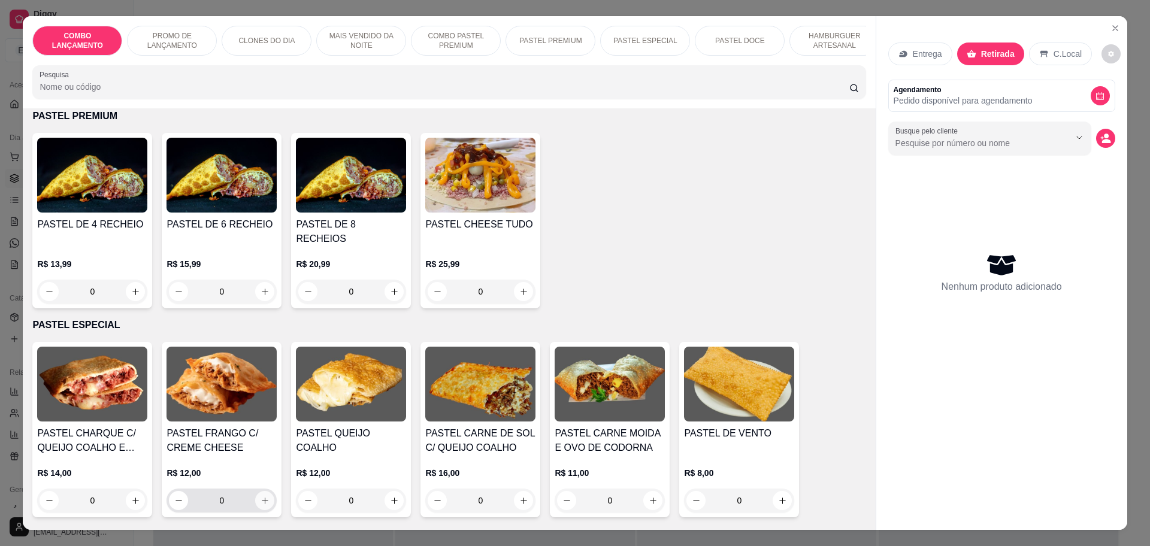
click at [260, 496] on icon "increase-product-quantity" at bounding box center [264, 500] width 9 height 9
type input "1"
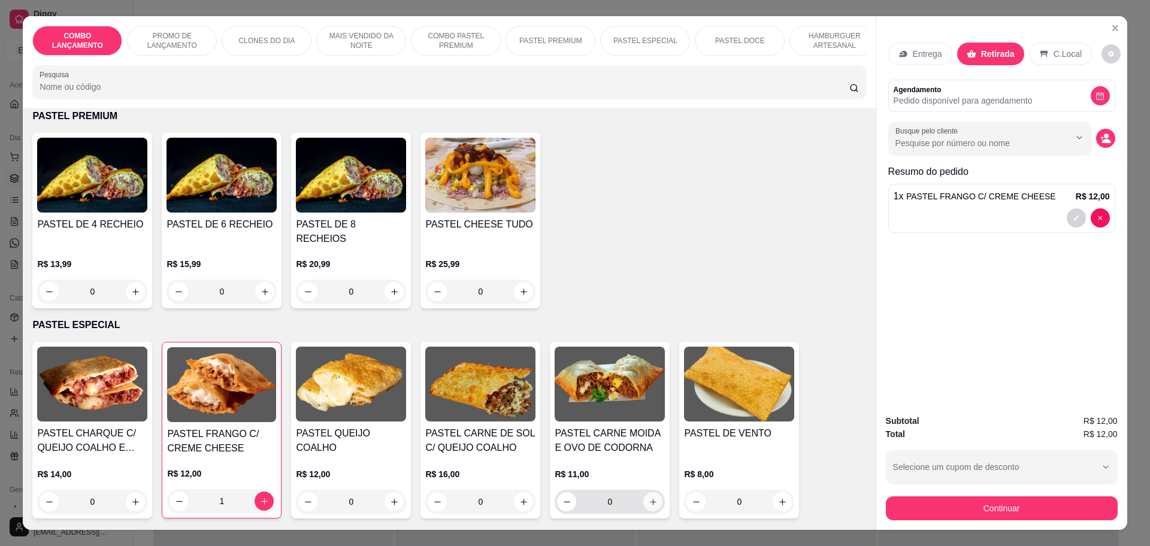
click at [650, 498] on icon "increase-product-quantity" at bounding box center [653, 502] width 9 height 9
type input "1"
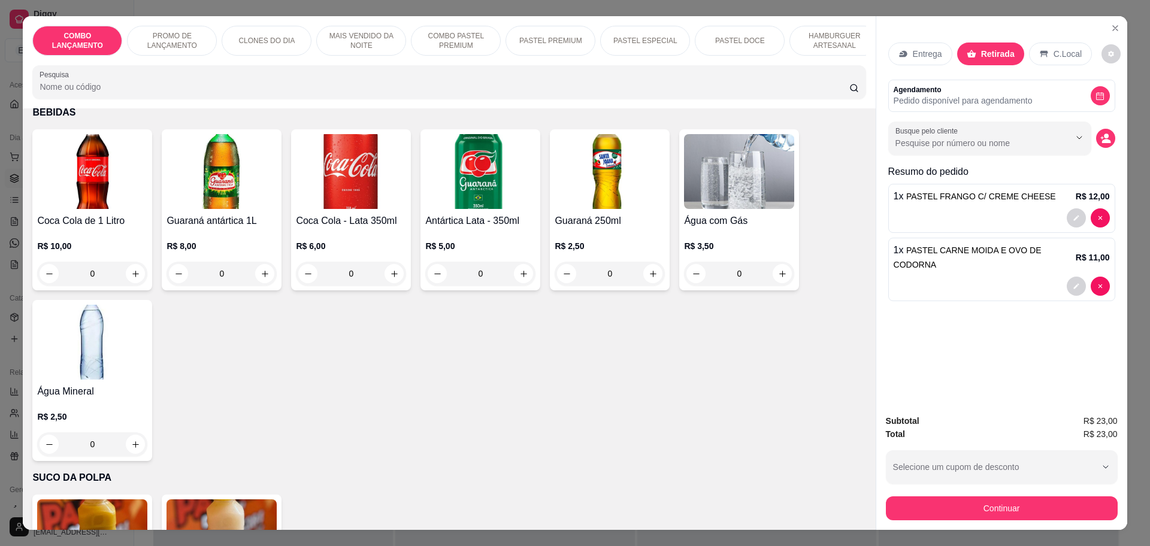
scroll to position [3946, 0]
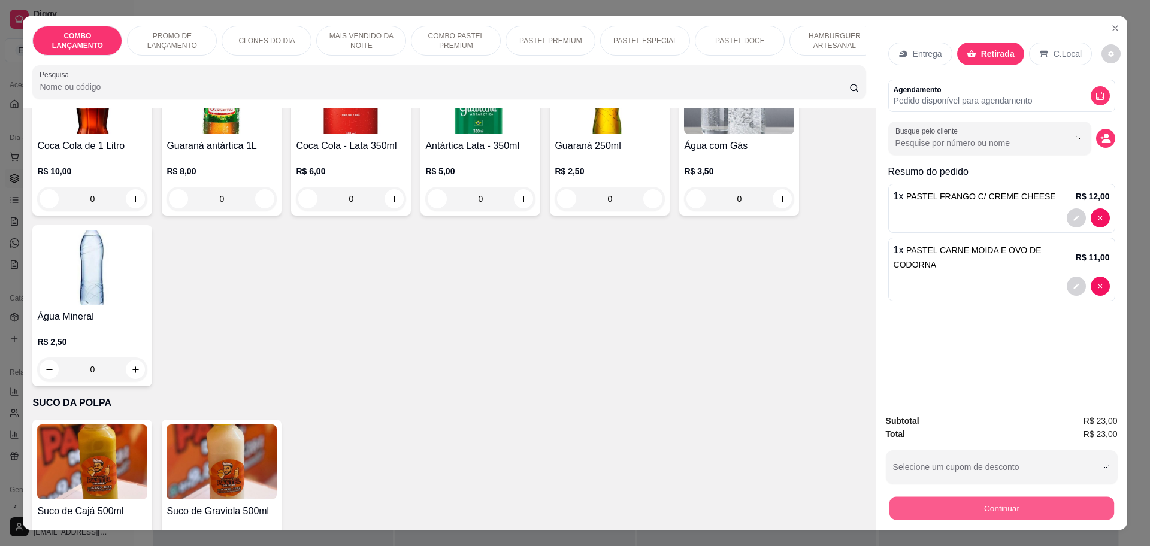
click at [992, 507] on button "Continuar" at bounding box center [1001, 507] width 225 height 23
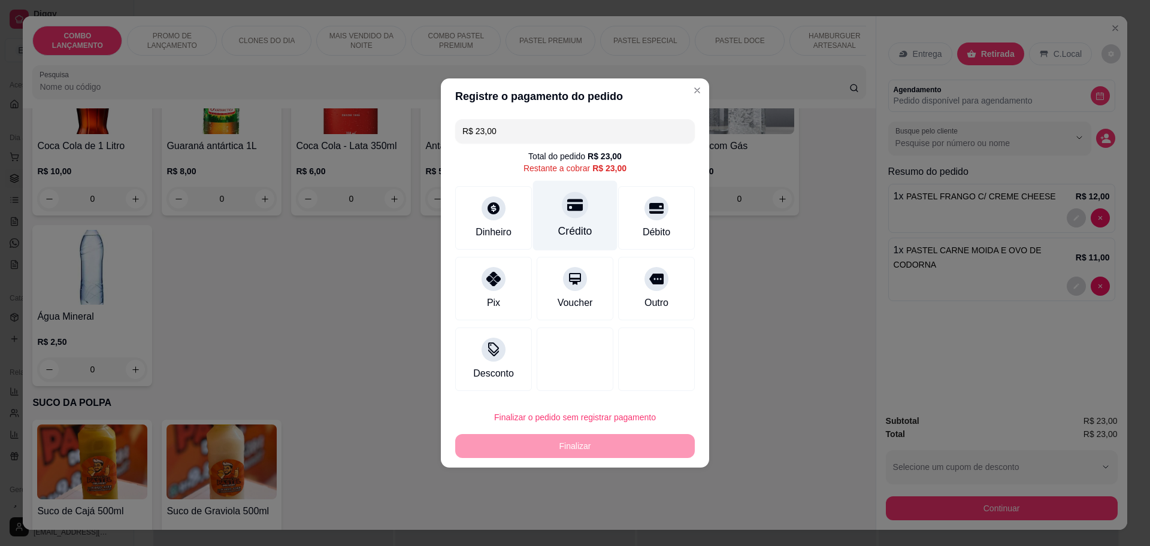
click at [581, 219] on div "Crédito" at bounding box center [575, 216] width 84 height 70
type input "R$ 0,00"
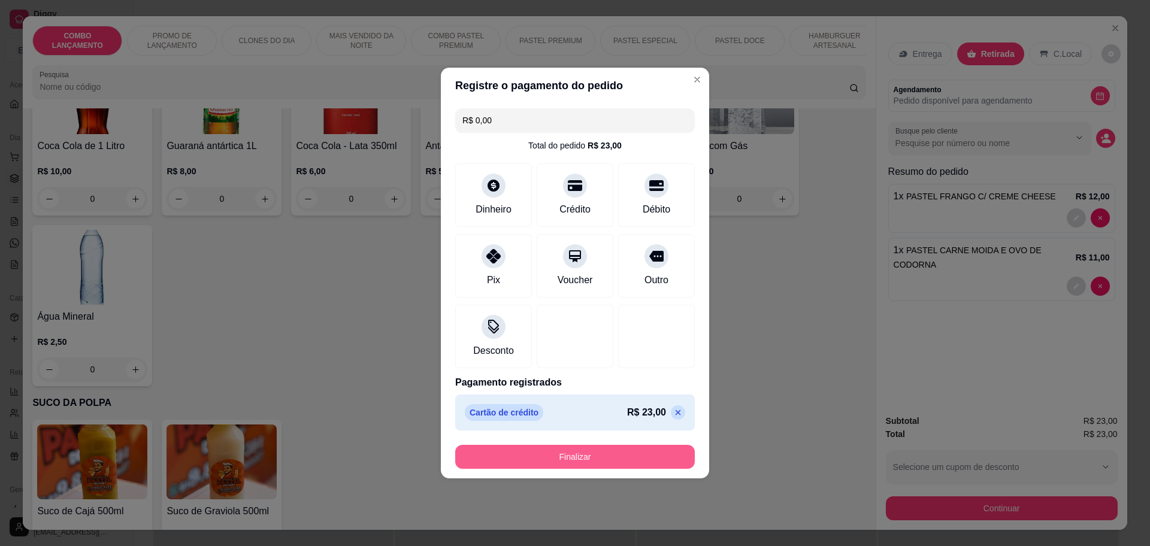
click at [514, 462] on button "Finalizar" at bounding box center [575, 457] width 240 height 24
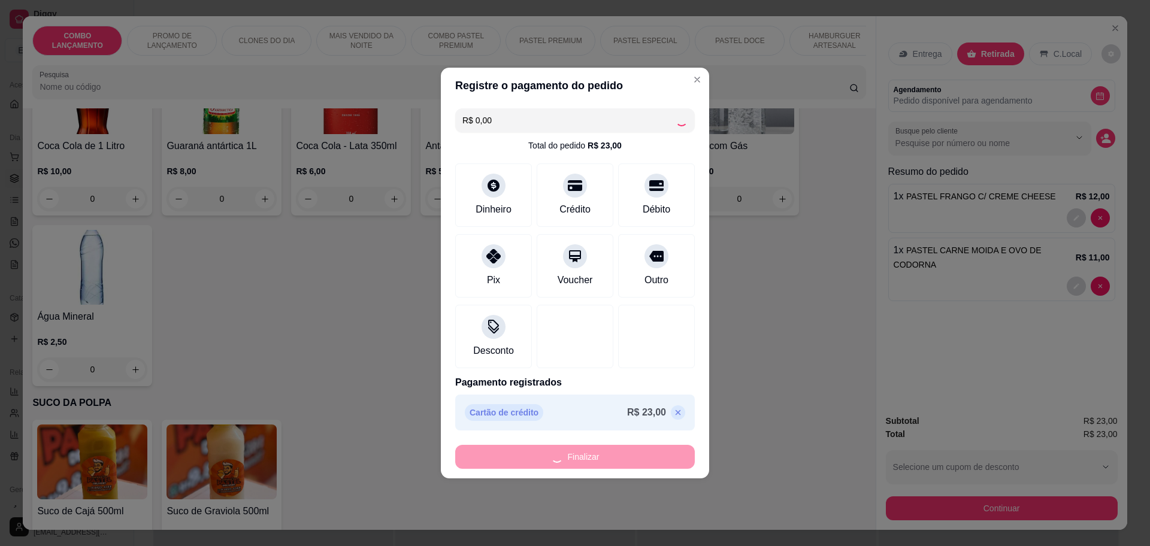
type input "0"
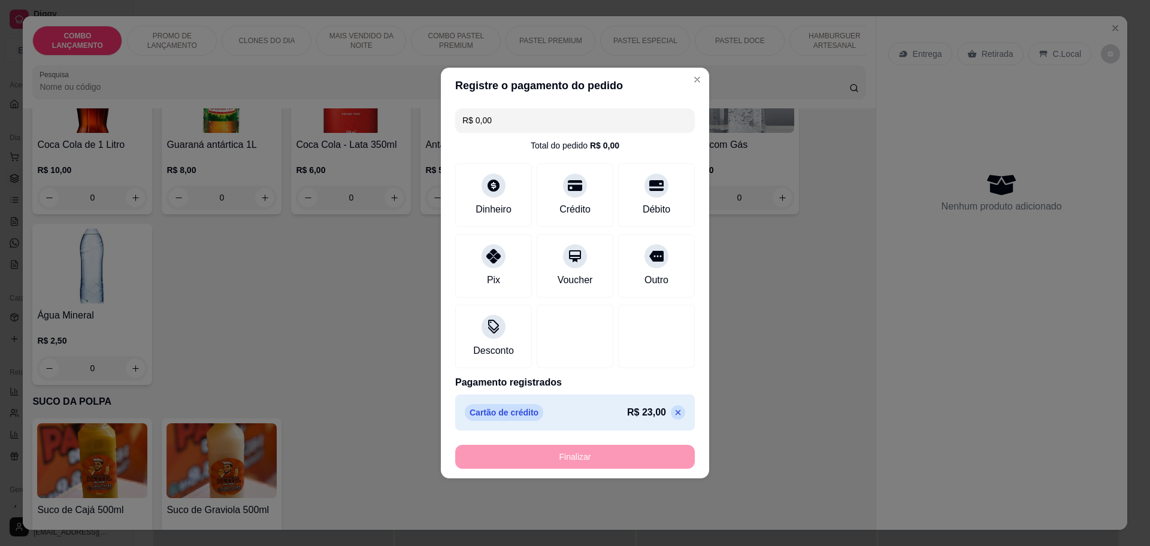
type input "-R$ 23,00"
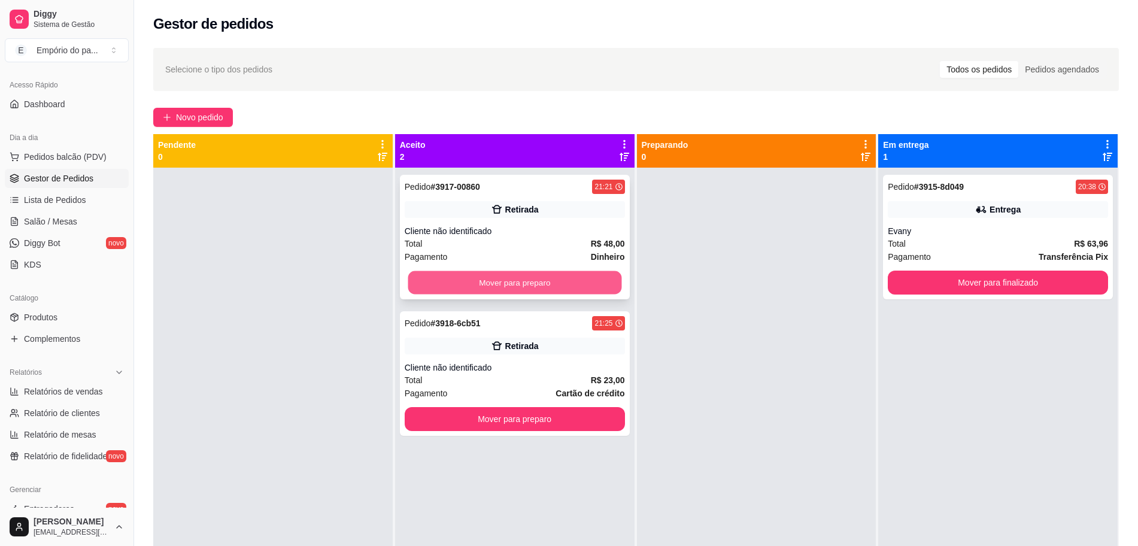
click at [566, 275] on button "Mover para preparo" at bounding box center [515, 282] width 214 height 23
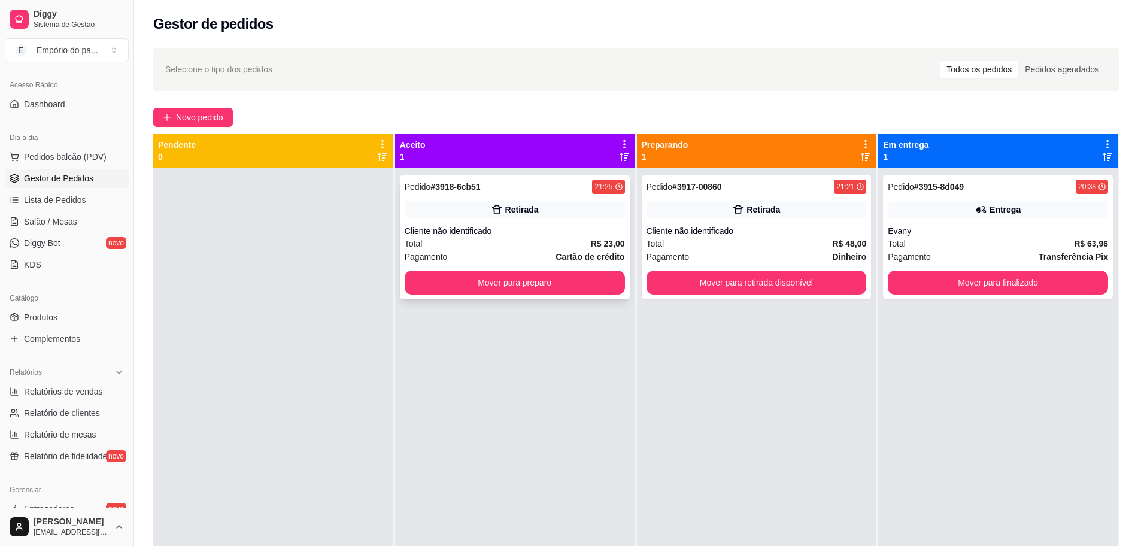
click at [522, 241] on div "Total R$ 23,00" at bounding box center [515, 243] width 220 height 13
click at [911, 281] on button "Mover para finalizado" at bounding box center [998, 283] width 220 height 24
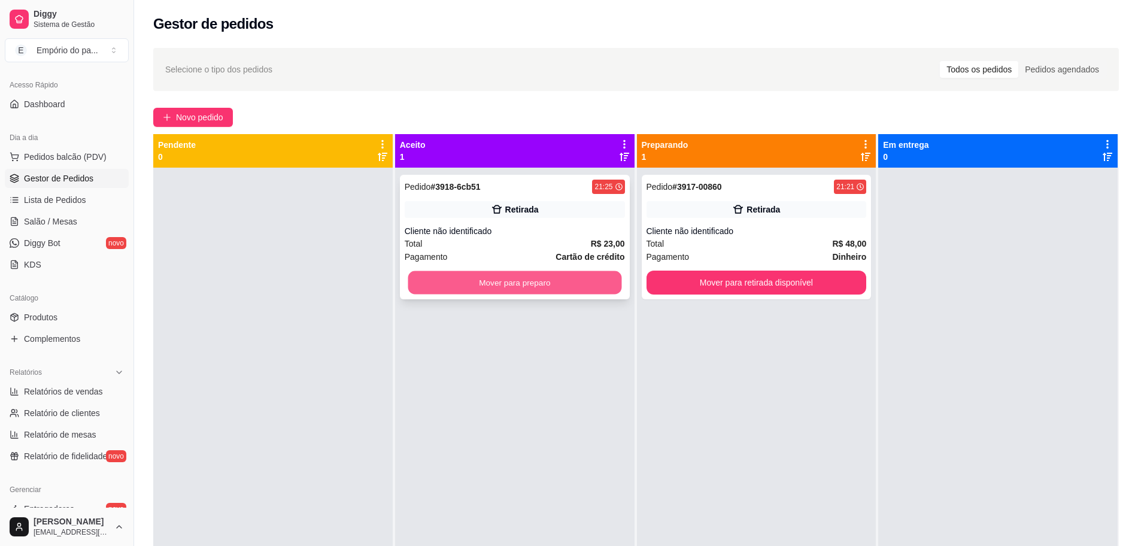
click at [528, 281] on button "Mover para preparo" at bounding box center [515, 282] width 214 height 23
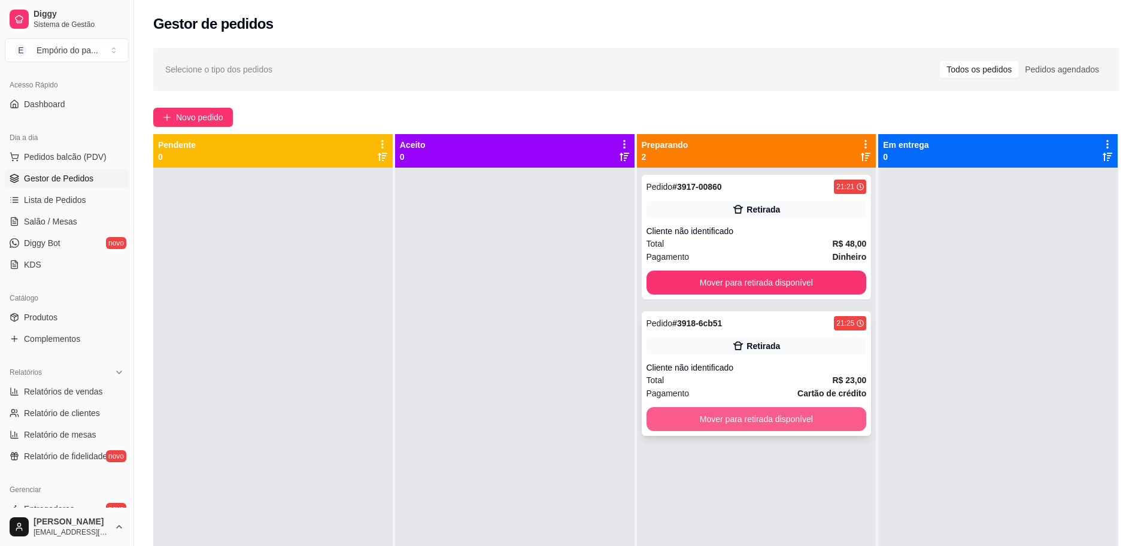
click at [705, 413] on button "Mover para retirada disponível" at bounding box center [757, 419] width 220 height 24
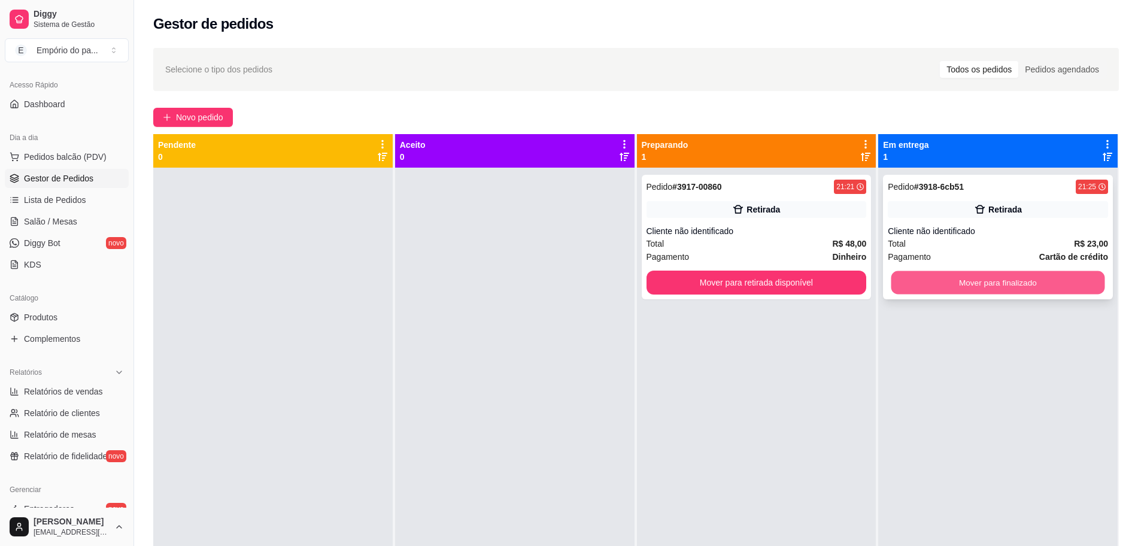
click at [902, 290] on button "Mover para finalizado" at bounding box center [999, 282] width 214 height 23
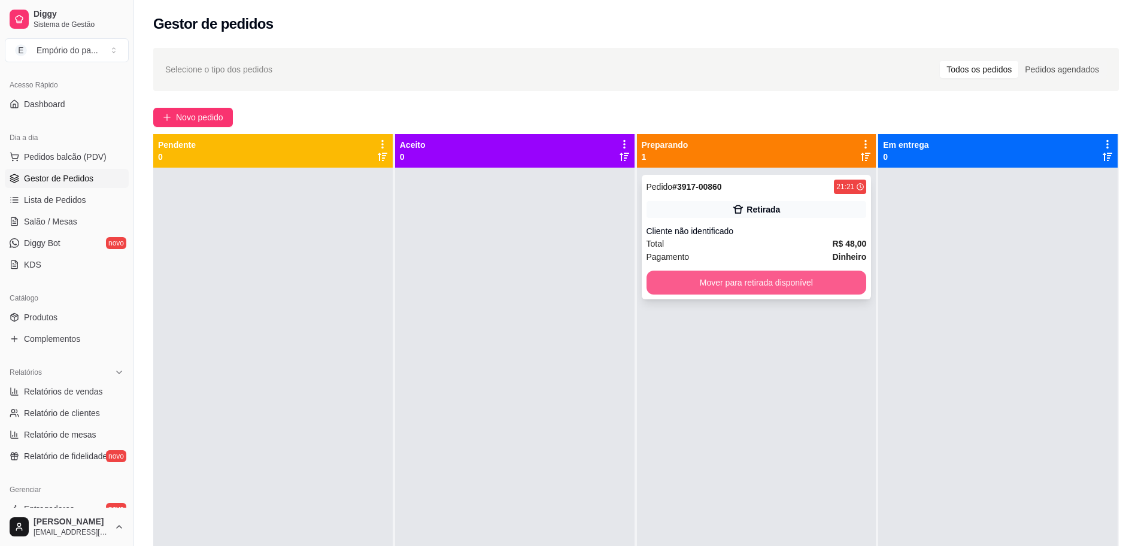
click at [813, 284] on button "Mover para retirada disponível" at bounding box center [757, 283] width 220 height 24
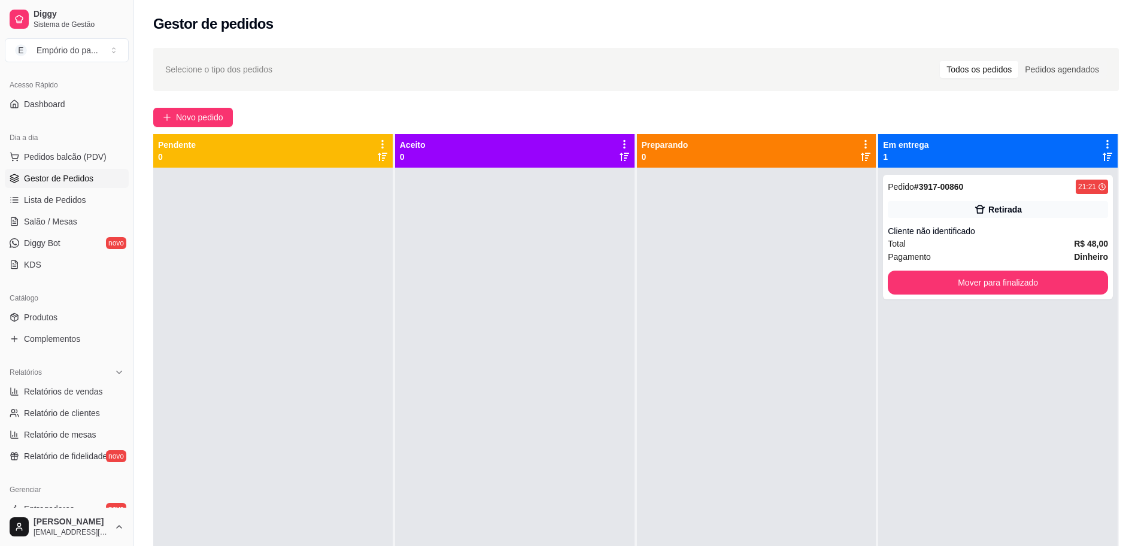
click at [821, 283] on div at bounding box center [757, 441] width 240 height 546
click at [1040, 278] on button "Mover para finalizado" at bounding box center [998, 283] width 220 height 24
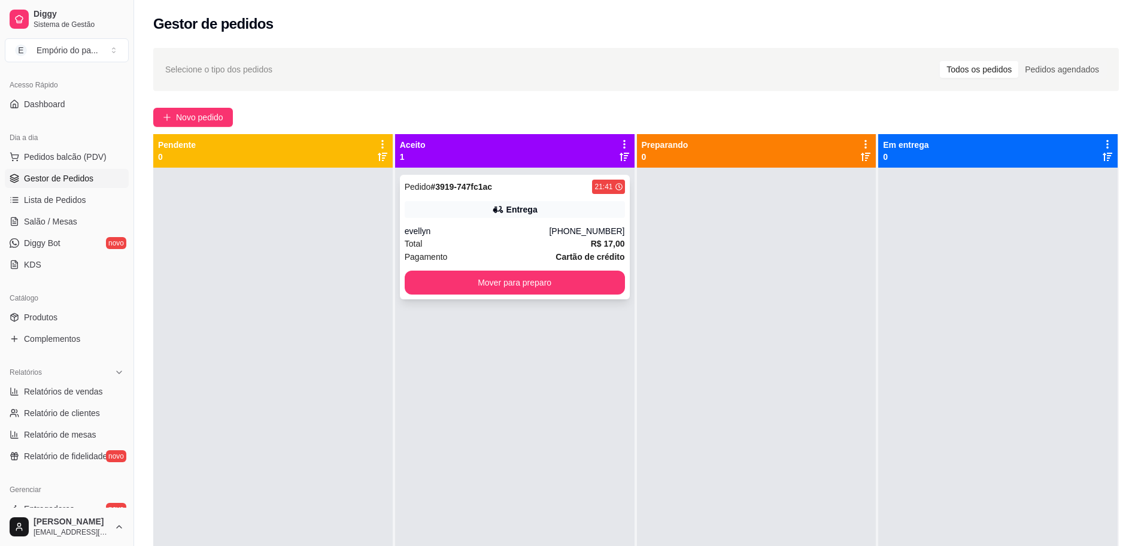
click at [509, 247] on div "Total R$ 17,00" at bounding box center [515, 243] width 220 height 13
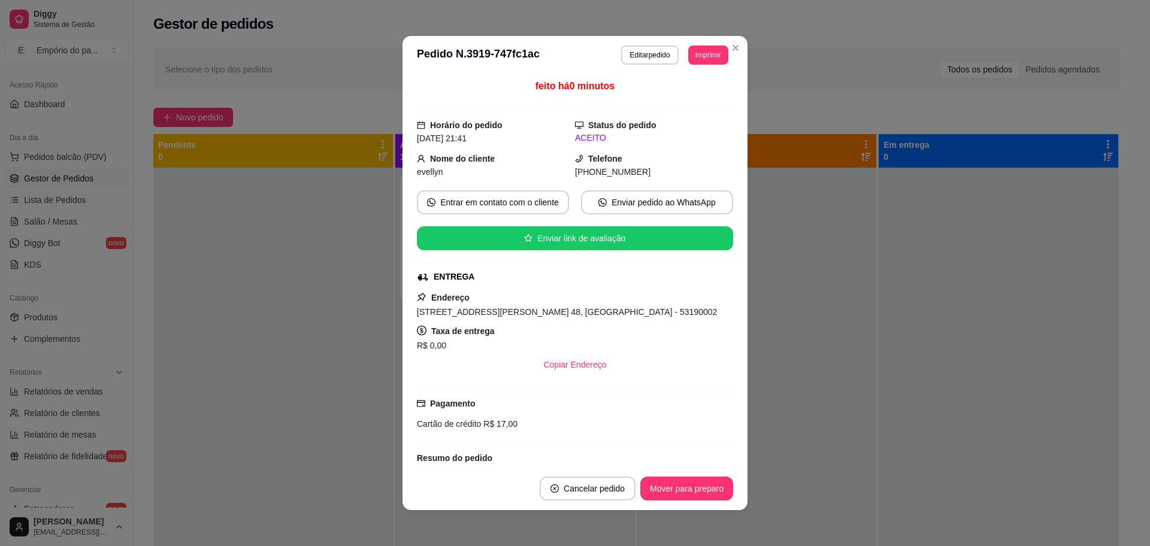
scroll to position [132, 0]
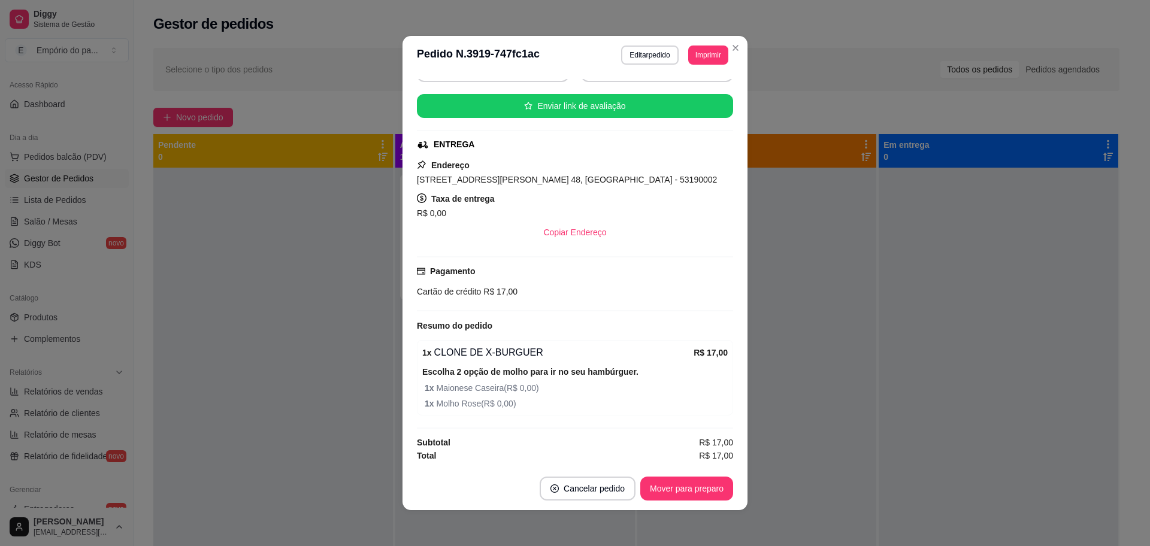
click at [402, 327] on div "feito há 0 minutos Horário do pedido [DATE] 21:41 Status do pedido ACEITO Nome …" at bounding box center [574, 270] width 345 height 393
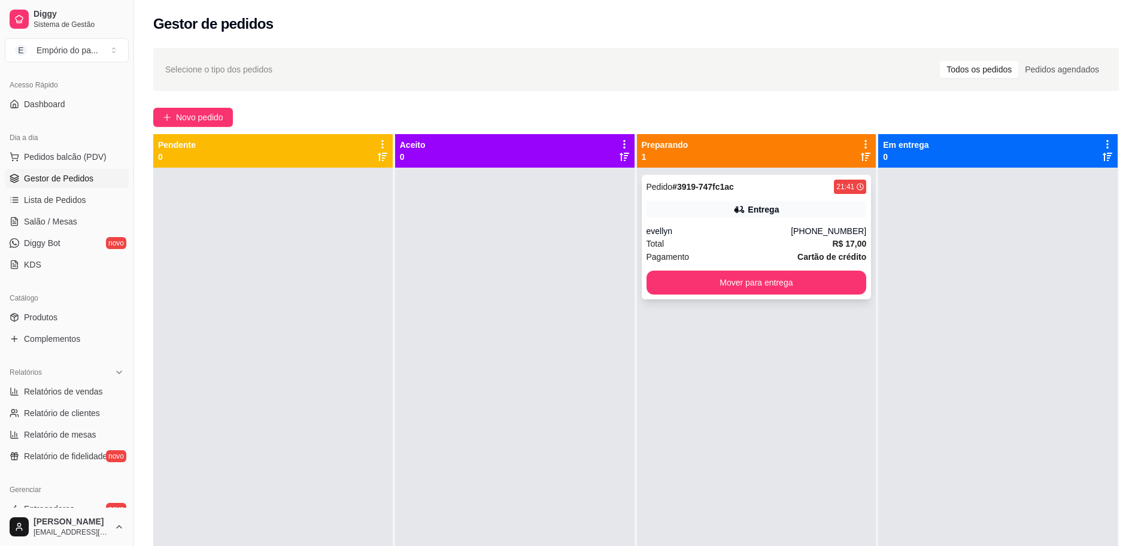
click at [704, 254] on div "Pagamento Cartão de crédito" at bounding box center [757, 256] width 220 height 13
click at [575, 307] on div at bounding box center [515, 441] width 240 height 546
